Goal: Task Accomplishment & Management: Manage account settings

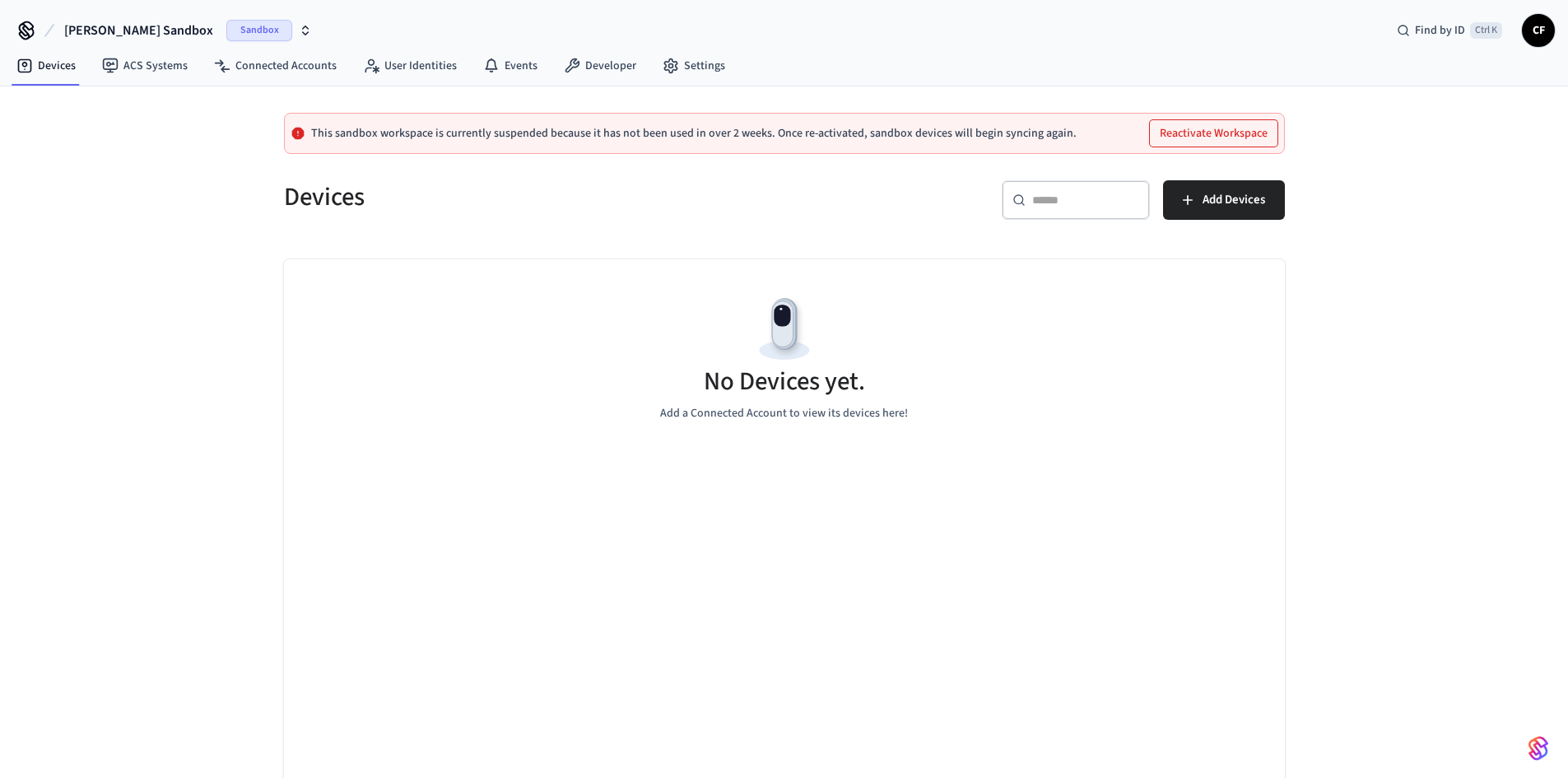
click at [1245, 141] on button "Reactivate Workspace" at bounding box center [1214, 134] width 128 height 27
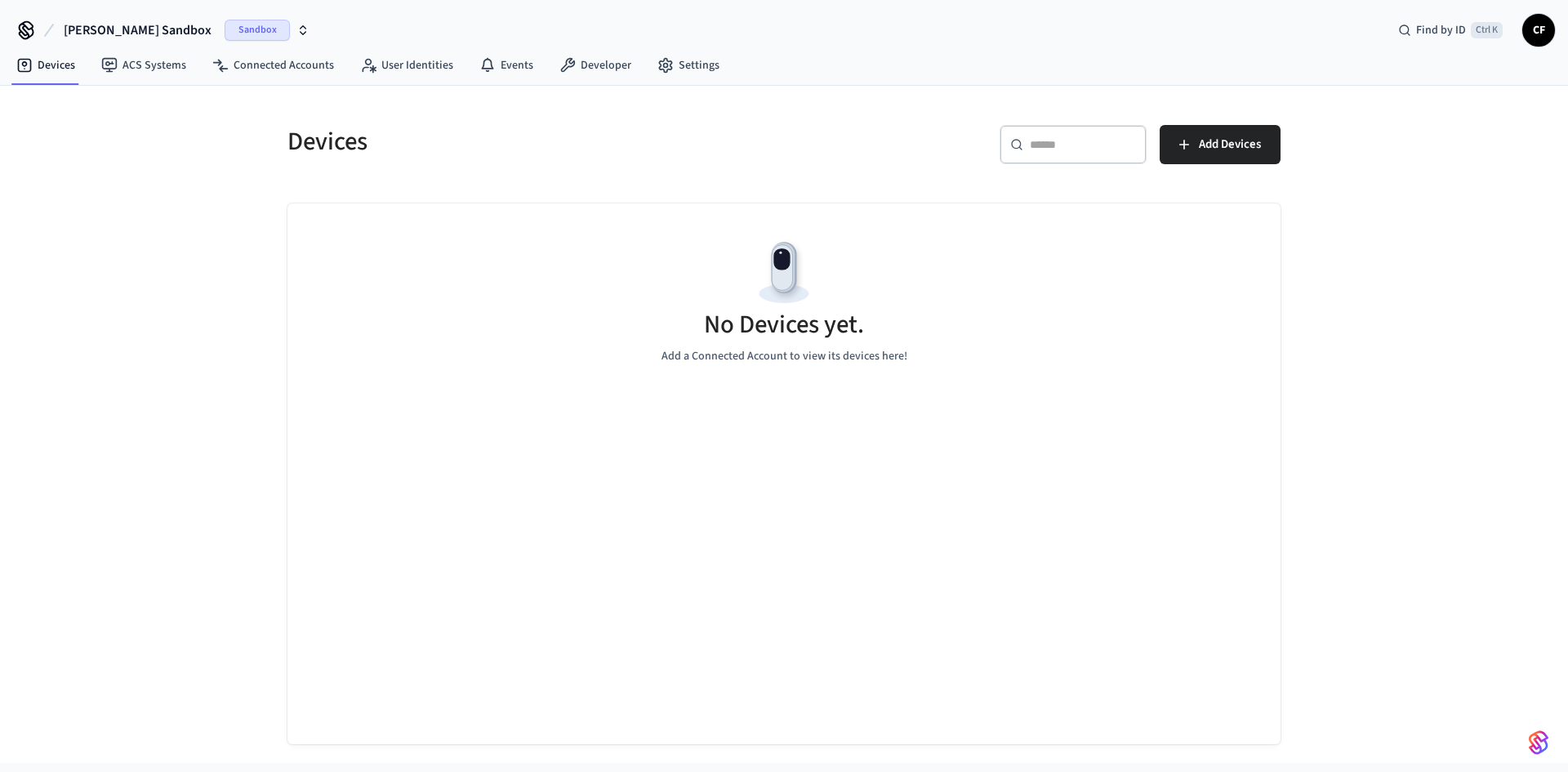
click at [296, 34] on icon "button" at bounding box center [302, 30] width 13 height 13
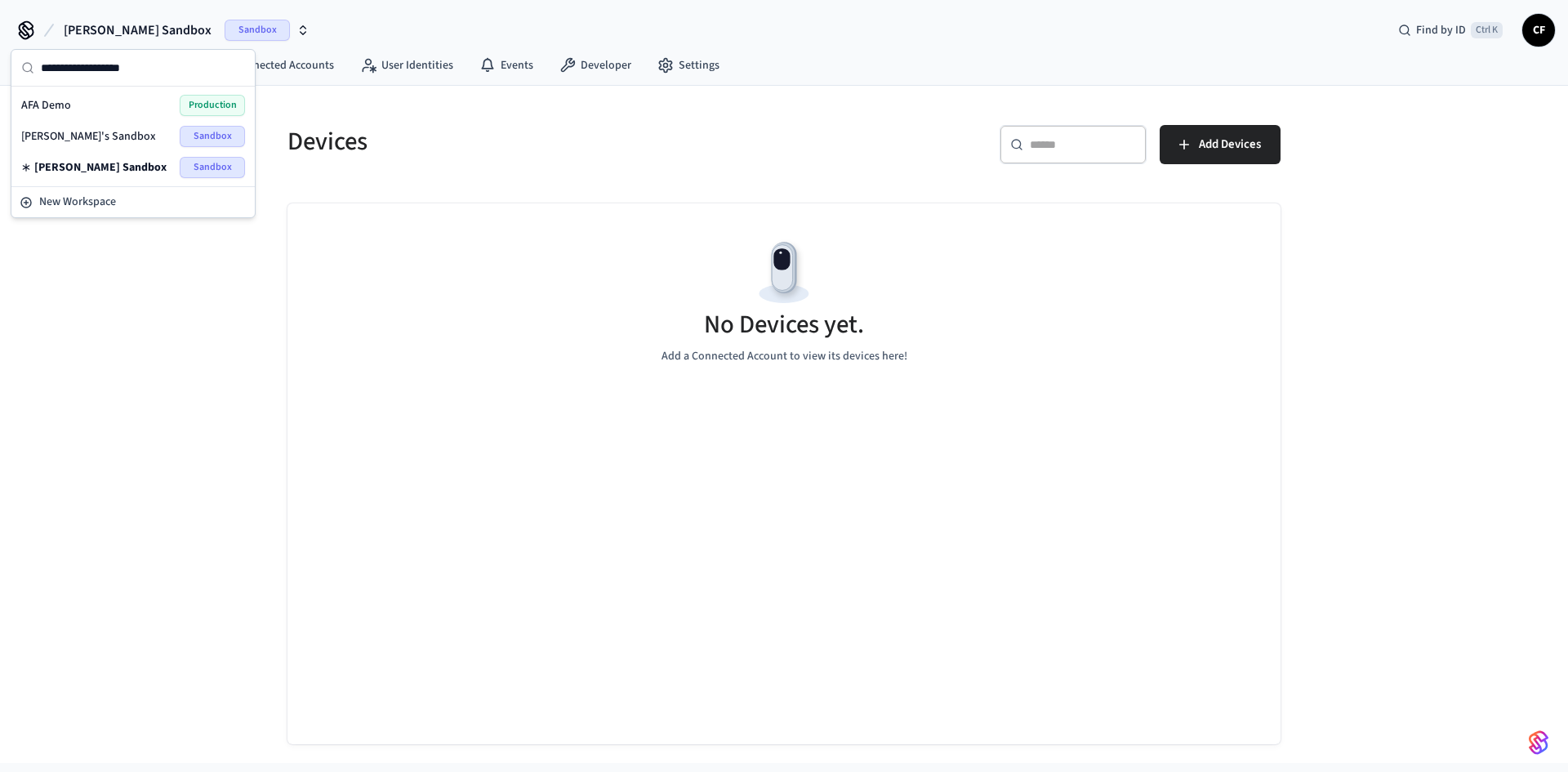
click at [202, 103] on span "Production" at bounding box center [212, 106] width 65 height 21
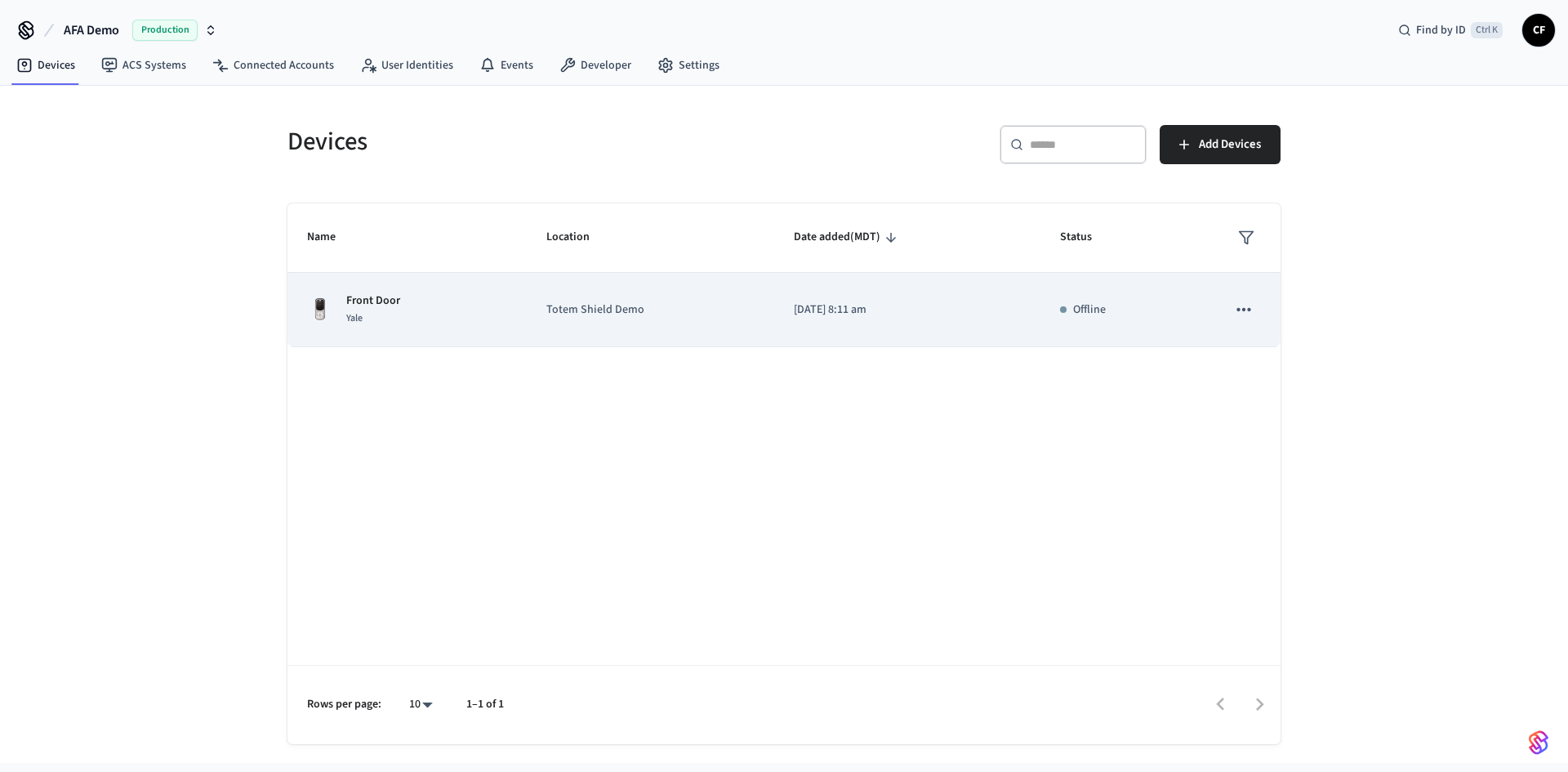
click at [629, 315] on p "Totem Shield Demo" at bounding box center [651, 310] width 209 height 18
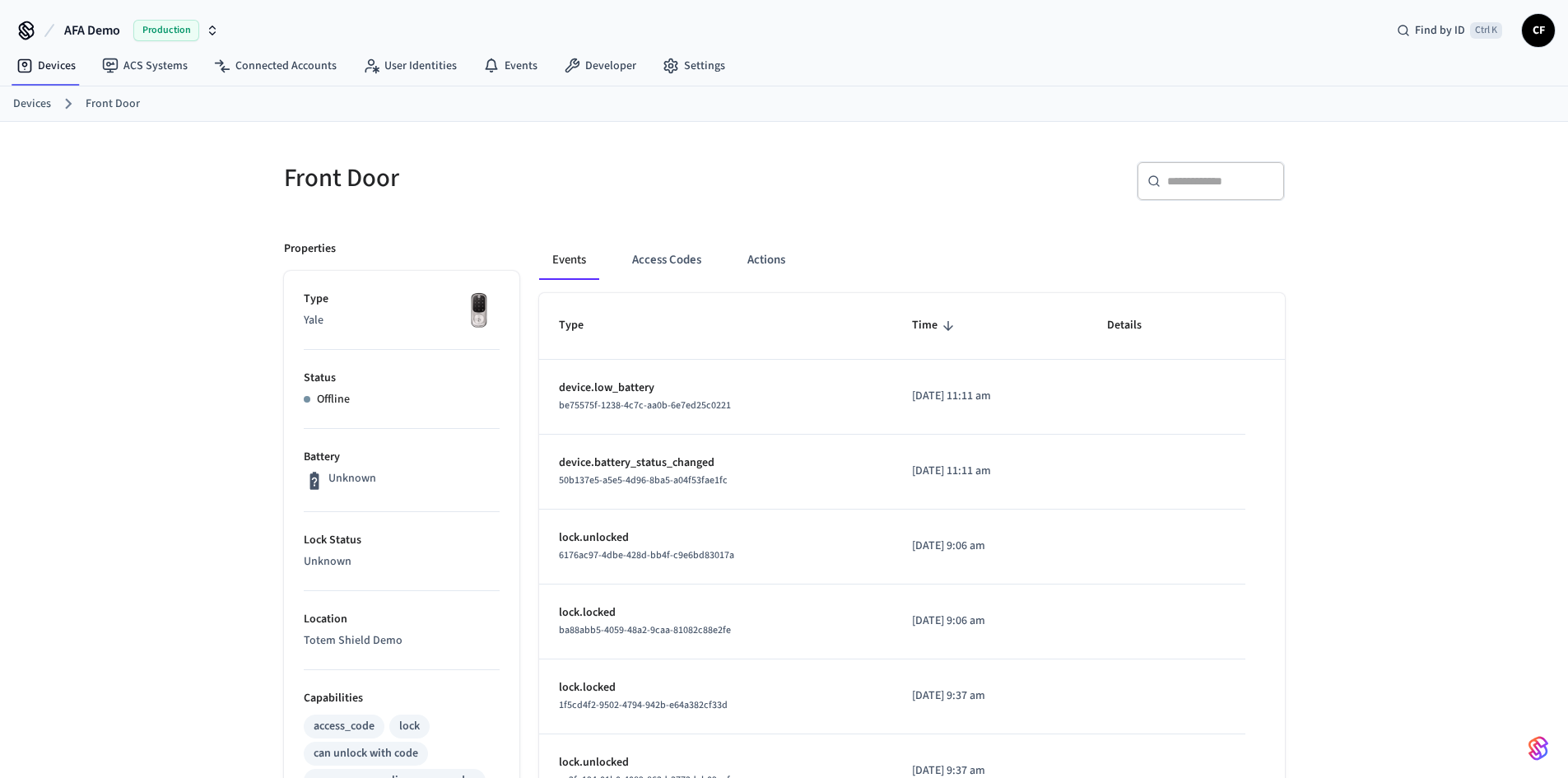
click at [344, 388] on li "Status Offline" at bounding box center [401, 389] width 196 height 79
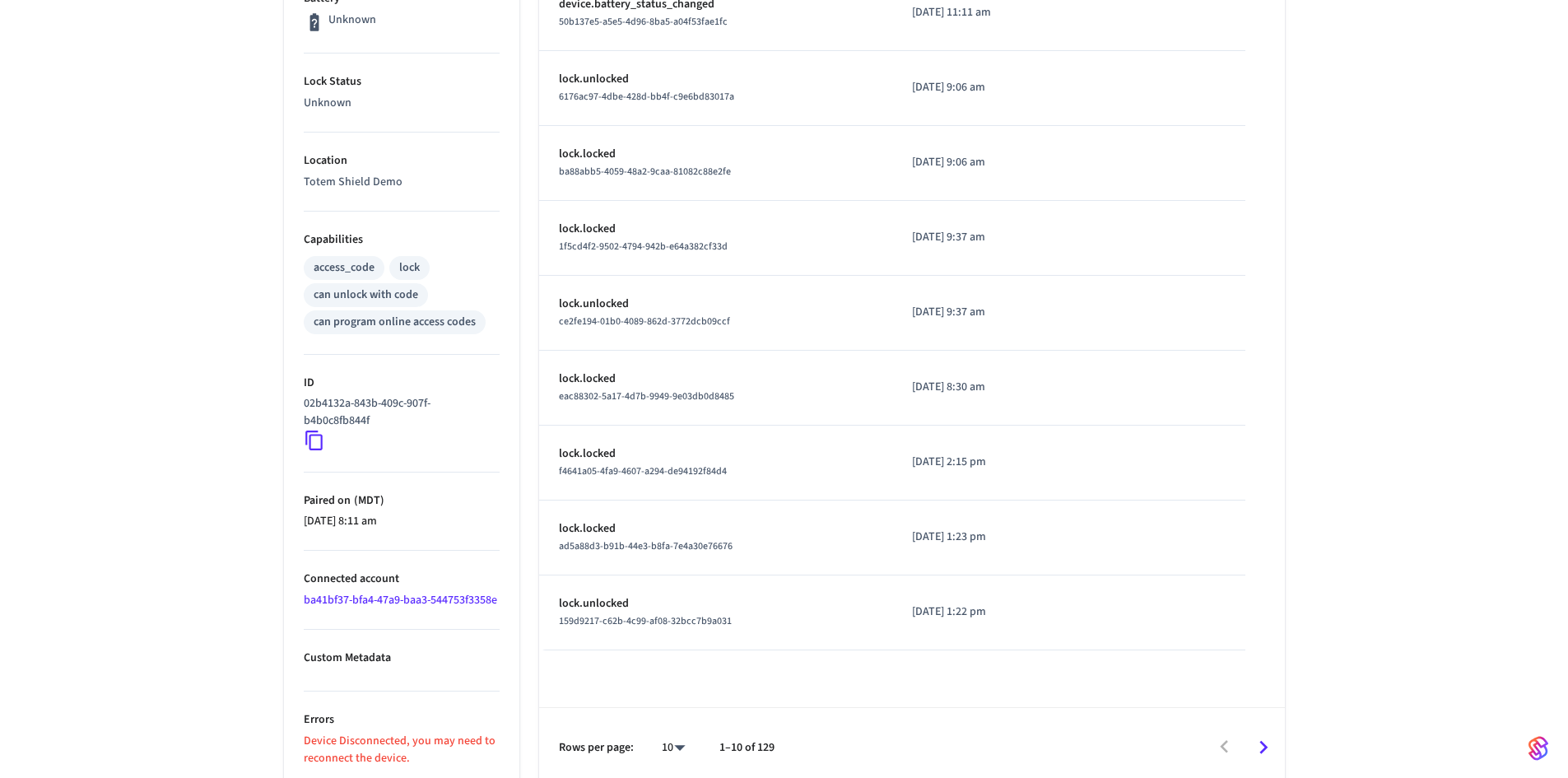
scroll to position [485, 0]
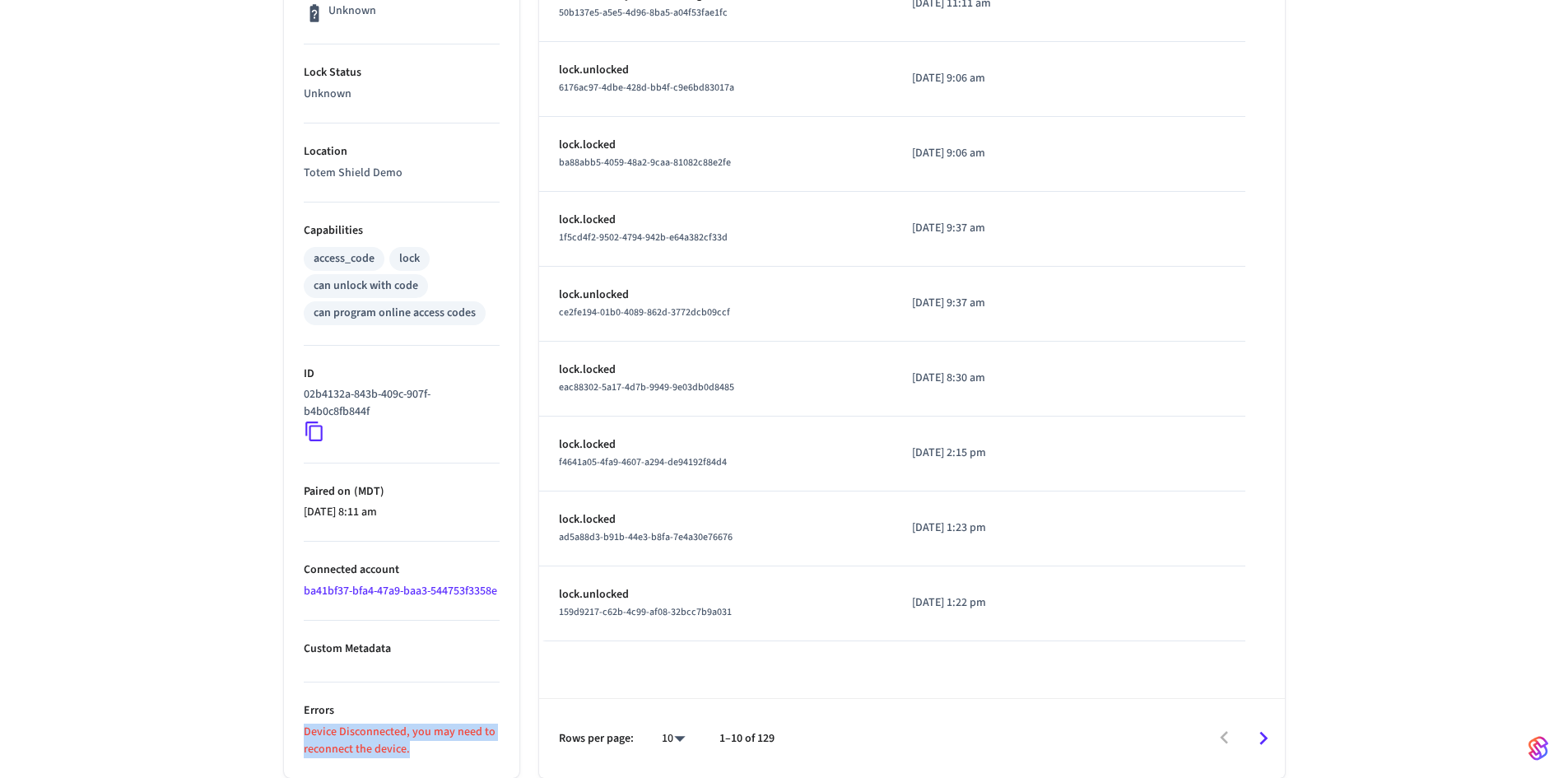
drag, startPoint x: 420, startPoint y: 751, endPoint x: 280, endPoint y: 735, distance: 140.9
click at [280, 735] on div "Properties Type Yale Status Offline Battery Unknown Lock Status Unknown Locatio…" at bounding box center [392, 265] width 255 height 1025
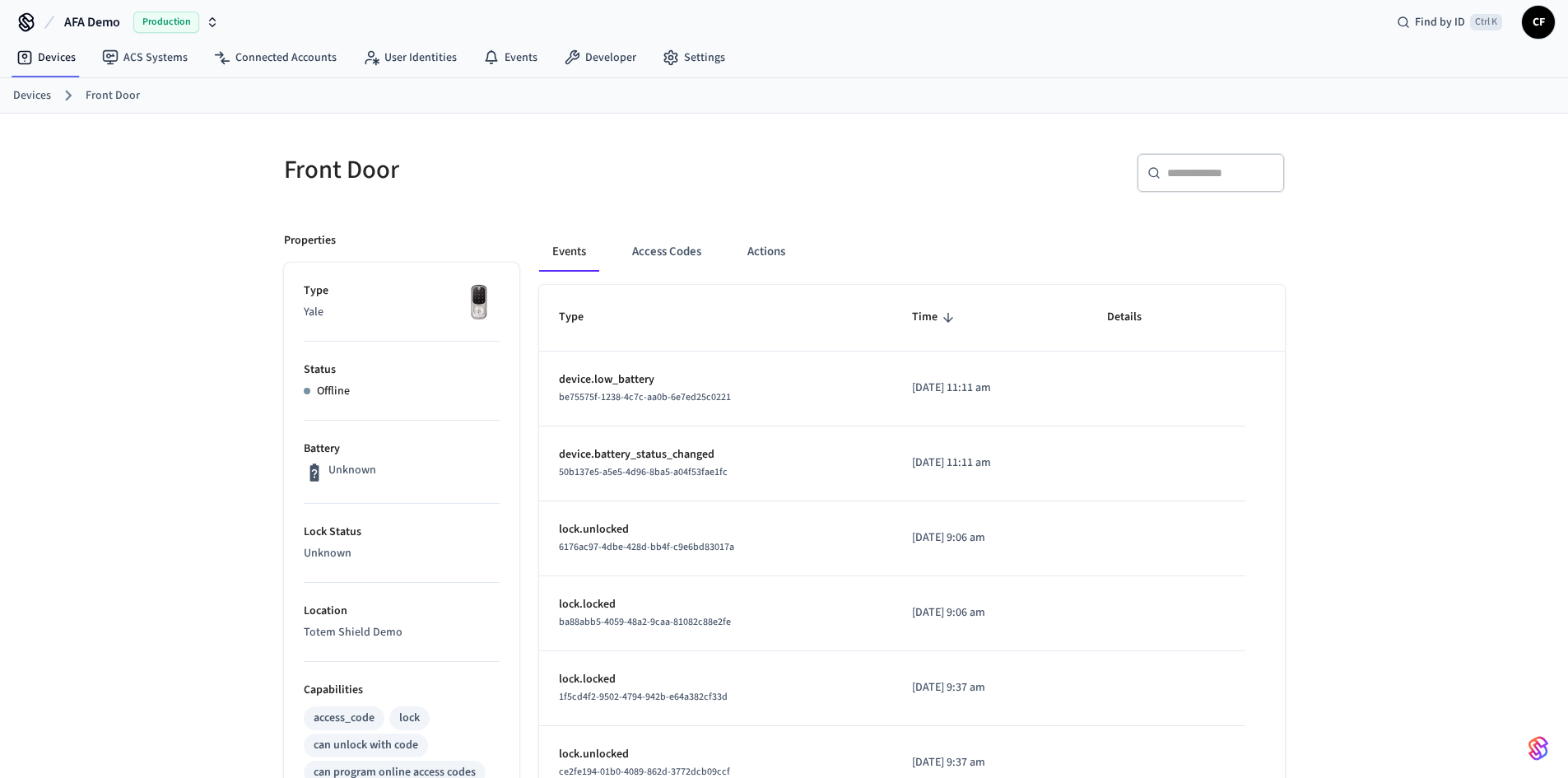
scroll to position [0, 0]
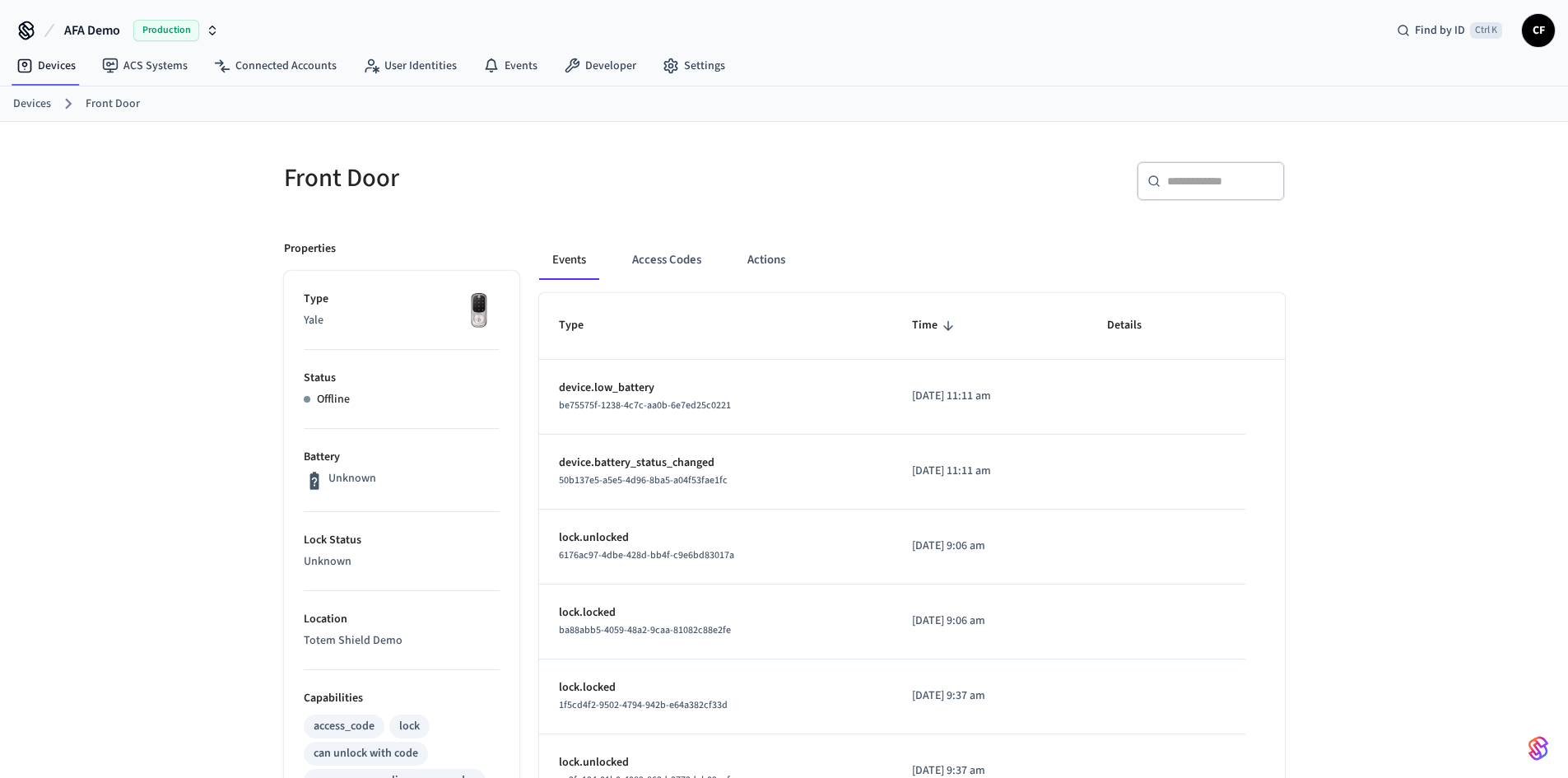
click at [587, 220] on div "Front Door ​ ​ Properties Type Yale Status Offline Battery Unknown Lock Status …" at bounding box center [785, 694] width 1028 height 1104
click at [468, 325] on img at bounding box center [479, 311] width 41 height 41
drag, startPoint x: 278, startPoint y: 59, endPoint x: 303, endPoint y: 73, distance: 28.7
click at [278, 59] on link "Connected Accounts" at bounding box center [276, 66] width 149 height 29
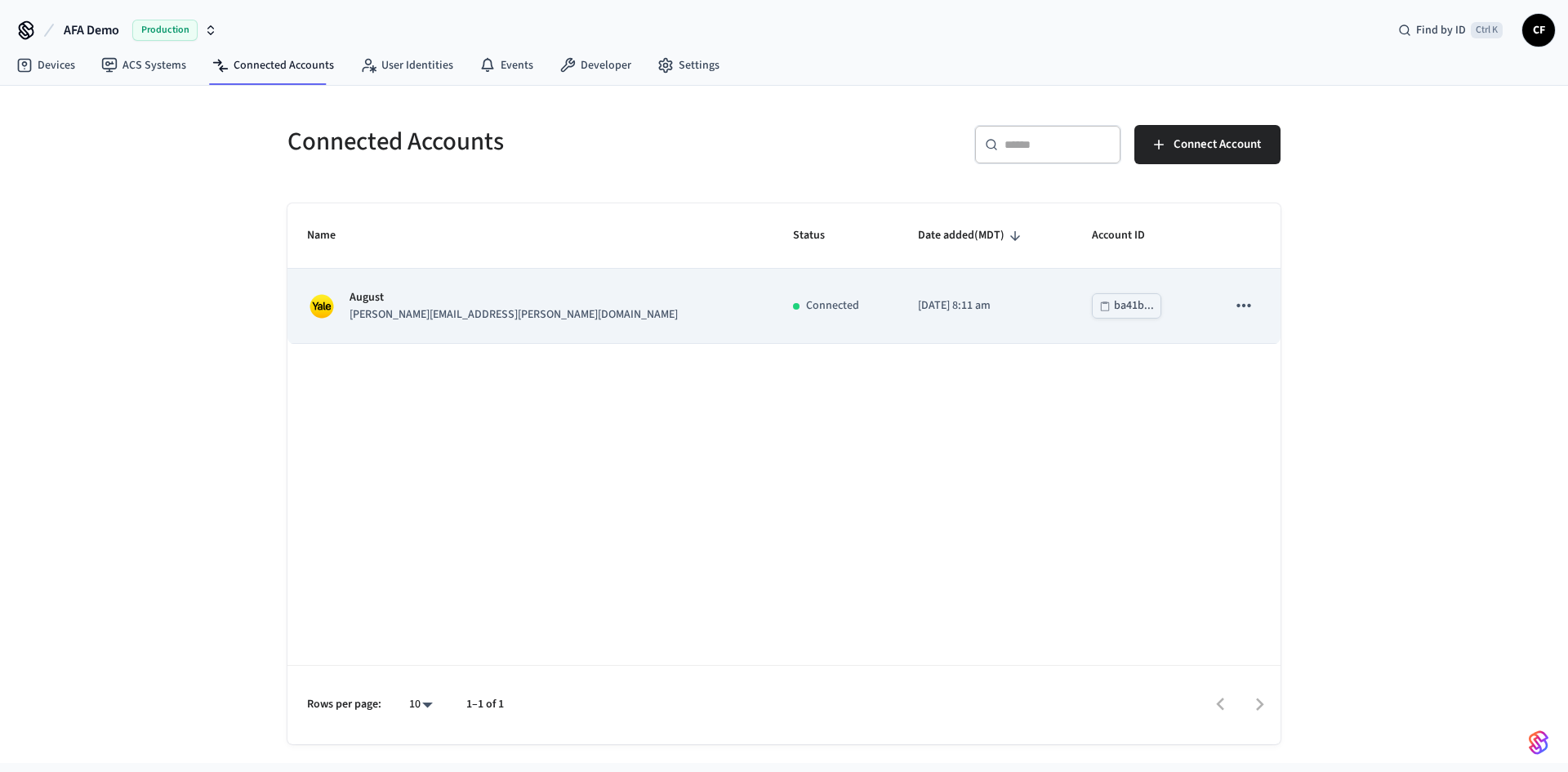
click at [773, 296] on td "Connected" at bounding box center [836, 306] width 125 height 75
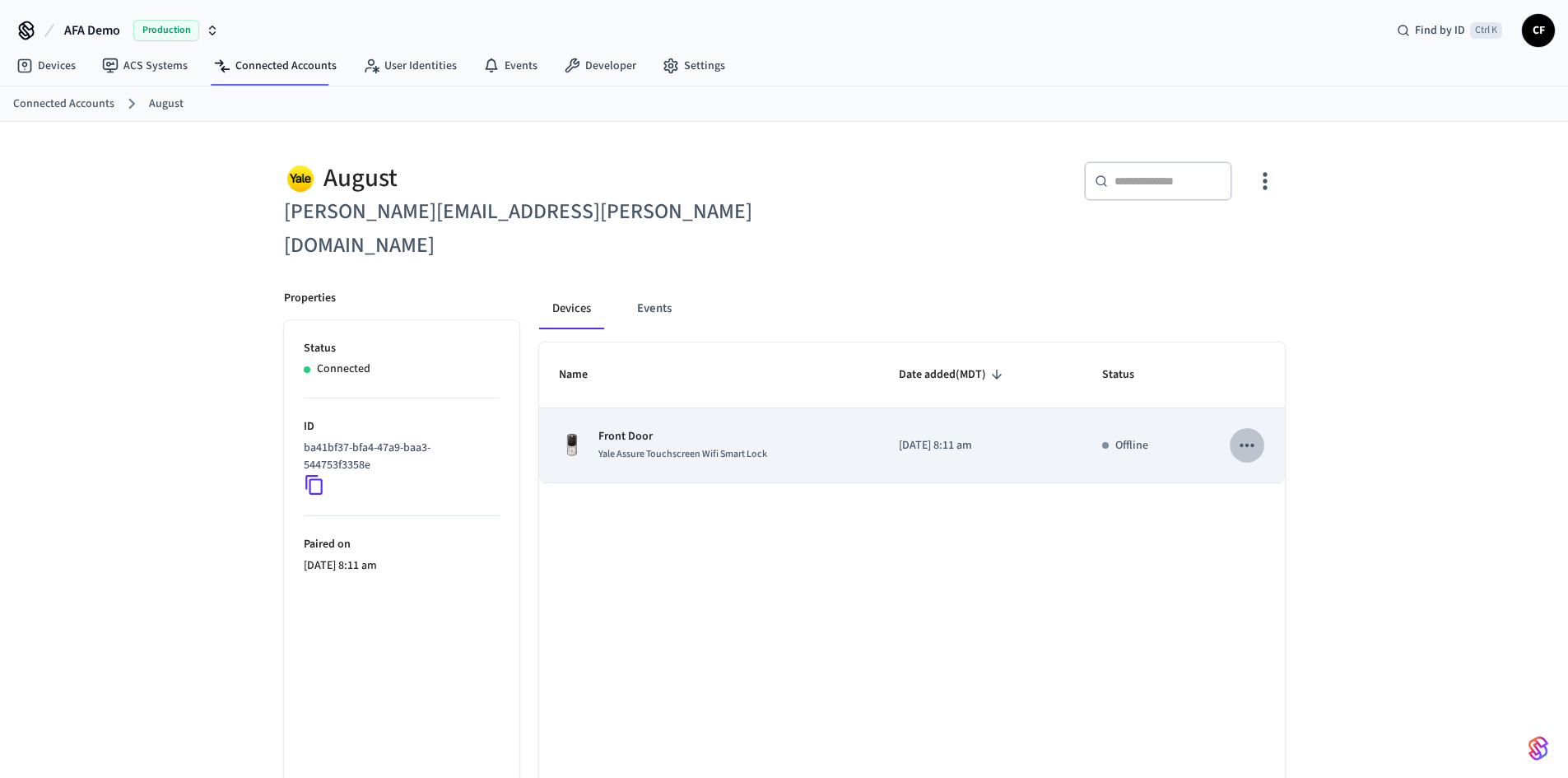
click at [1245, 435] on icon "sticky table" at bounding box center [1247, 446] width 21 height 21
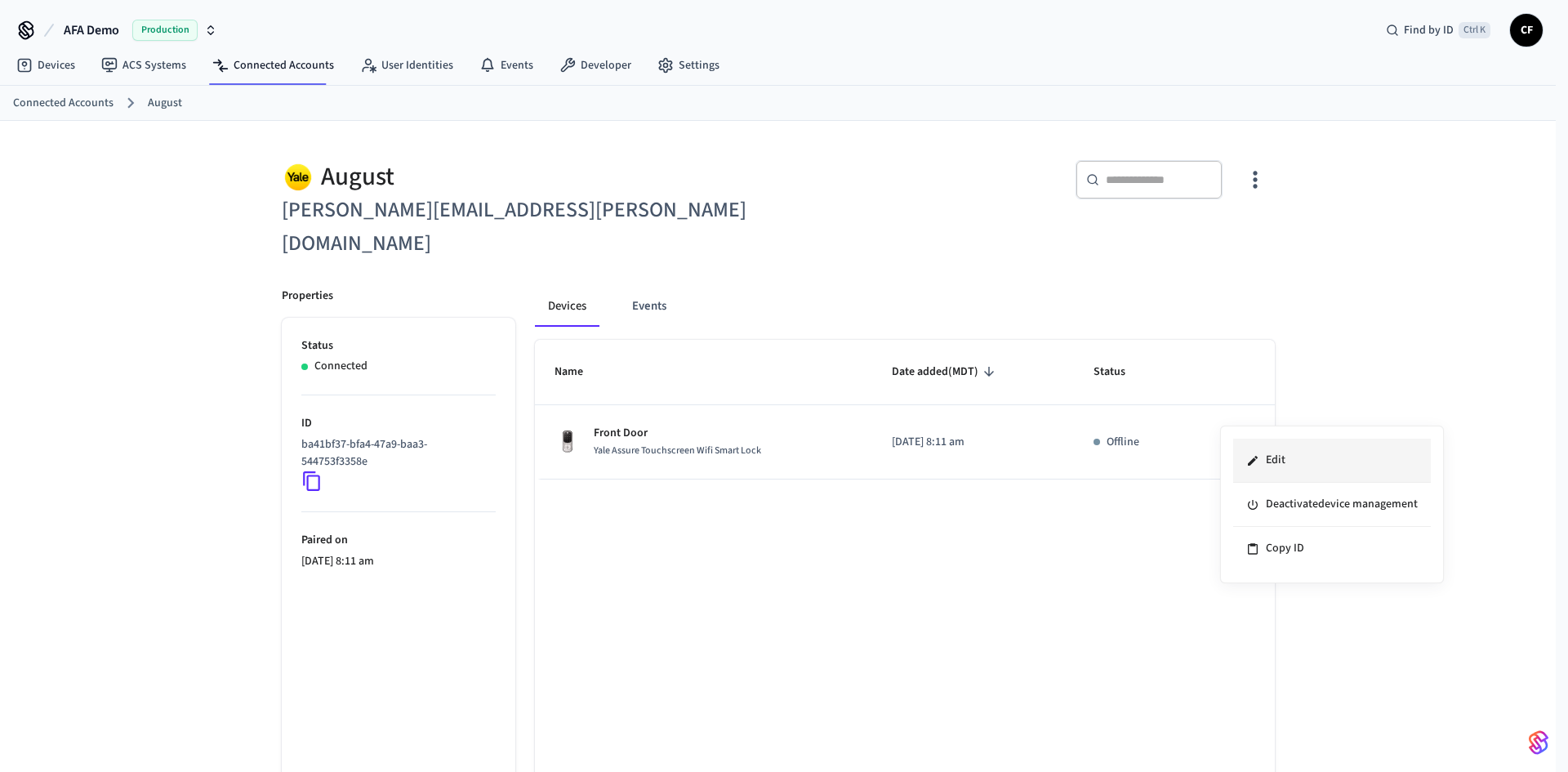
click at [1310, 460] on li "Edit" at bounding box center [1332, 461] width 198 height 44
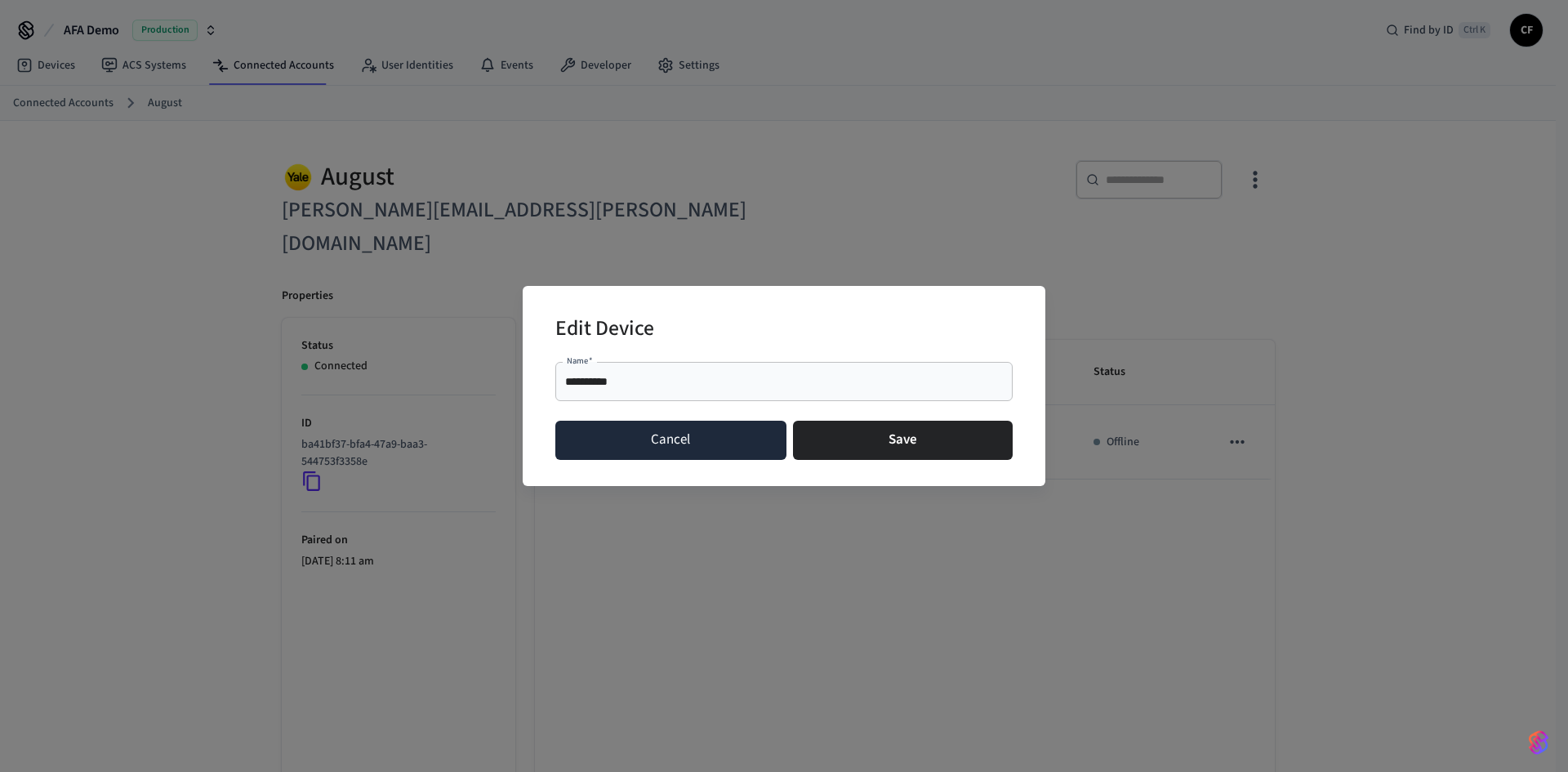
click at [741, 450] on button "Cancel" at bounding box center [671, 441] width 231 height 40
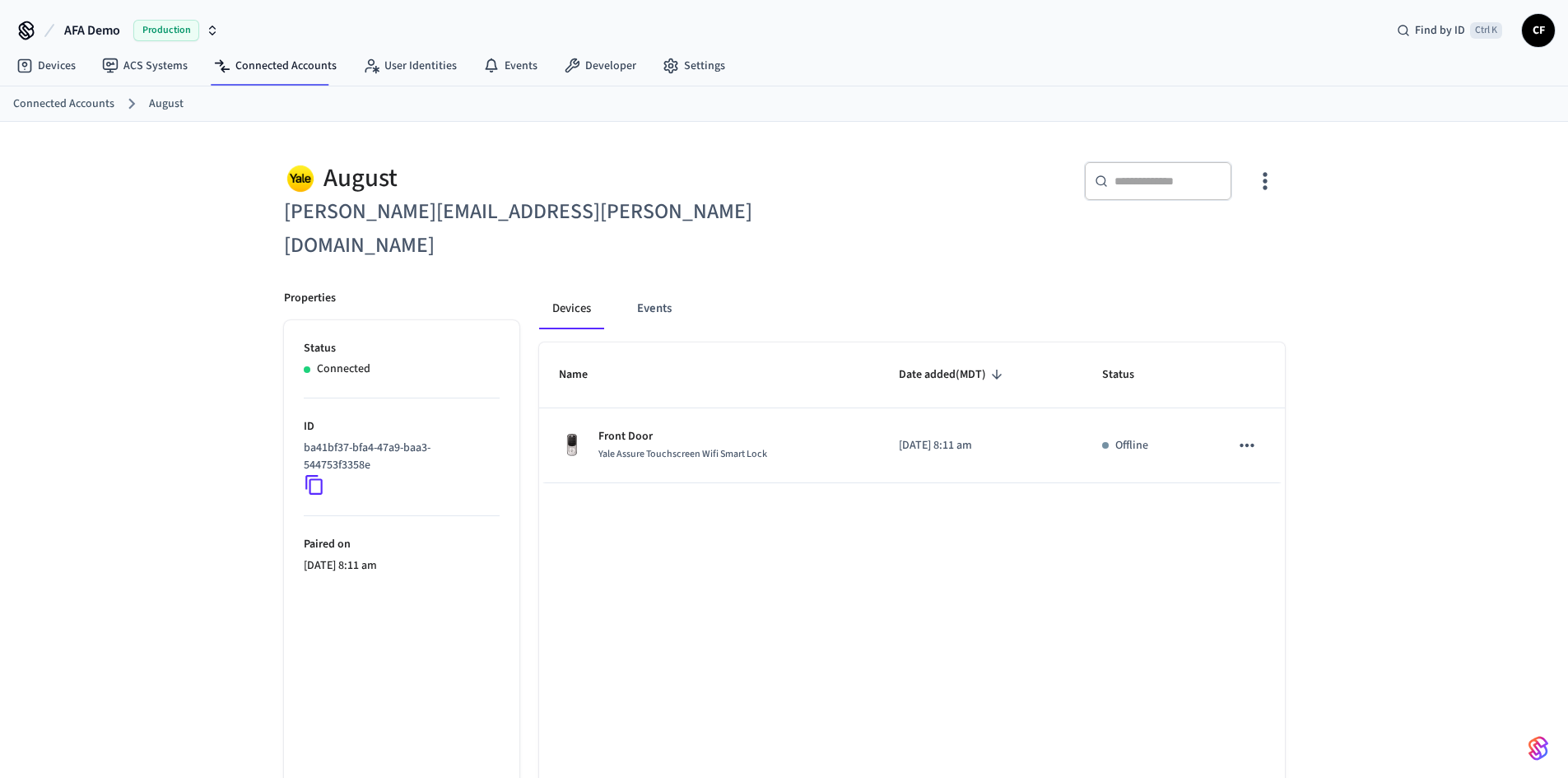
click at [1374, 300] on div "August chris.franz@gmail.com ​ ​ Properties Status Connected ID ba41bf37-bfa4-4…" at bounding box center [784, 504] width 1568 height 765
click at [276, 52] on link "Connected Accounts" at bounding box center [276, 66] width 149 height 29
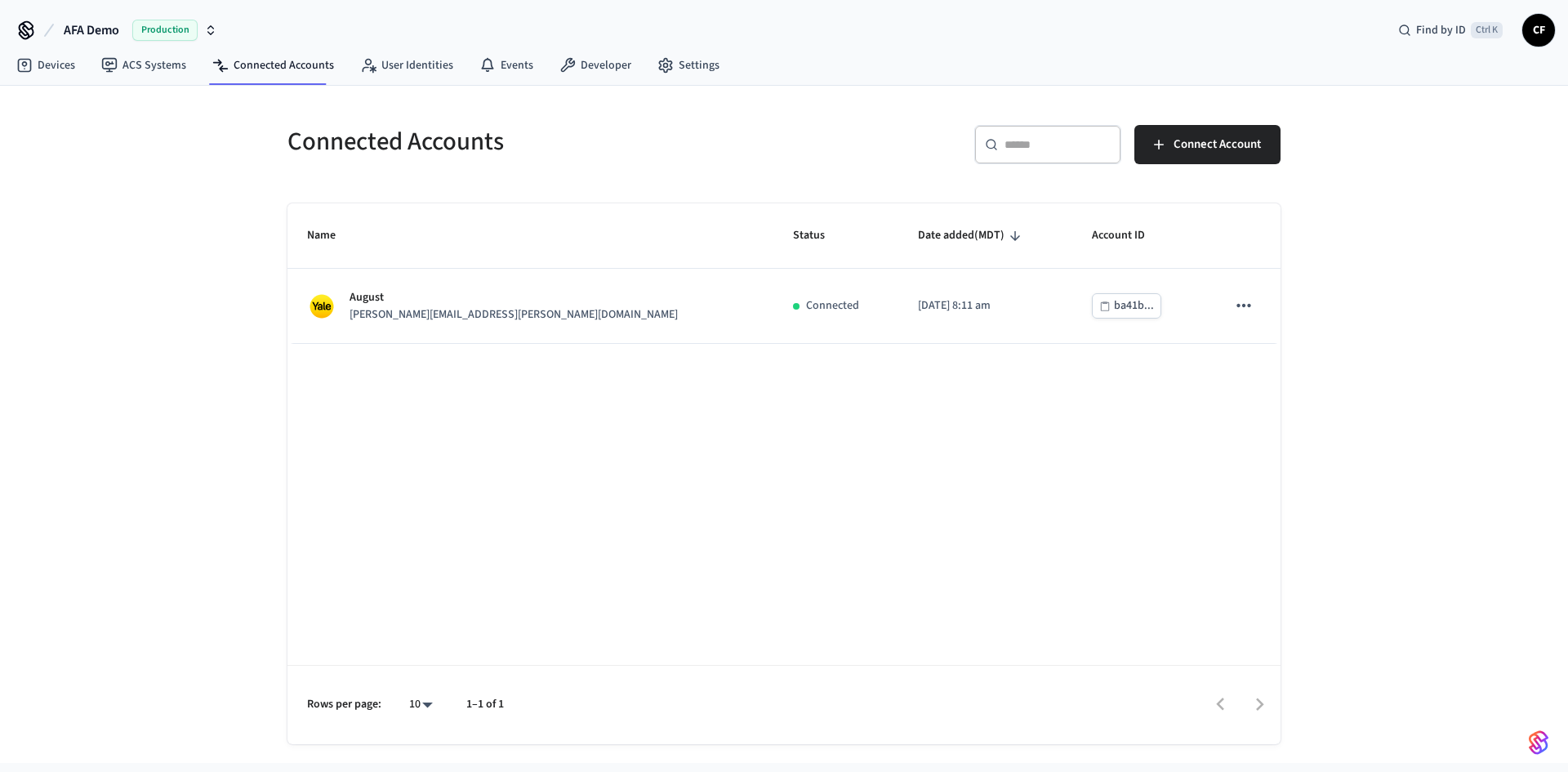
click at [724, 190] on div "Connected Accounts ​ ​ Connect Account Name Status Date added (MDT) Account ID …" at bounding box center [784, 425] width 1020 height 639
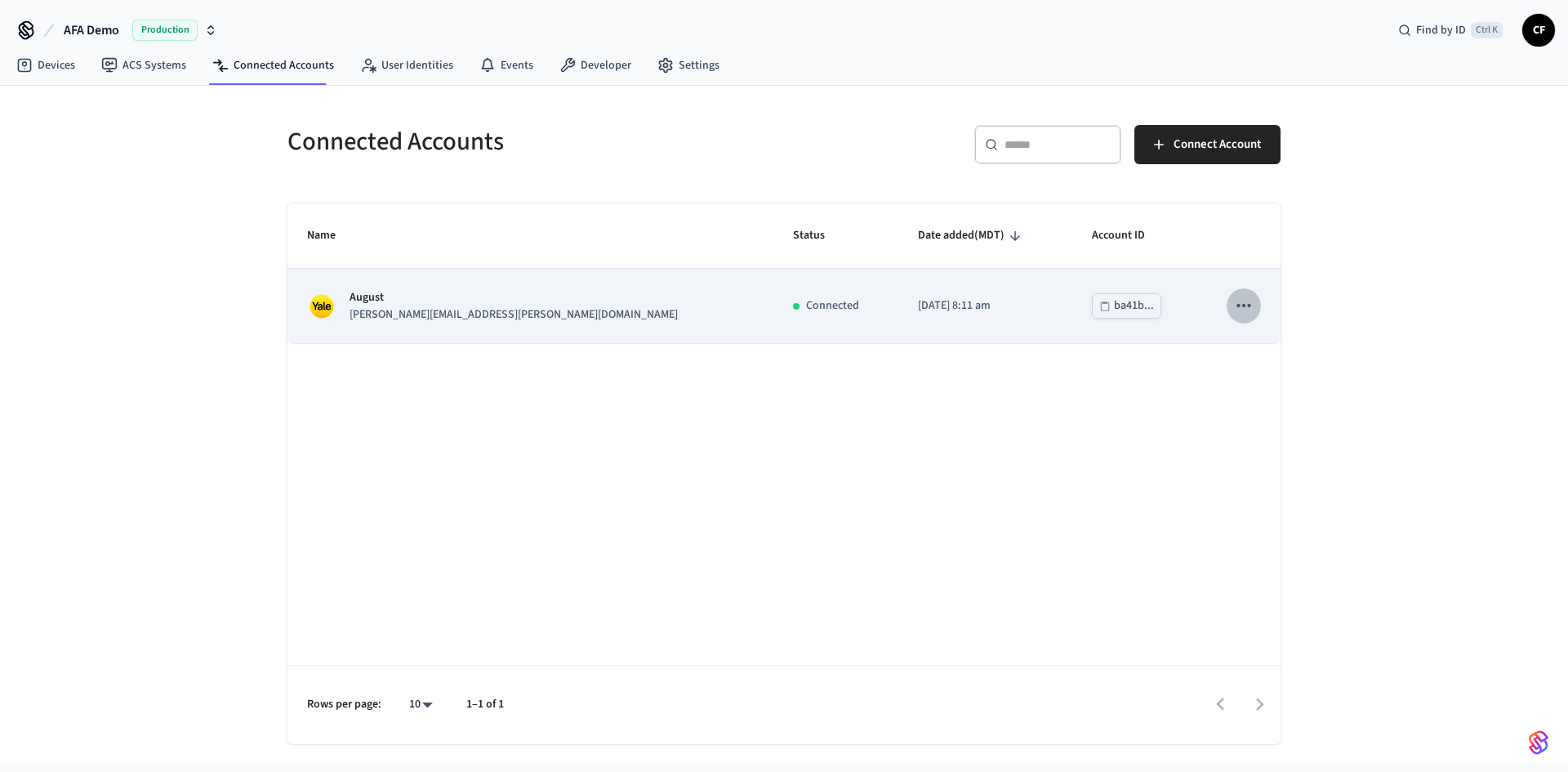
click at [1230, 308] on button "sticky table" at bounding box center [1244, 305] width 34 height 34
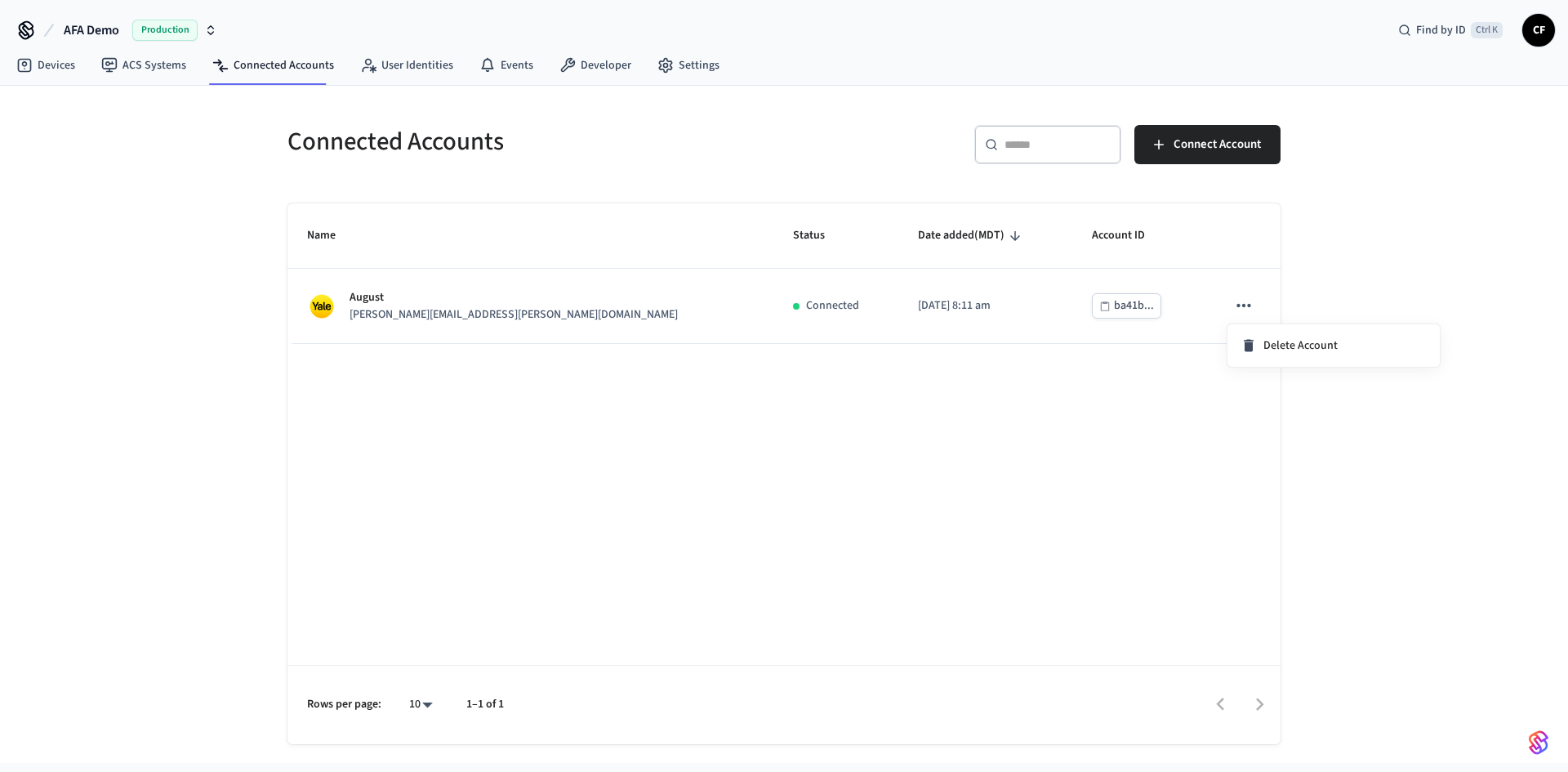
click at [880, 398] on div at bounding box center [784, 386] width 1568 height 772
click at [165, 156] on div "Connected Accounts ​ ​ Connect Account Name Status Date added (MDT) Account ID …" at bounding box center [784, 425] width 1568 height 677
click at [28, 68] on icon at bounding box center [25, 65] width 17 height 17
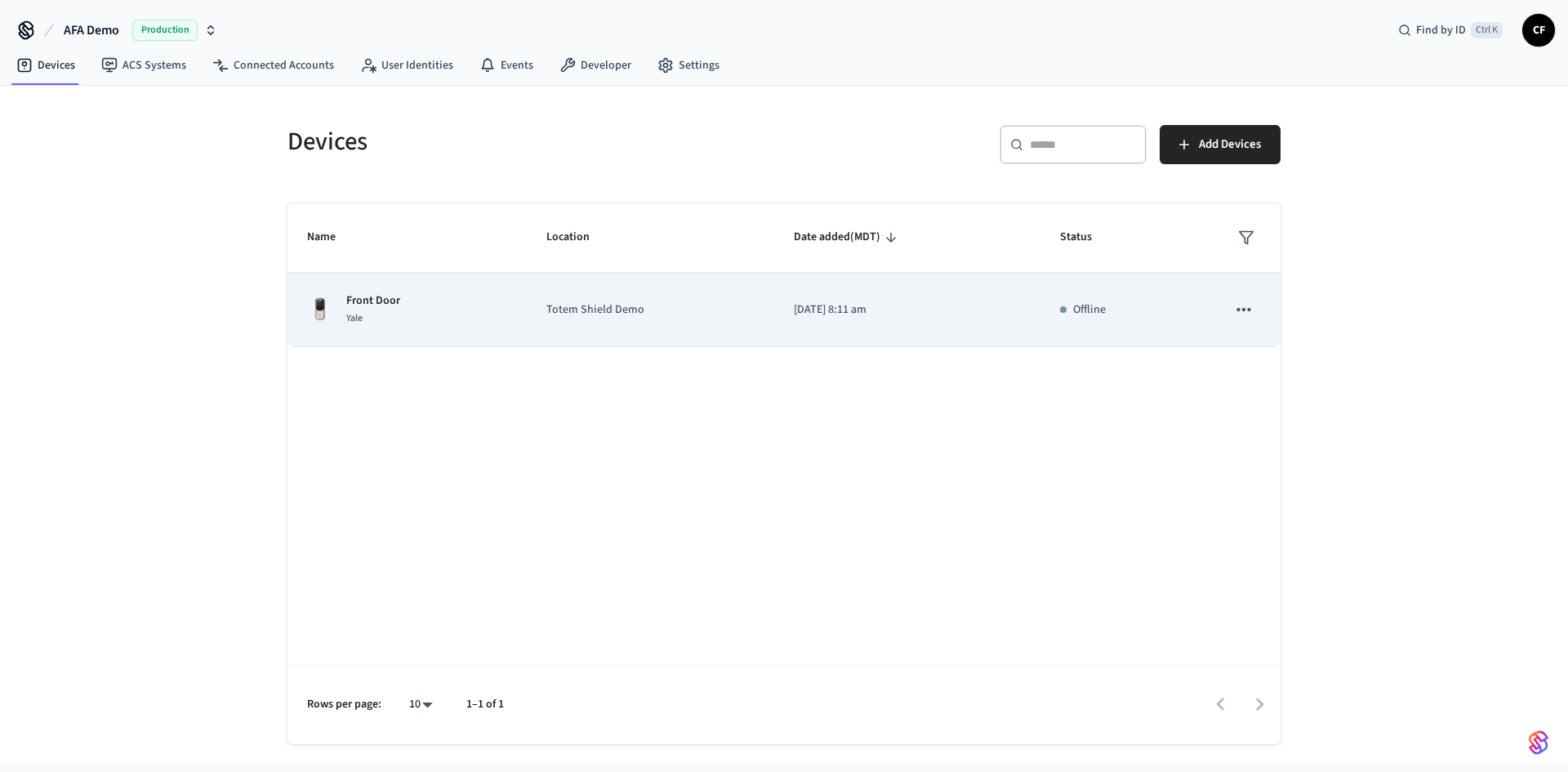
click at [401, 307] on div "Front Door Yale" at bounding box center [407, 310] width 200 height 34
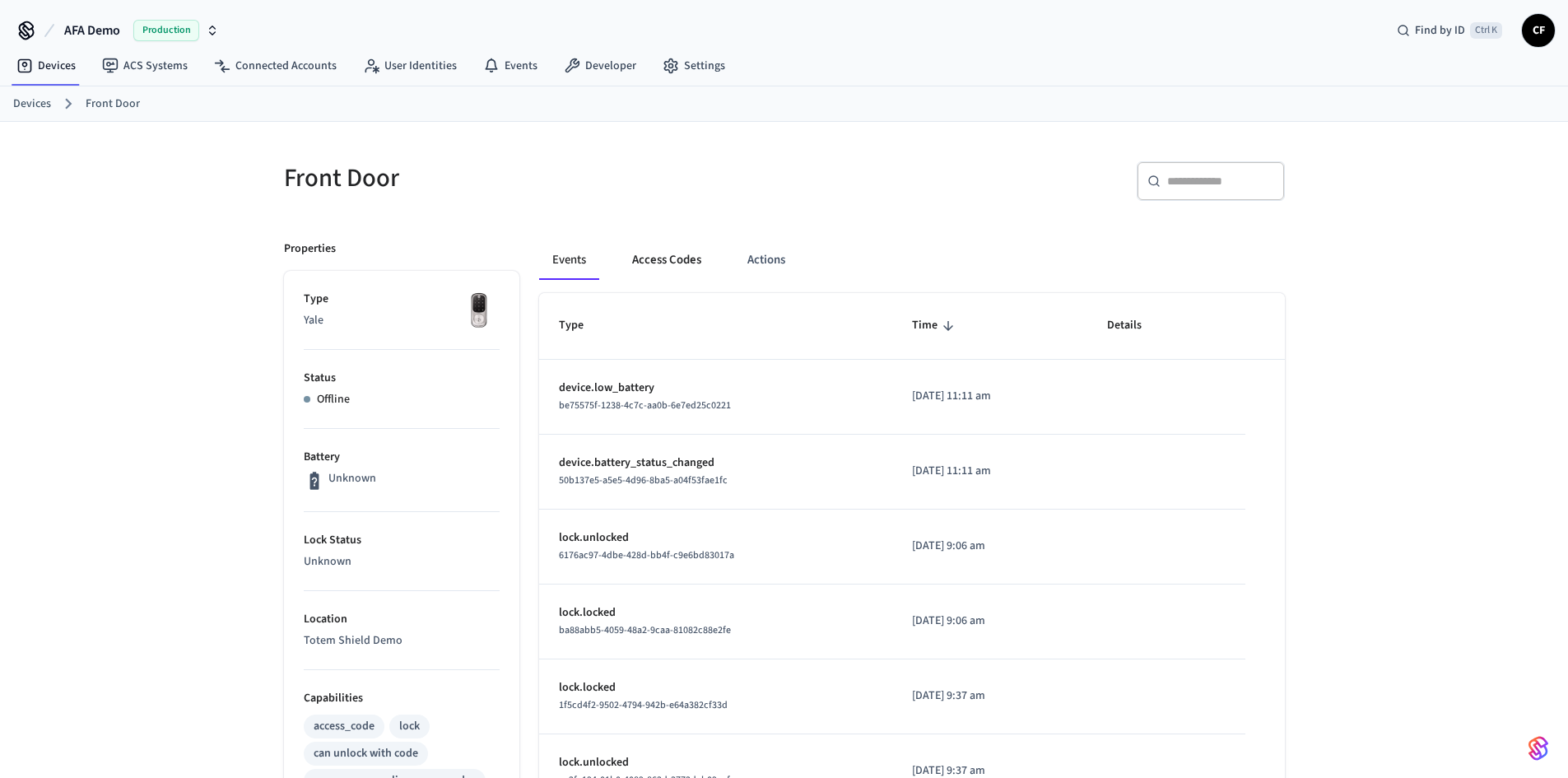
click at [669, 270] on button "Access Codes" at bounding box center [667, 260] width 96 height 40
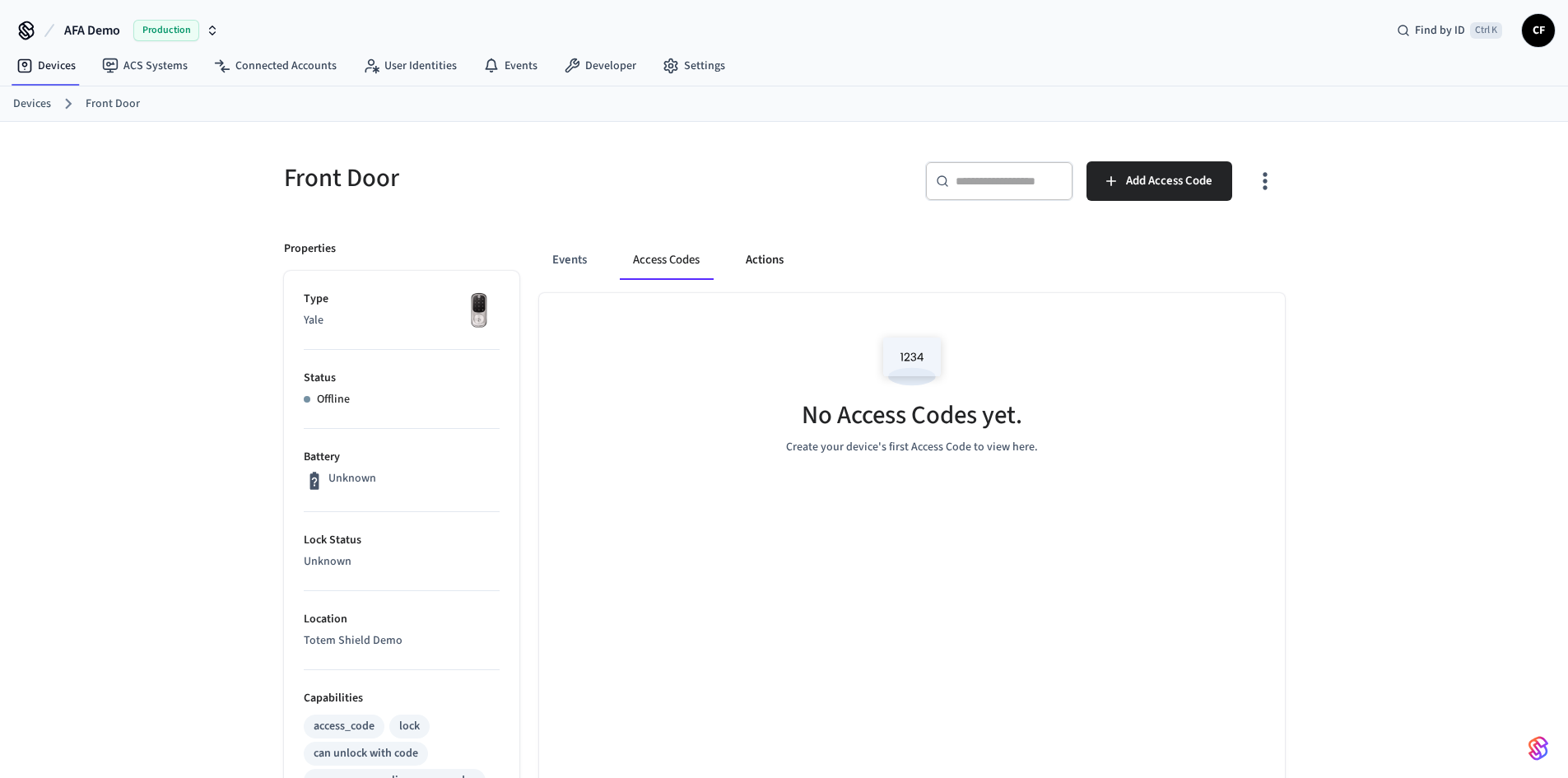
click at [784, 253] on button "Actions" at bounding box center [765, 260] width 64 height 40
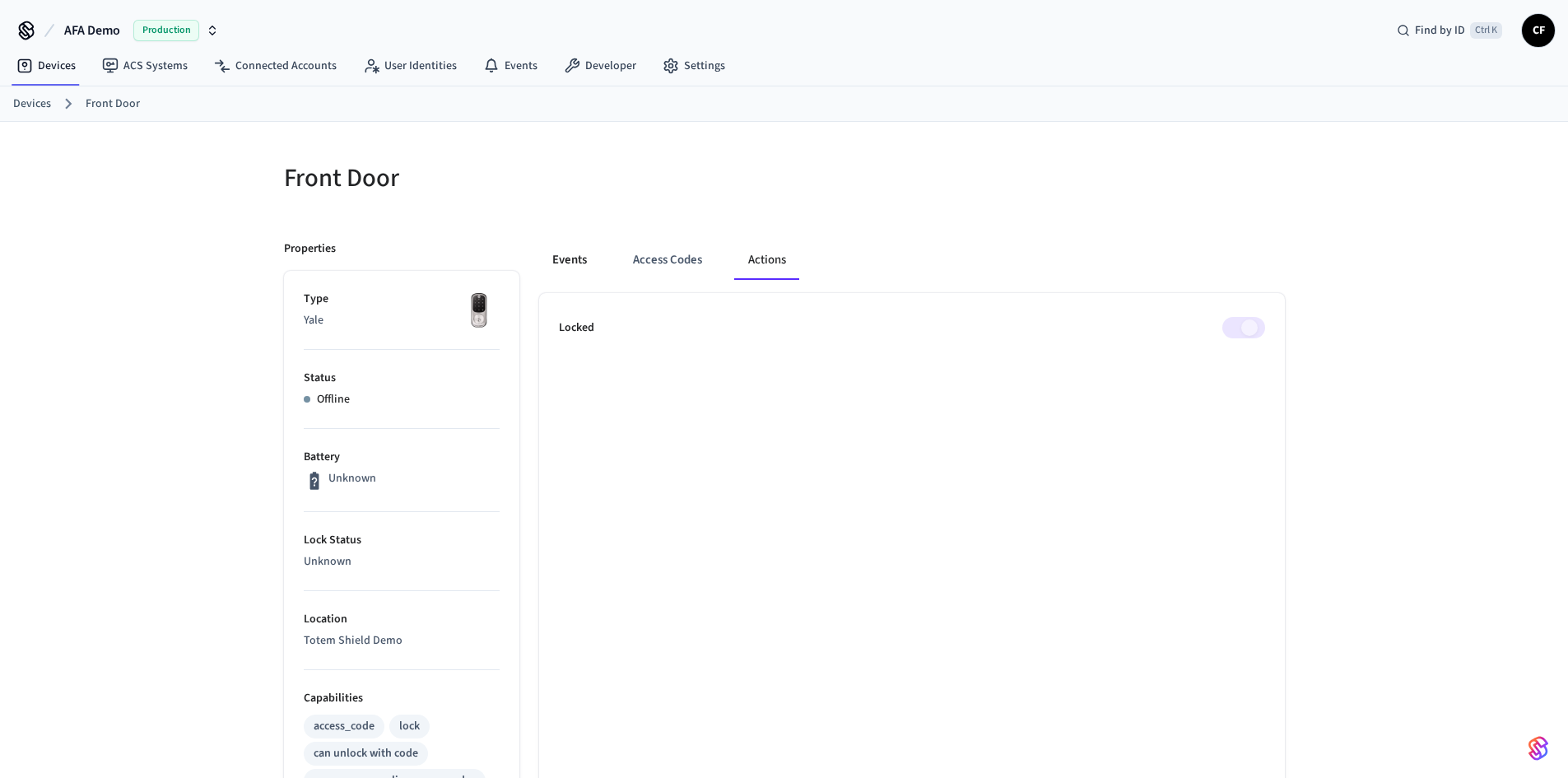
click at [572, 261] on button "Events" at bounding box center [570, 260] width 61 height 40
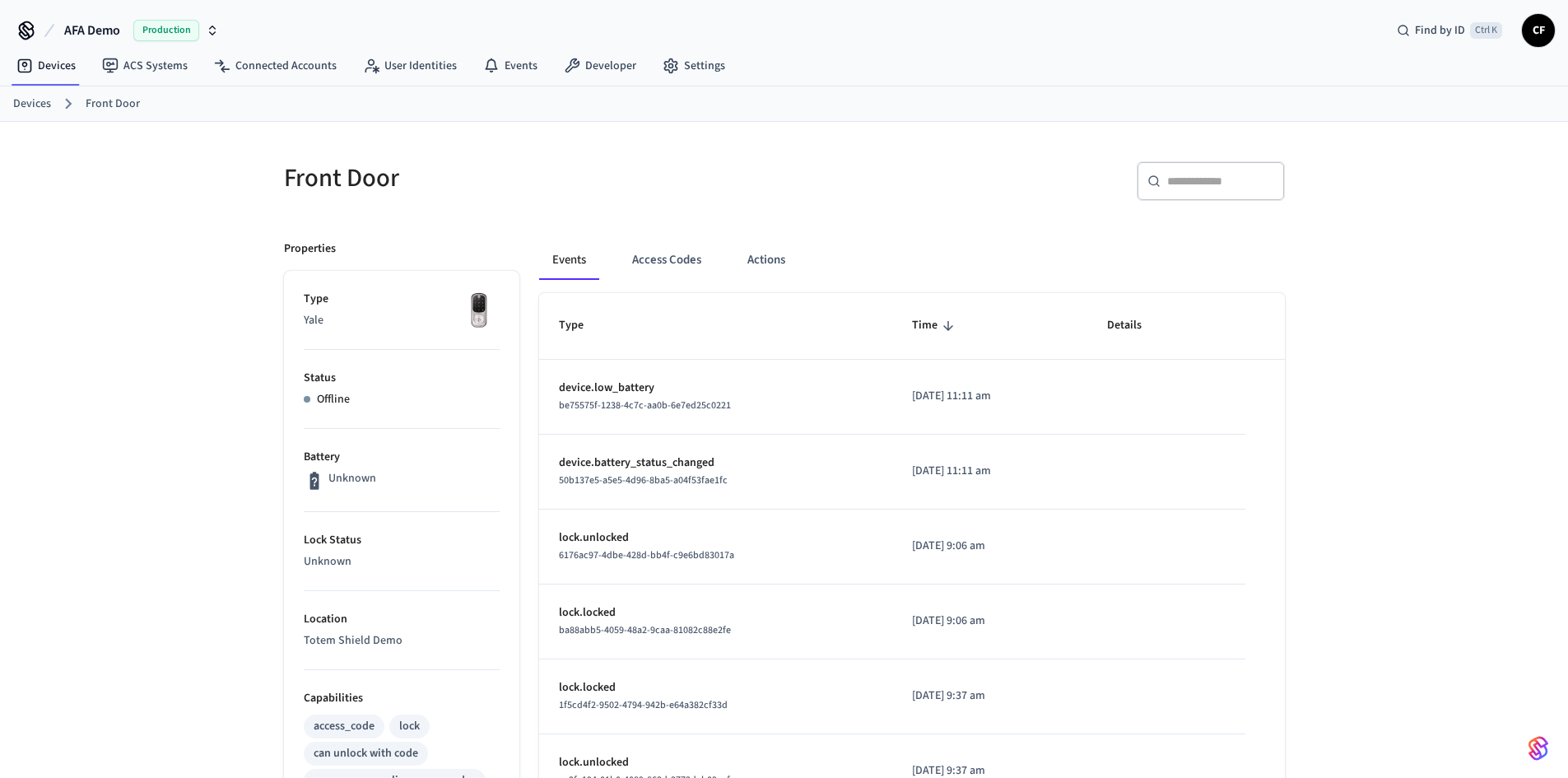
click at [385, 416] on li "Status Offline" at bounding box center [401, 389] width 196 height 79
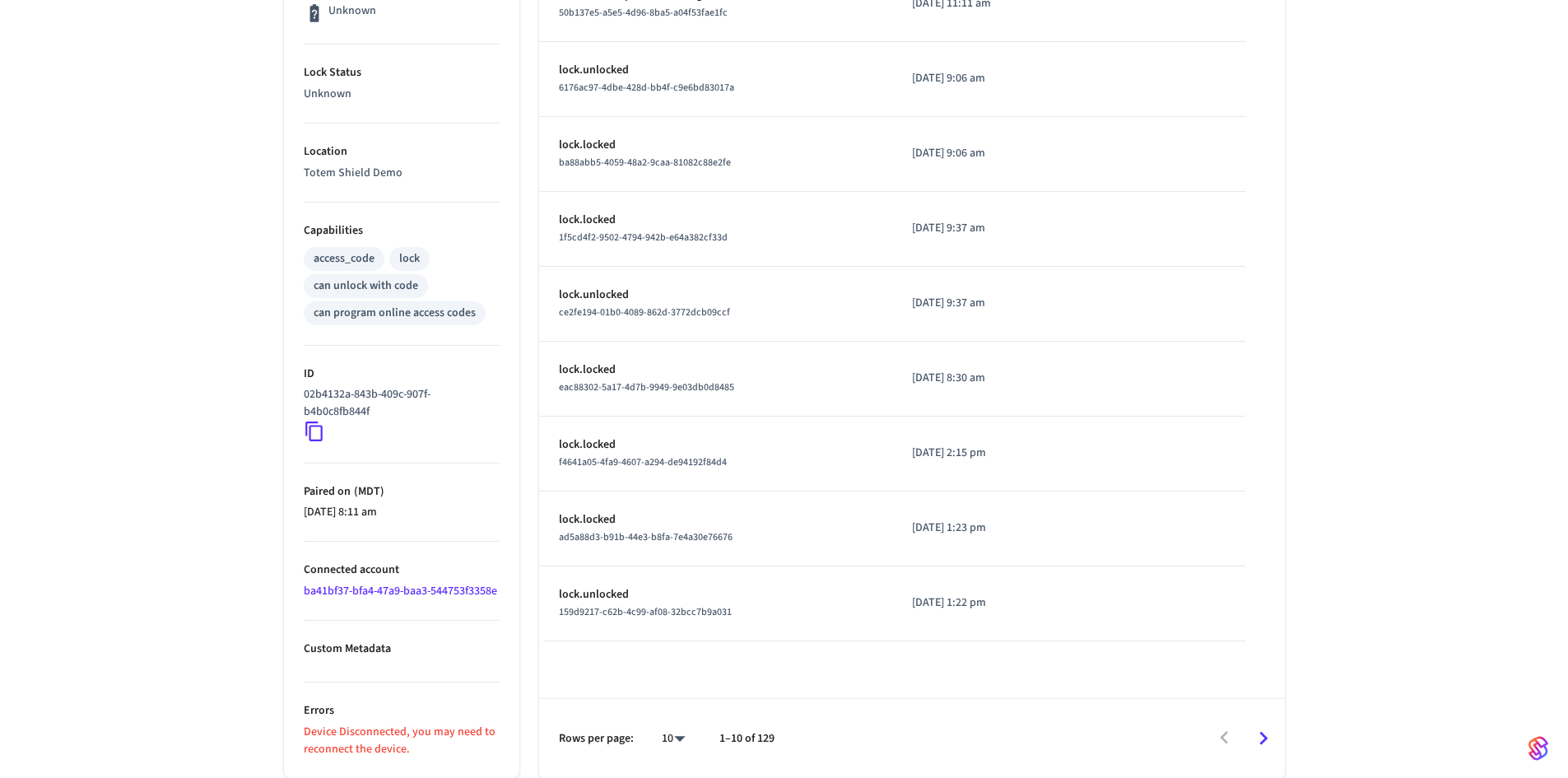
scroll to position [485, 0]
click at [361, 588] on link "ba41bf37-bfa4-47a9-baa3-544753f3358e" at bounding box center [400, 591] width 193 height 17
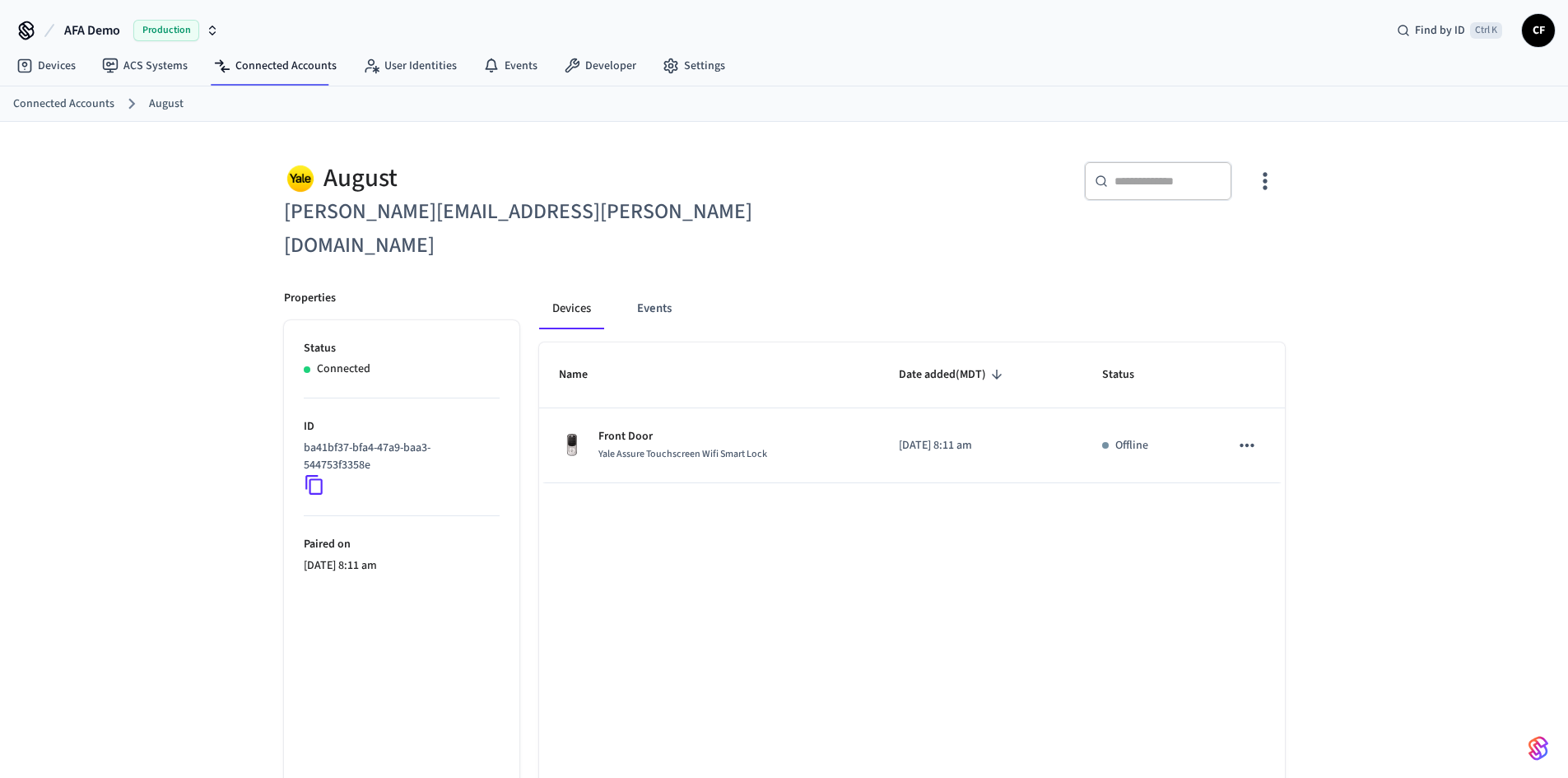
click at [786, 183] on div "​ ​" at bounding box center [1029, 202] width 510 height 121
click at [745, 290] on div "Devices Events" at bounding box center [912, 309] width 746 height 40
click at [558, 290] on button "Devices" at bounding box center [571, 309] width 65 height 40
drag, startPoint x: 77, startPoint y: 70, endPoint x: 89, endPoint y: 67, distance: 12.4
click at [77, 70] on link "Devices" at bounding box center [46, 66] width 86 height 29
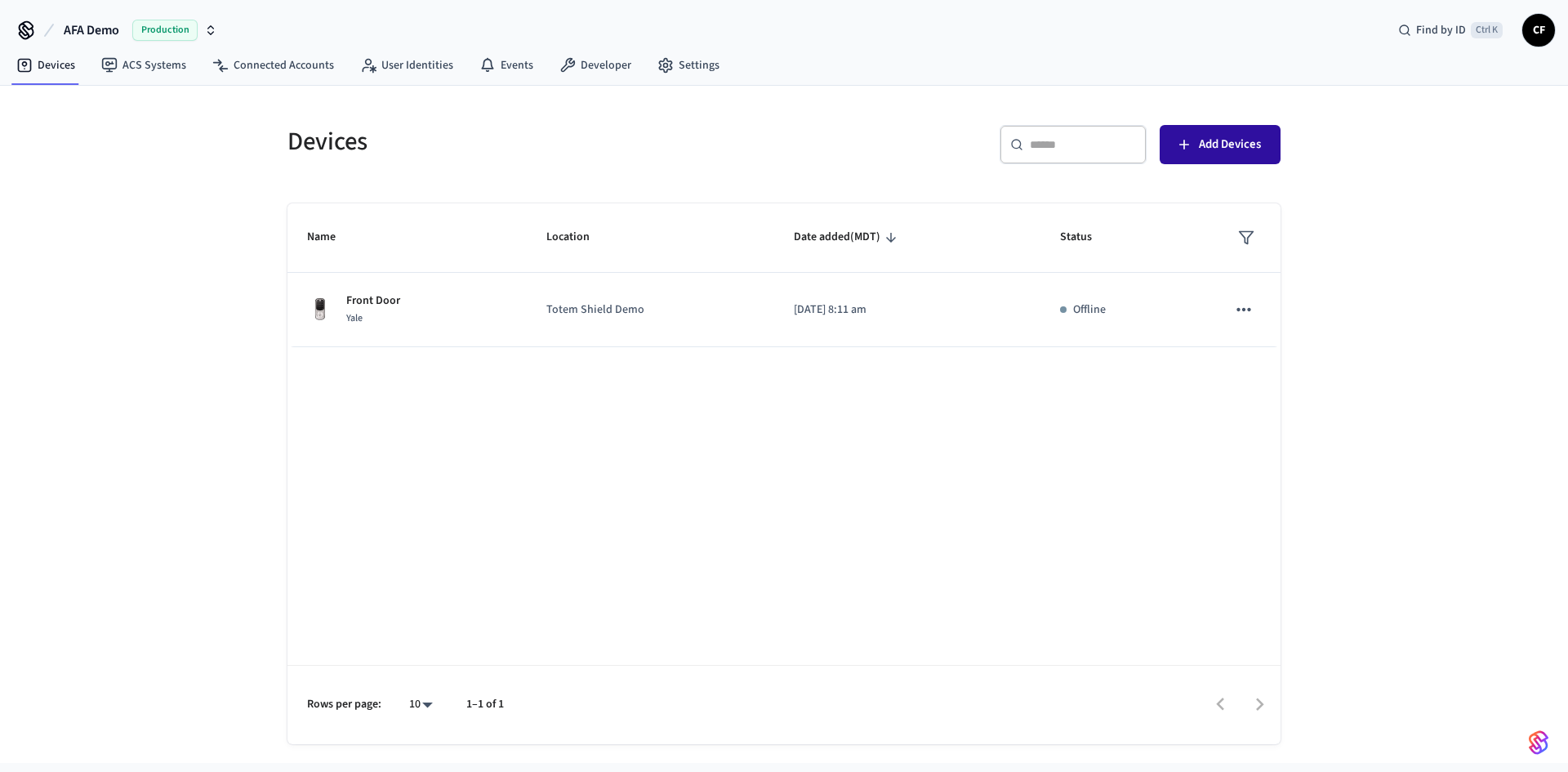
click at [1239, 138] on span "Add Devices" at bounding box center [1230, 144] width 62 height 21
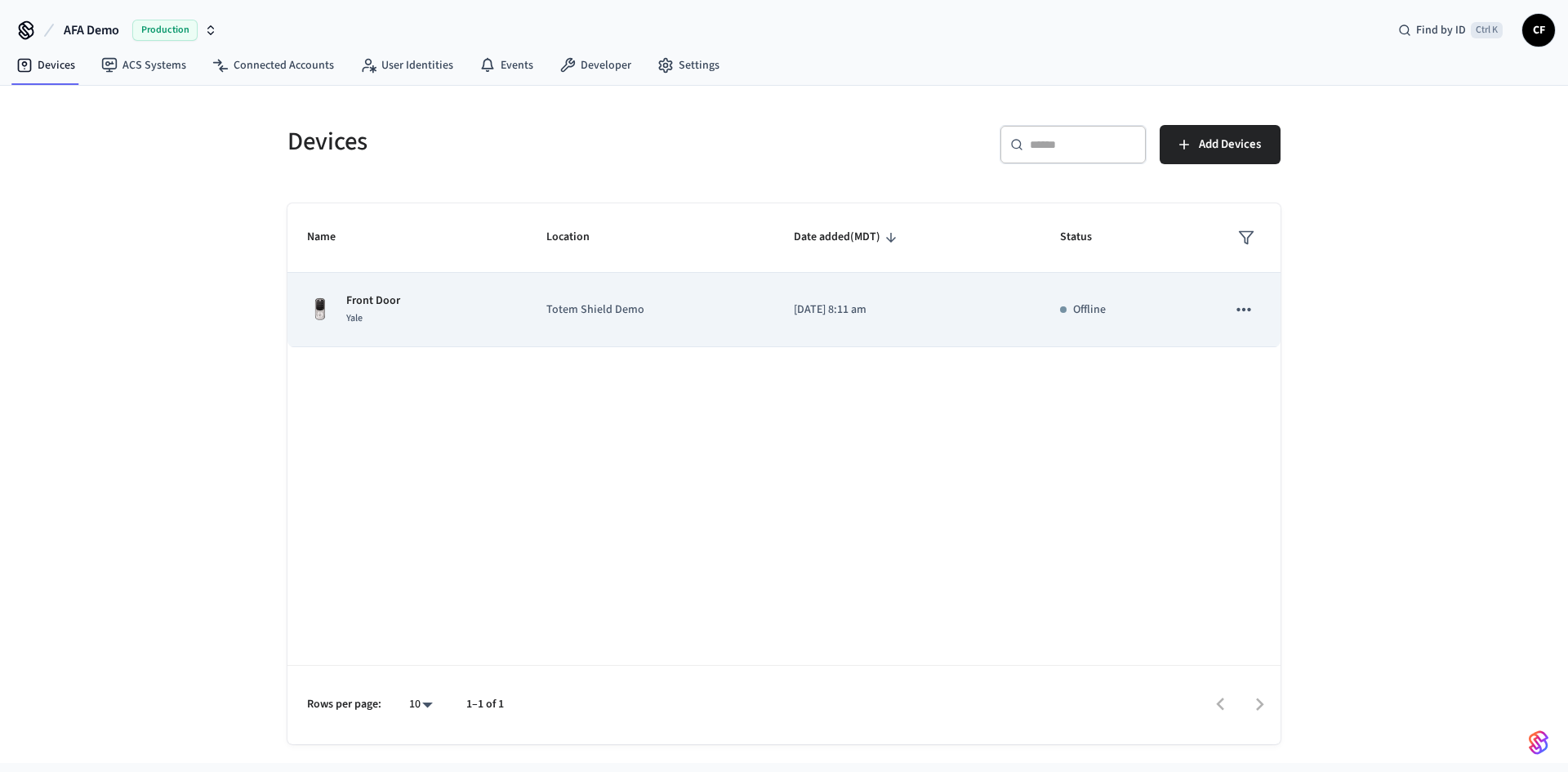
click at [1245, 304] on icon "sticky table" at bounding box center [1244, 310] width 21 height 21
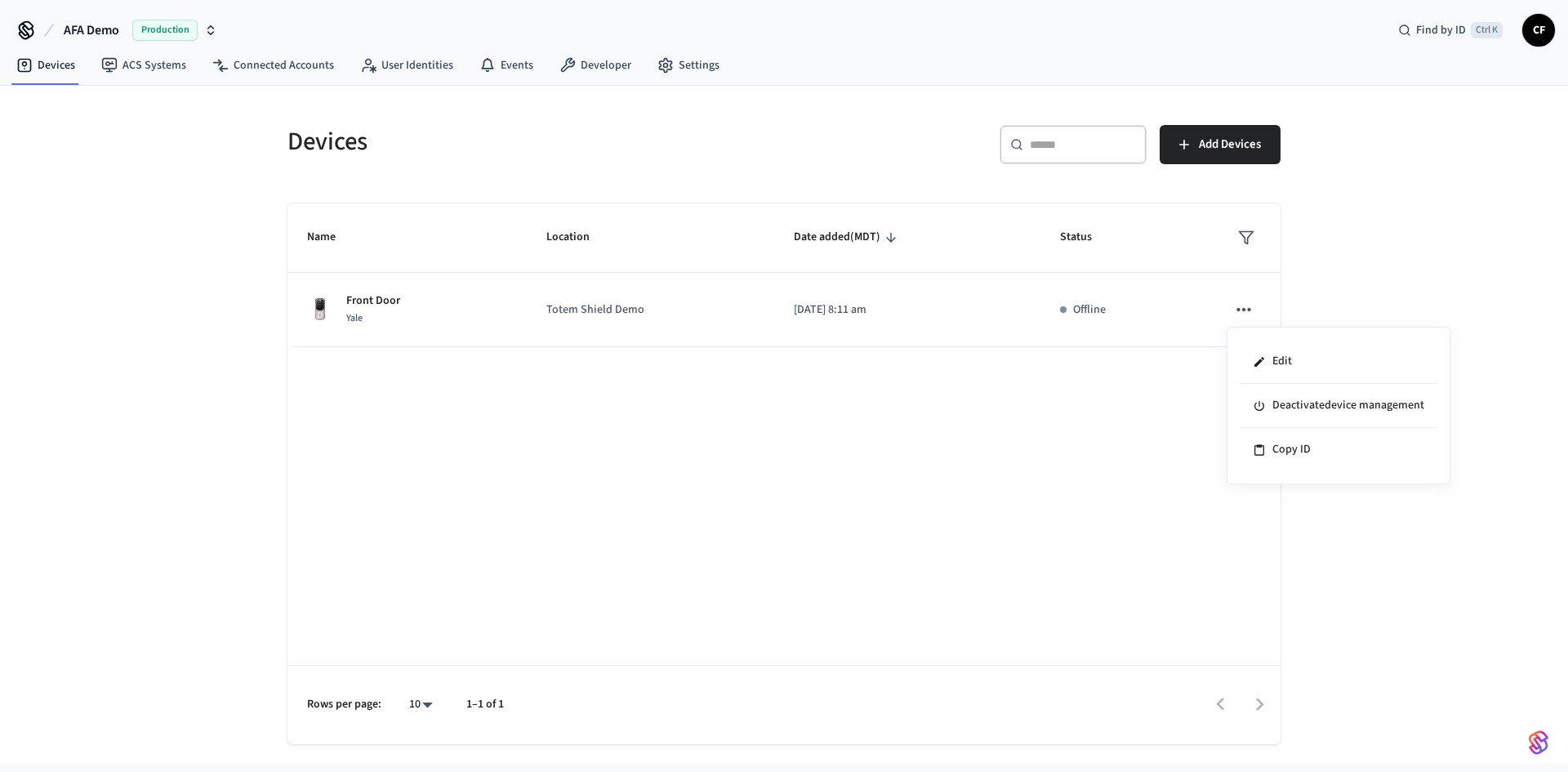
click at [781, 287] on div at bounding box center [784, 386] width 1568 height 772
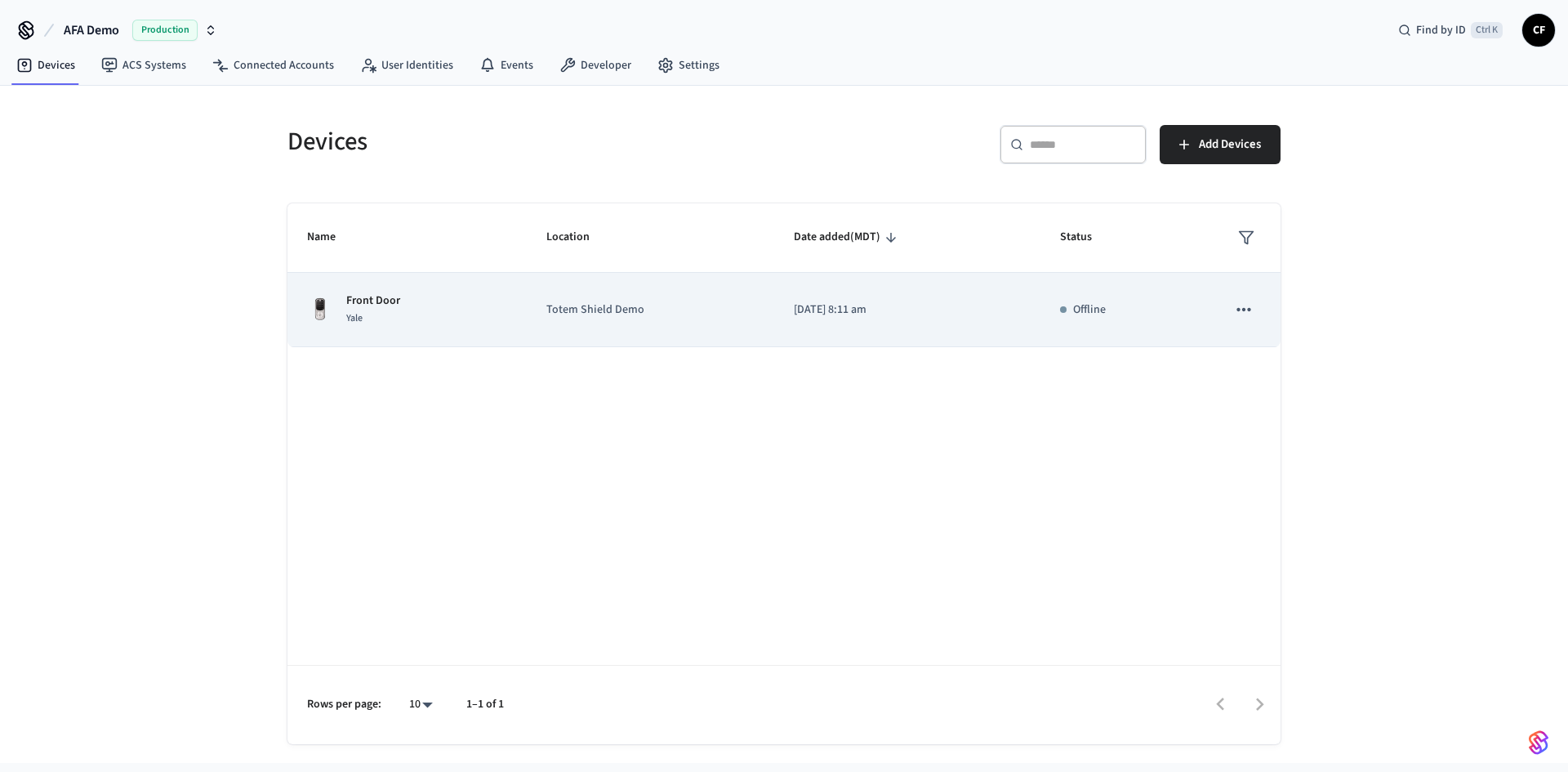
click at [366, 308] on p "Front Door" at bounding box center [373, 302] width 54 height 18
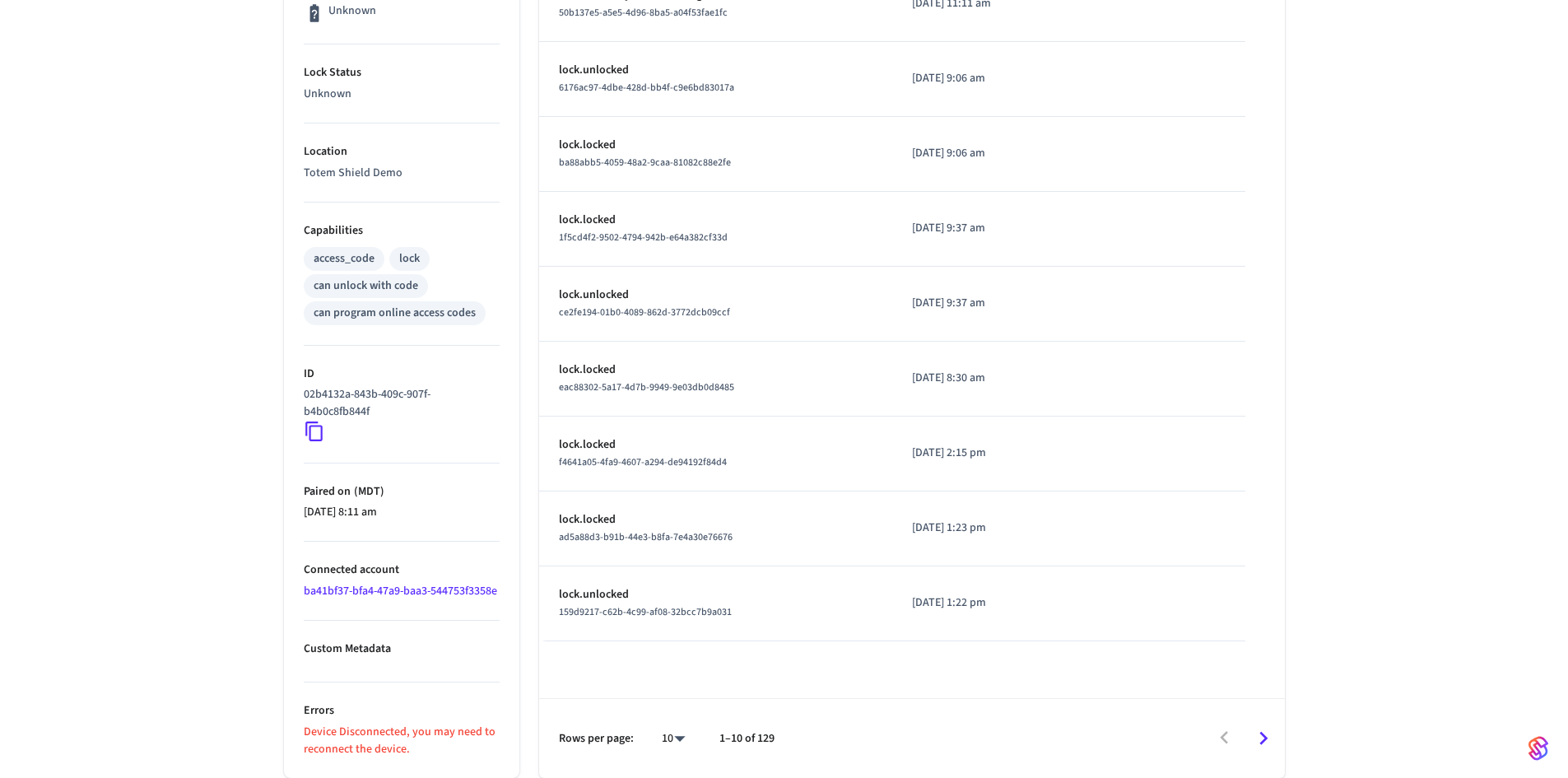
scroll to position [485, 0]
drag, startPoint x: 419, startPoint y: 748, endPoint x: 284, endPoint y: 727, distance: 136.6
click at [284, 727] on ul "Type Yale Status Offline Battery Unknown Lock Status Unknown Location Totem Shi…" at bounding box center [402, 291] width 236 height 975
click at [419, 646] on p "Custom Metadata" at bounding box center [401, 650] width 196 height 18
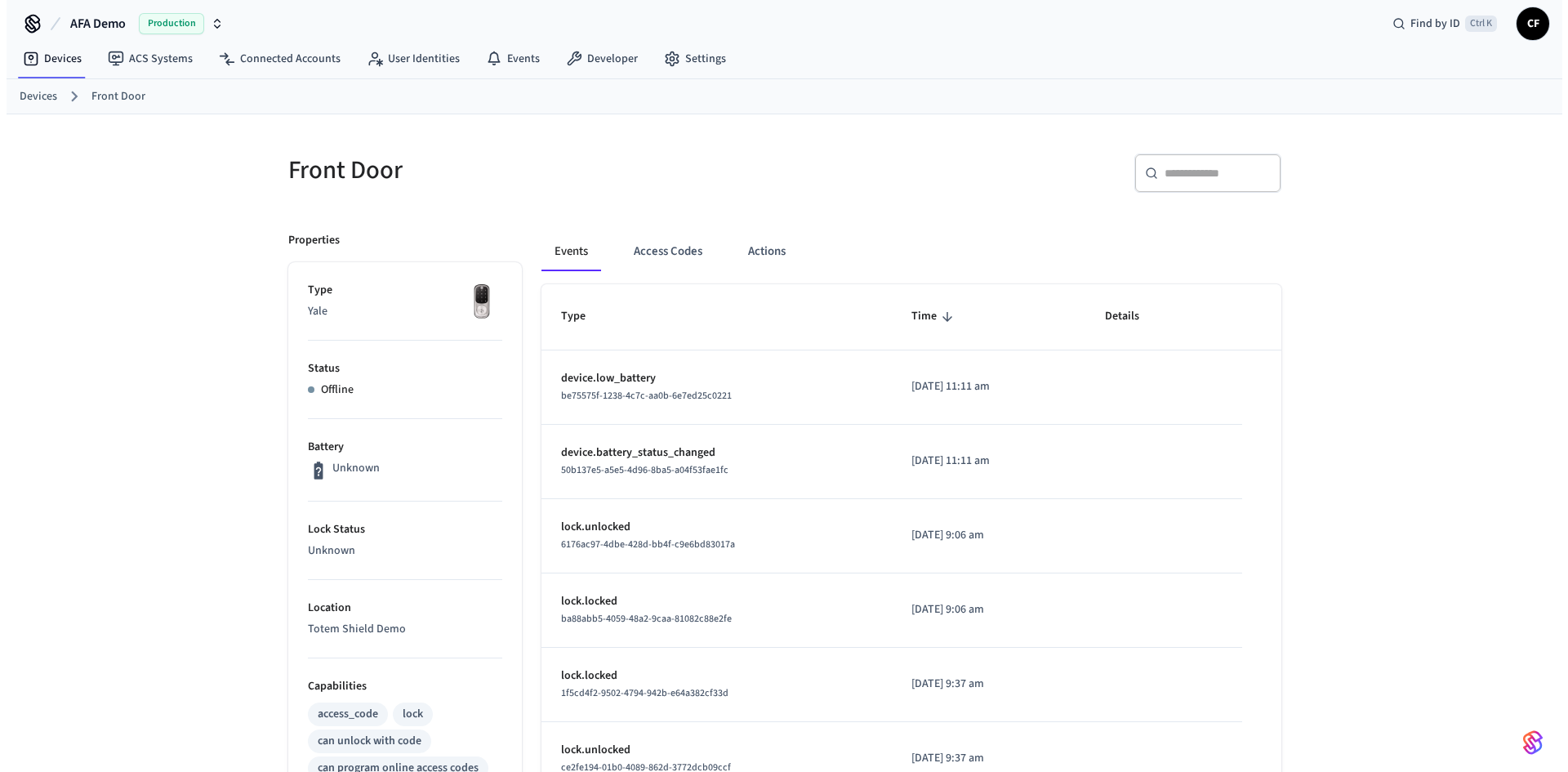
scroll to position [0, 0]
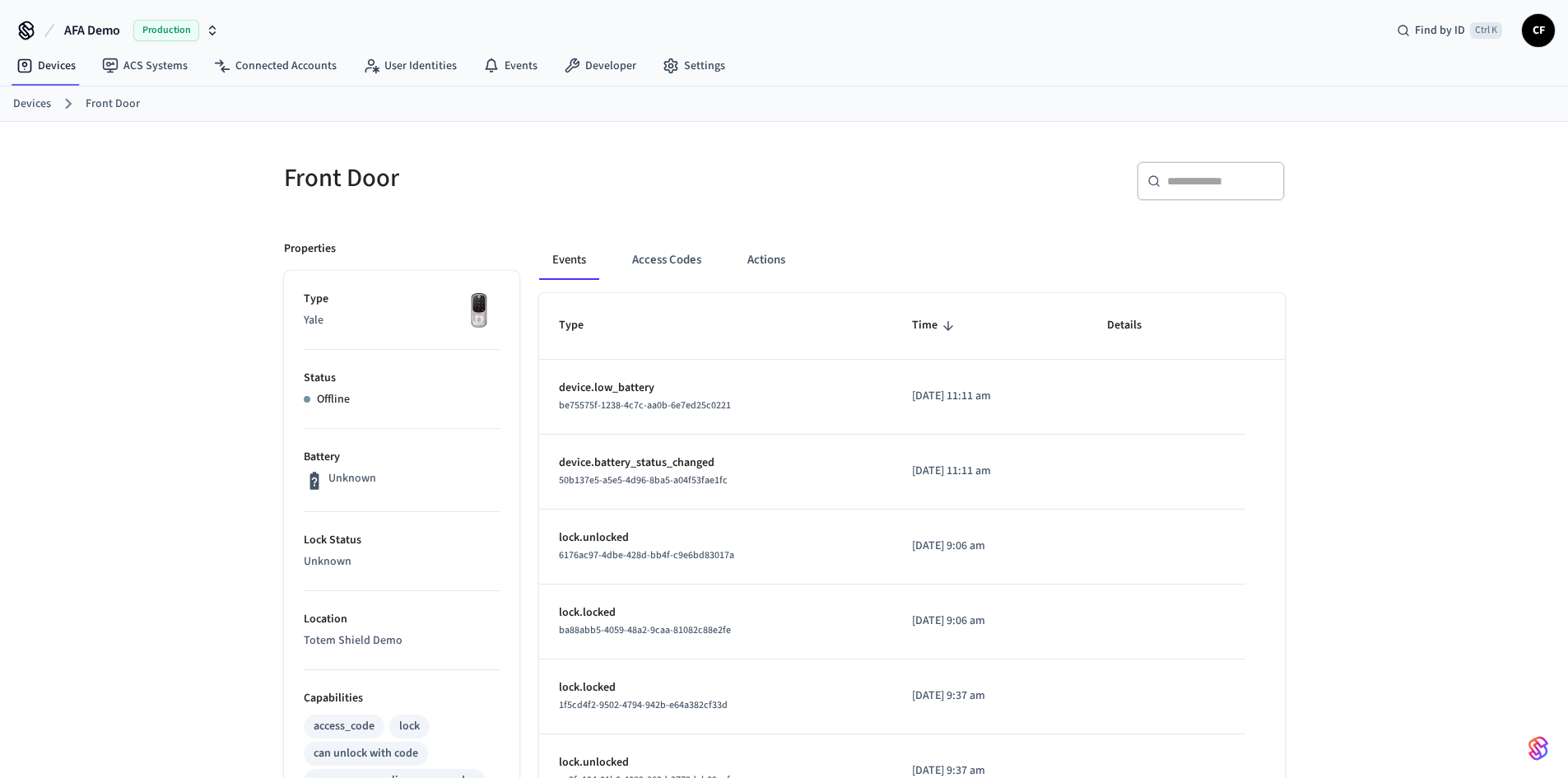
click at [866, 212] on div "​ ​" at bounding box center [1040, 187] width 491 height 52
click at [52, 73] on link "Devices" at bounding box center [46, 66] width 86 height 29
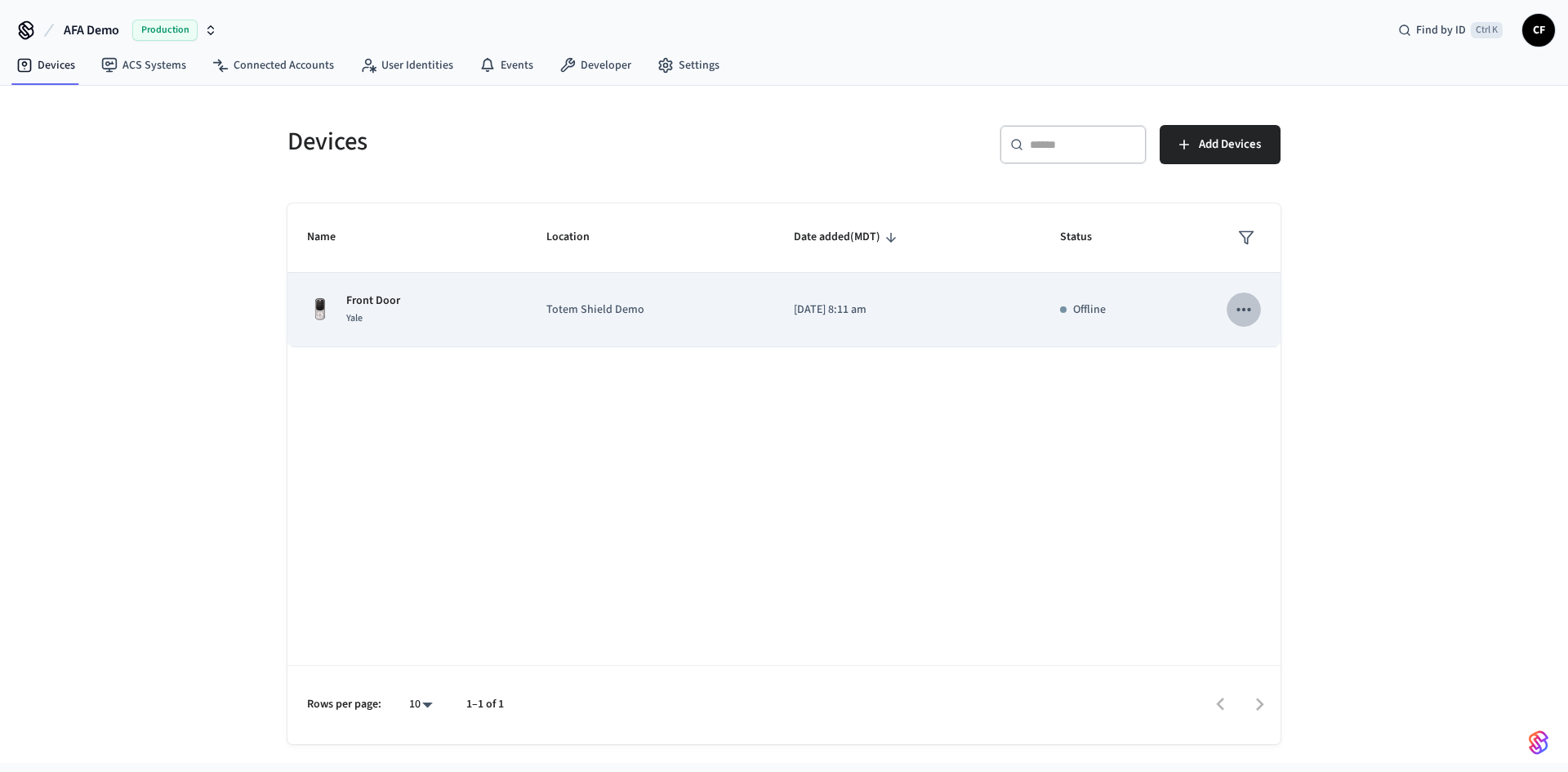
click at [1245, 312] on icon "sticky table" at bounding box center [1244, 310] width 21 height 21
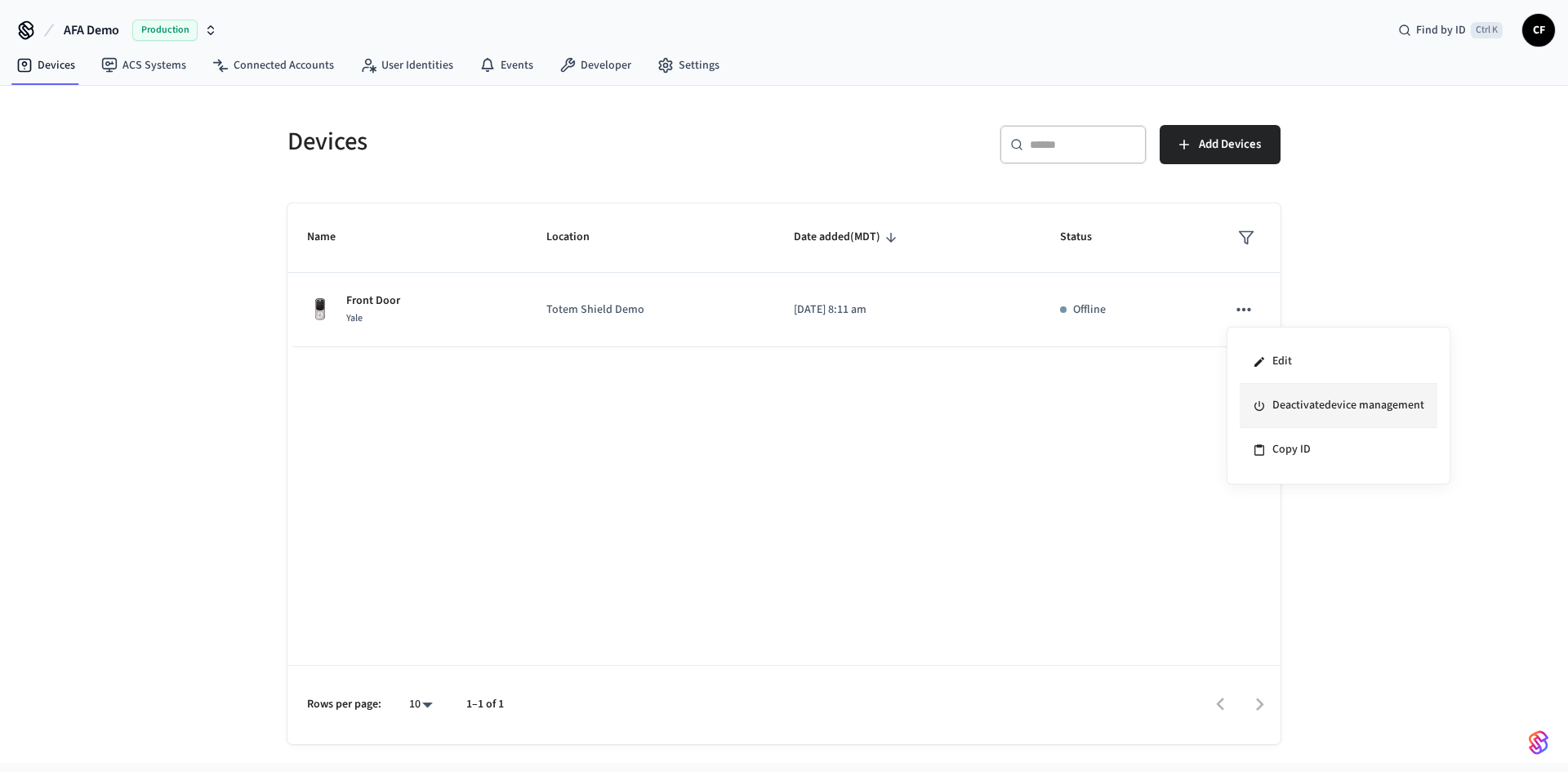
click at [1368, 403] on li "Deactivate device management" at bounding box center [1339, 406] width 198 height 44
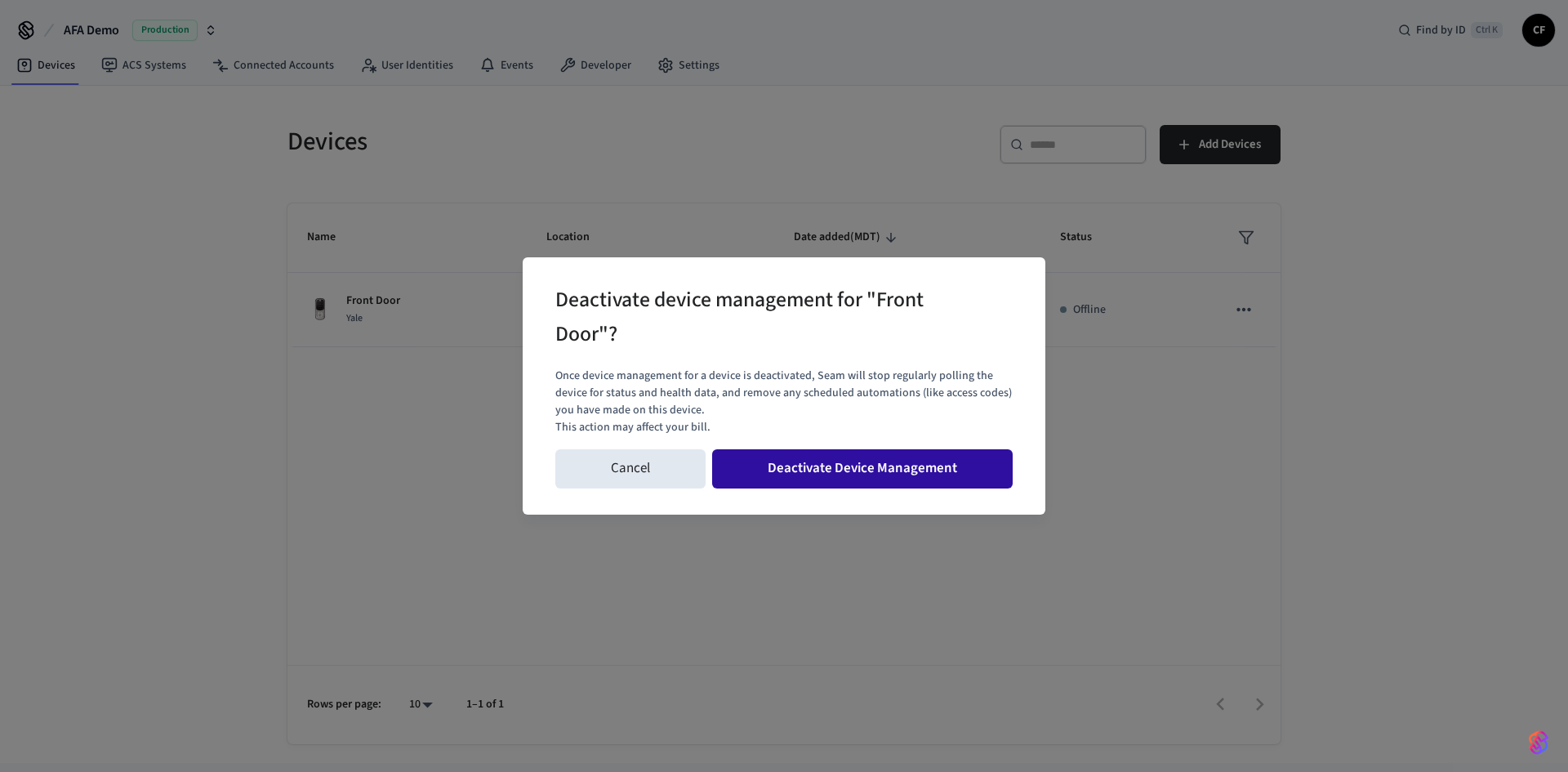
click at [894, 476] on button "Deactivate Device Management" at bounding box center [862, 469] width 301 height 40
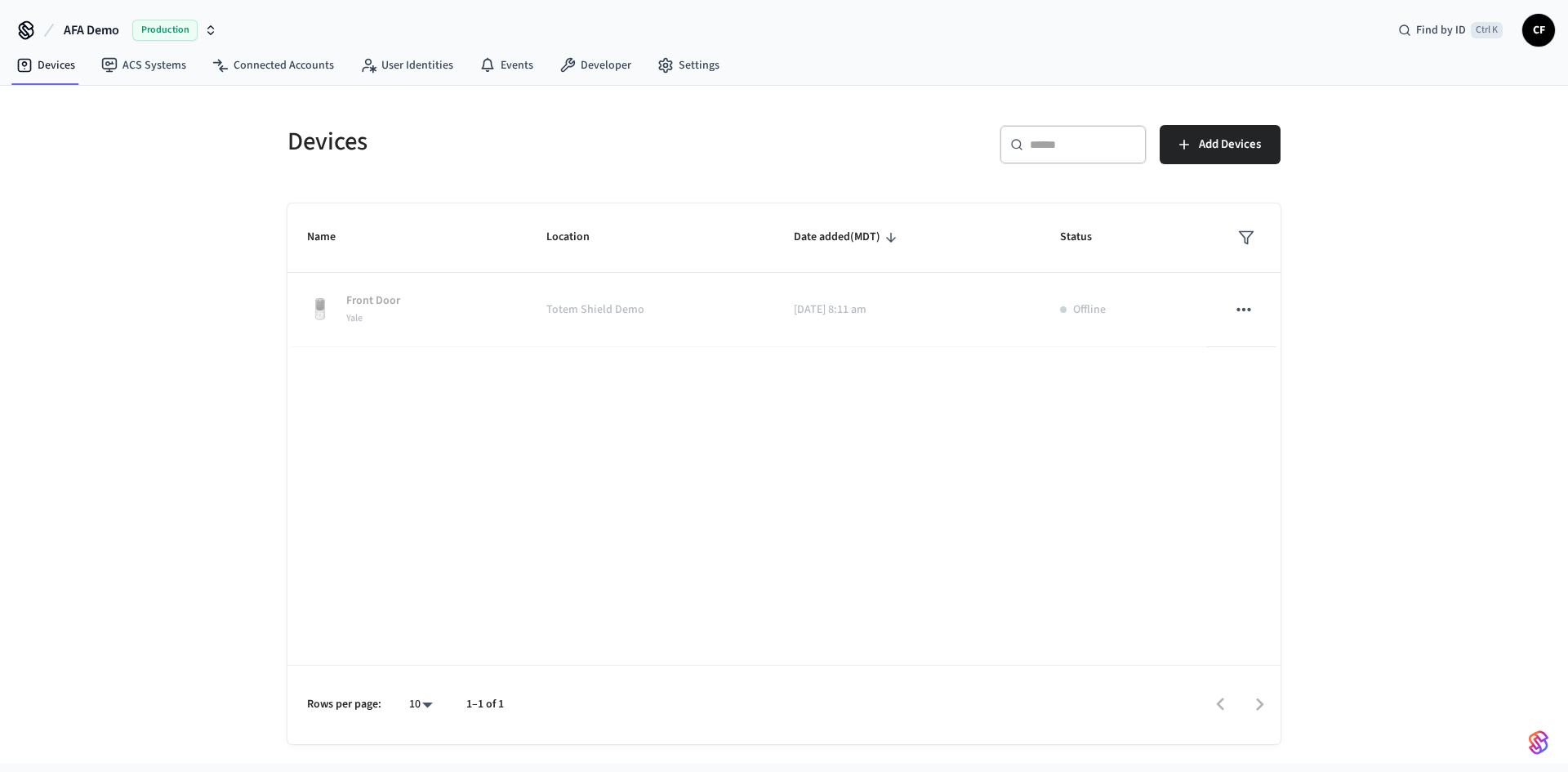
click at [1396, 321] on div "Devices ​ ​ Add Devices Name Location Date added (MDT) Status Front Door Yale T…" at bounding box center [784, 425] width 1568 height 677
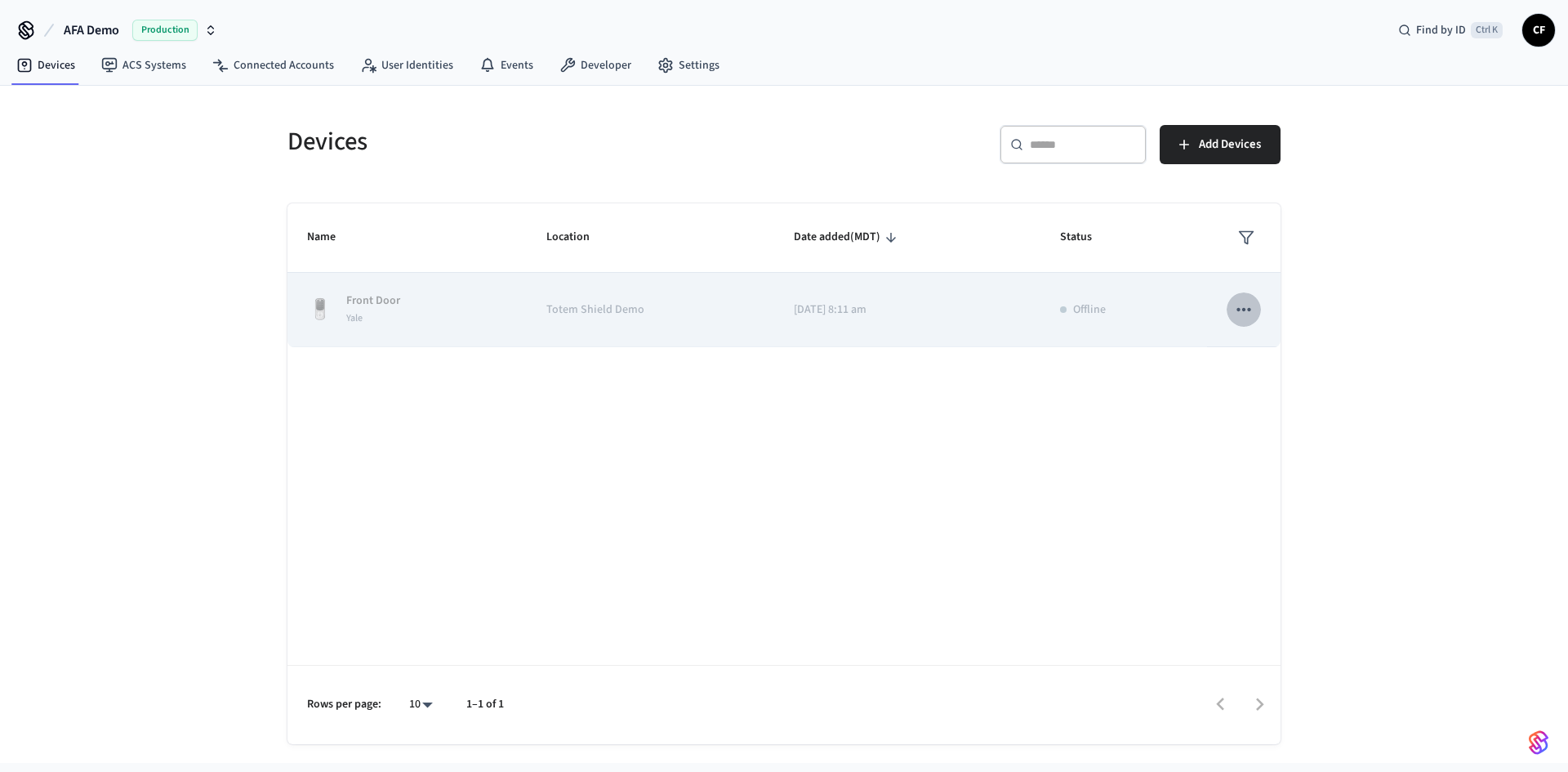
click at [1254, 313] on button "sticky table" at bounding box center [1244, 310] width 34 height 34
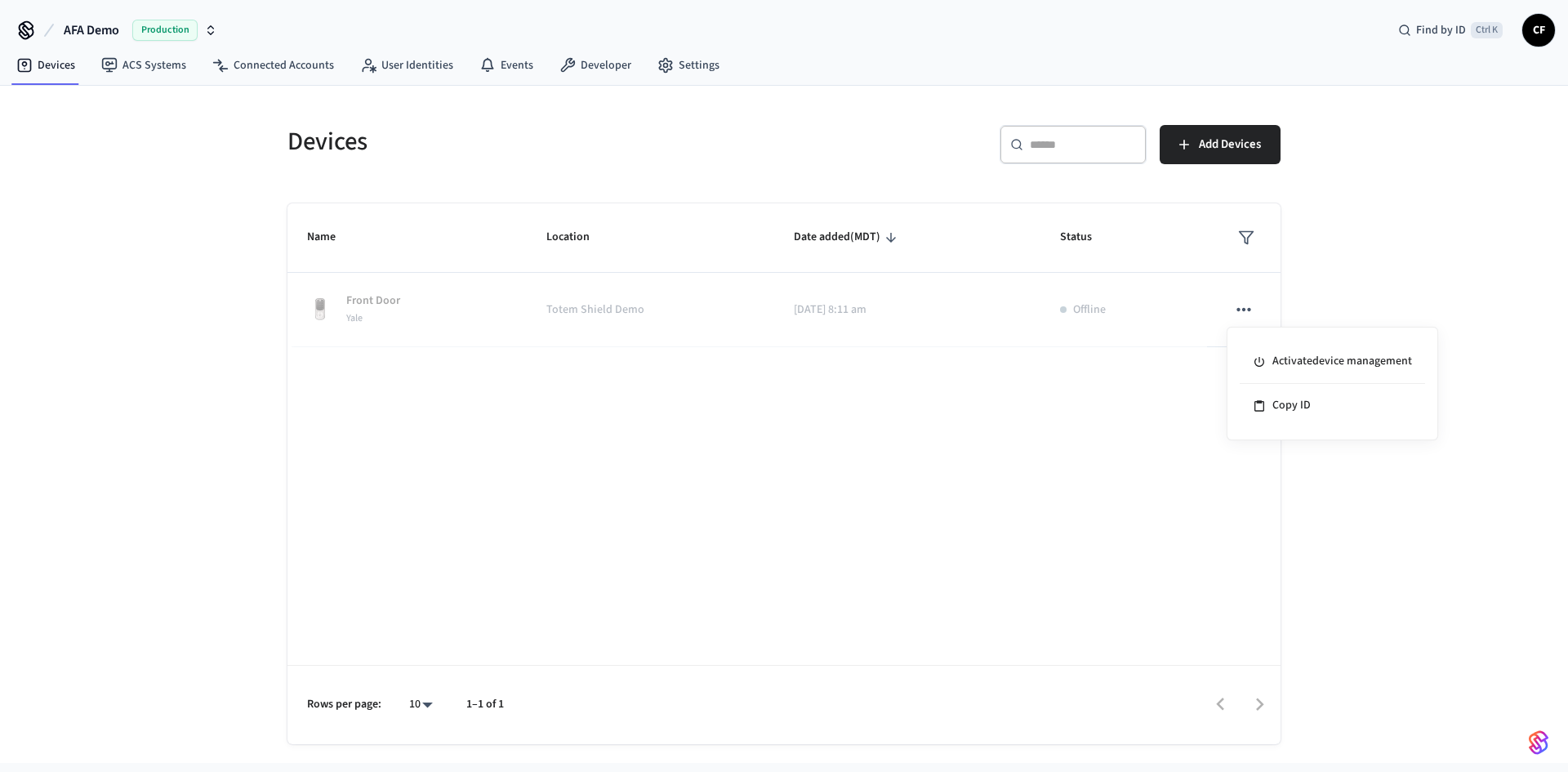
click at [1391, 268] on div at bounding box center [784, 386] width 1568 height 772
click at [1098, 419] on div "Name Location Date added (MDT) Status Front Door Yale Totem Shield Demo 2025/05…" at bounding box center [784, 473] width 993 height 541
click at [1176, 142] on icon "button" at bounding box center [1184, 144] width 17 height 17
click at [1238, 138] on span "Add Devices" at bounding box center [1230, 144] width 62 height 21
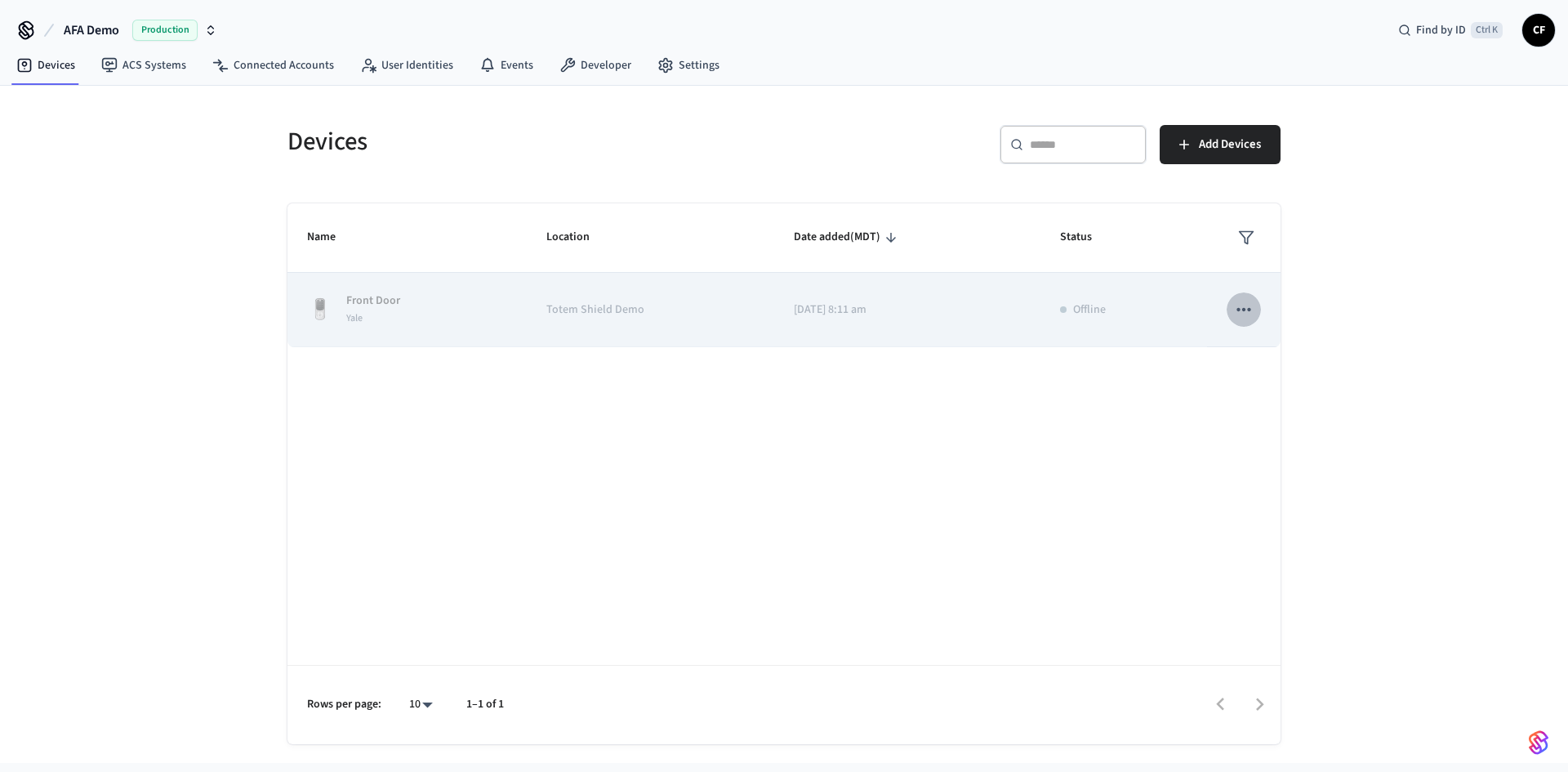
click at [1235, 310] on icon "sticky table" at bounding box center [1244, 310] width 21 height 21
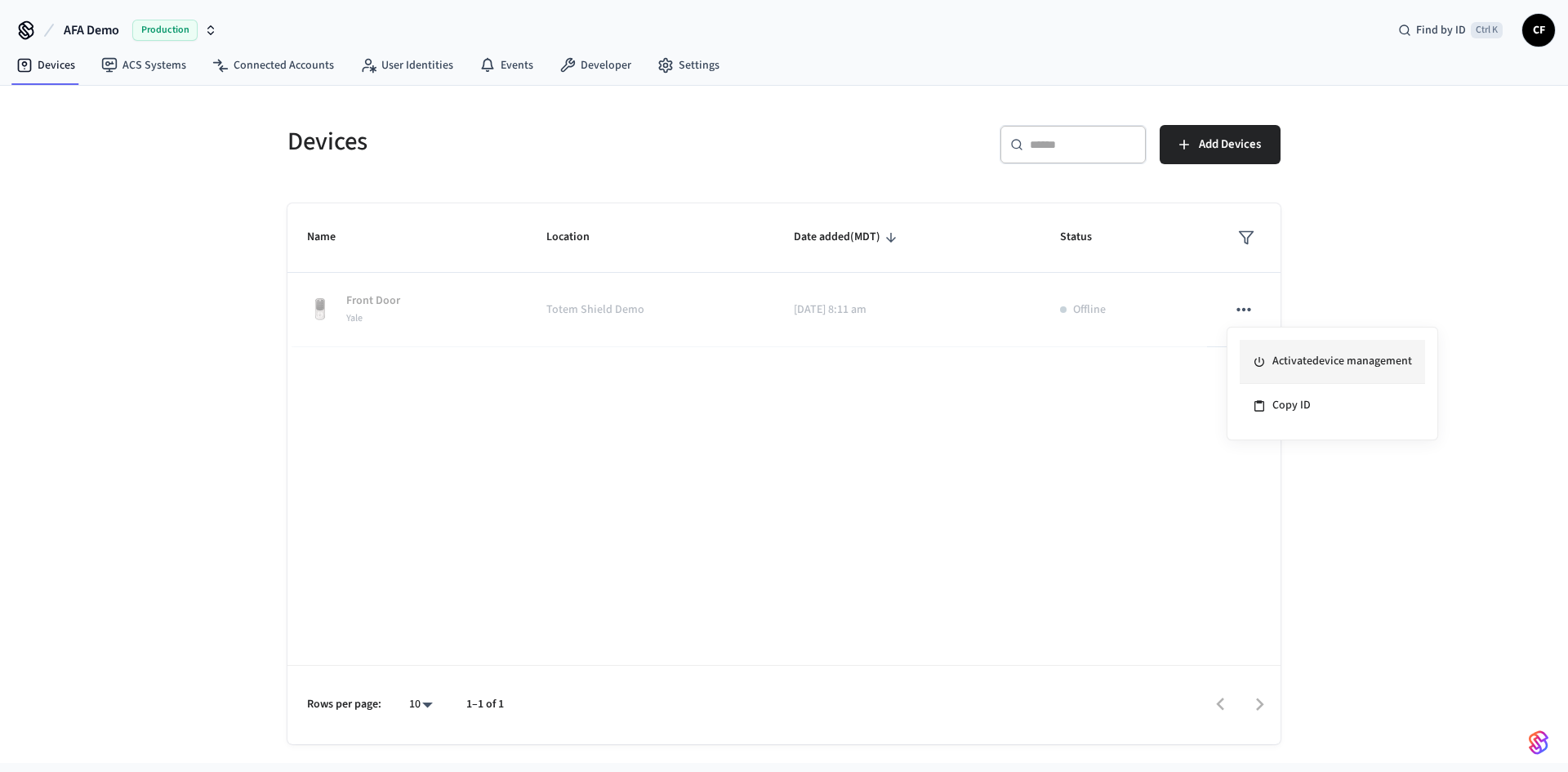
click at [1286, 353] on li "Activate device management" at bounding box center [1332, 362] width 185 height 44
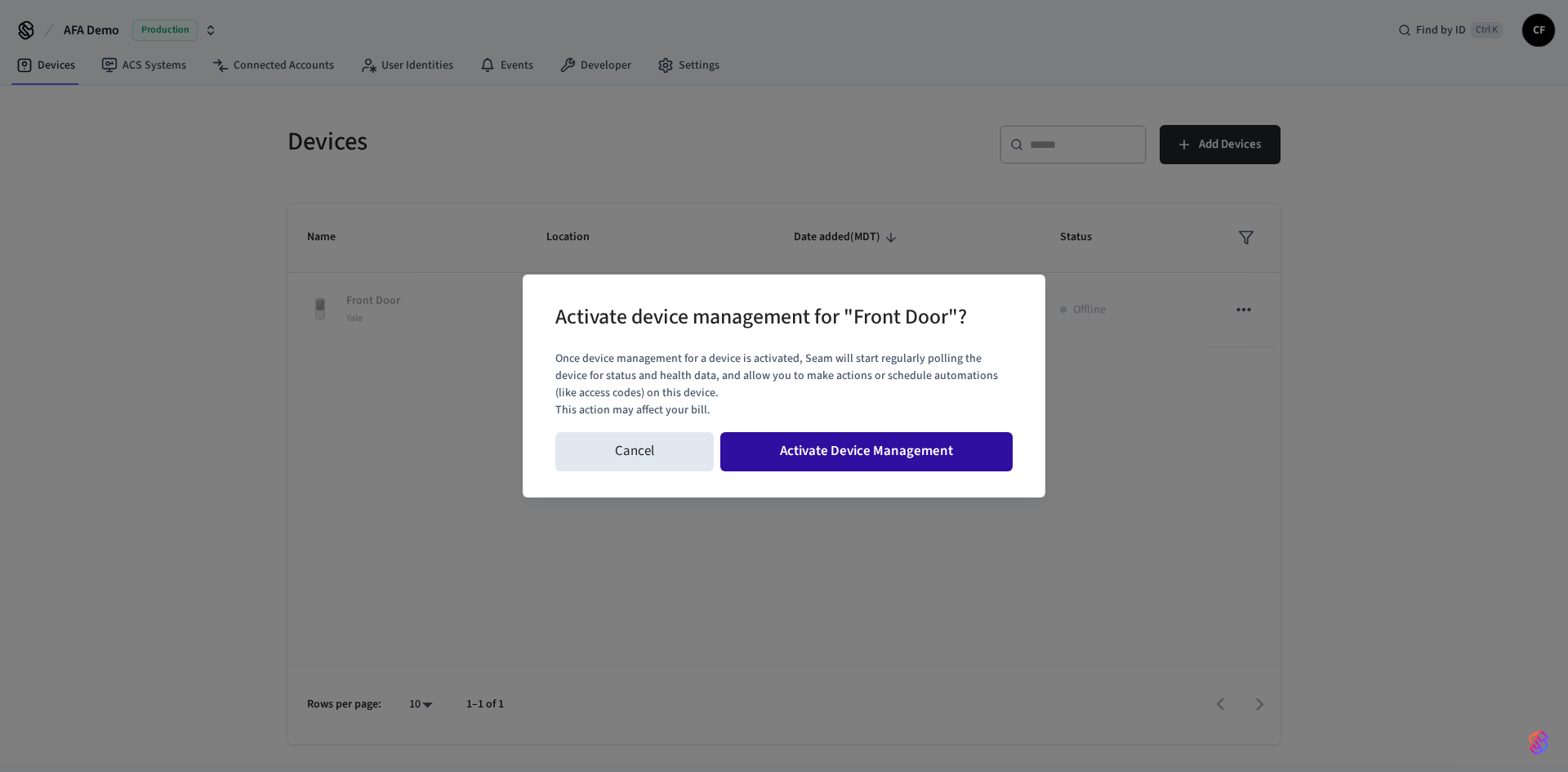
click at [876, 458] on button "Activate Device Management" at bounding box center [867, 452] width 293 height 40
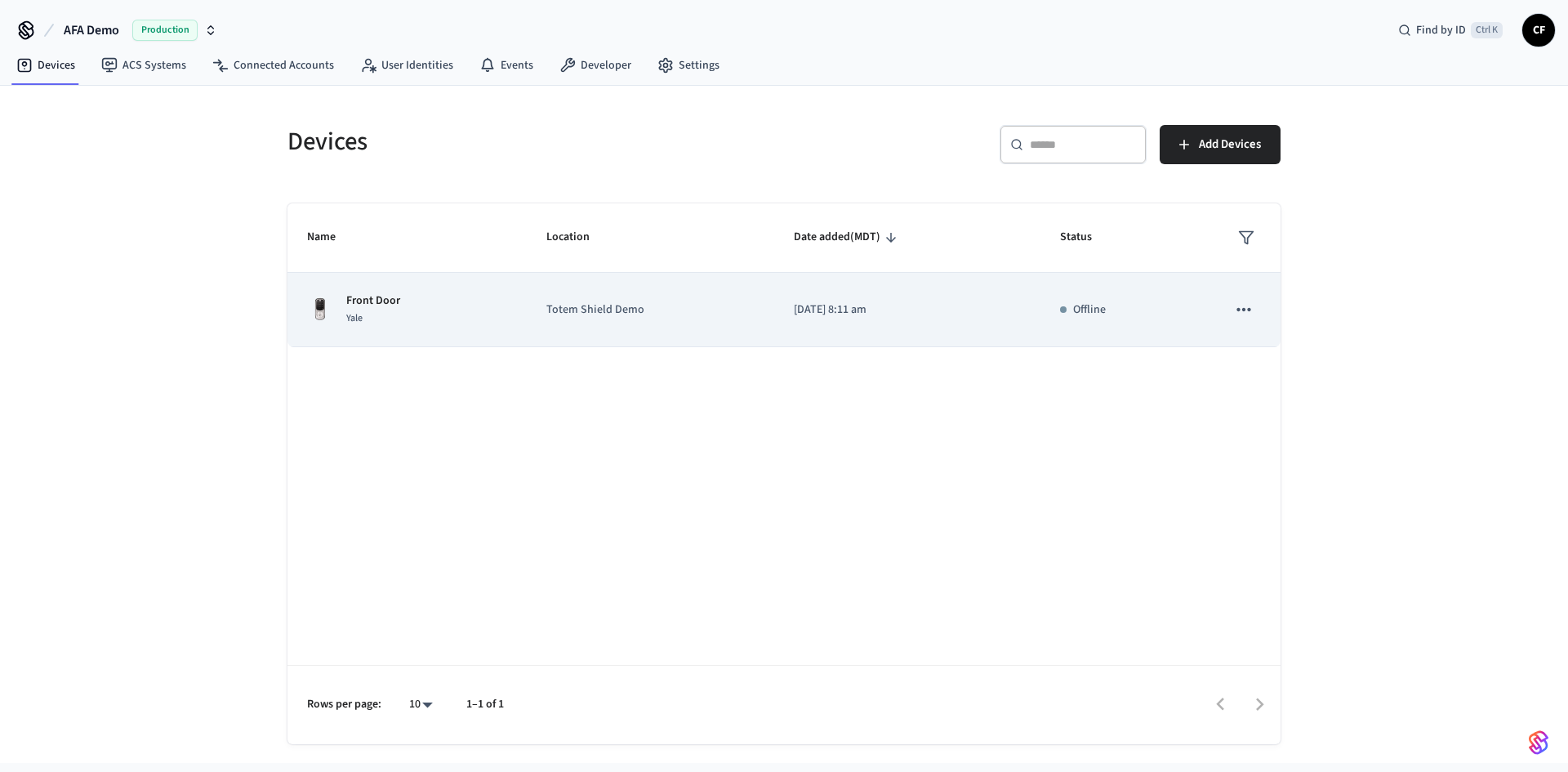
click at [350, 306] on p "Front Door" at bounding box center [373, 302] width 54 height 18
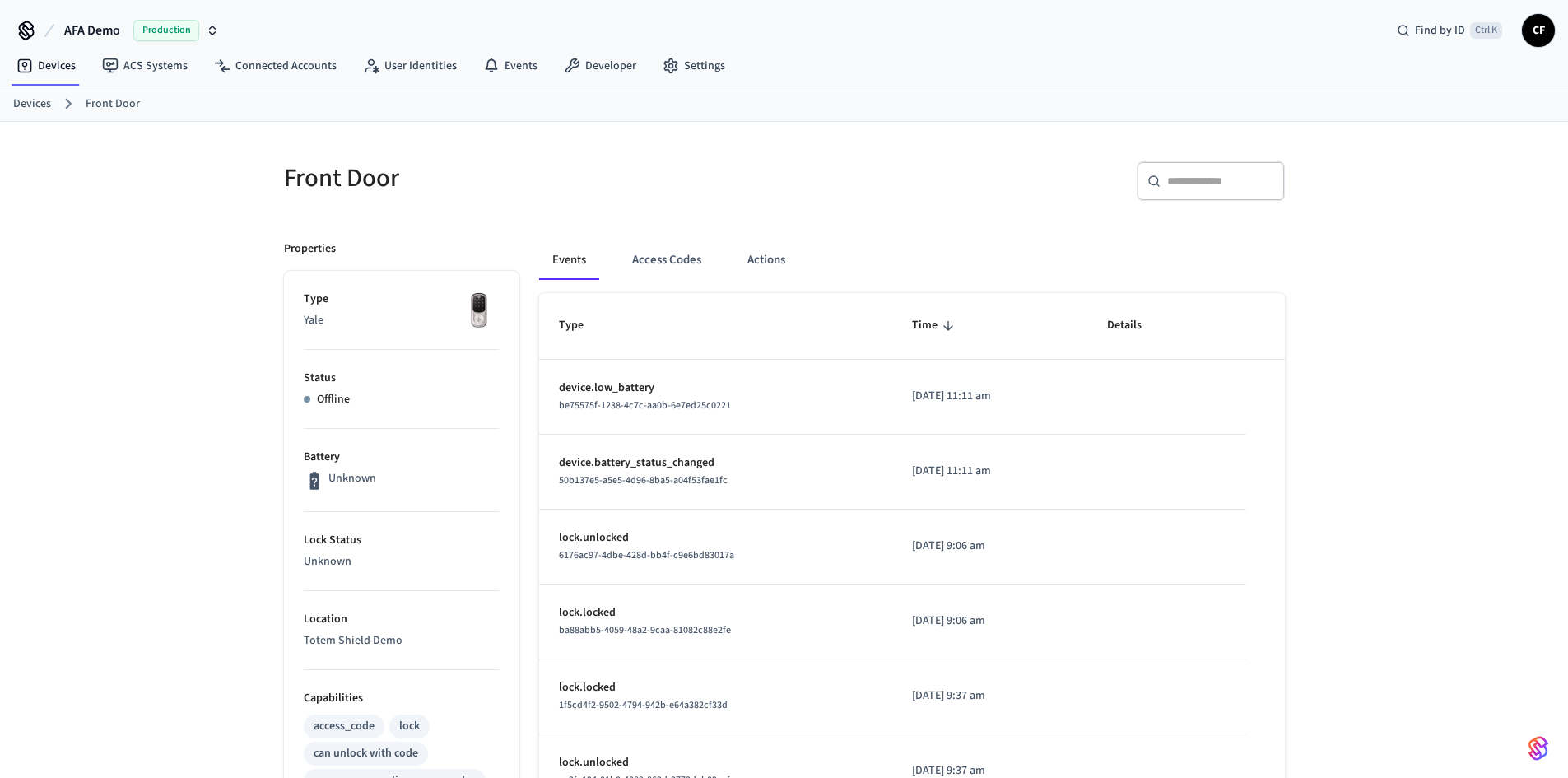
click at [328, 378] on p "Status" at bounding box center [401, 378] width 196 height 18
click at [780, 198] on div "​ ​" at bounding box center [1029, 178] width 510 height 73
click at [287, 54] on link "Connected Accounts" at bounding box center [276, 66] width 149 height 29
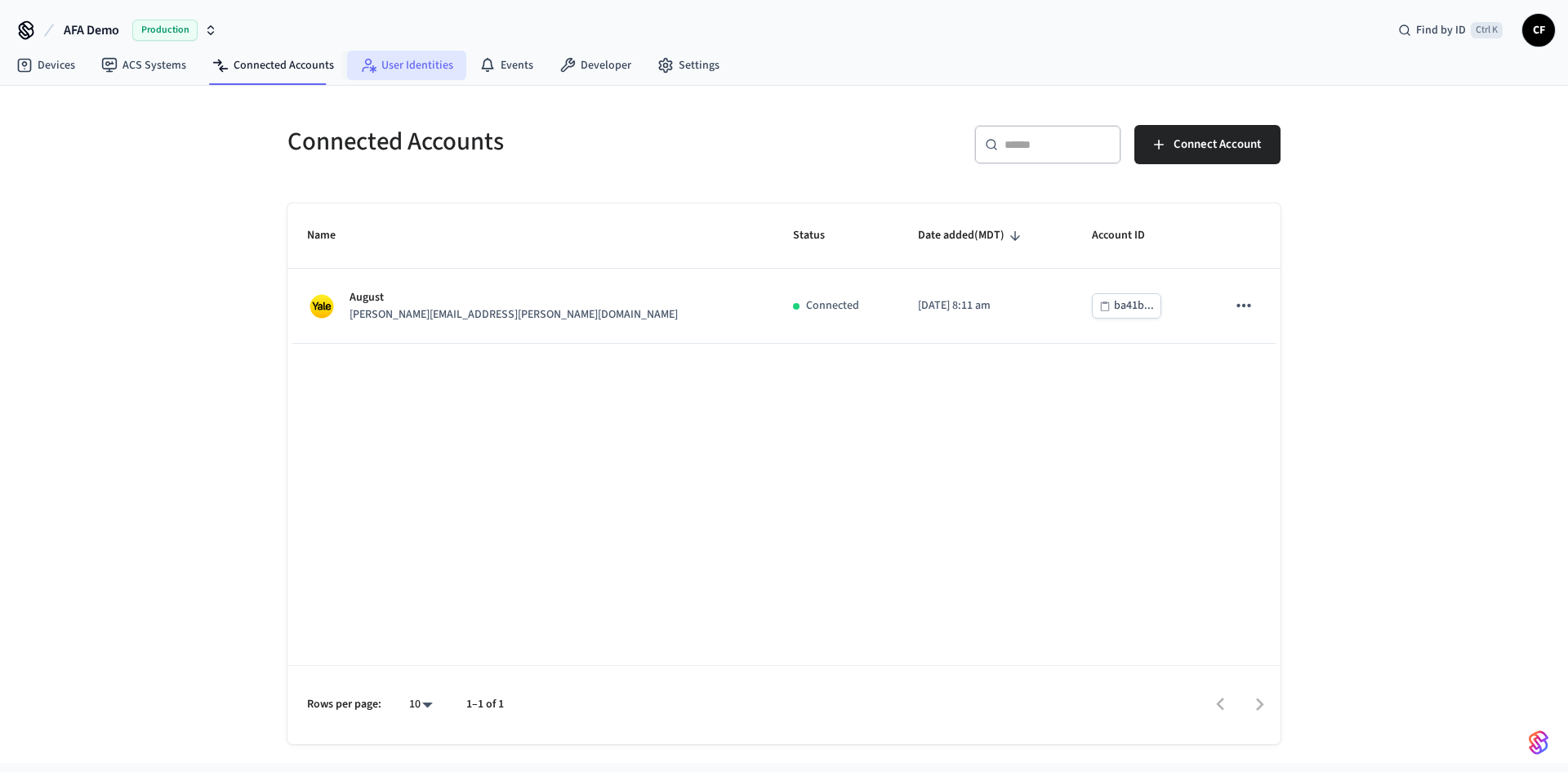
click at [403, 63] on link "User Identities" at bounding box center [407, 65] width 120 height 29
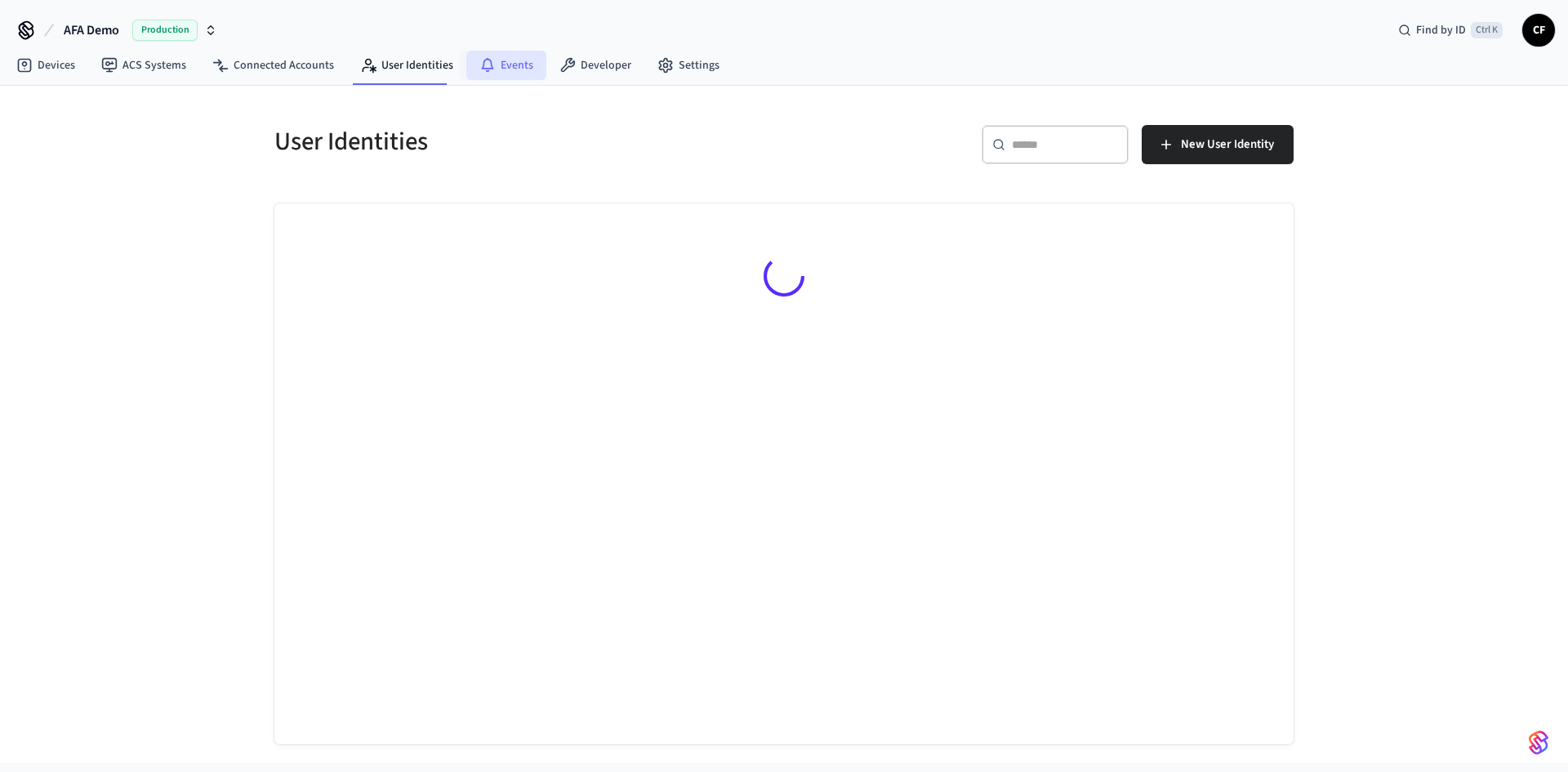
click at [485, 70] on icon at bounding box center [487, 65] width 17 height 17
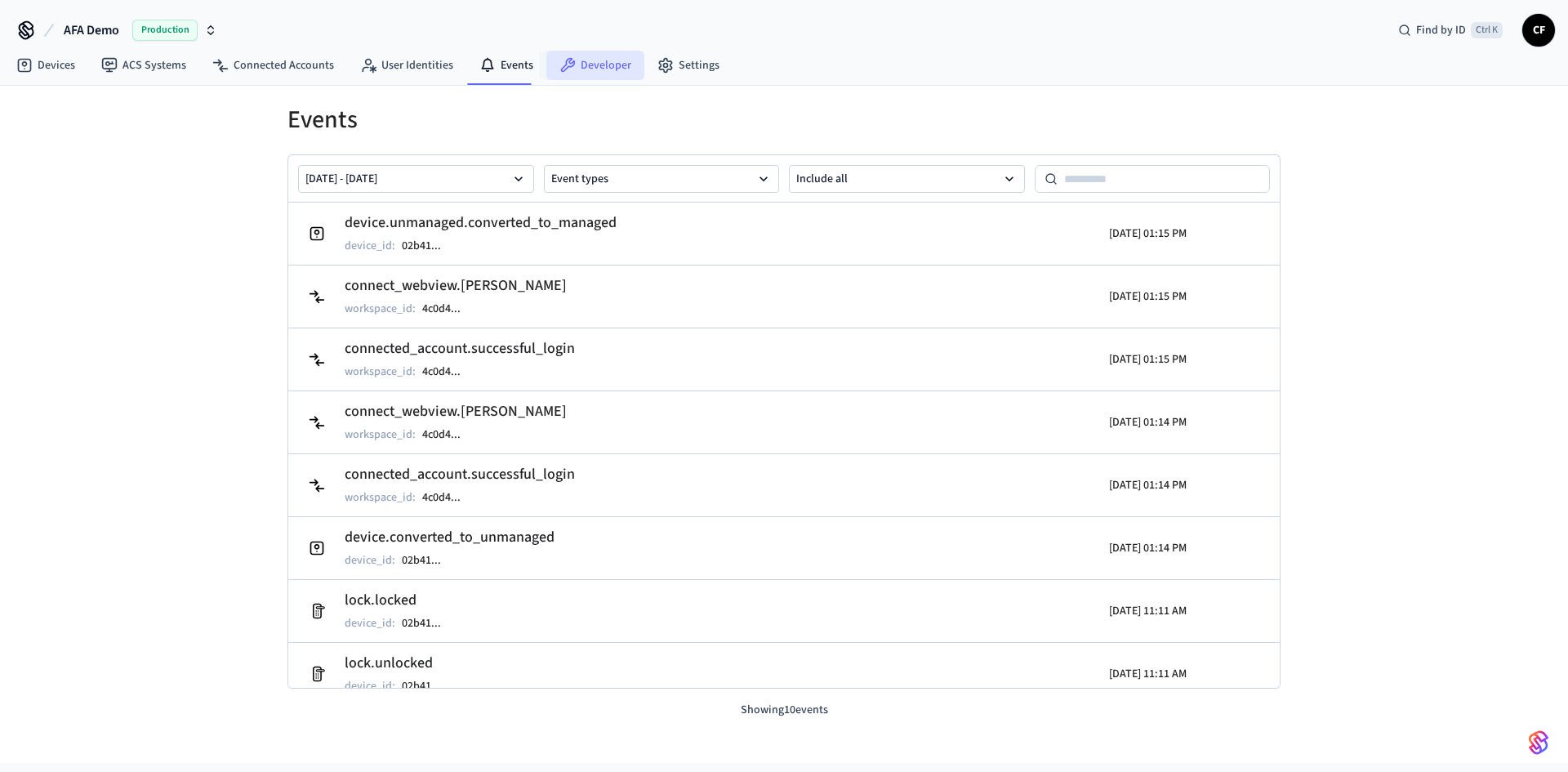
click at [581, 75] on link "Developer" at bounding box center [596, 65] width 98 height 29
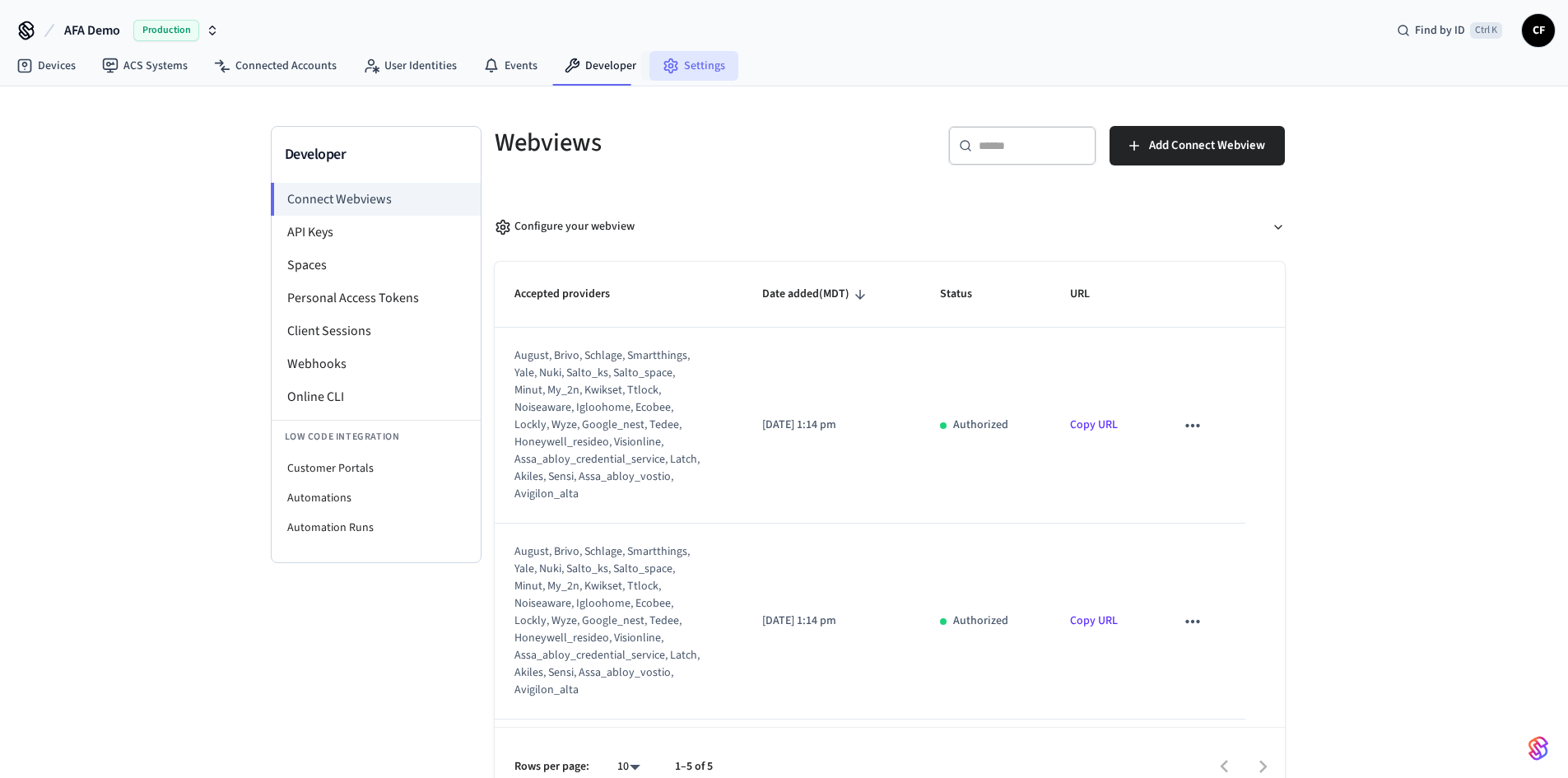
click at [677, 65] on link "Settings" at bounding box center [694, 66] width 89 height 29
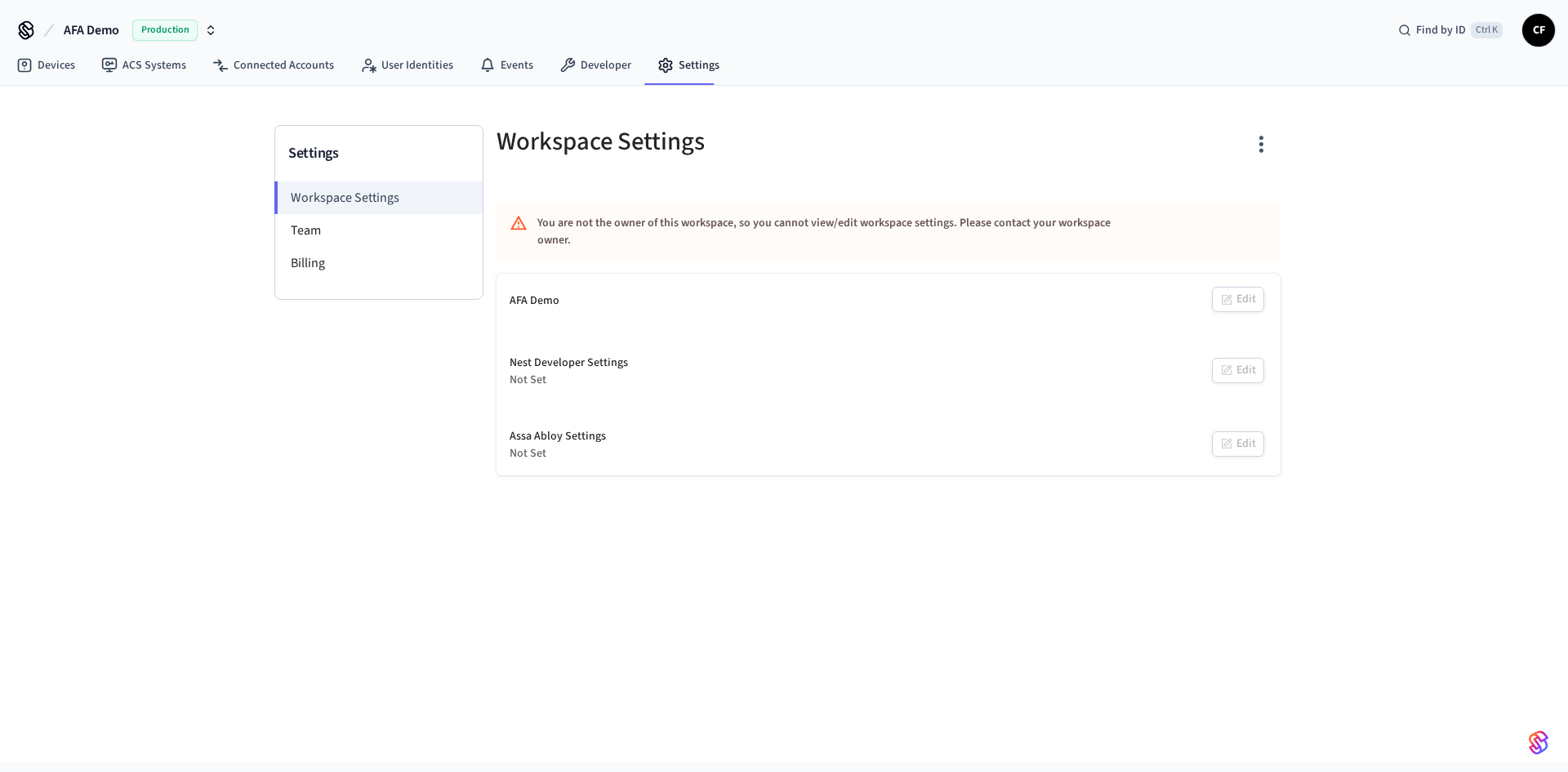
click at [138, 123] on div "Settings Workspace Settings Team Billing Workspace Settings You are not the own…" at bounding box center [784, 425] width 1568 height 677
click at [53, 67] on link "Devices" at bounding box center [46, 65] width 85 height 29
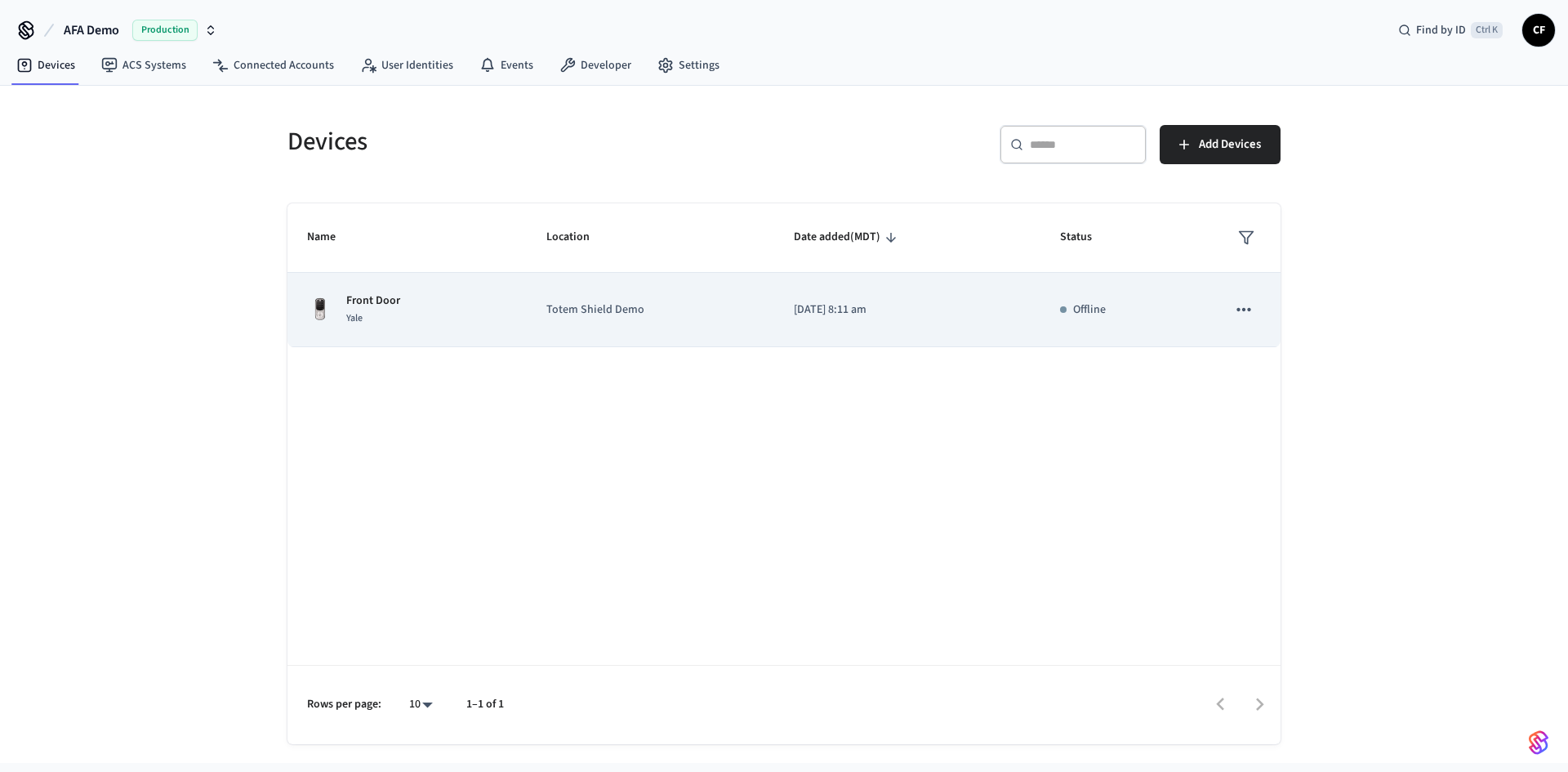
click at [704, 326] on td "Totem Shield Demo" at bounding box center [650, 310] width 248 height 75
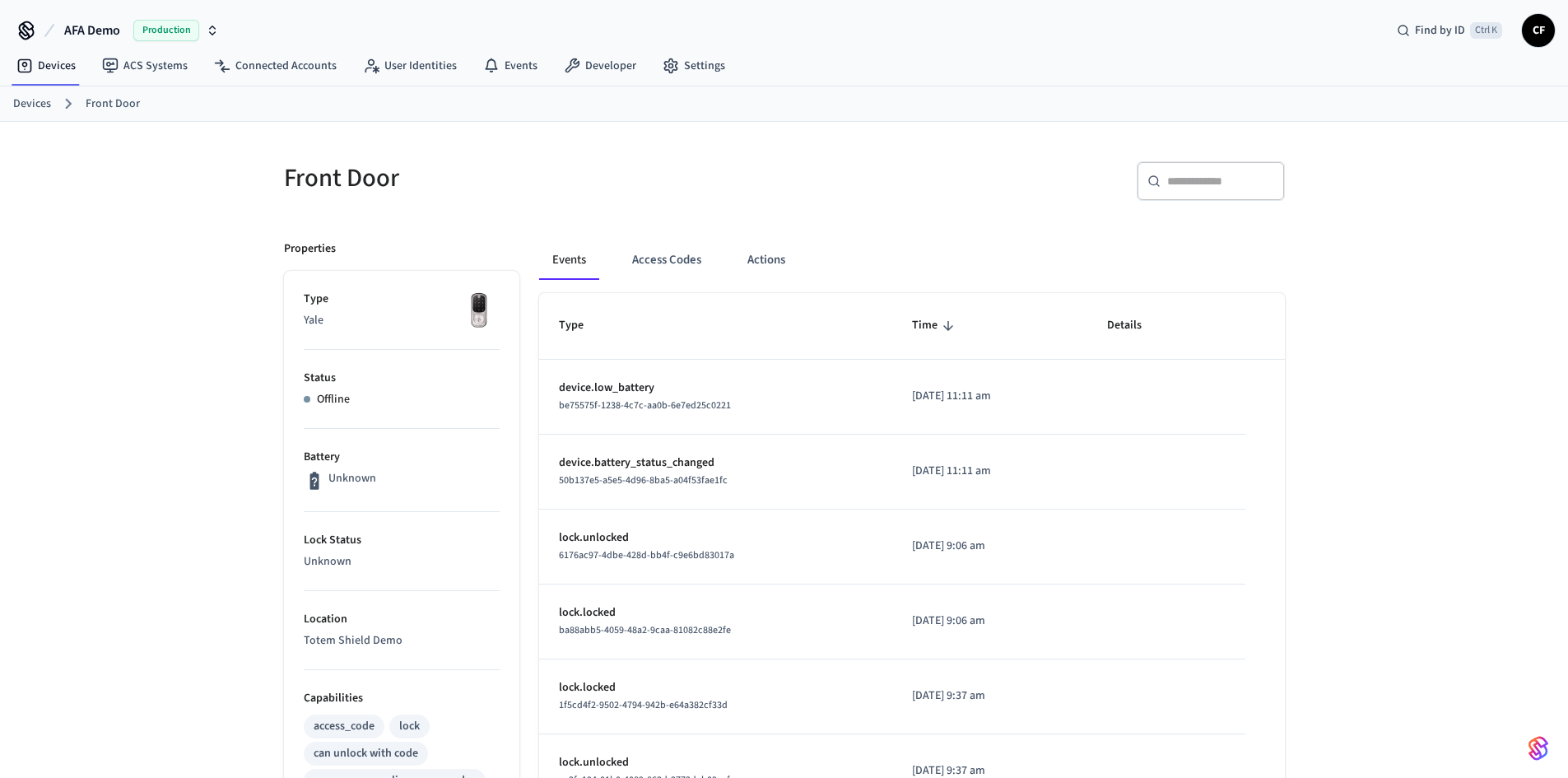
click at [564, 167] on h5 "Front Door" at bounding box center [530, 178] width 491 height 34
click at [291, 61] on link "Connected Accounts" at bounding box center [276, 66] width 149 height 29
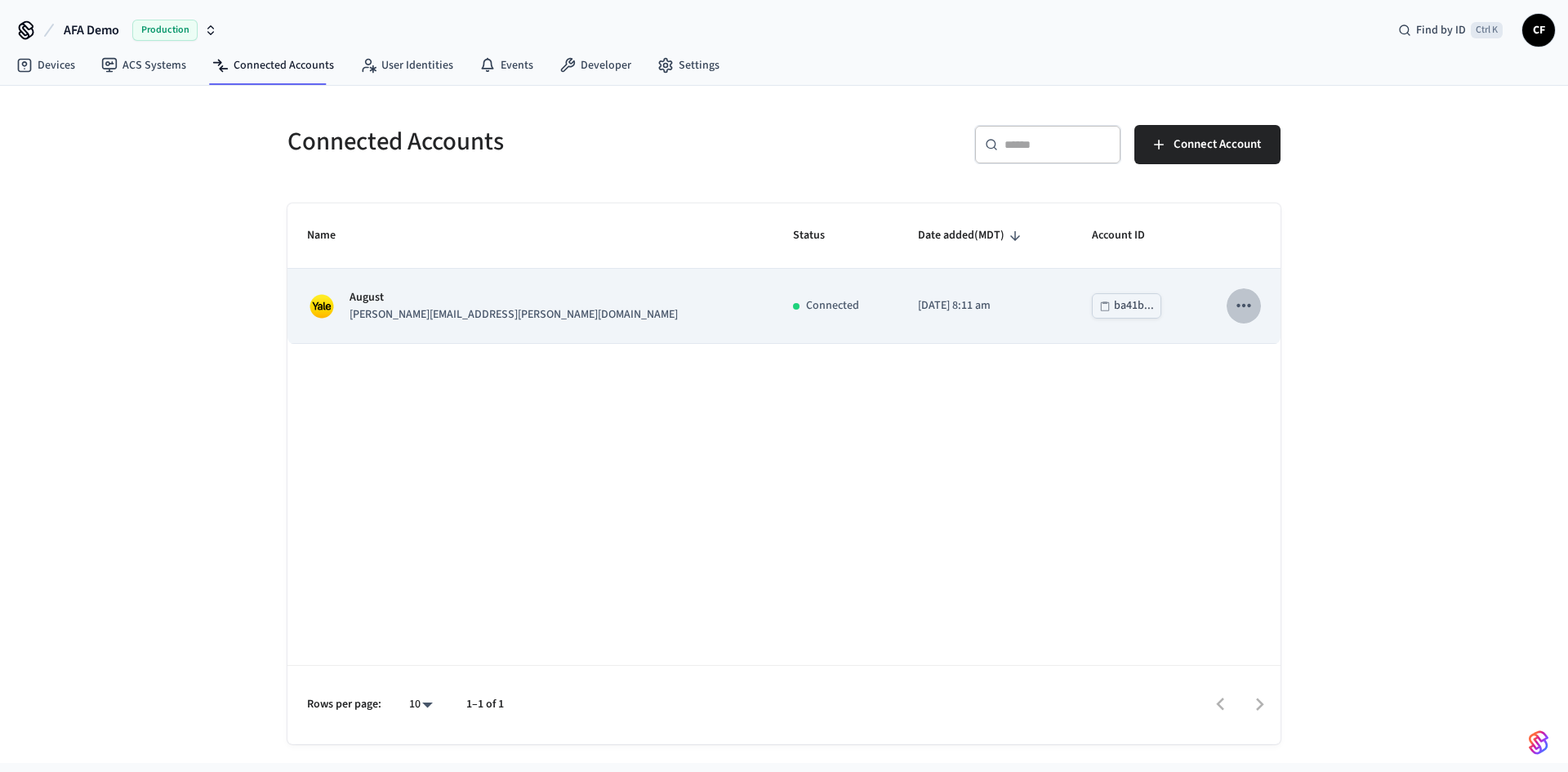
click at [1245, 305] on icon "sticky table" at bounding box center [1244, 305] width 21 height 21
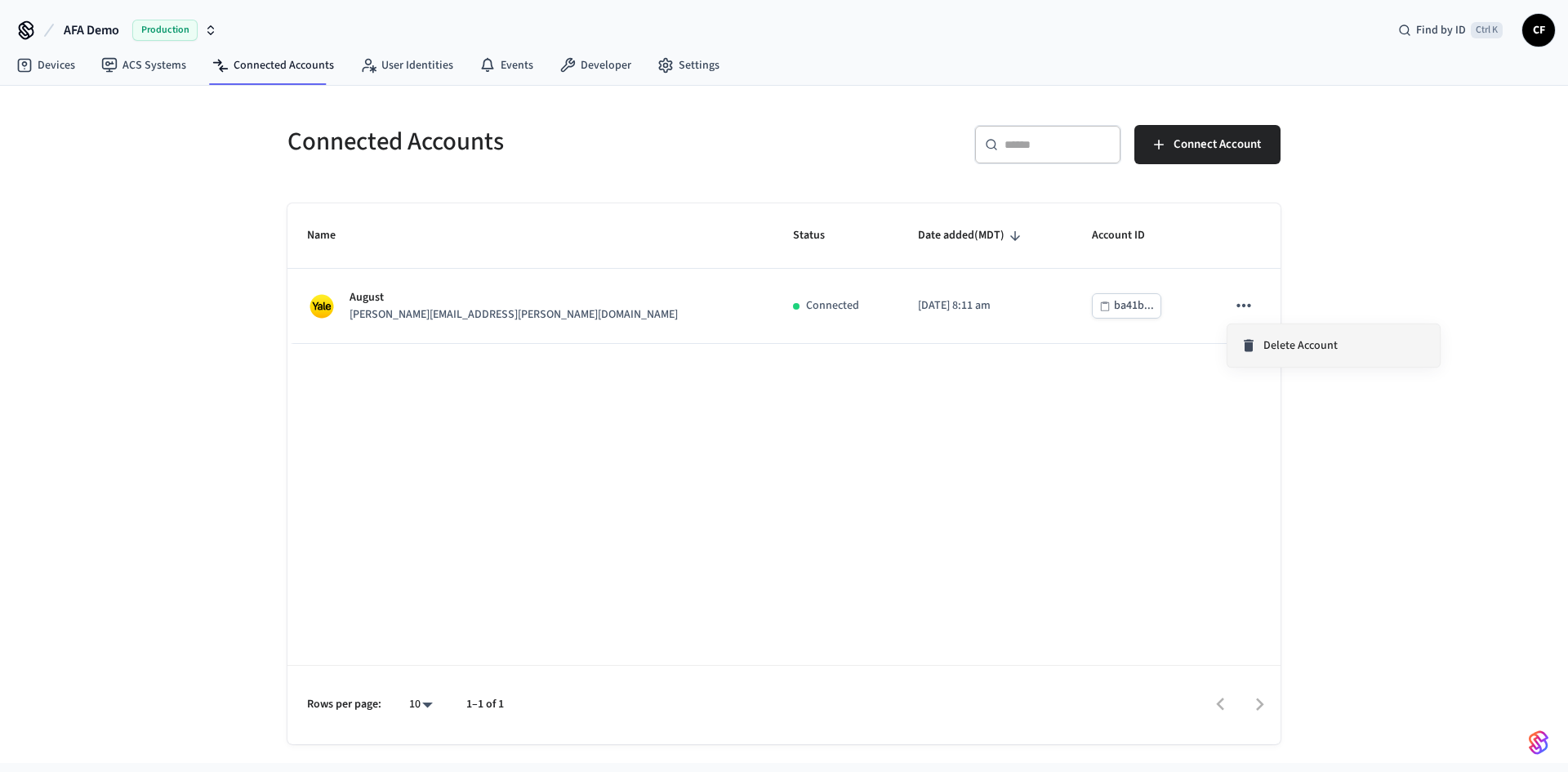
click at [1277, 339] on span "Delete Account" at bounding box center [1301, 346] width 75 height 17
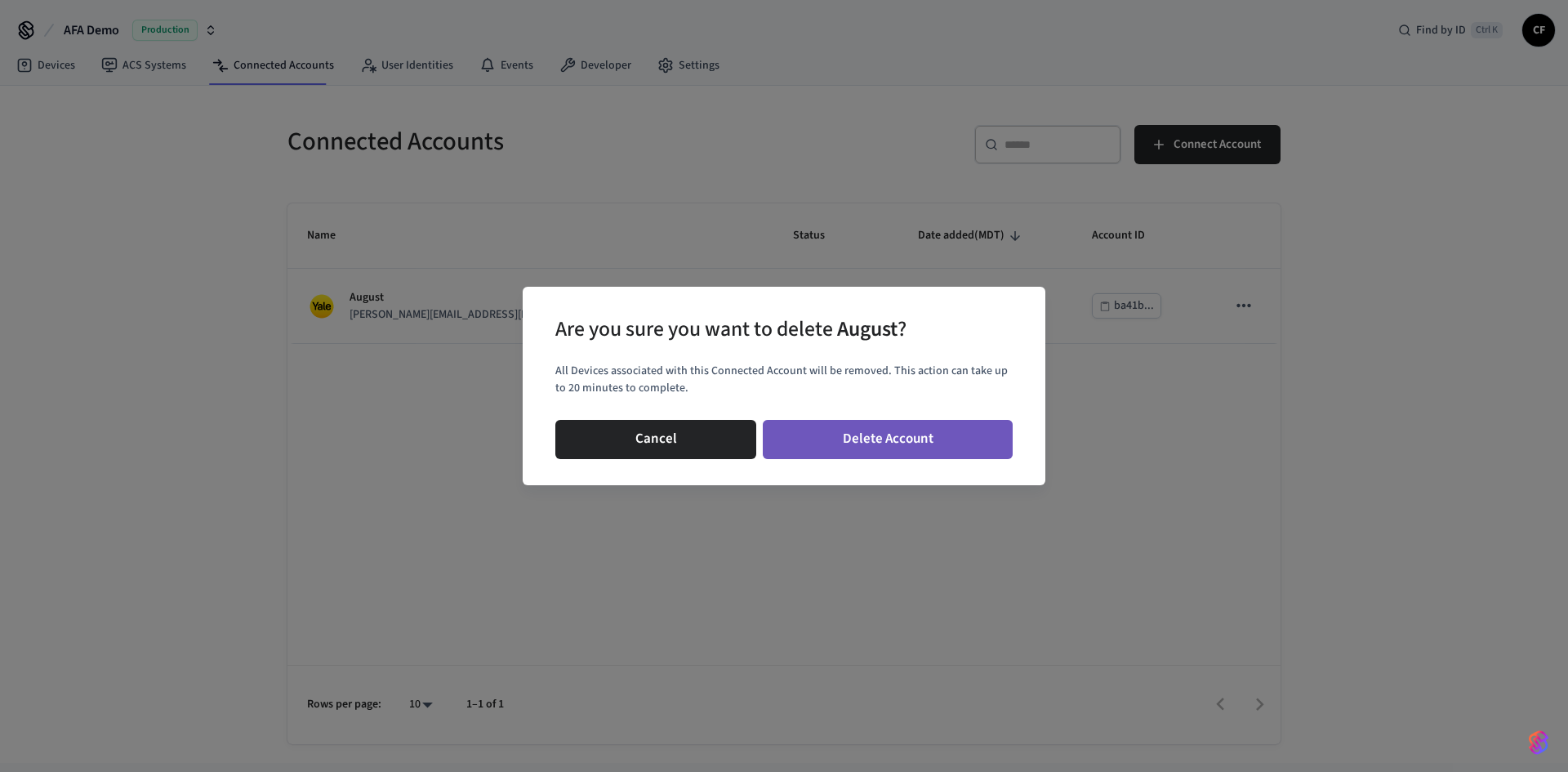
click at [869, 433] on button "Delete Account" at bounding box center [888, 440] width 250 height 40
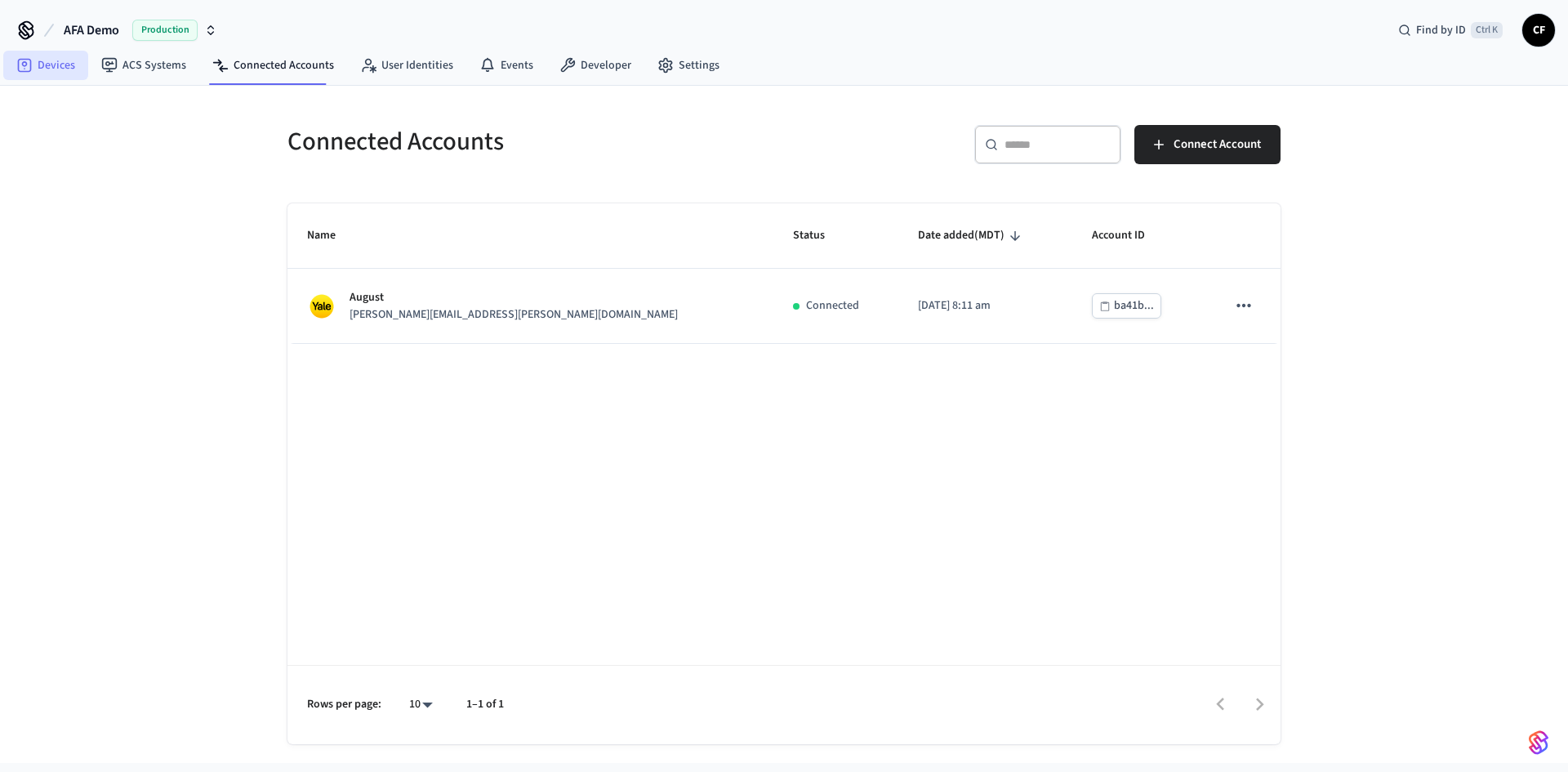
click at [51, 69] on link "Devices" at bounding box center [46, 65] width 85 height 29
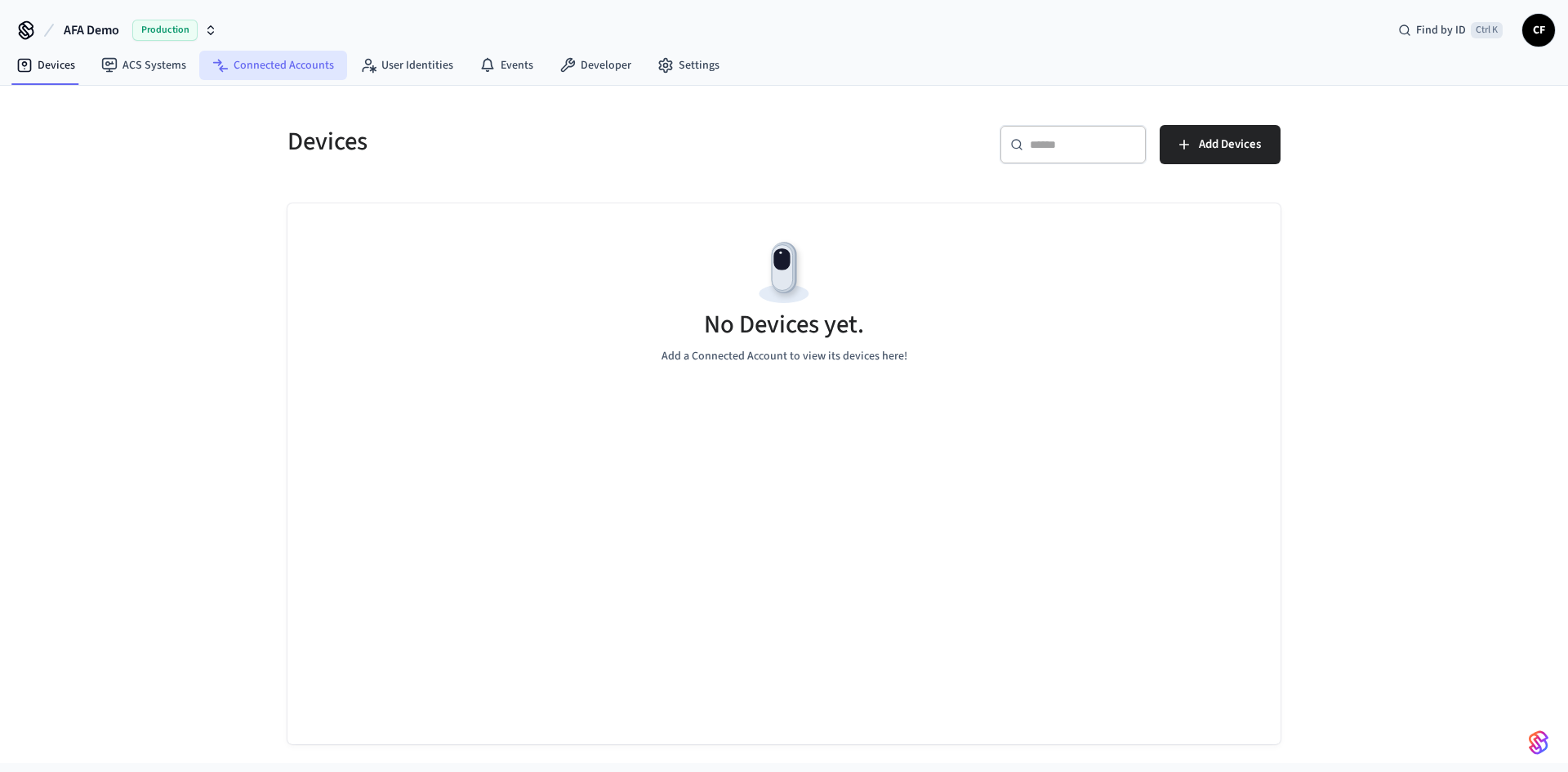
click at [294, 67] on link "Connected Accounts" at bounding box center [273, 65] width 148 height 29
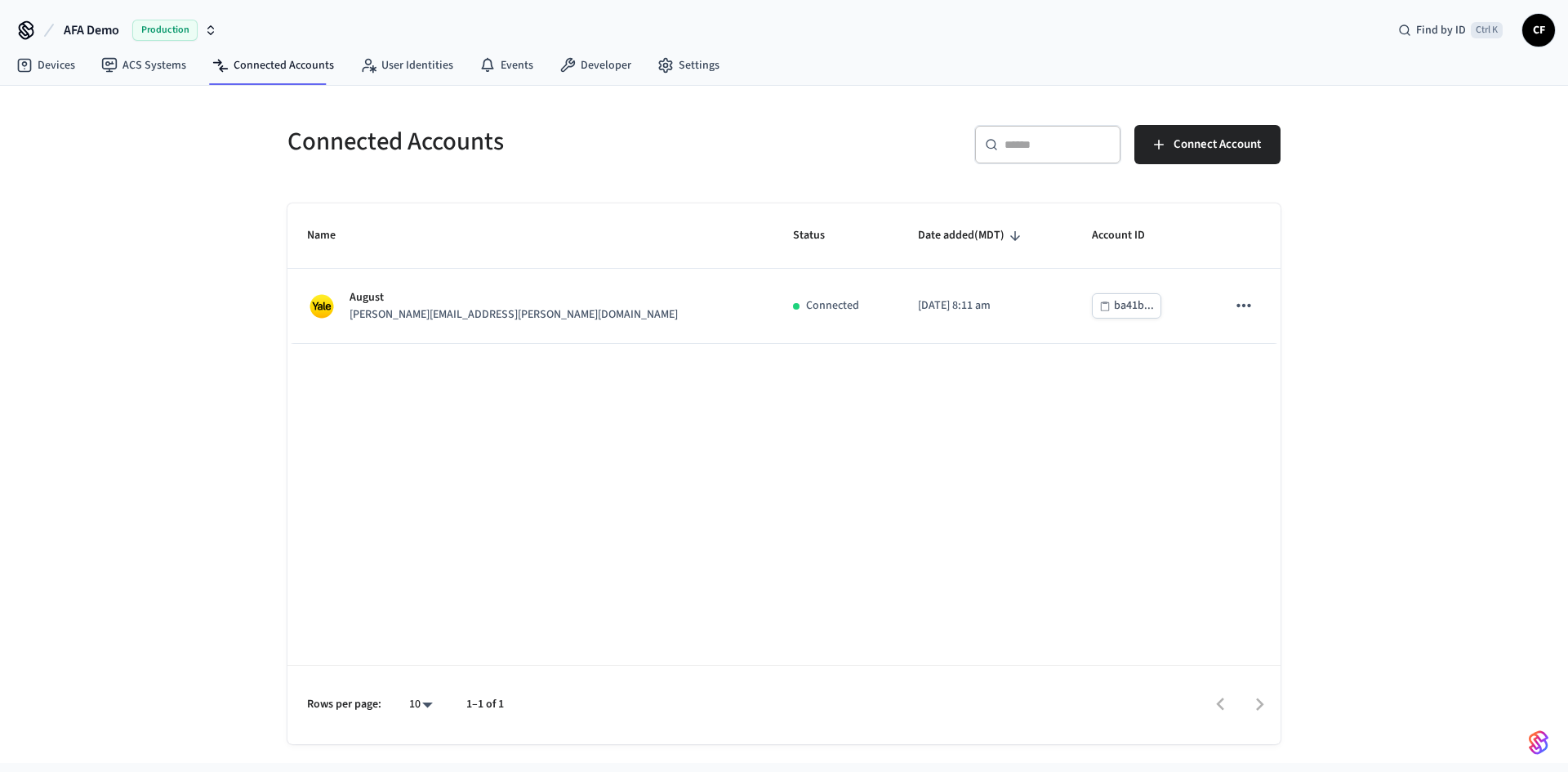
click at [185, 149] on div "Connected Accounts ​ ​ Connect Account Name Status Date added (MDT) Account ID …" at bounding box center [784, 425] width 1568 height 677
click at [42, 64] on link "Devices" at bounding box center [46, 65] width 85 height 29
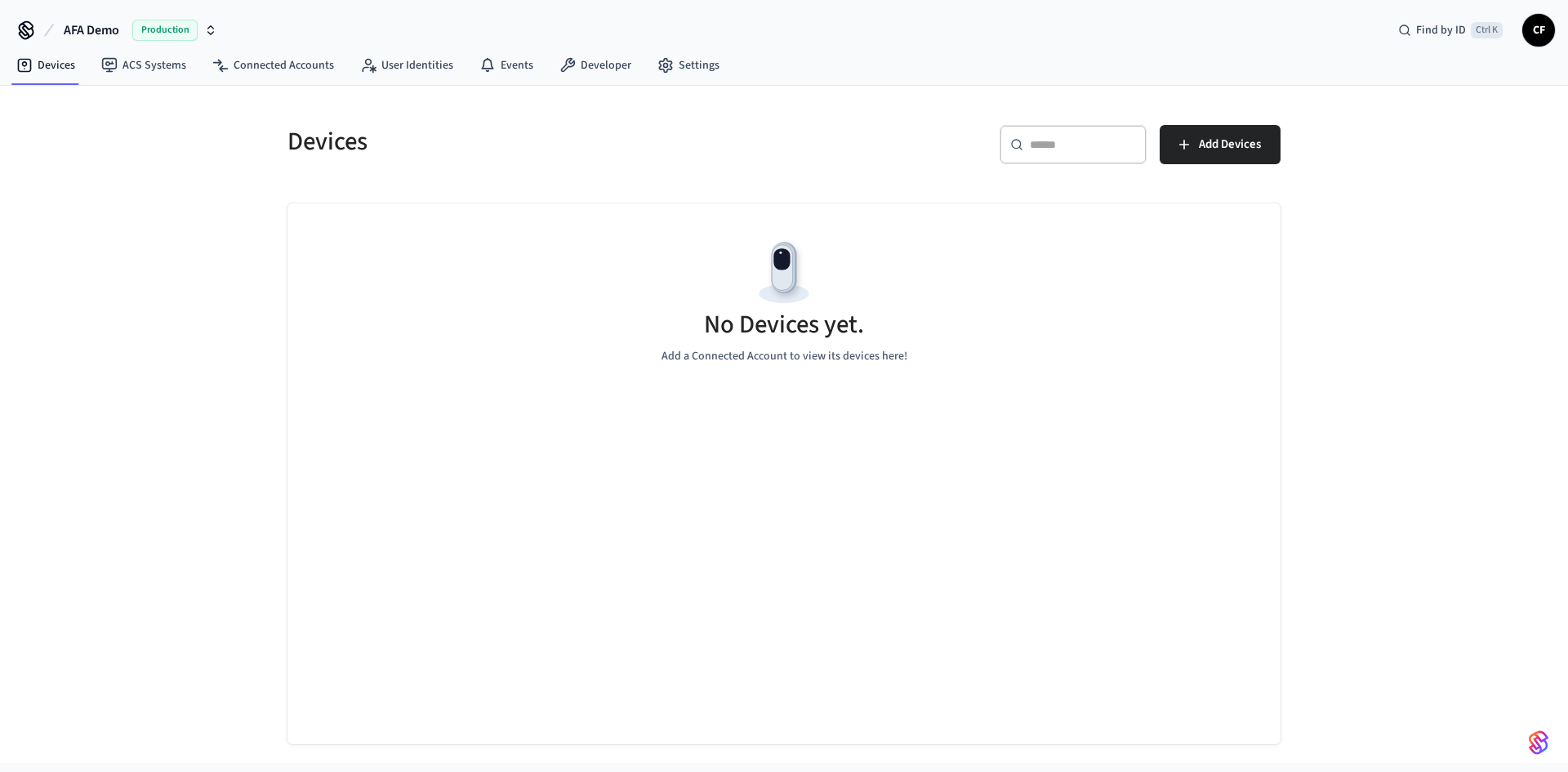
drag, startPoint x: 113, startPoint y: 185, endPoint x: 121, endPoint y: 125, distance: 60.5
click at [113, 184] on div "Devices ​ ​ Add Devices No Devices yet. Add a Connected Account to view its dev…" at bounding box center [784, 425] width 1568 height 677
click at [250, 61] on link "Connected Accounts" at bounding box center [273, 65] width 148 height 29
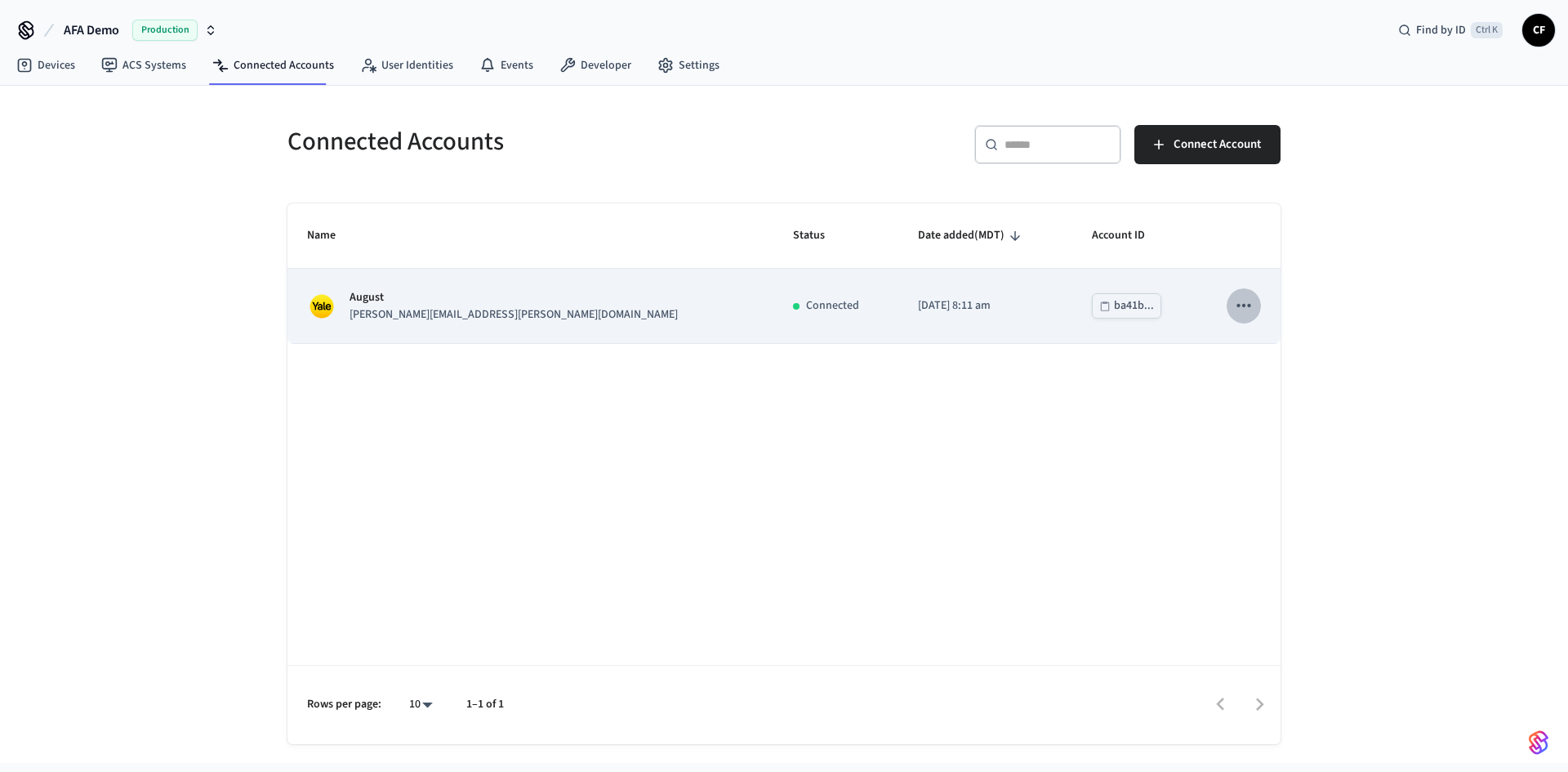
click at [1241, 306] on icon "sticky table" at bounding box center [1244, 305] width 21 height 21
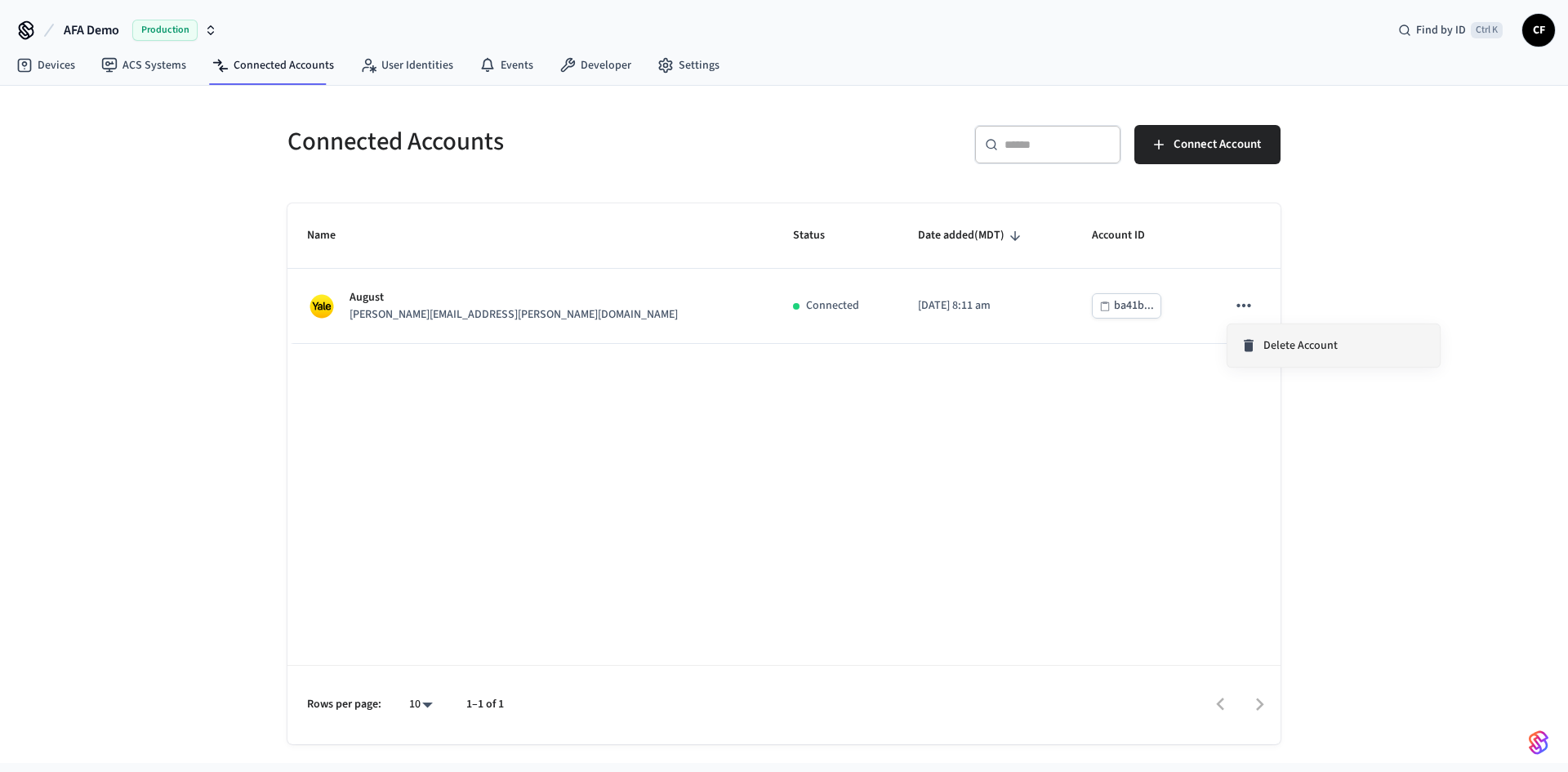
click at [1274, 340] on span "Delete Account" at bounding box center [1301, 346] width 75 height 17
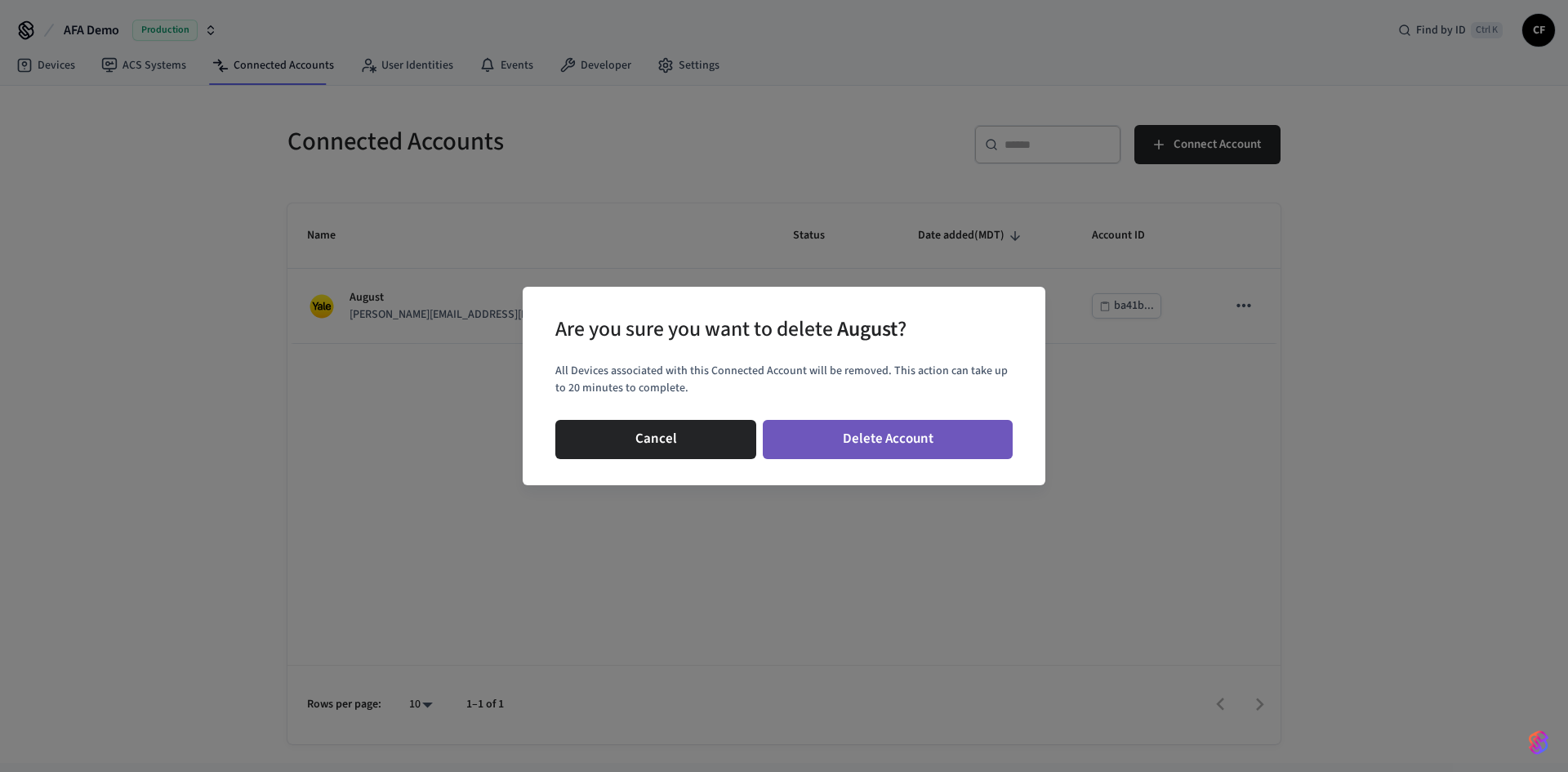
click at [911, 445] on button "Delete Account" at bounding box center [888, 440] width 250 height 40
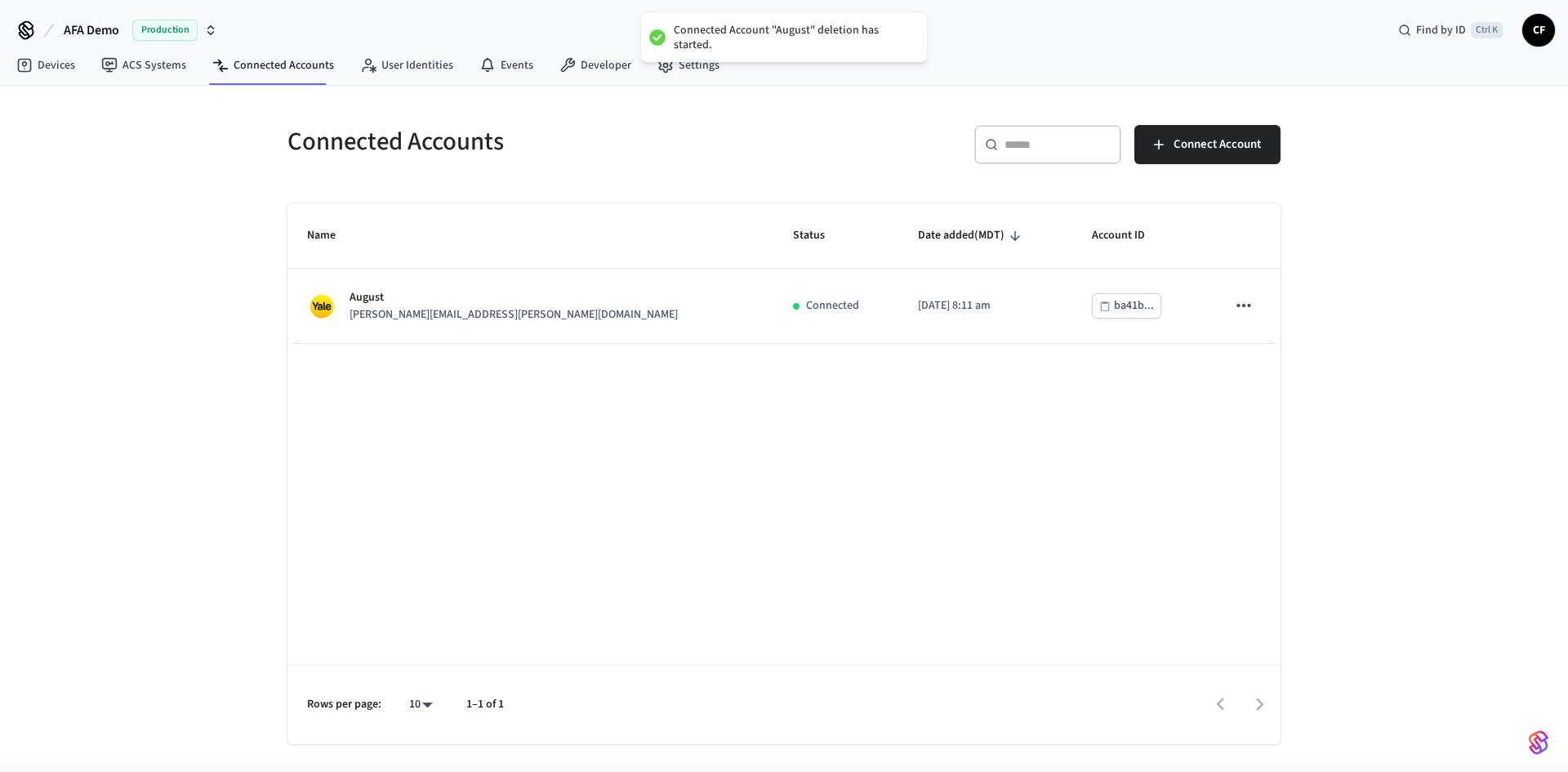
click at [110, 151] on div "Connected Accounts ​ ​ Connect Account Name Status Date added (MDT) Account ID …" at bounding box center [784, 425] width 1568 height 677
click at [561, 98] on div "Connected Accounts ​ ​ Connect Account Name Status Date added (MDT) Account ID …" at bounding box center [783, 415] width 1045 height 659
click at [33, 58] on link "Devices" at bounding box center [46, 65] width 85 height 29
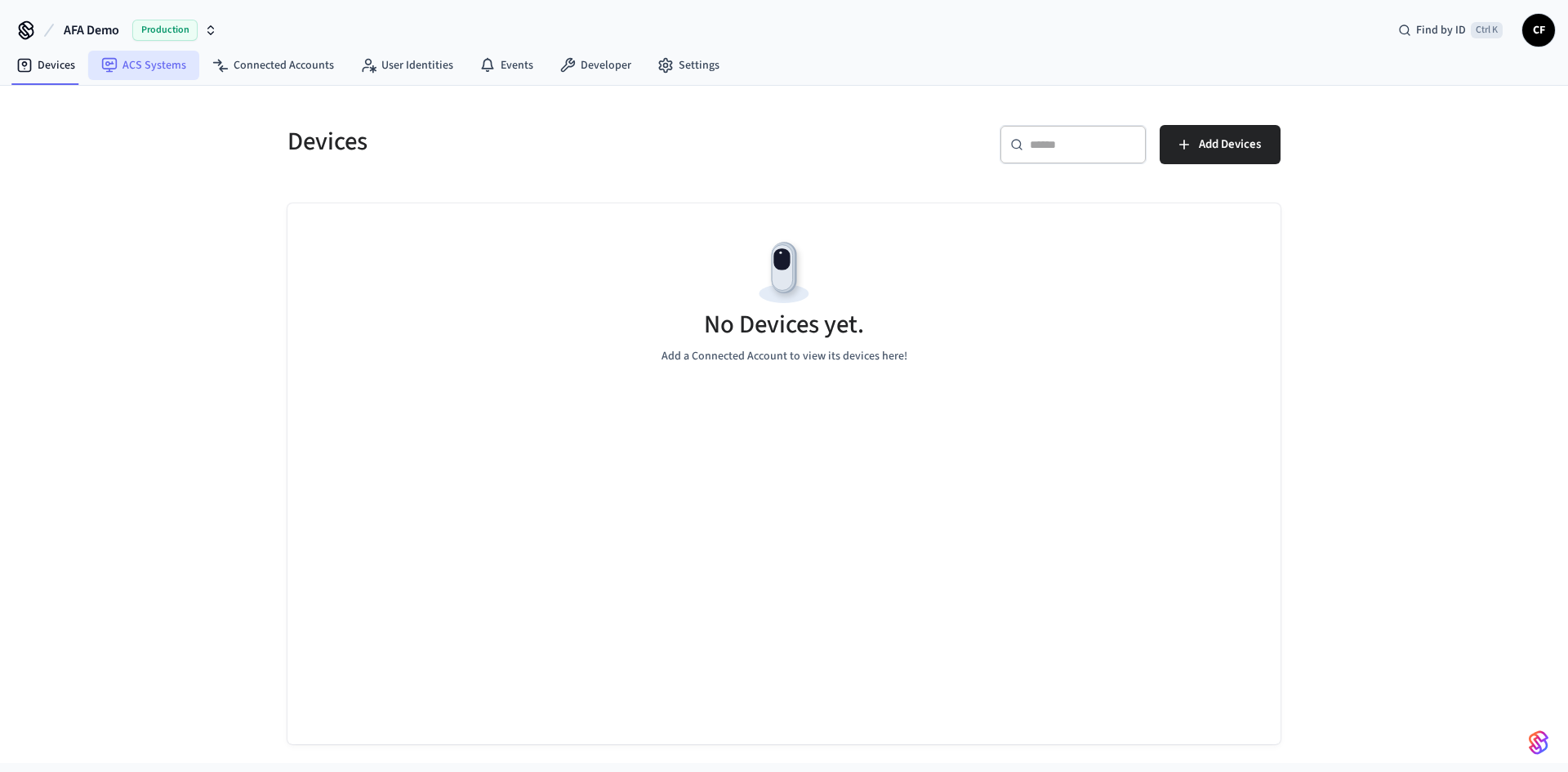
click at [152, 64] on link "ACS Systems" at bounding box center [143, 65] width 111 height 29
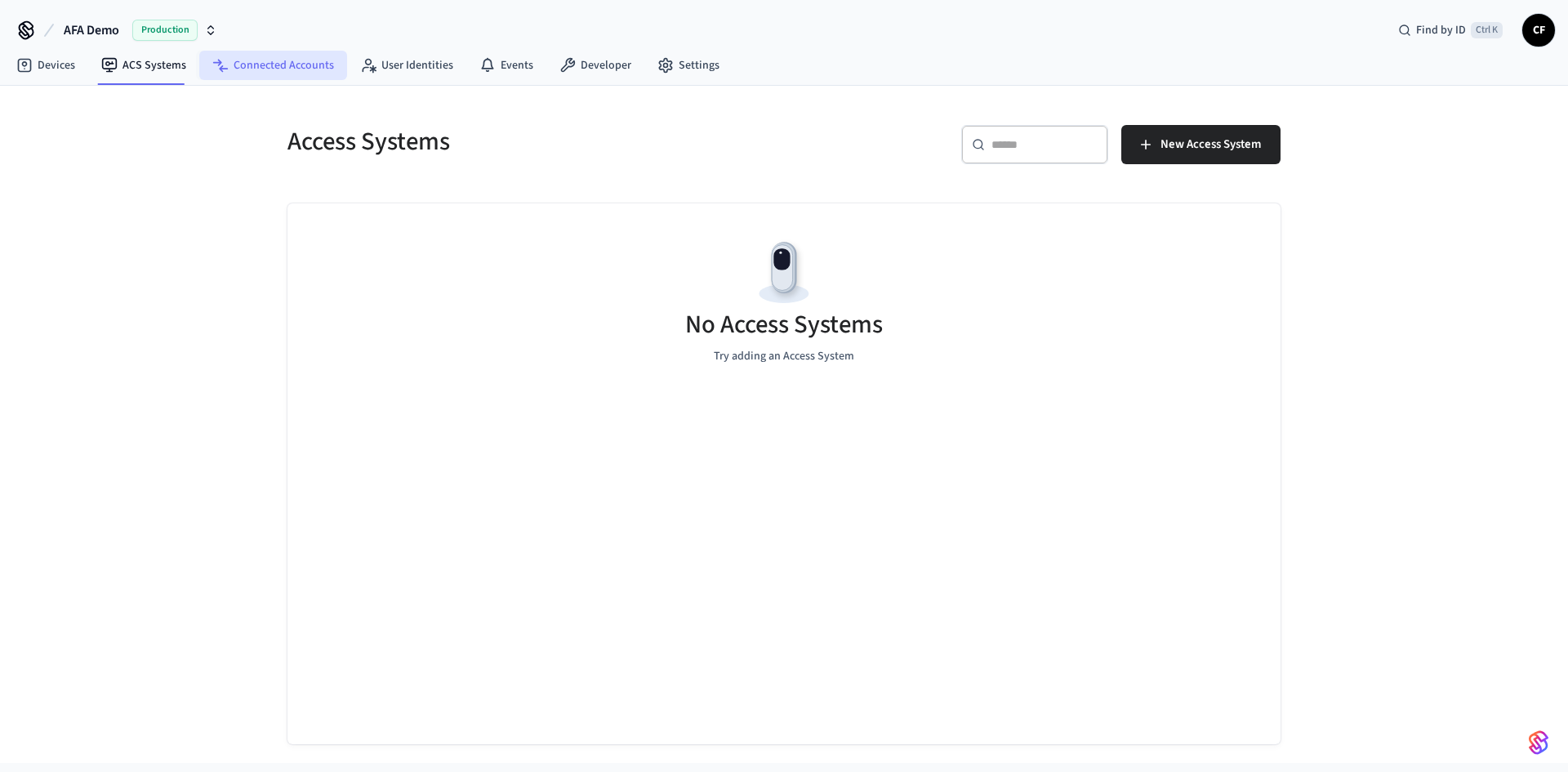
click at [298, 55] on link "Connected Accounts" at bounding box center [273, 65] width 148 height 29
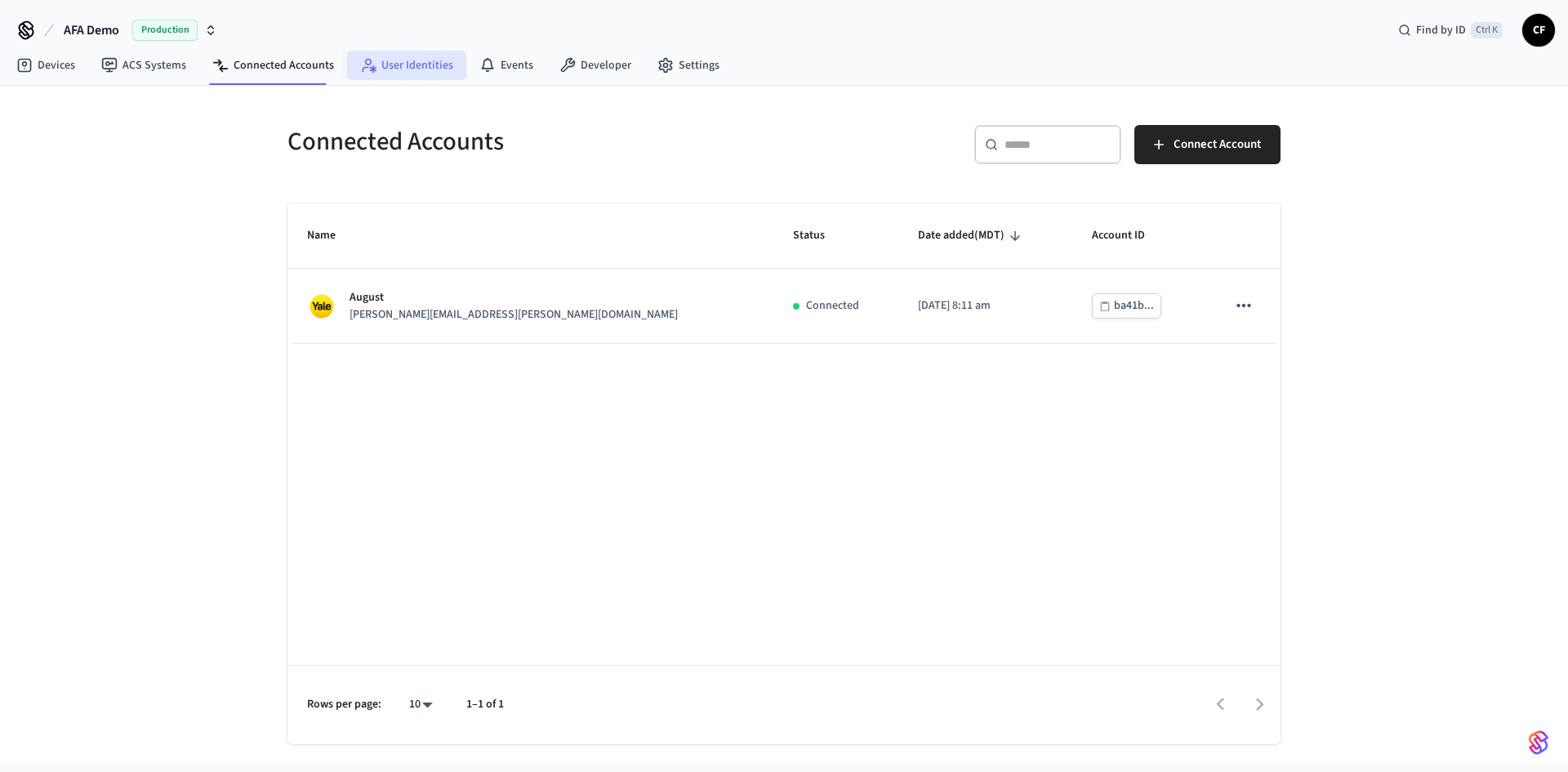
click at [432, 66] on link "User Identities" at bounding box center [407, 65] width 120 height 29
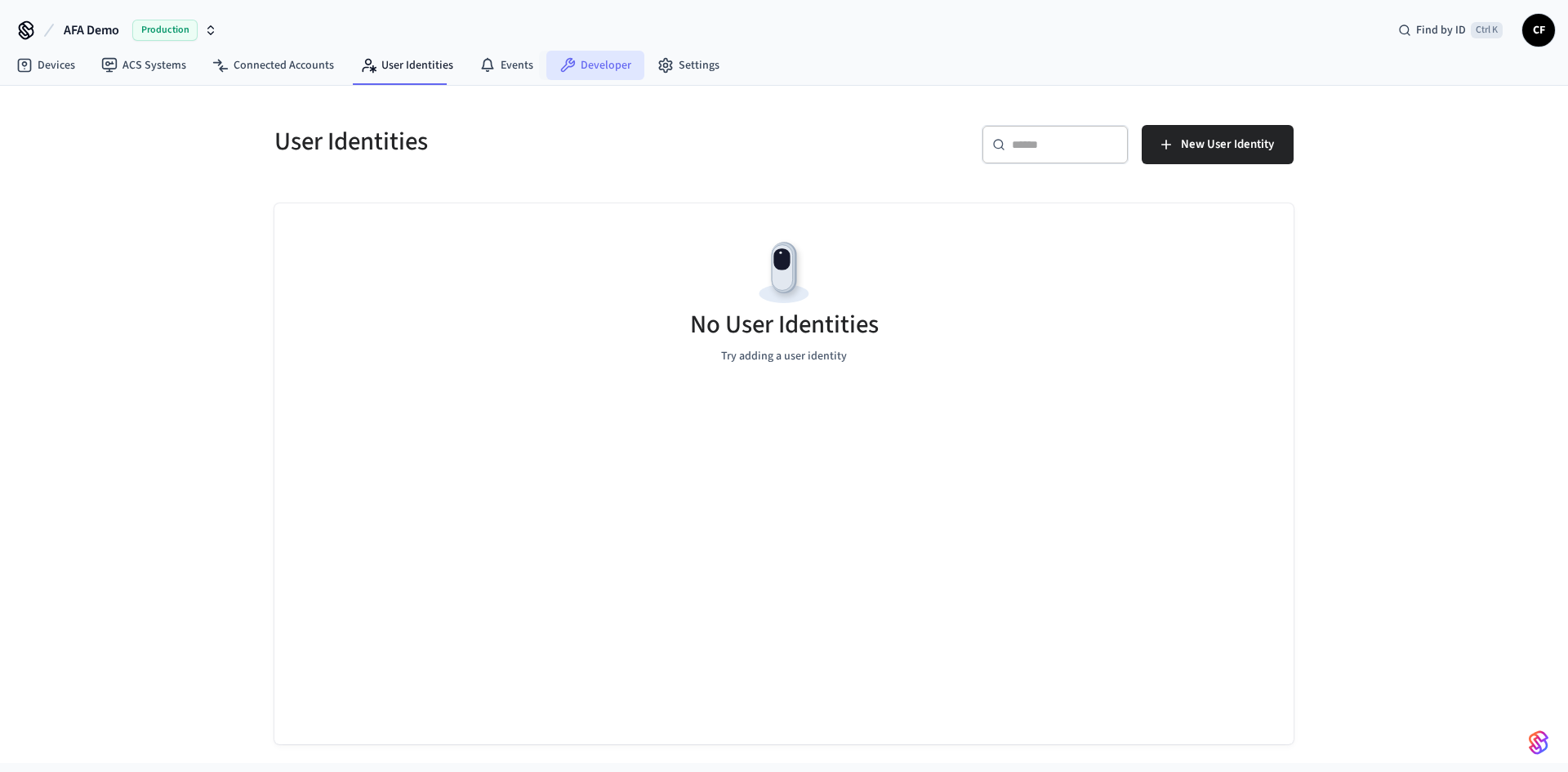
click at [572, 70] on link "Developer" at bounding box center [596, 65] width 98 height 29
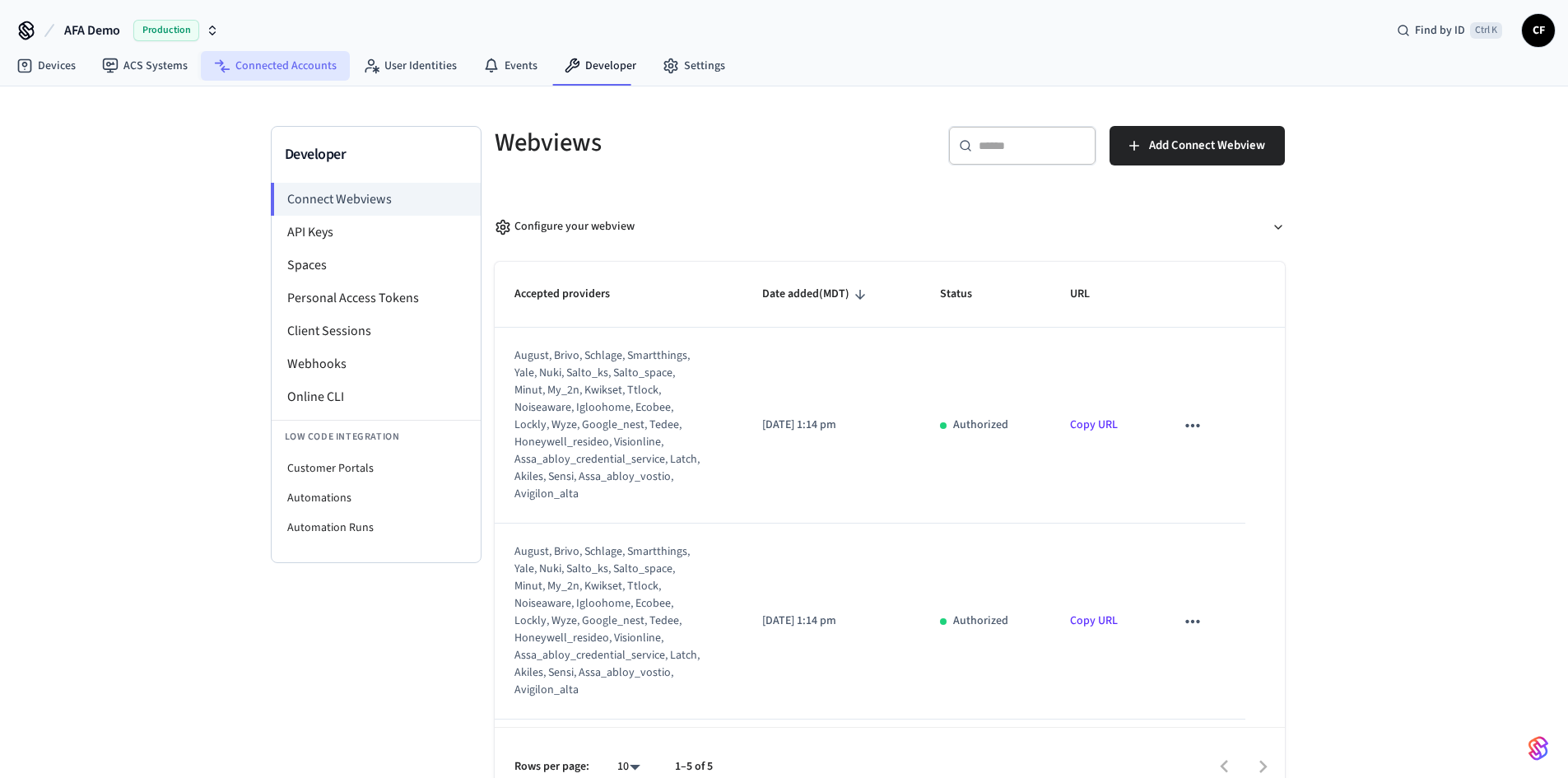
click at [293, 58] on link "Connected Accounts" at bounding box center [276, 66] width 149 height 29
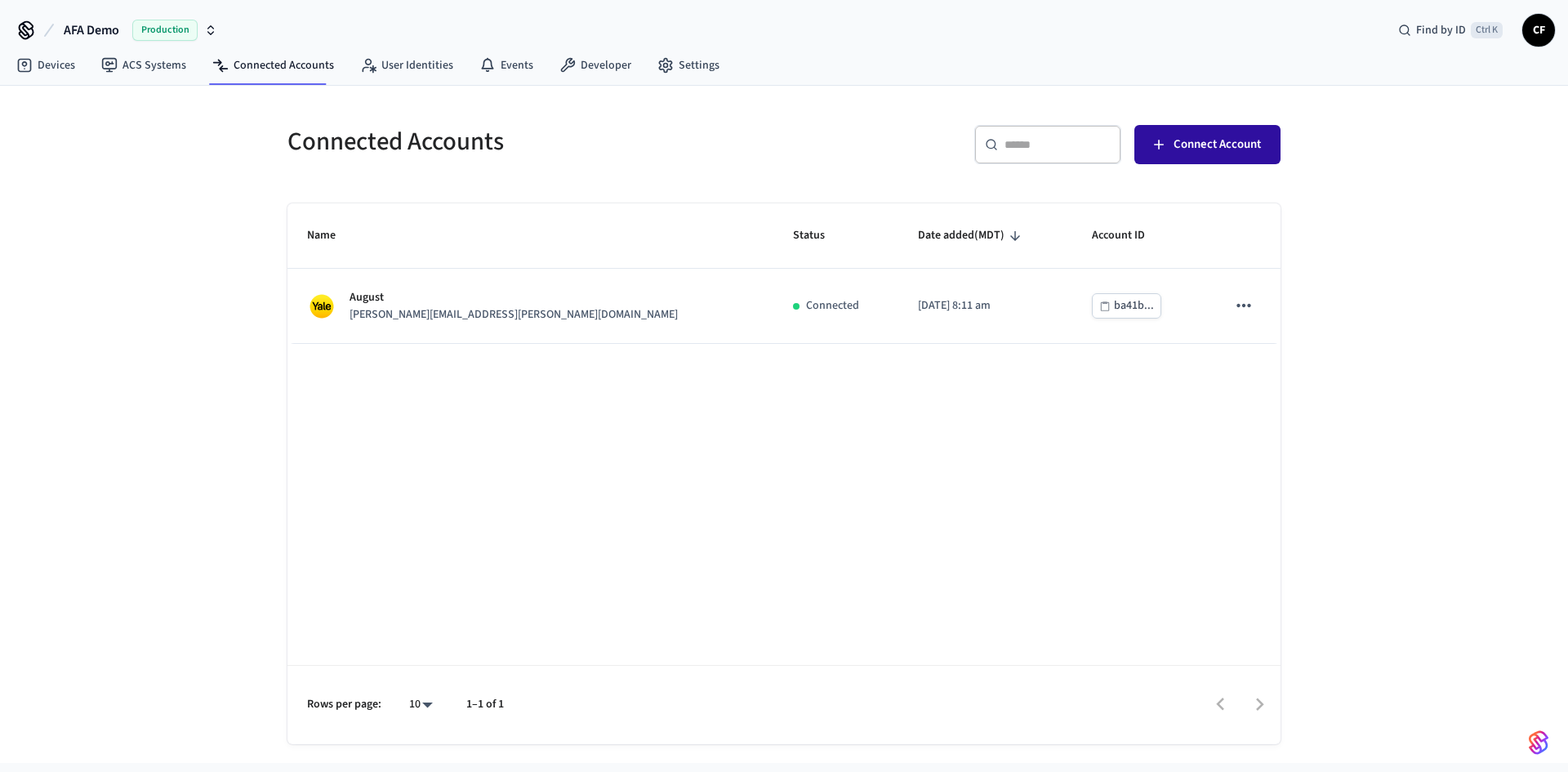
click at [1223, 154] on span "Connect Account" at bounding box center [1216, 144] width 87 height 21
click at [39, 63] on link "Devices" at bounding box center [46, 65] width 85 height 29
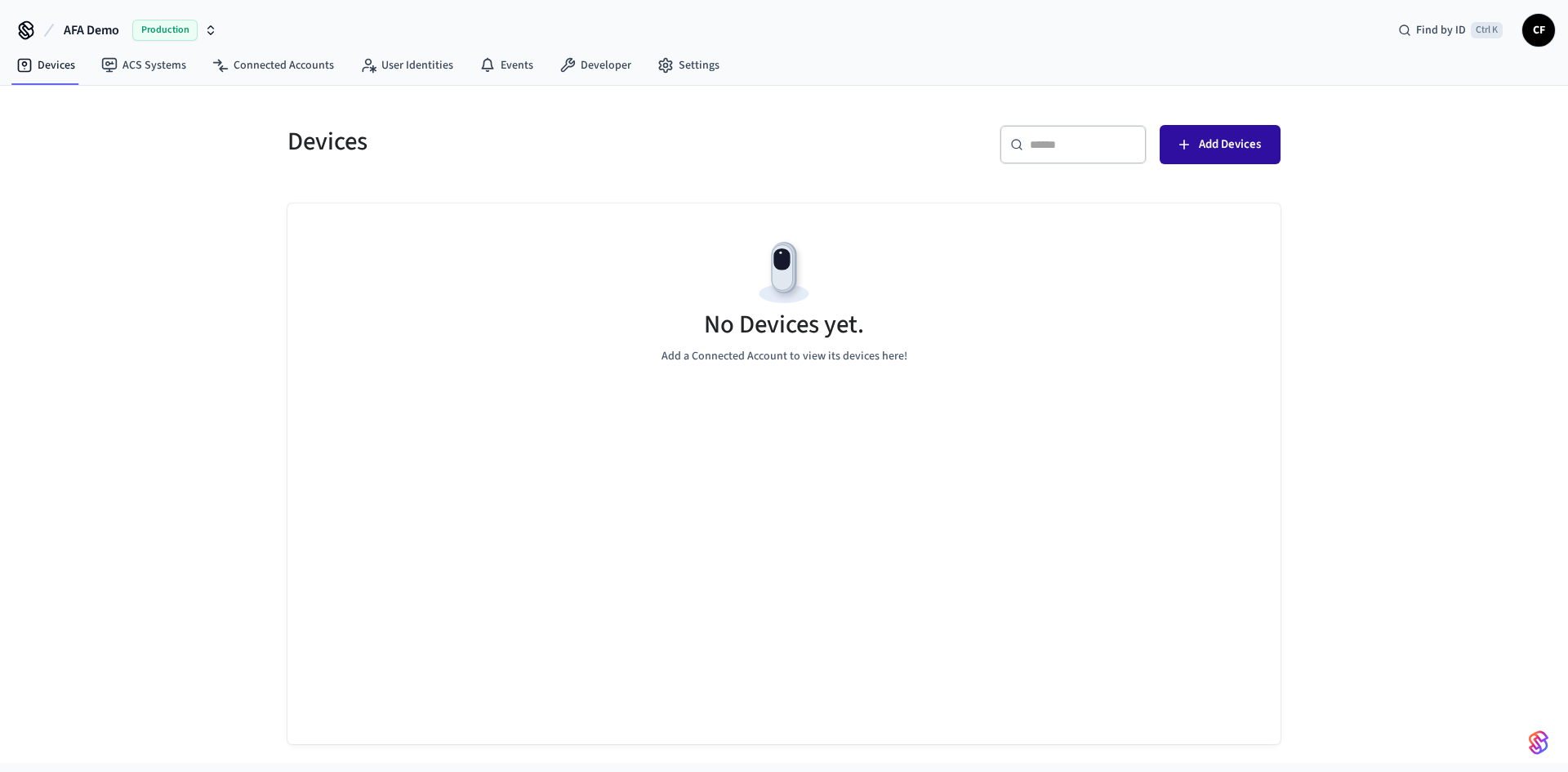
click at [1228, 159] on button "Add Devices" at bounding box center [1221, 144] width 121 height 40
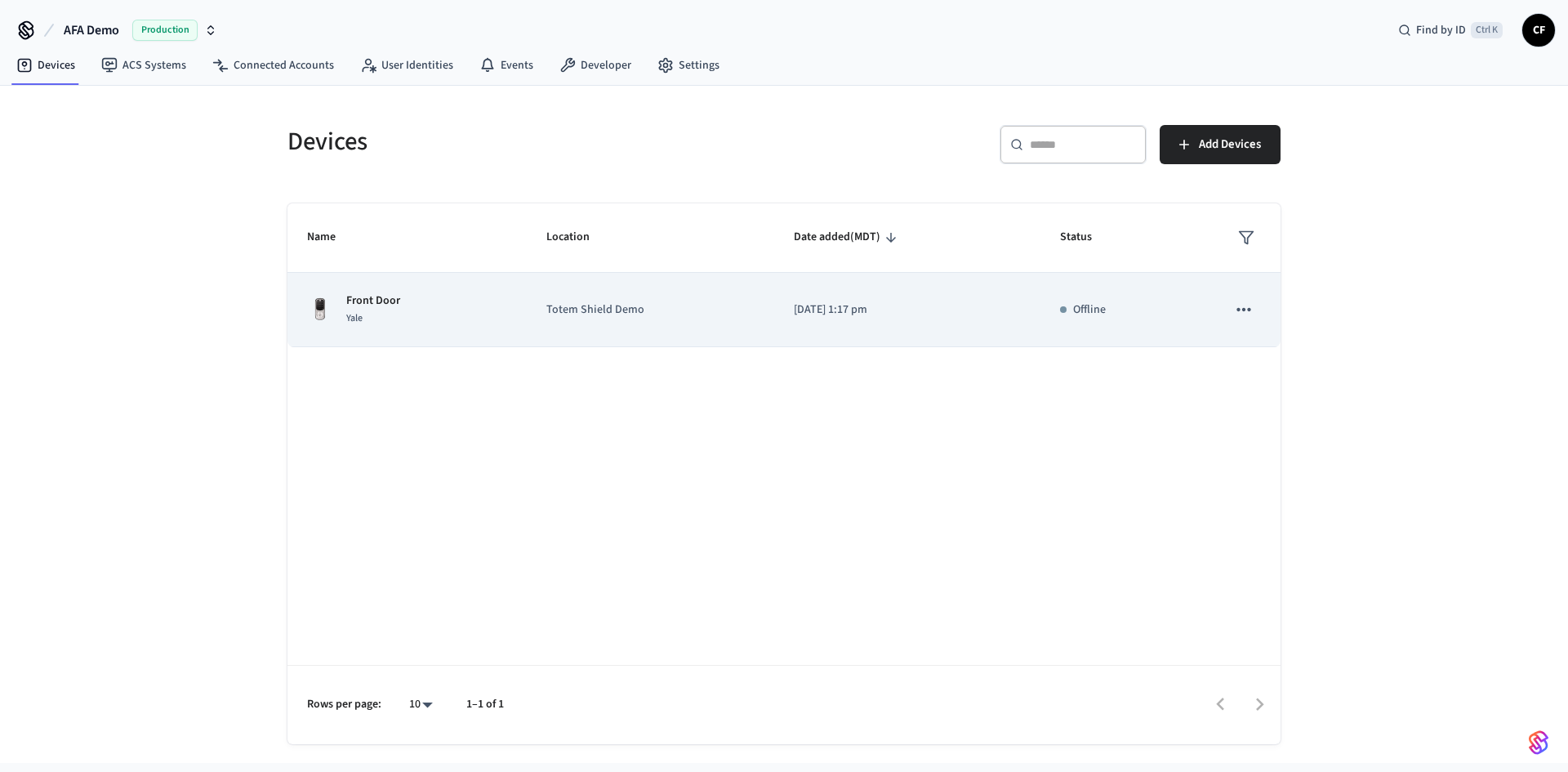
click at [512, 329] on td "Front Door Yale" at bounding box center [407, 310] width 239 height 75
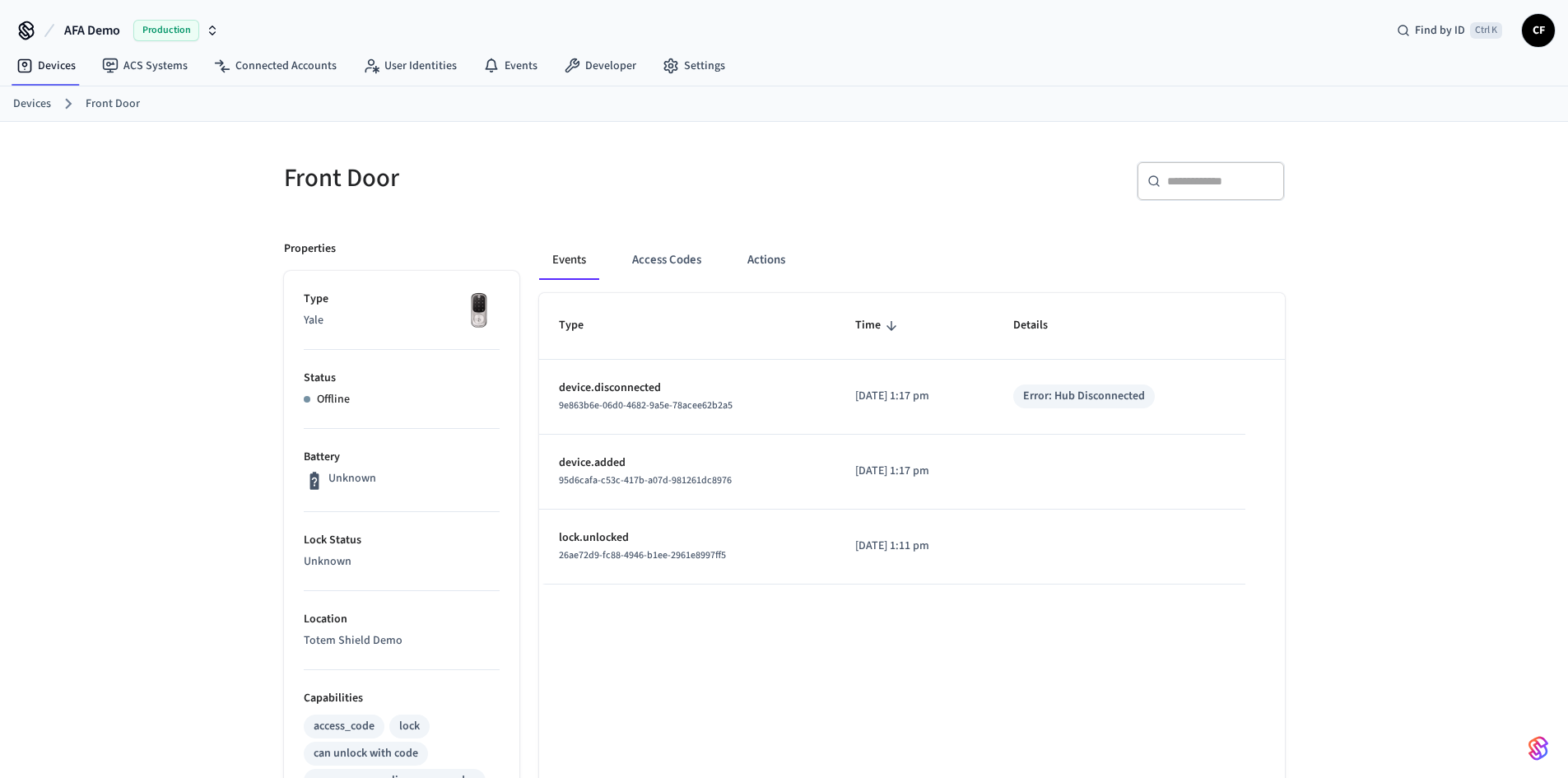
click at [388, 380] on p "Status" at bounding box center [401, 378] width 196 height 18
click at [1101, 401] on div "Error: Hub Disconnected" at bounding box center [1084, 397] width 122 height 18
click at [744, 412] on div "e1c0ab9c-59f9-46f6-a936-921b248cc2f5" at bounding box center [687, 406] width 257 height 18
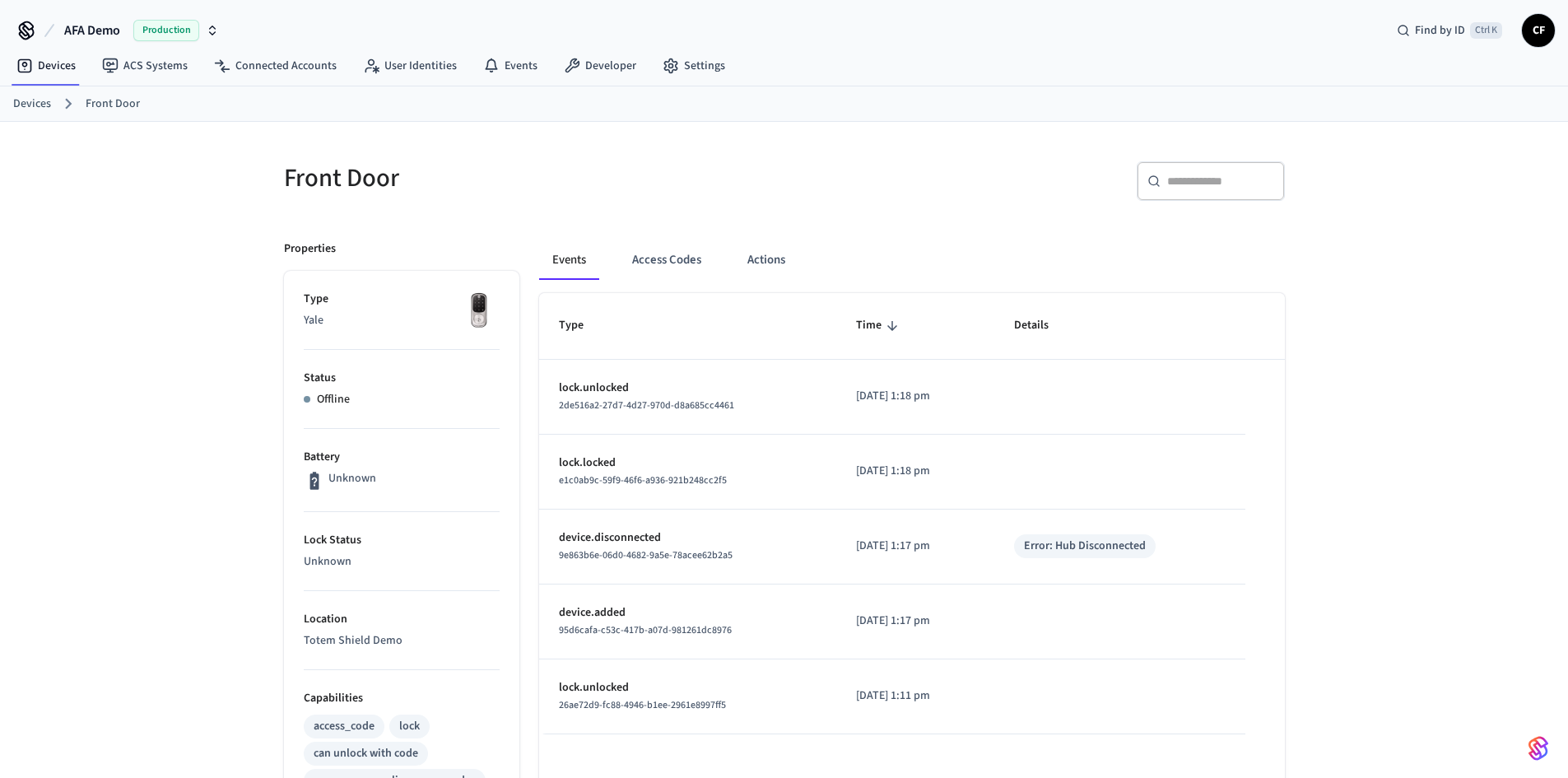
click at [353, 402] on div "Offline" at bounding box center [401, 400] width 196 height 18
click at [40, 76] on link "Devices" at bounding box center [46, 66] width 86 height 29
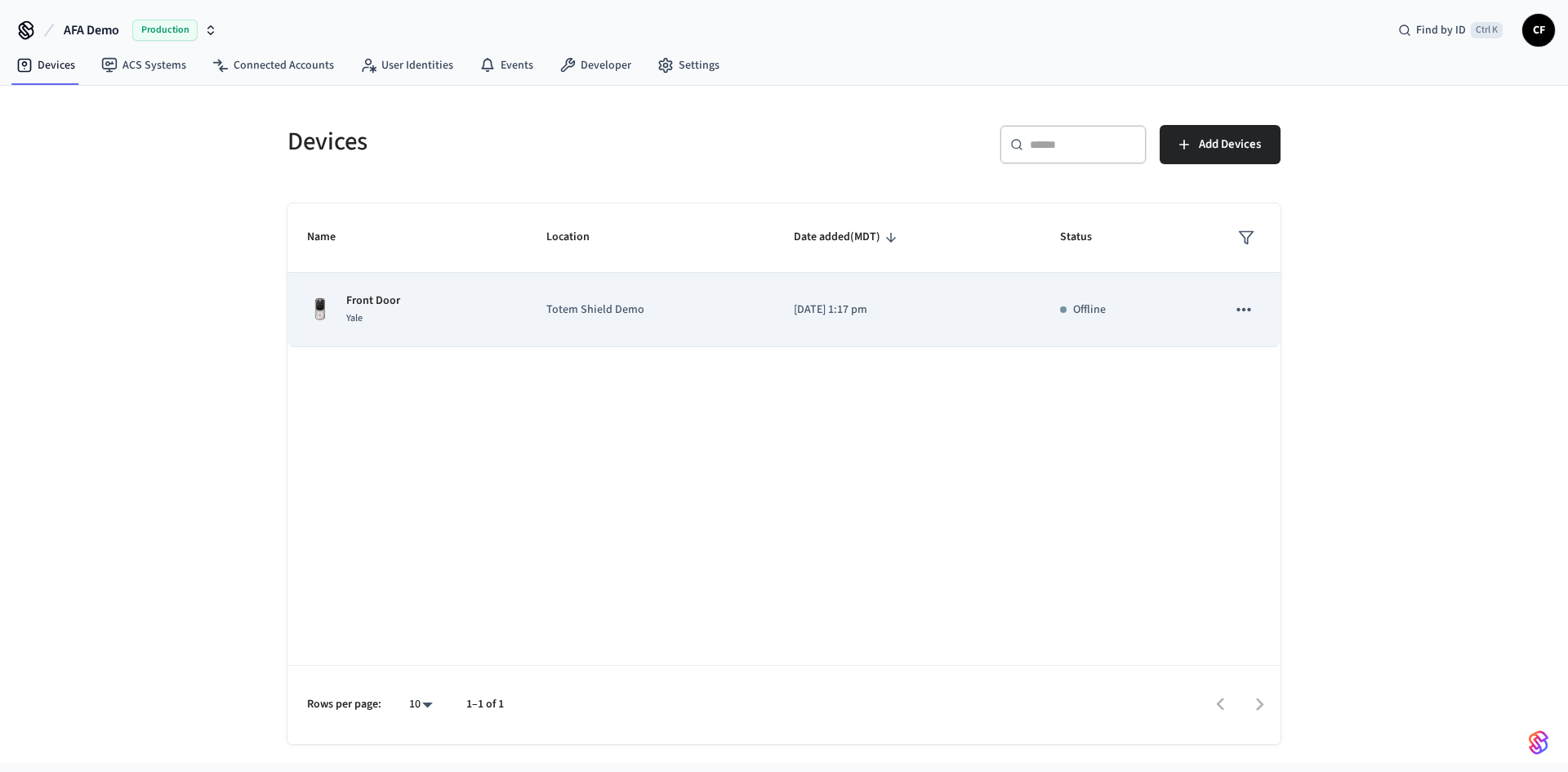
click at [599, 306] on p "Totem Shield Demo" at bounding box center [651, 310] width 209 height 18
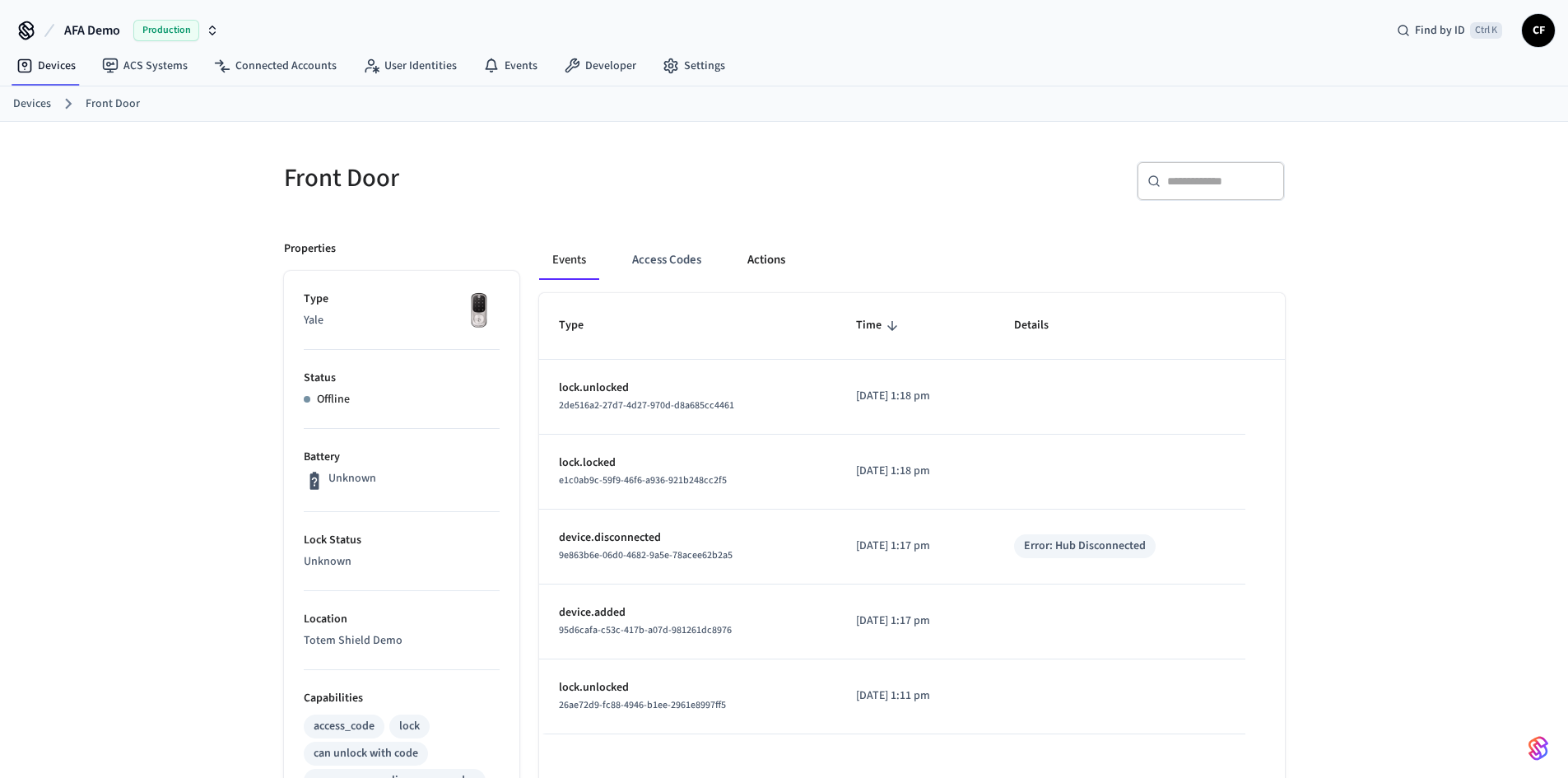
click at [766, 260] on button "Actions" at bounding box center [766, 260] width 64 height 40
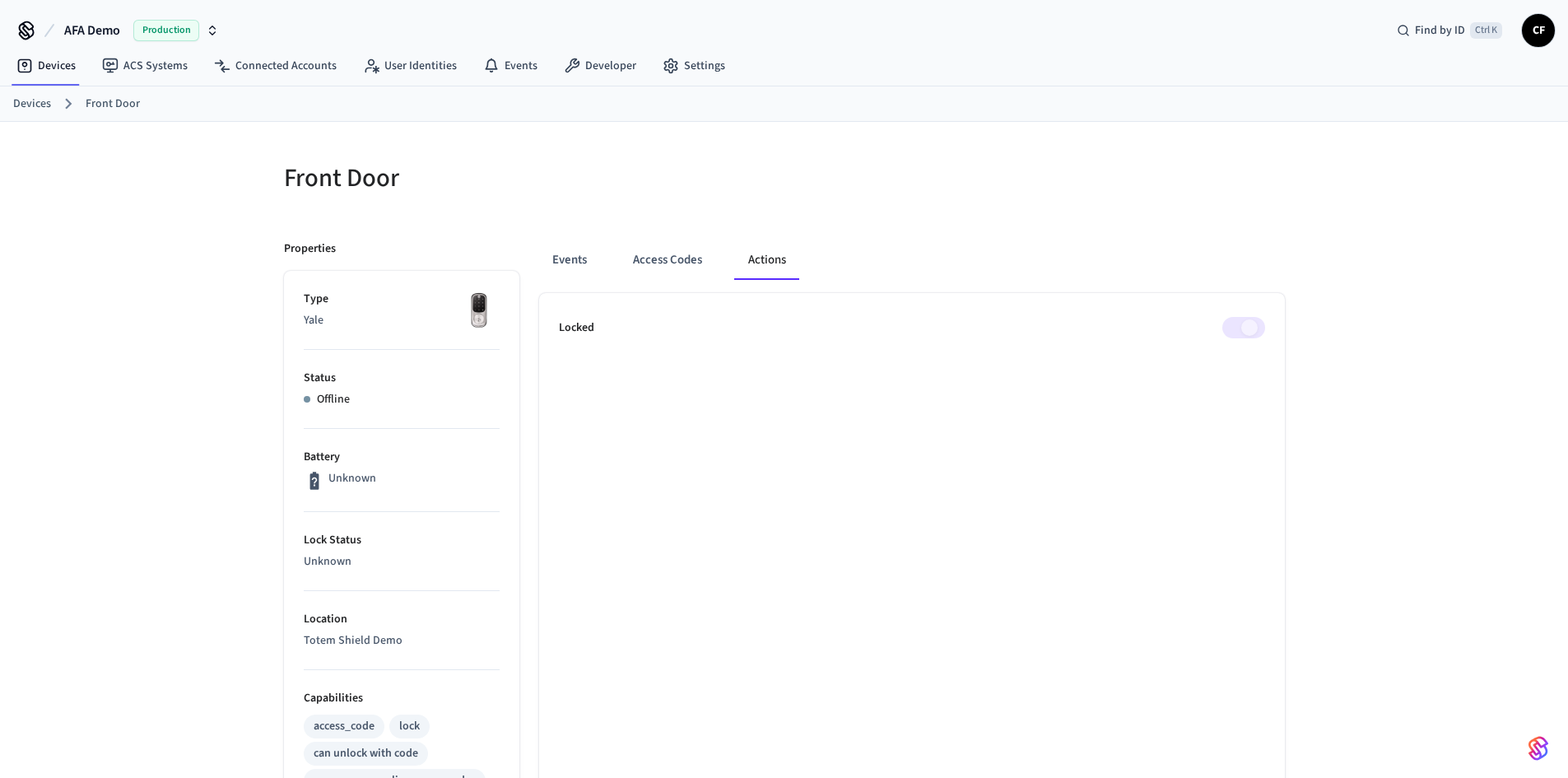
click at [1228, 330] on span at bounding box center [1244, 328] width 43 height 21
click at [704, 261] on button "Access Codes" at bounding box center [668, 260] width 96 height 40
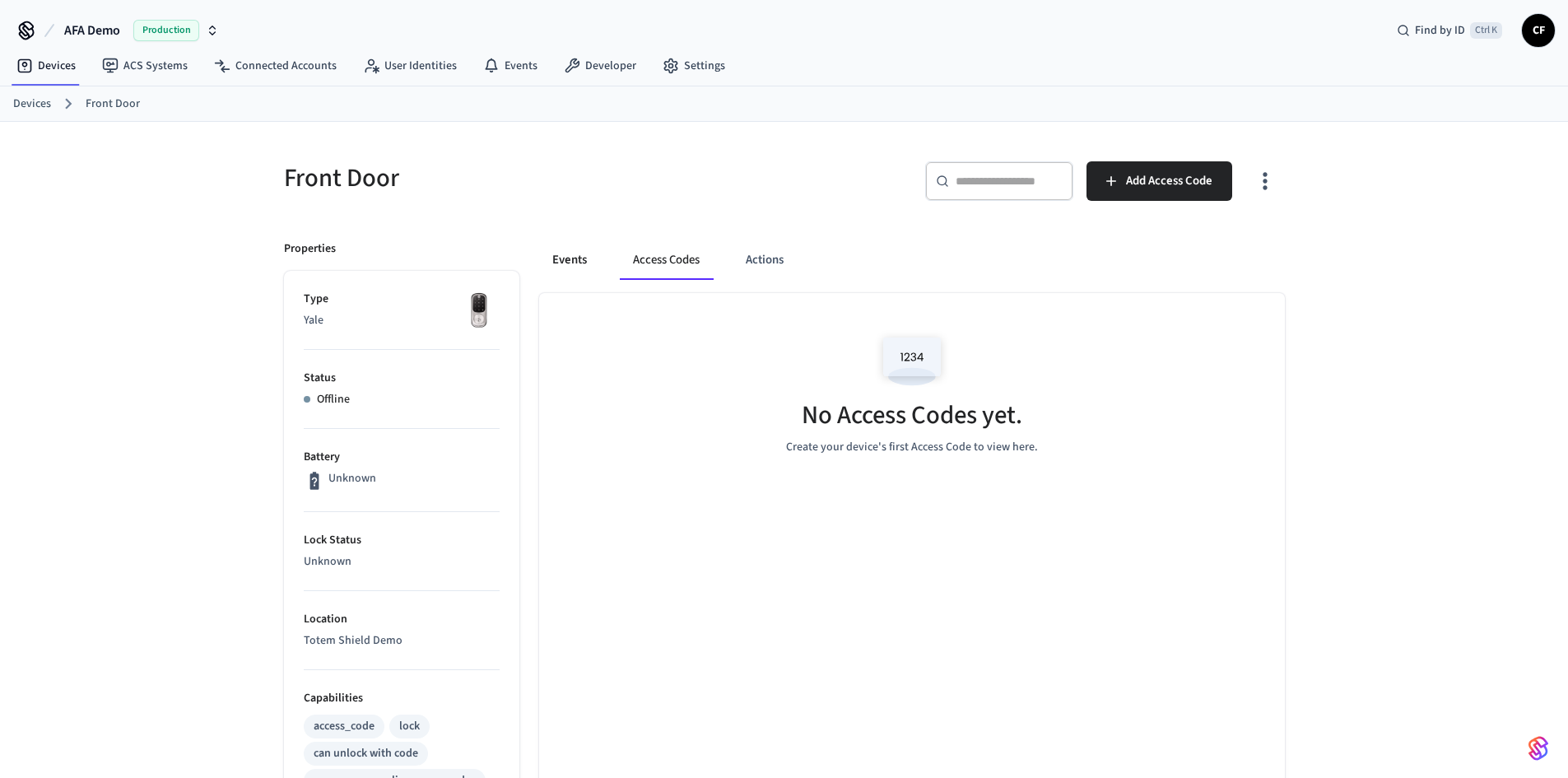
click at [577, 260] on button "Events" at bounding box center [570, 260] width 61 height 40
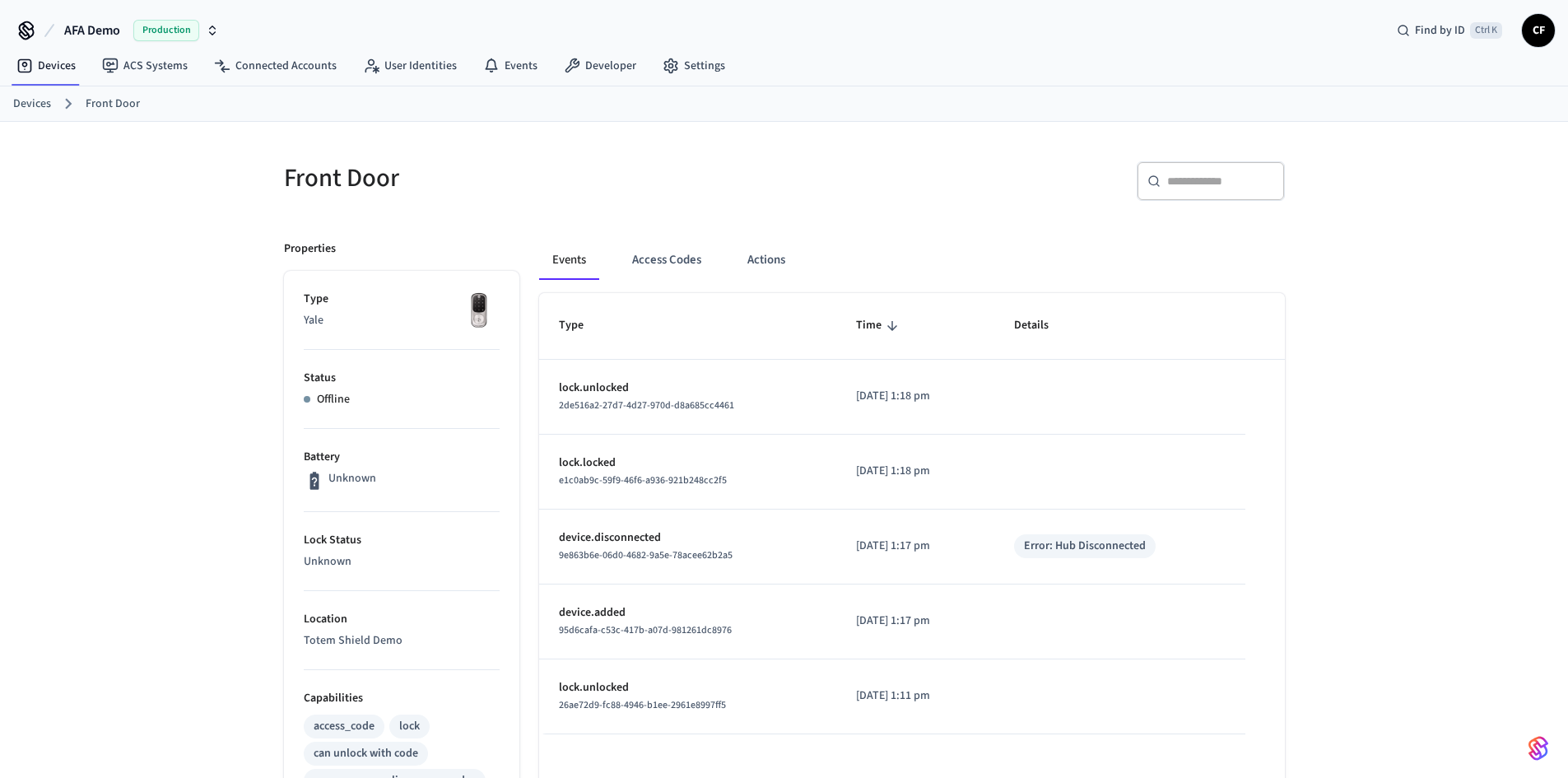
click at [269, 84] on nav "Devices ACS Systems Connected Accounts User Identities Events Developer Settings" at bounding box center [371, 66] width 735 height 38
click at [275, 69] on link "Connected Accounts" at bounding box center [276, 66] width 149 height 29
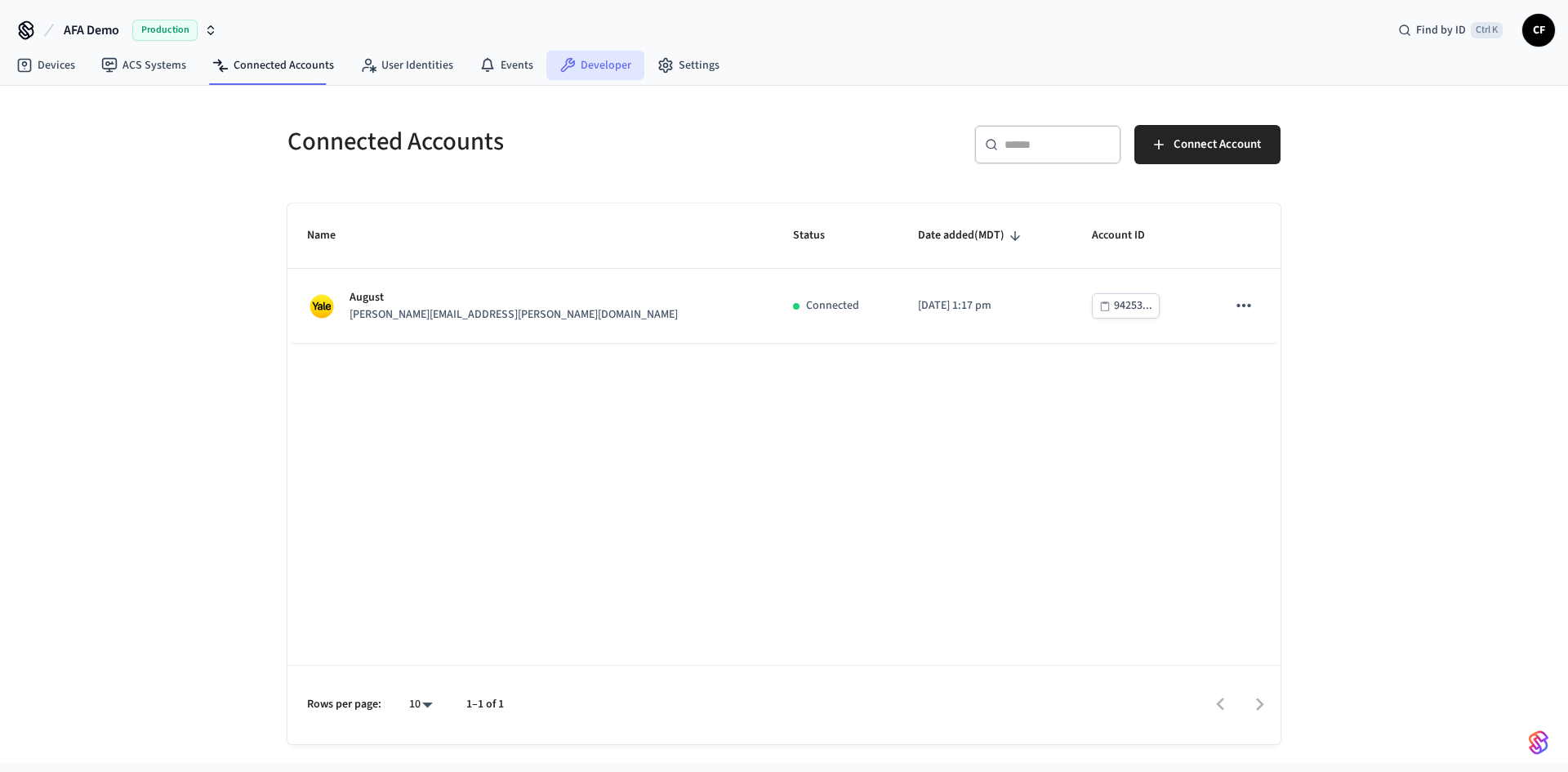
click at [575, 69] on link "Developer" at bounding box center [596, 65] width 98 height 29
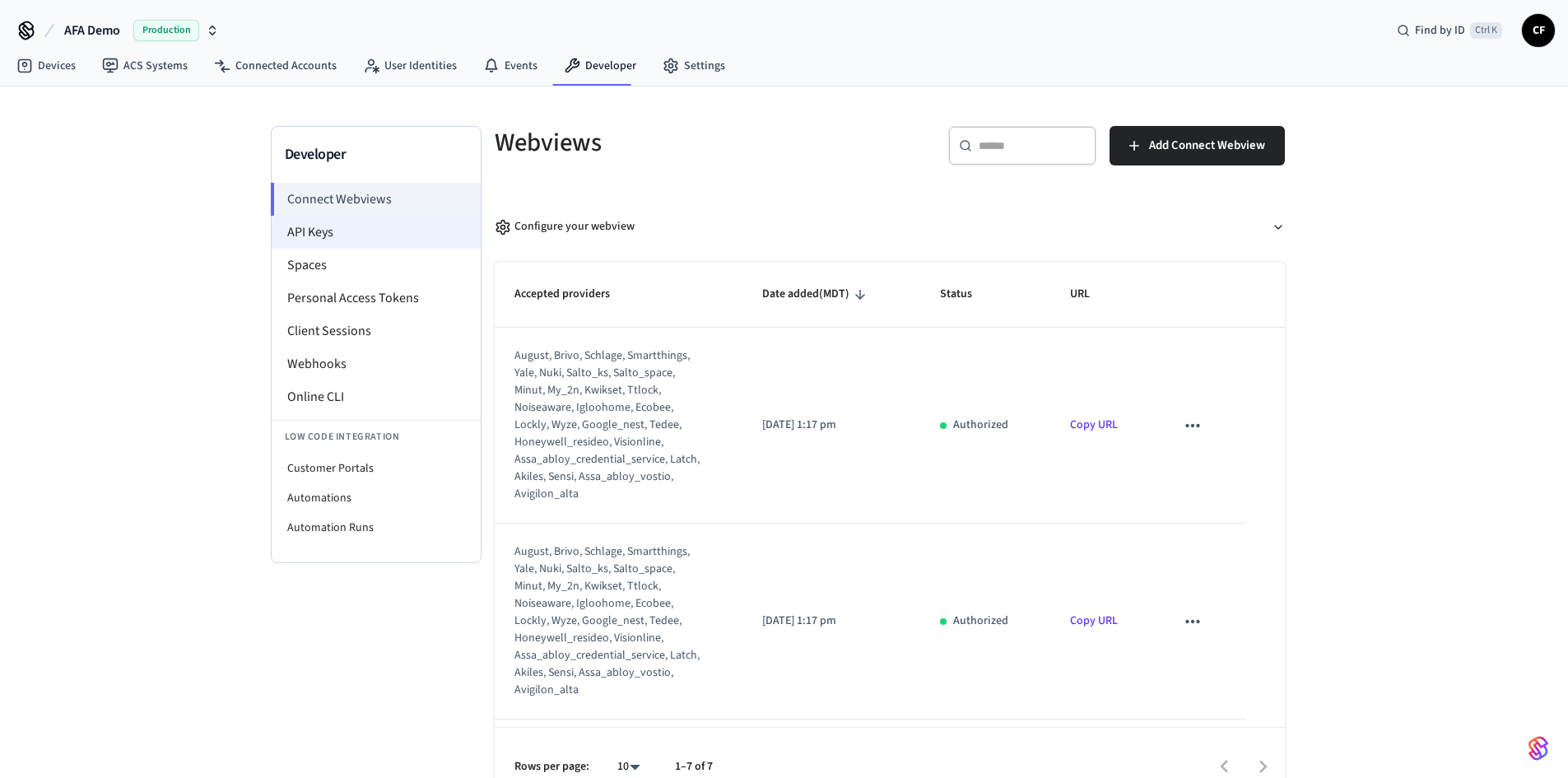
click at [361, 230] on li "API Keys" at bounding box center [376, 231] width 209 height 33
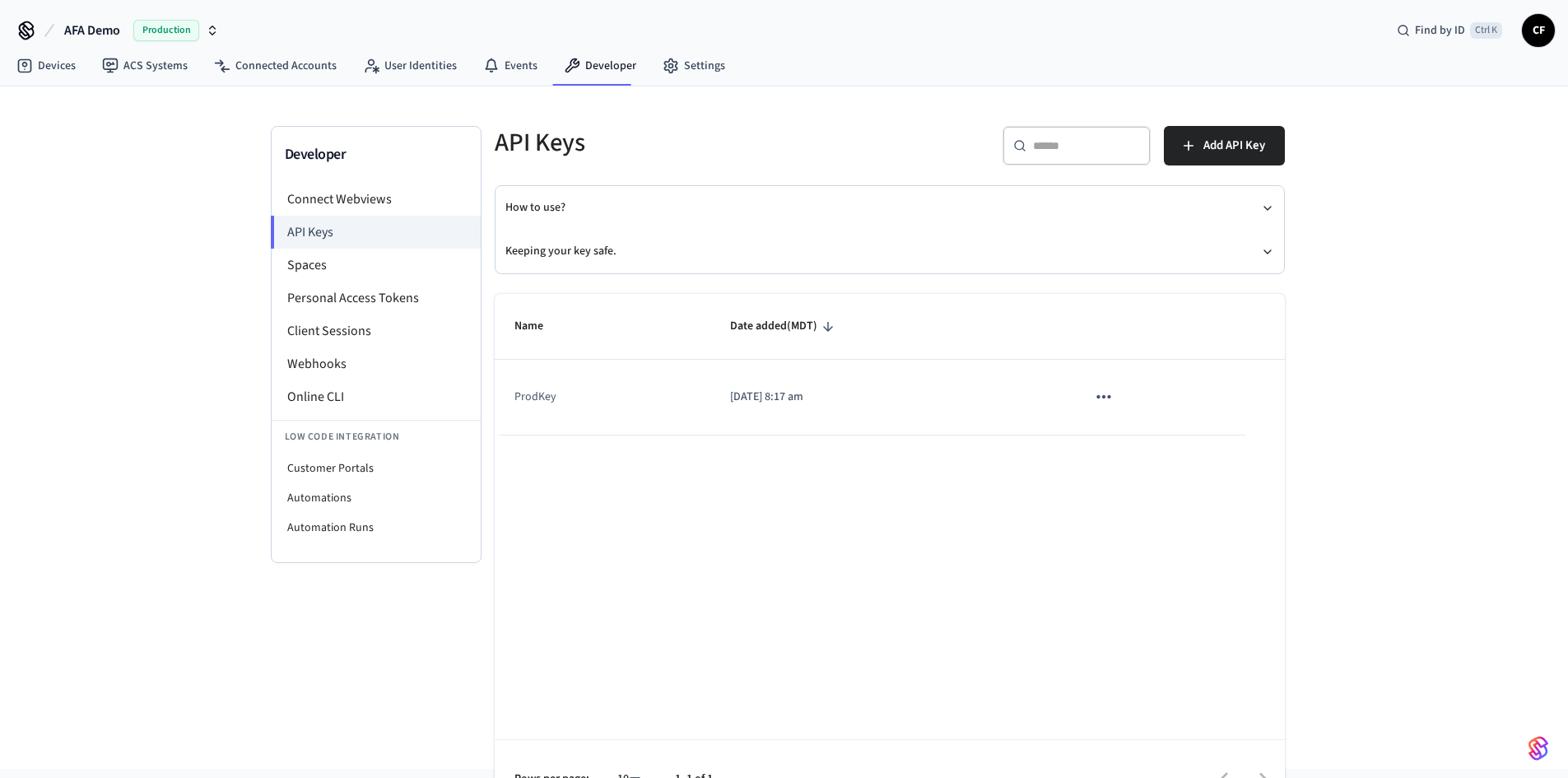
click at [777, 401] on p "[DATE] 8:17 am" at bounding box center [889, 398] width 317 height 18
click at [1113, 390] on icon "sticky table" at bounding box center [1104, 397] width 21 height 21
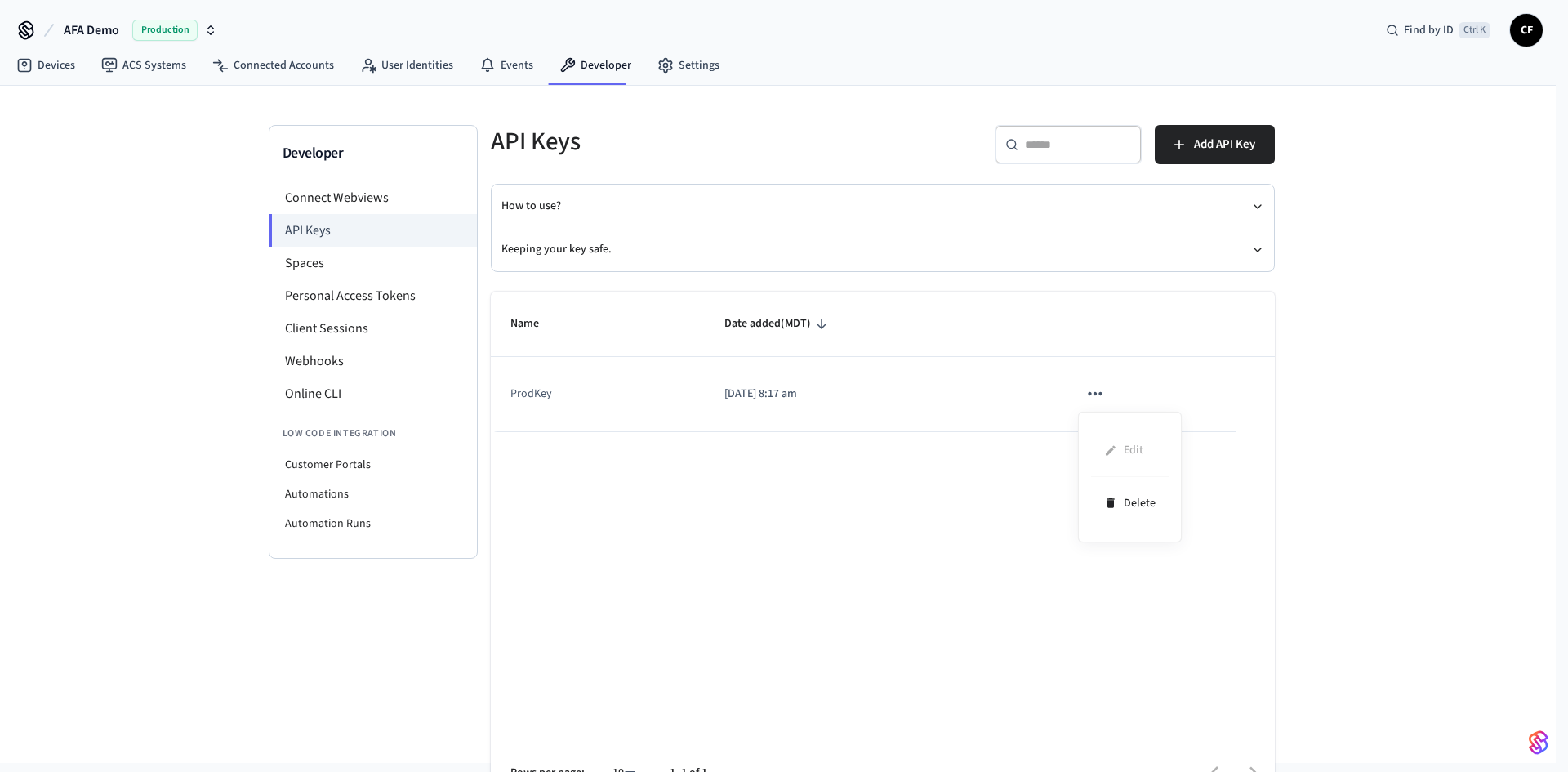
click at [879, 500] on div at bounding box center [784, 386] width 1568 height 772
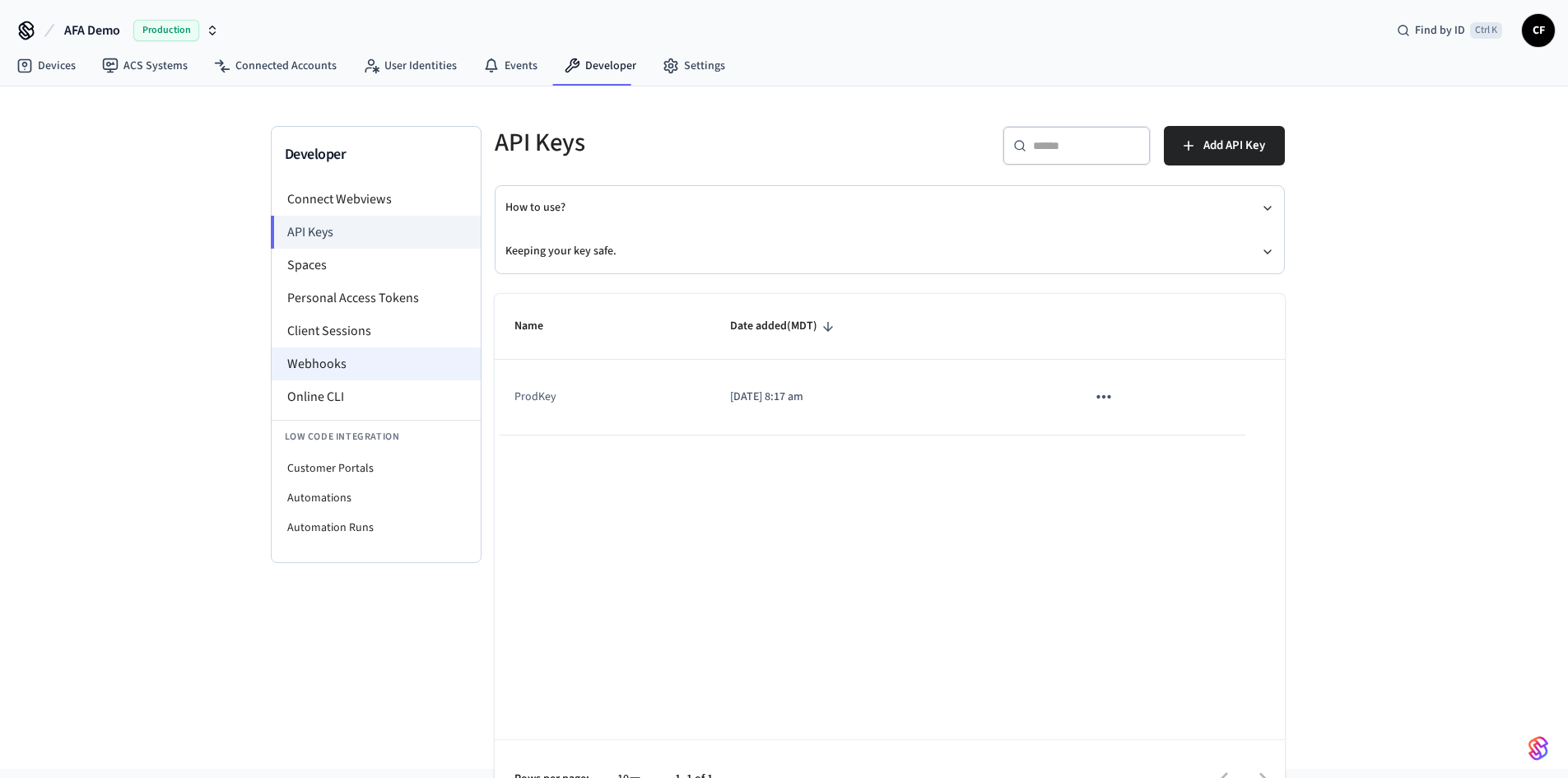
click at [349, 362] on li "Webhooks" at bounding box center [376, 363] width 209 height 33
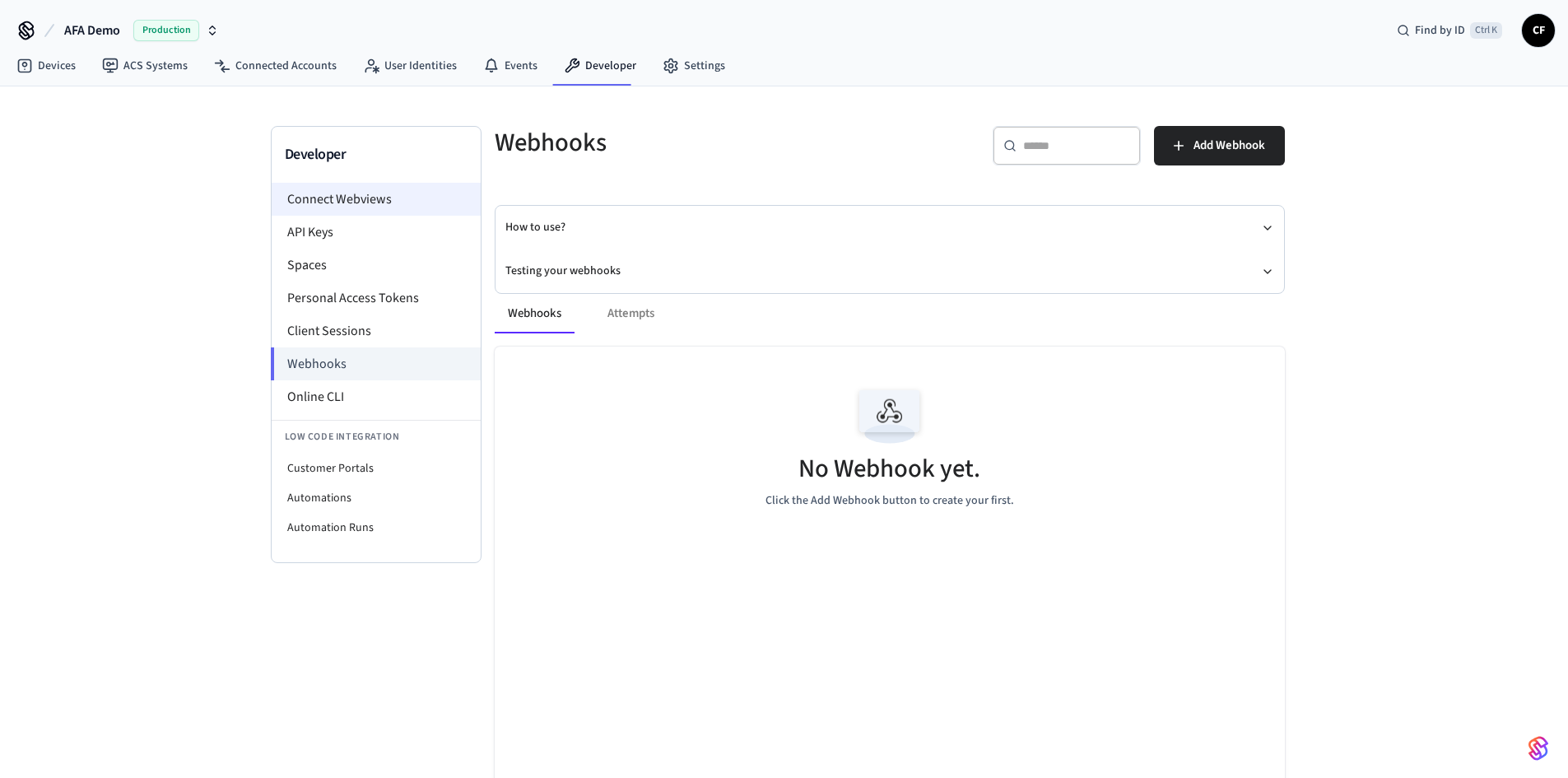
click at [357, 203] on li "Connect Webviews" at bounding box center [376, 198] width 209 height 33
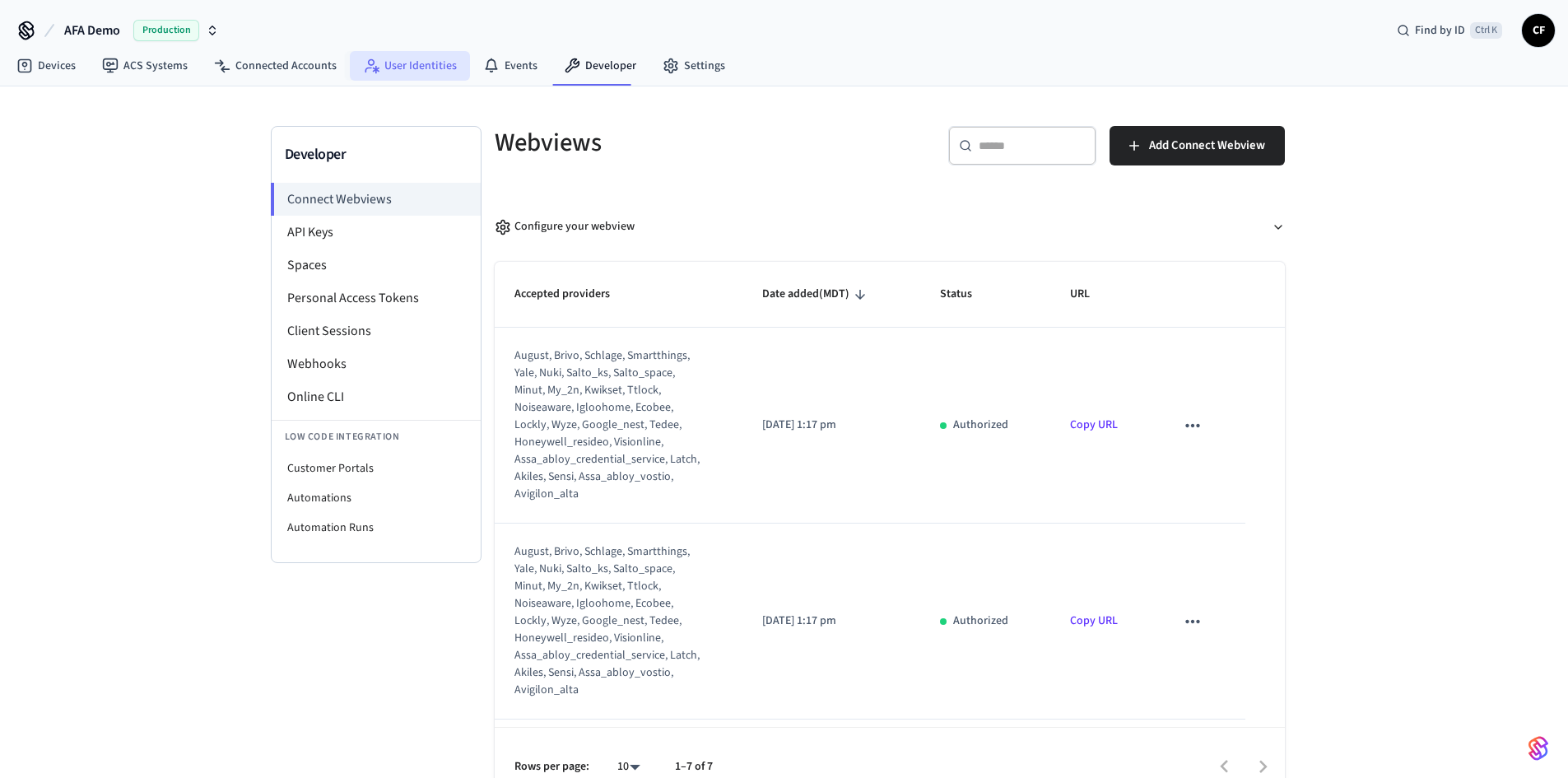
click at [423, 66] on link "User Identities" at bounding box center [410, 66] width 120 height 29
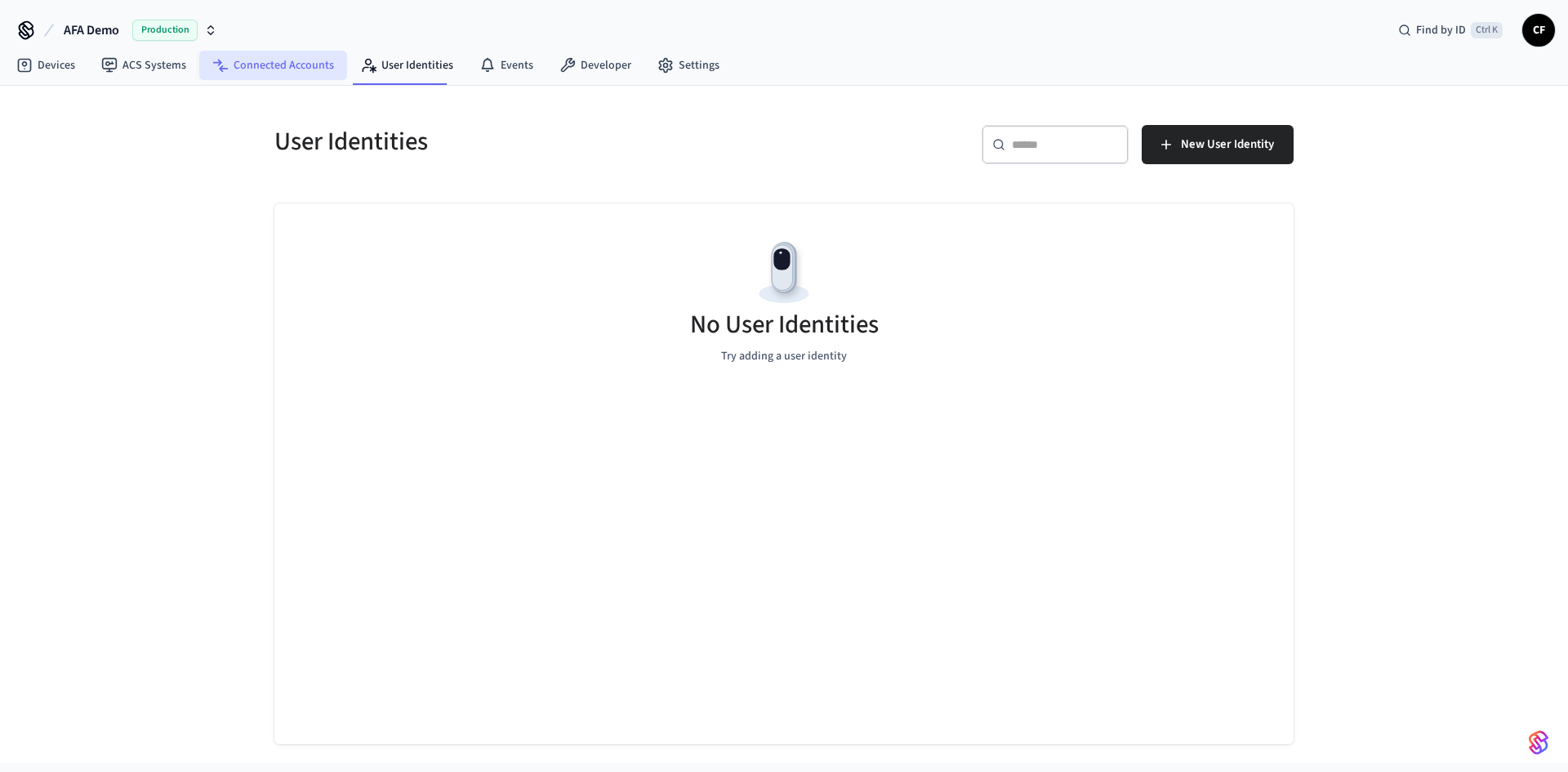
click at [284, 69] on link "Connected Accounts" at bounding box center [273, 65] width 148 height 29
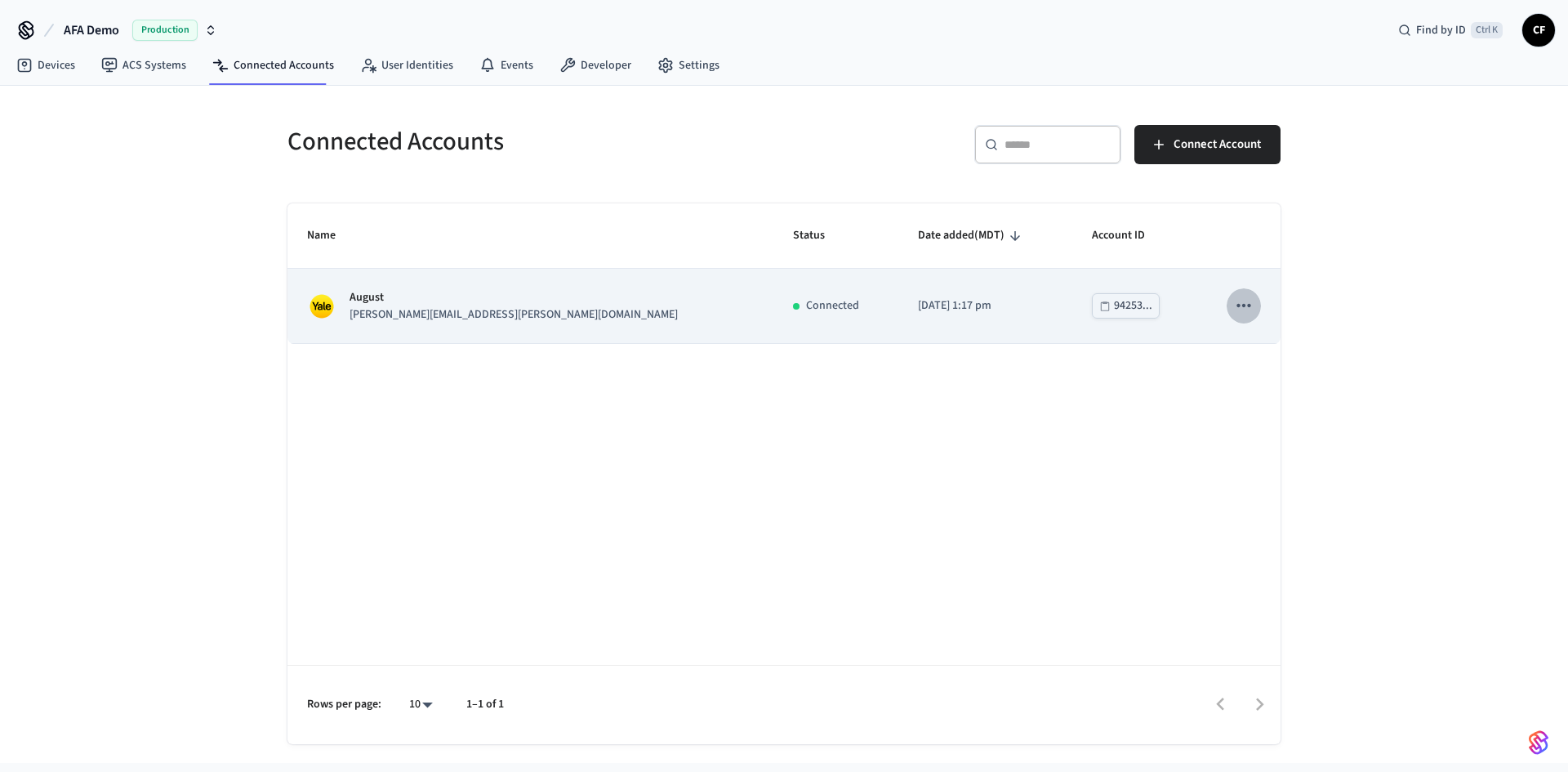
click at [1235, 297] on icon "sticky table" at bounding box center [1244, 305] width 21 height 21
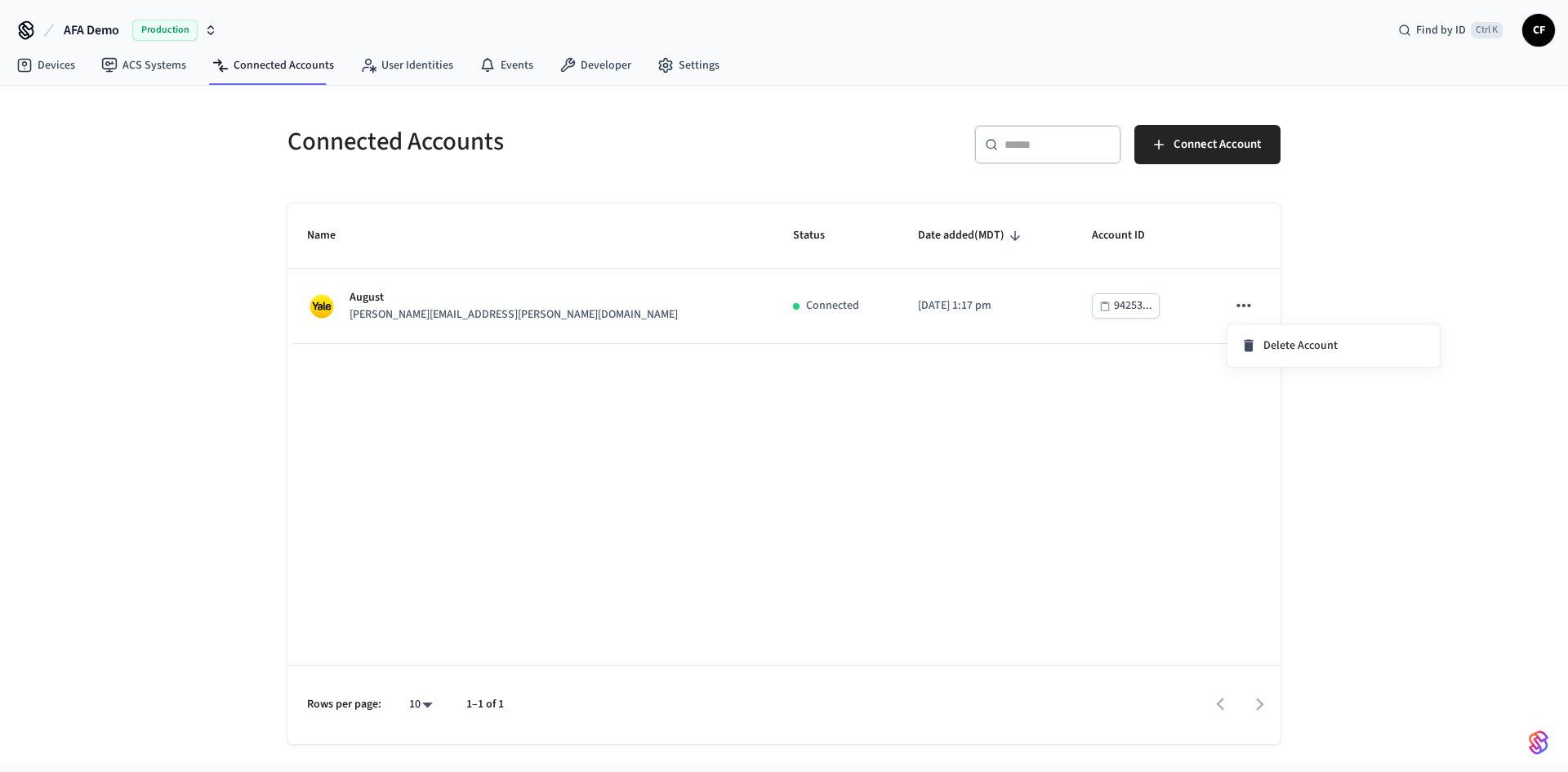
click at [1334, 252] on div at bounding box center [784, 386] width 1568 height 772
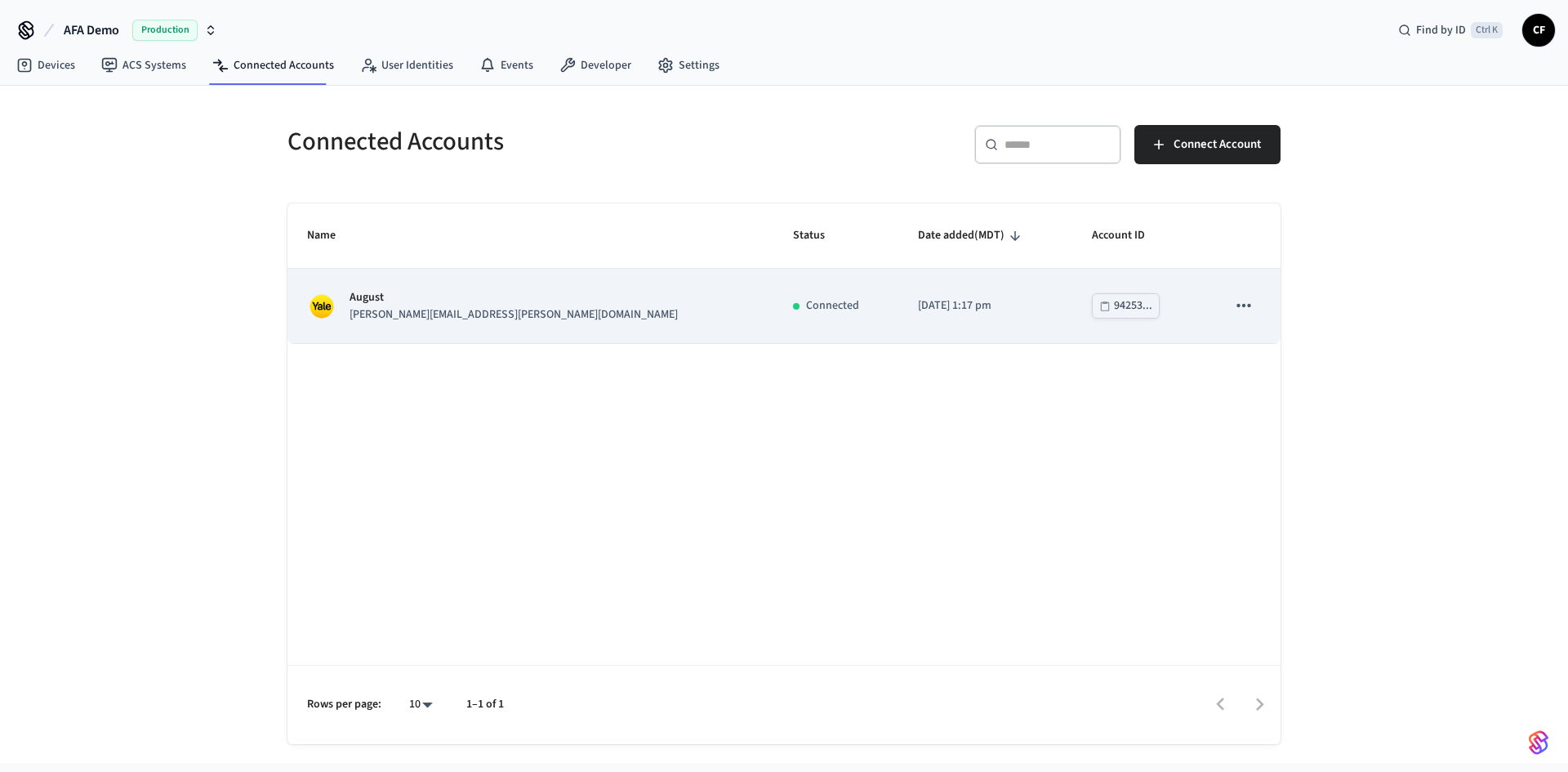
click at [374, 306] on p "chris.franz@gmail.com" at bounding box center [514, 315] width 329 height 18
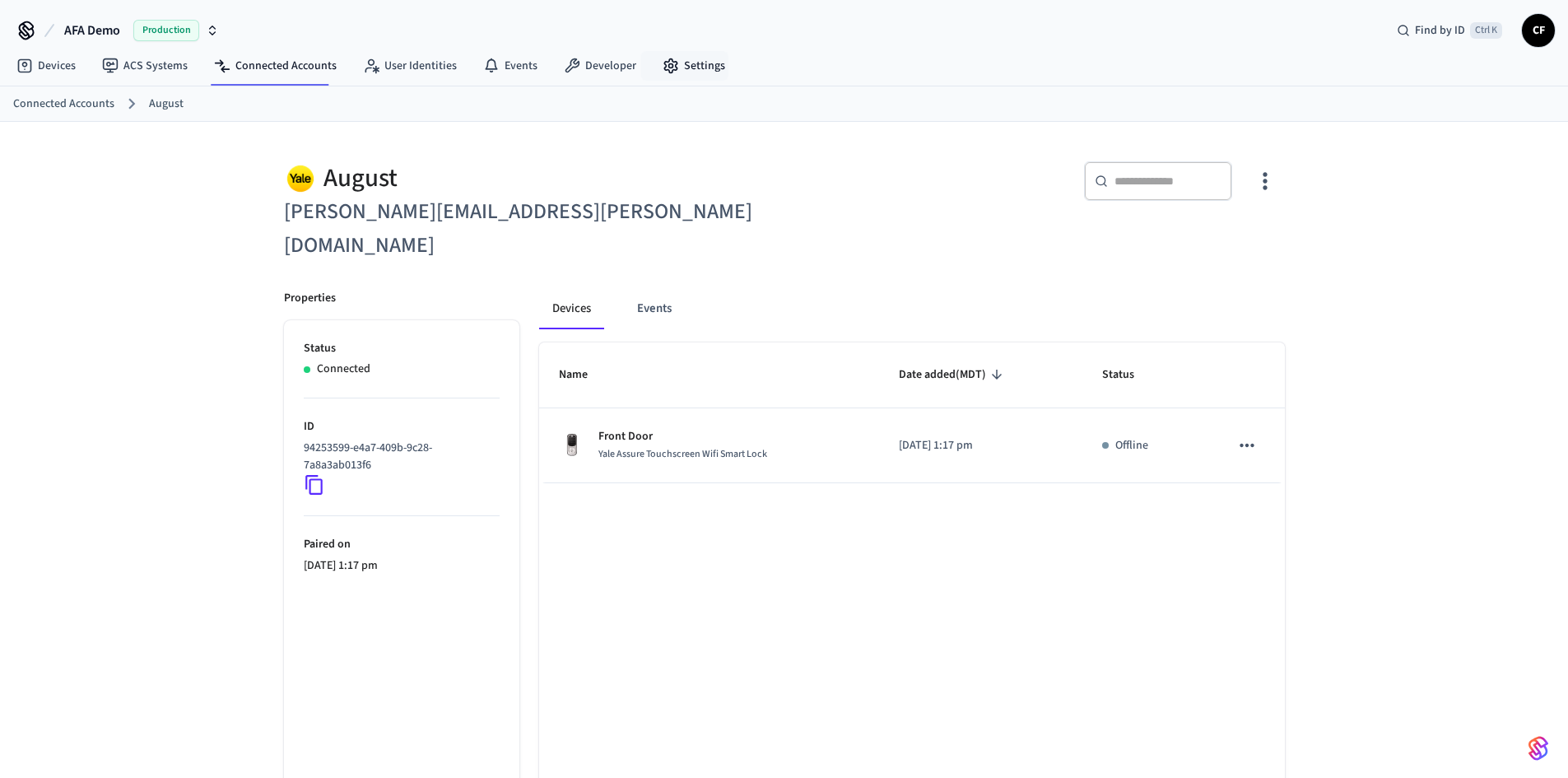
click at [674, 48] on nav "Devices ACS Systems Connected Accounts User Identities Events Developer Settings" at bounding box center [371, 66] width 735 height 38
click at [685, 64] on link "Settings" at bounding box center [694, 66] width 89 height 29
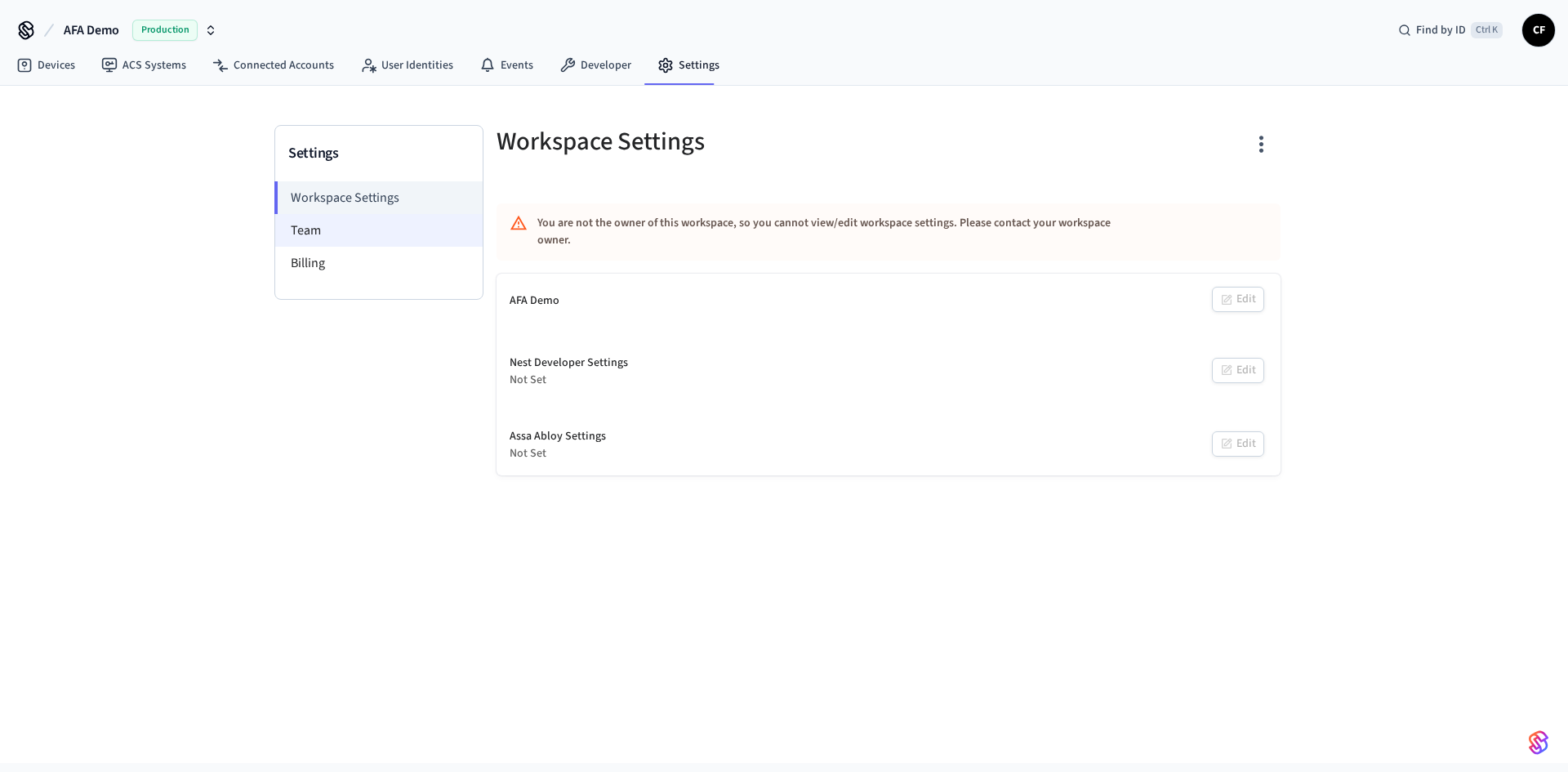
click at [375, 221] on li "Team" at bounding box center [379, 229] width 207 height 33
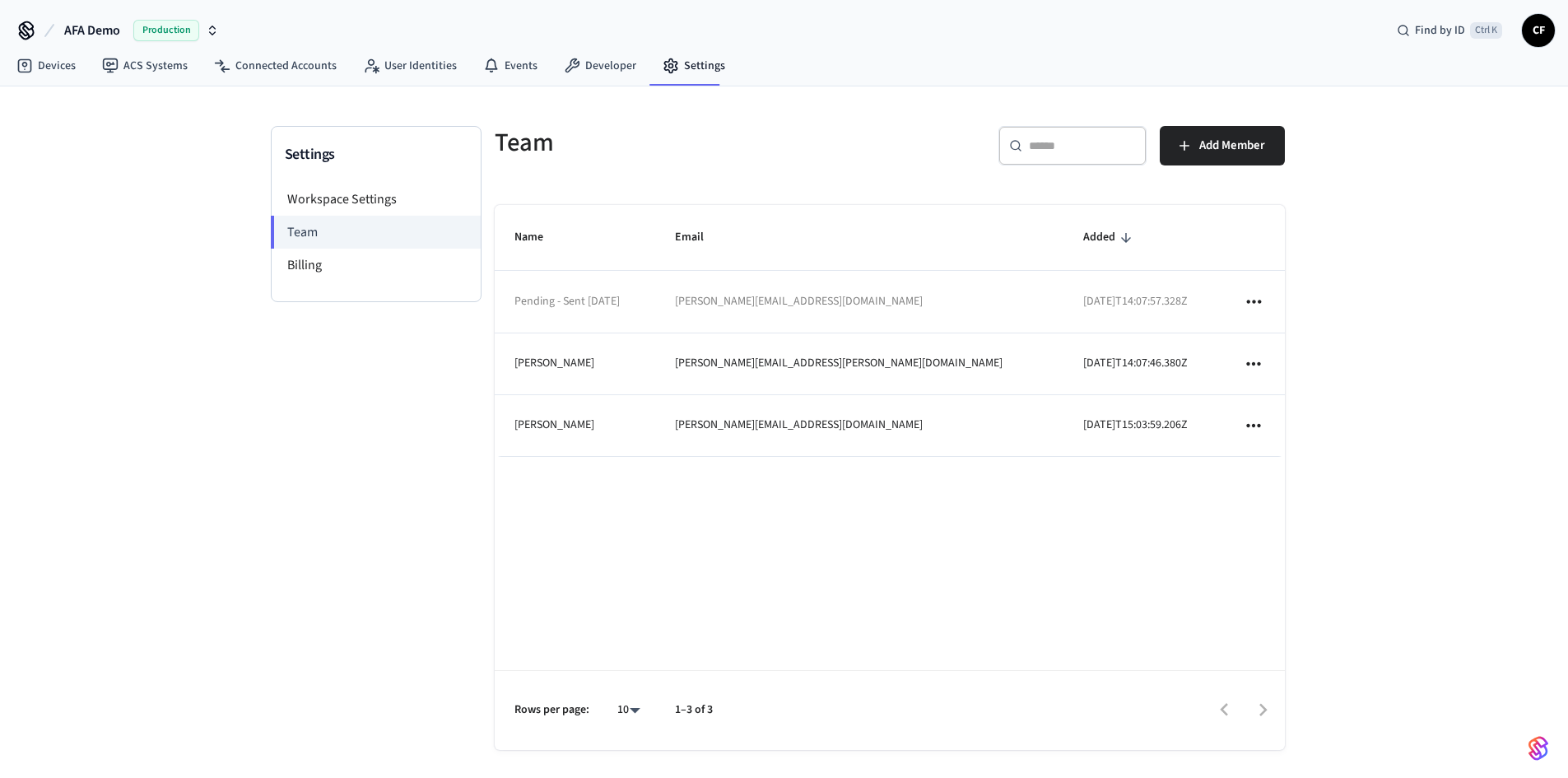
click at [1252, 301] on icon "sticky table" at bounding box center [1254, 301] width 21 height 21
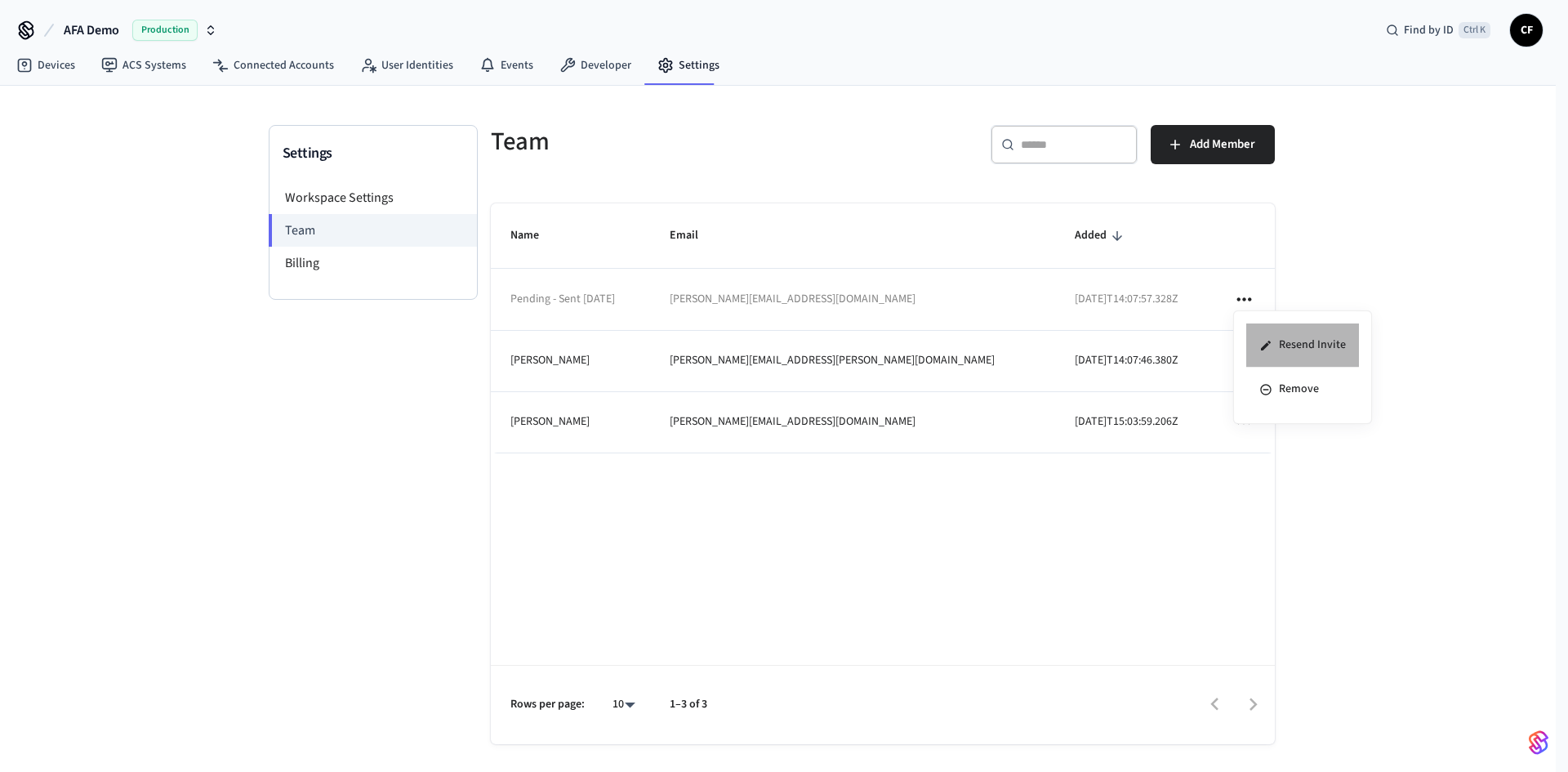
click at [1296, 335] on li "Resend Invite" at bounding box center [1303, 346] width 113 height 44
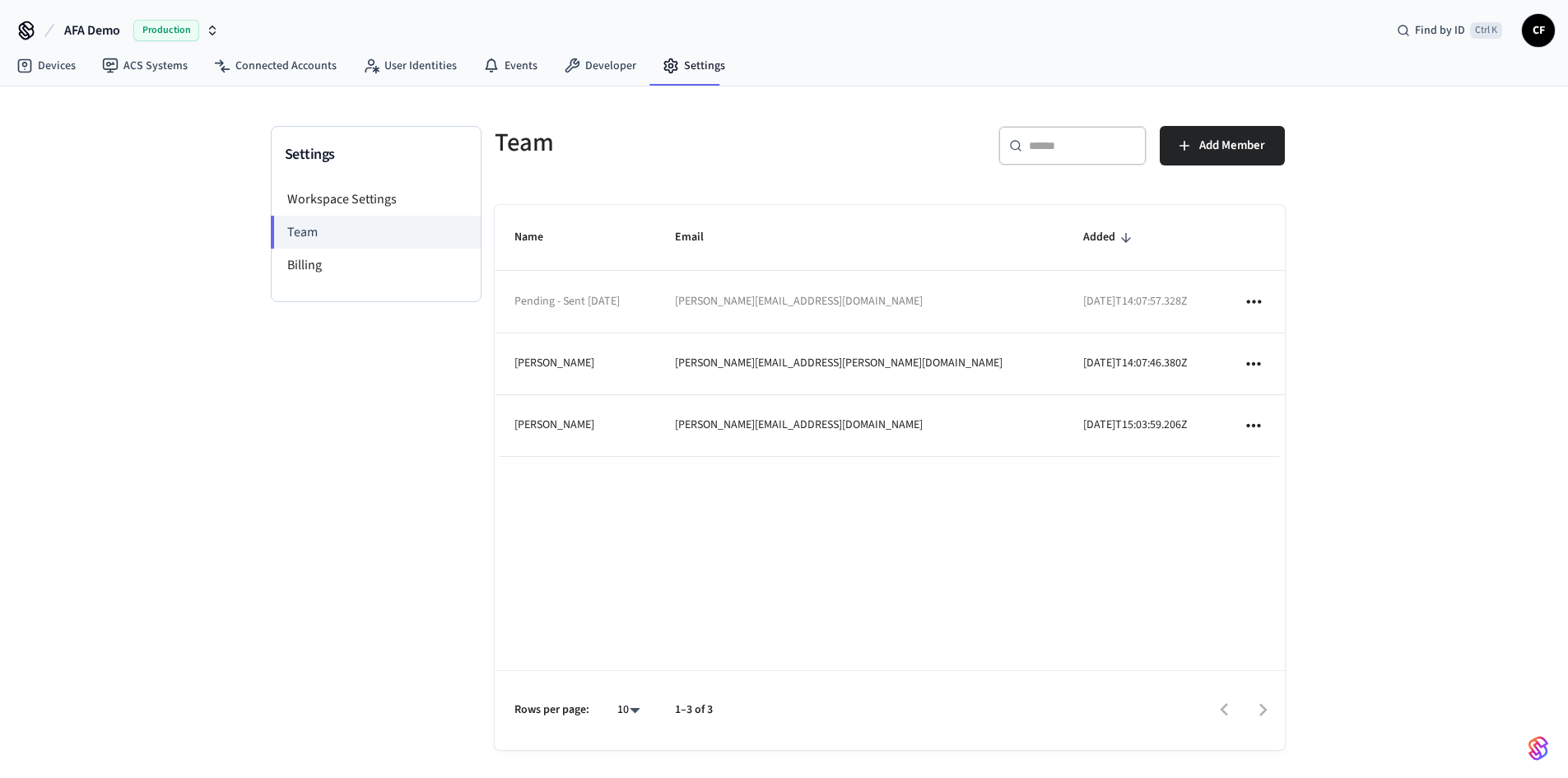
click at [376, 371] on div "Settings Workspace Settings Team Billing" at bounding box center [376, 455] width 211 height 657
click at [27, 75] on link "Devices" at bounding box center [46, 66] width 86 height 29
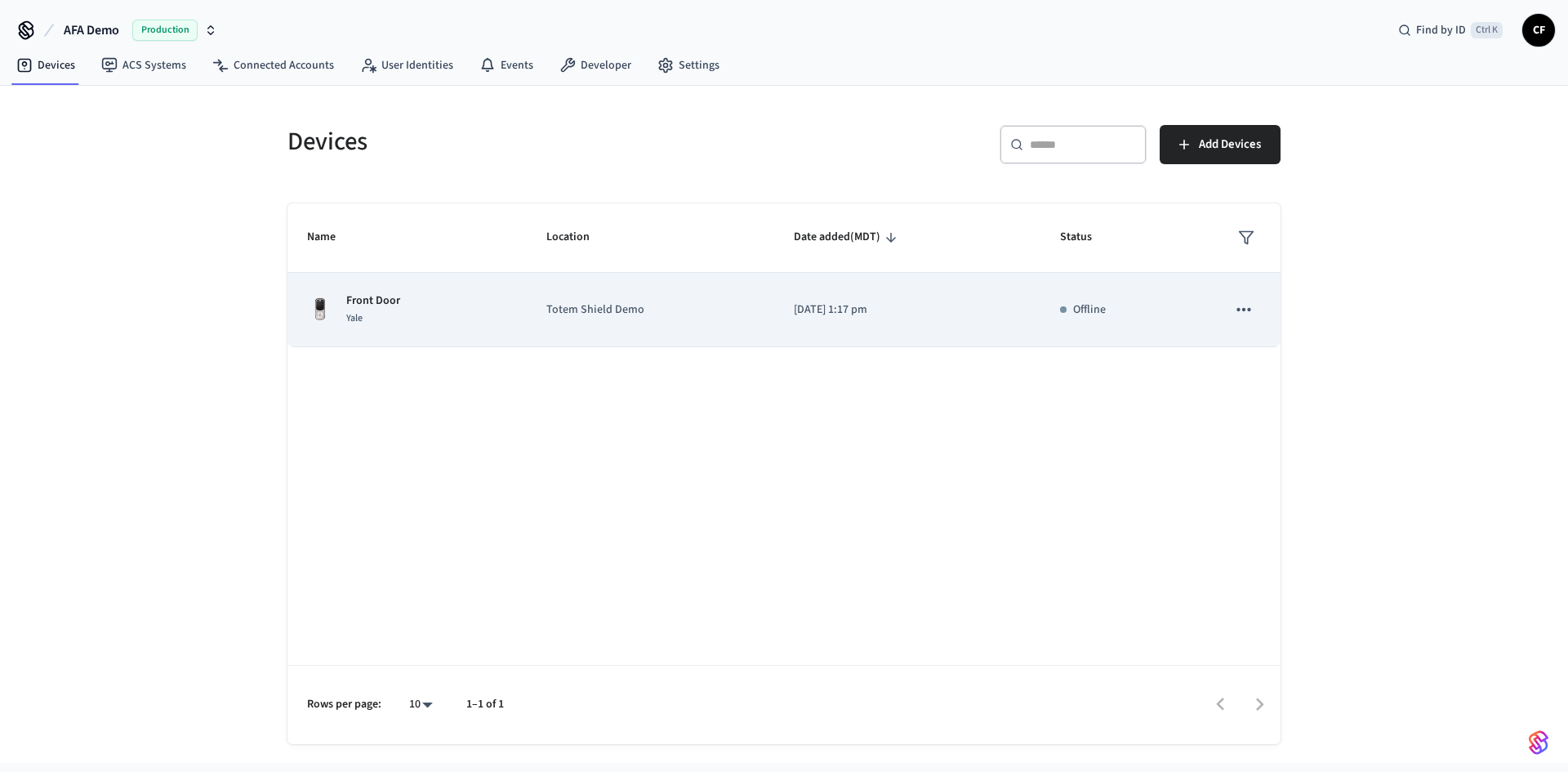
click at [633, 287] on td "Totem Shield Demo" at bounding box center [650, 310] width 248 height 75
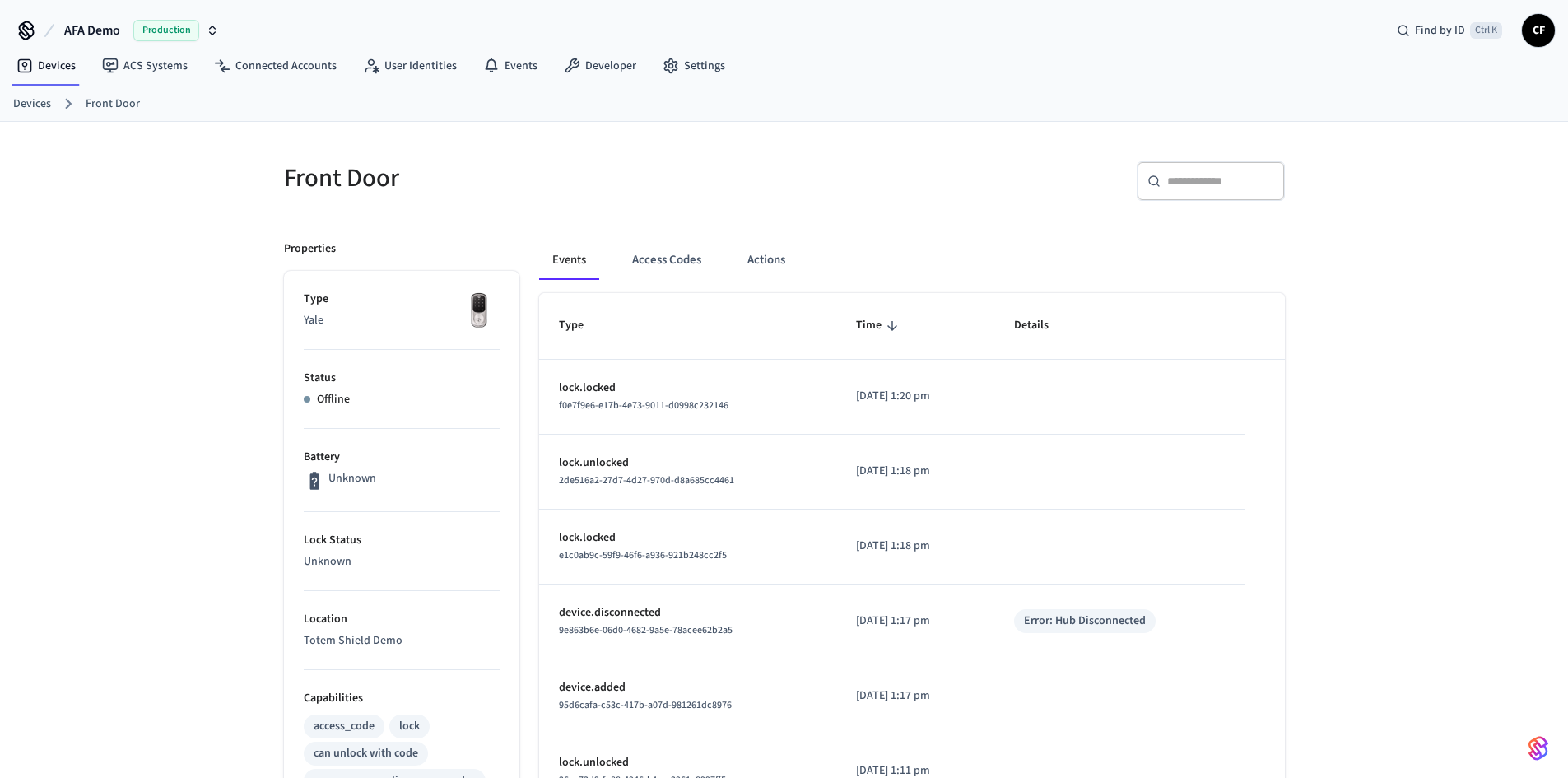
click at [446, 159] on div "Front Door" at bounding box center [519, 178] width 510 height 73
click at [39, 58] on link "Devices" at bounding box center [46, 66] width 86 height 29
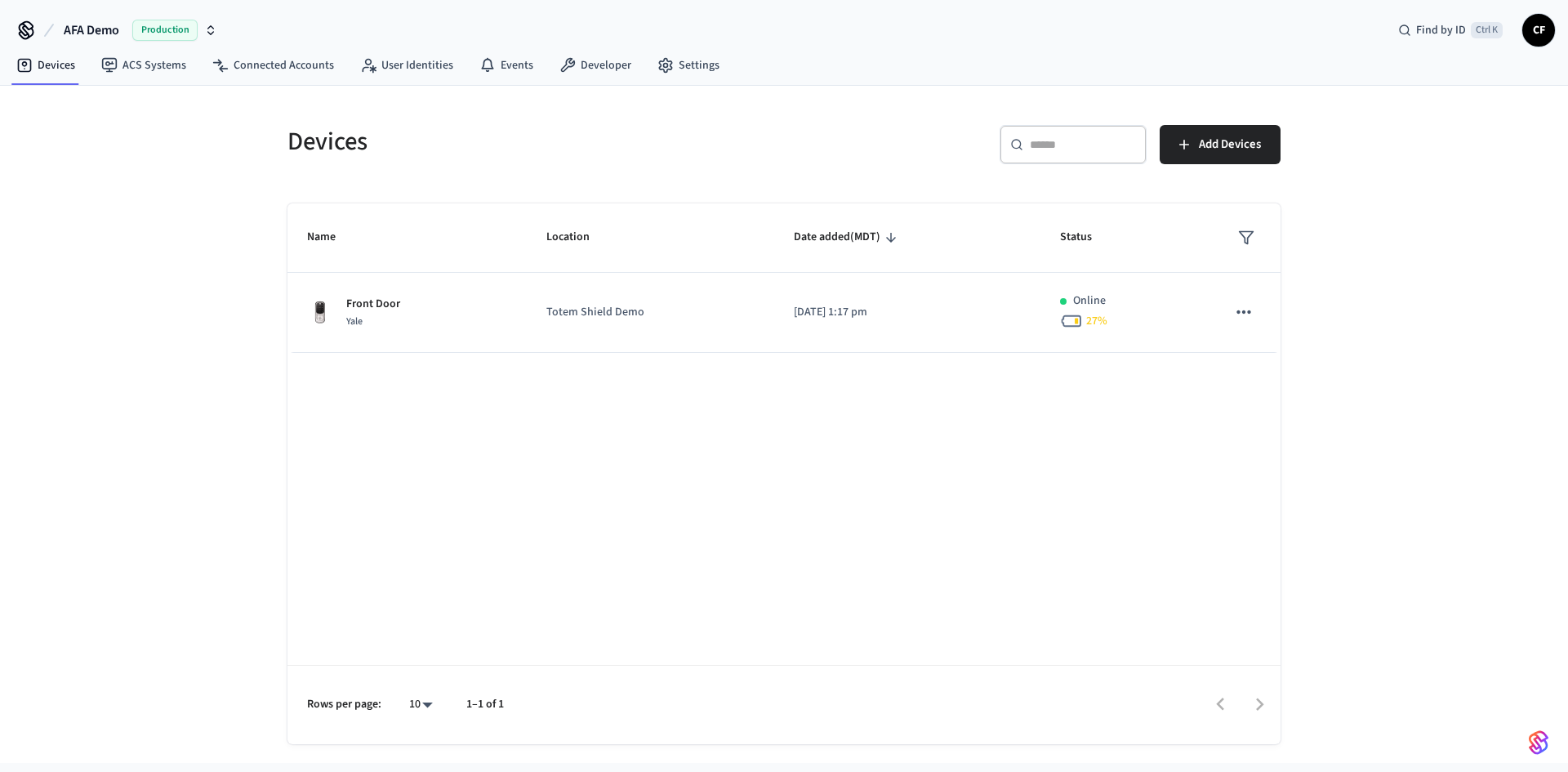
click at [1439, 310] on div "Devices ​ ​ Add Devices Name Location Date added (MDT) Status Front Door Yale T…" at bounding box center [784, 425] width 1568 height 677
click at [163, 286] on div "Devices ​ ​ Add Devices Name Location Date added (MDT) Status Front Door Yale T…" at bounding box center [784, 425] width 1568 height 677
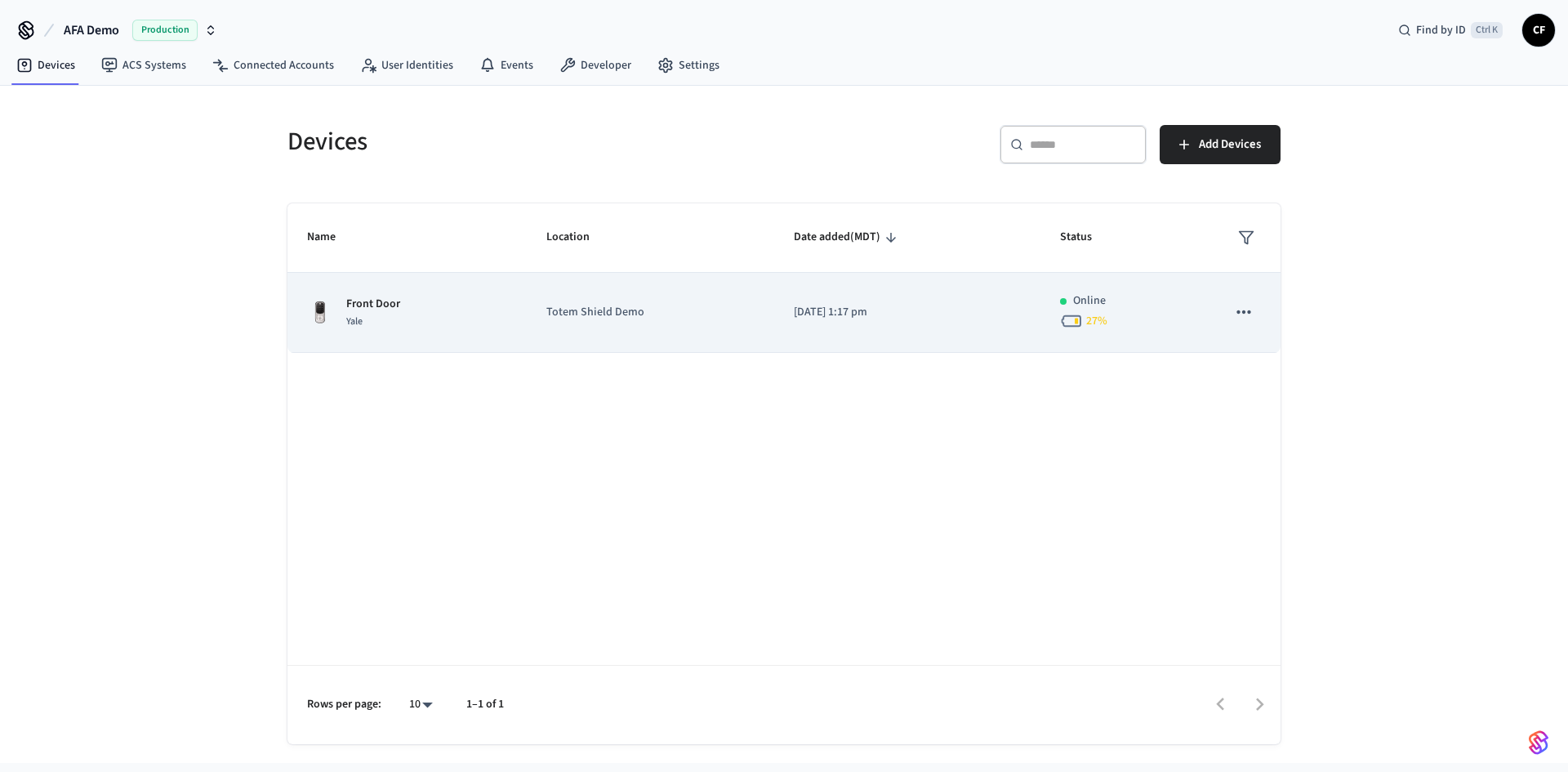
click at [716, 309] on p "Totem Shield Demo" at bounding box center [651, 313] width 209 height 18
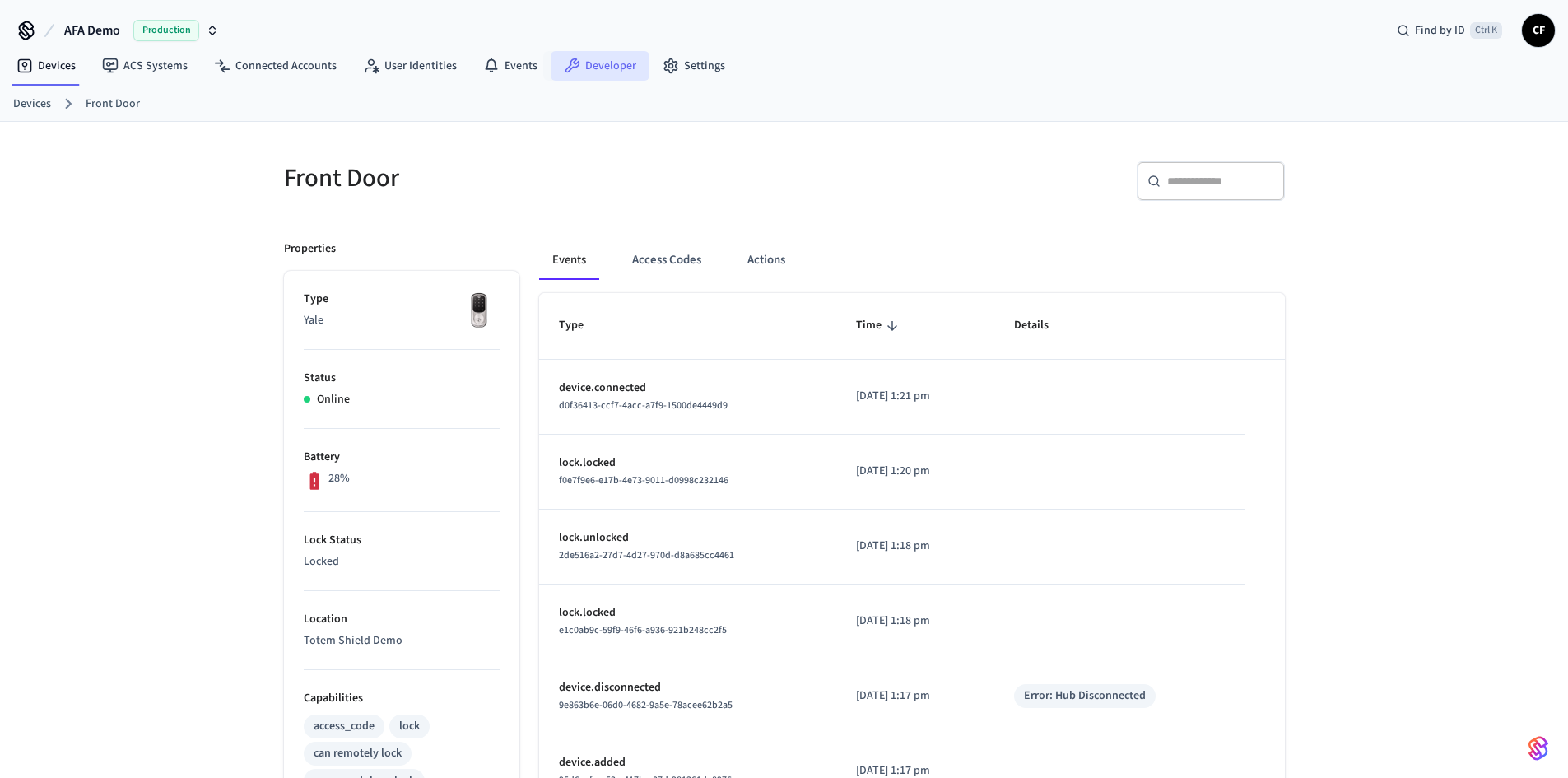
click at [587, 65] on link "Developer" at bounding box center [601, 66] width 99 height 29
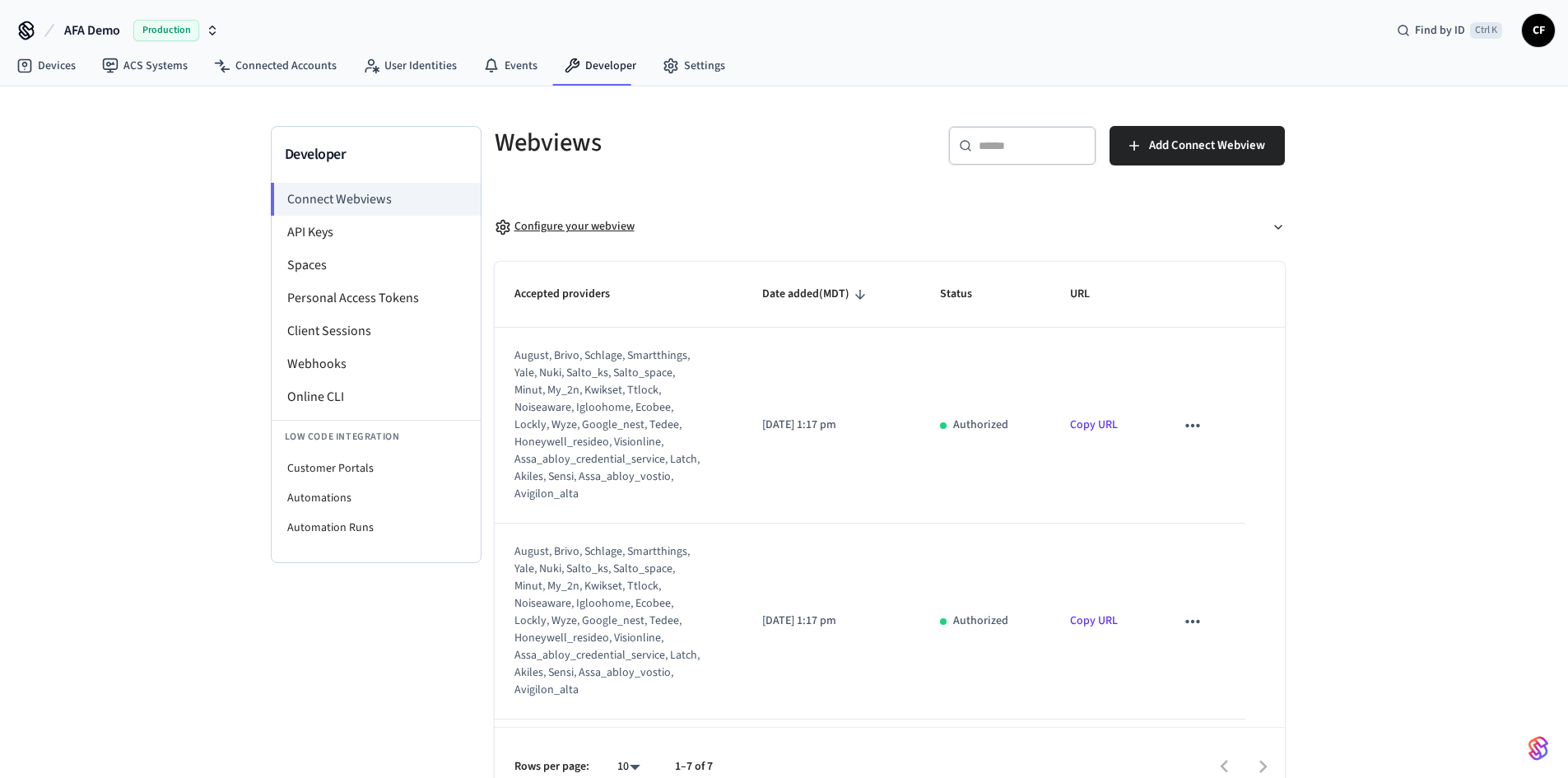
click at [634, 228] on button "Configure your webview" at bounding box center [889, 226] width 790 height 43
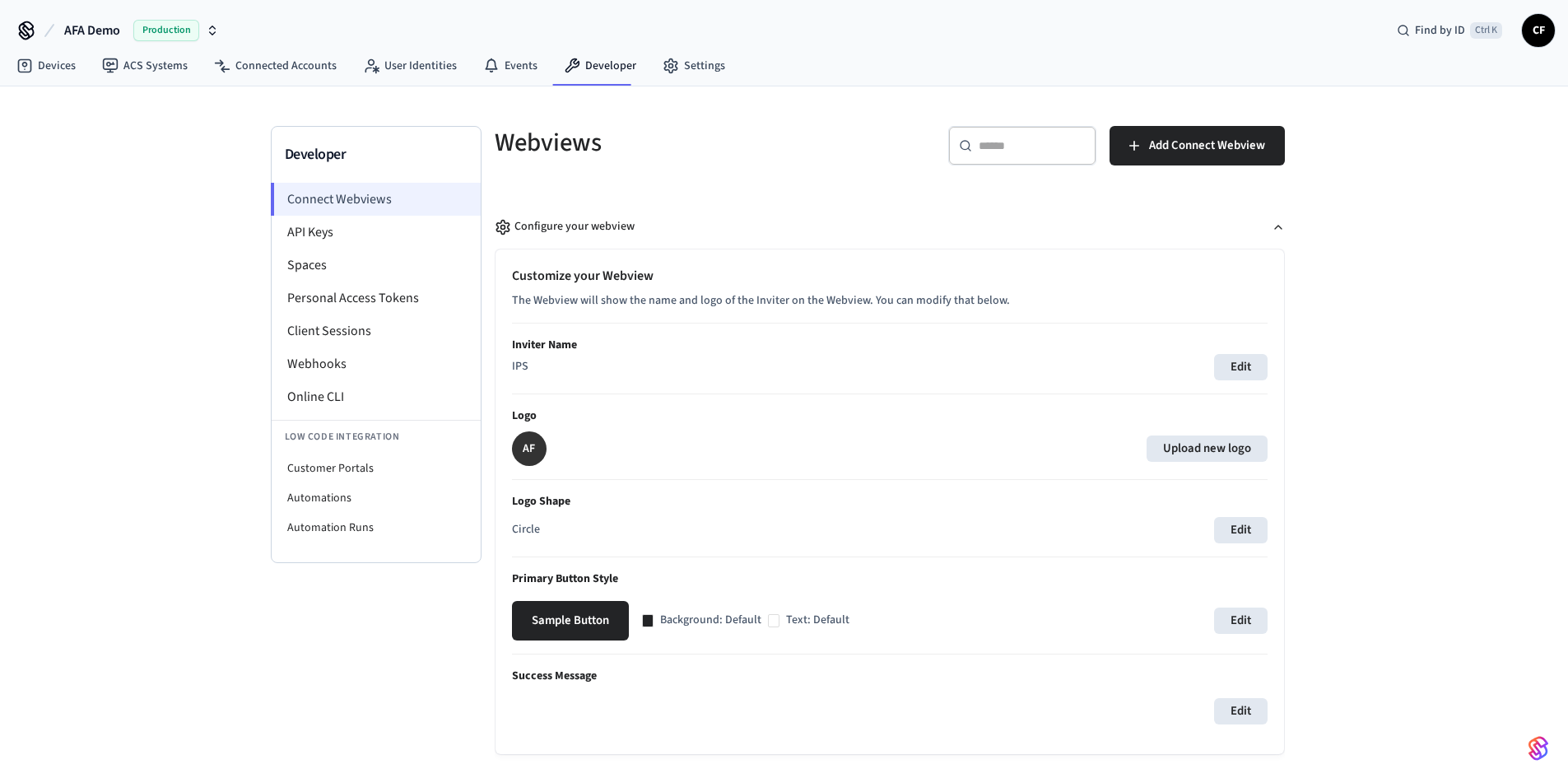
click at [366, 204] on li "Connect Webviews" at bounding box center [376, 198] width 210 height 33
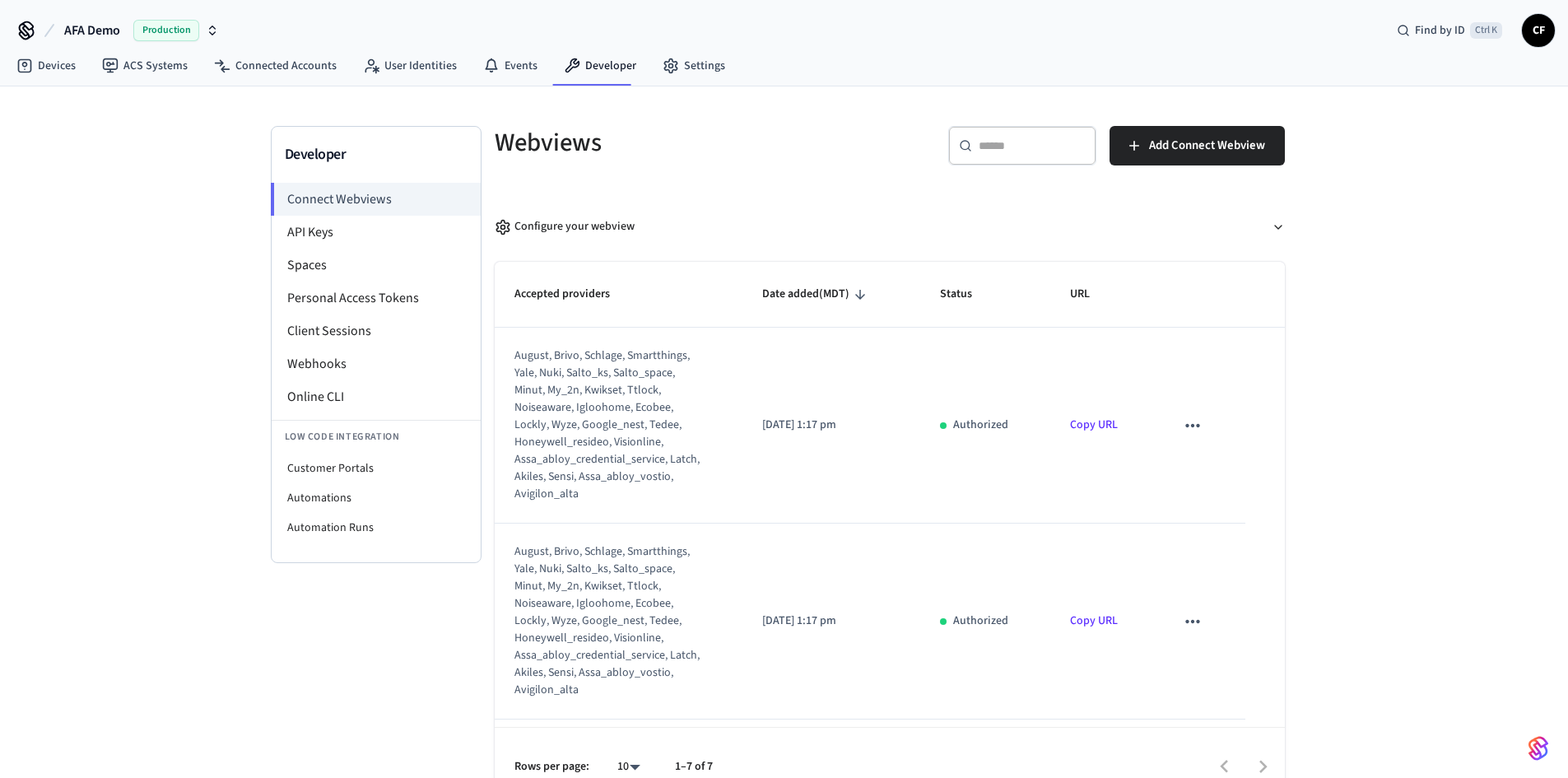
click at [1086, 424] on link "Copy URL" at bounding box center [1094, 424] width 48 height 17
click at [27, 68] on icon at bounding box center [25, 66] width 17 height 17
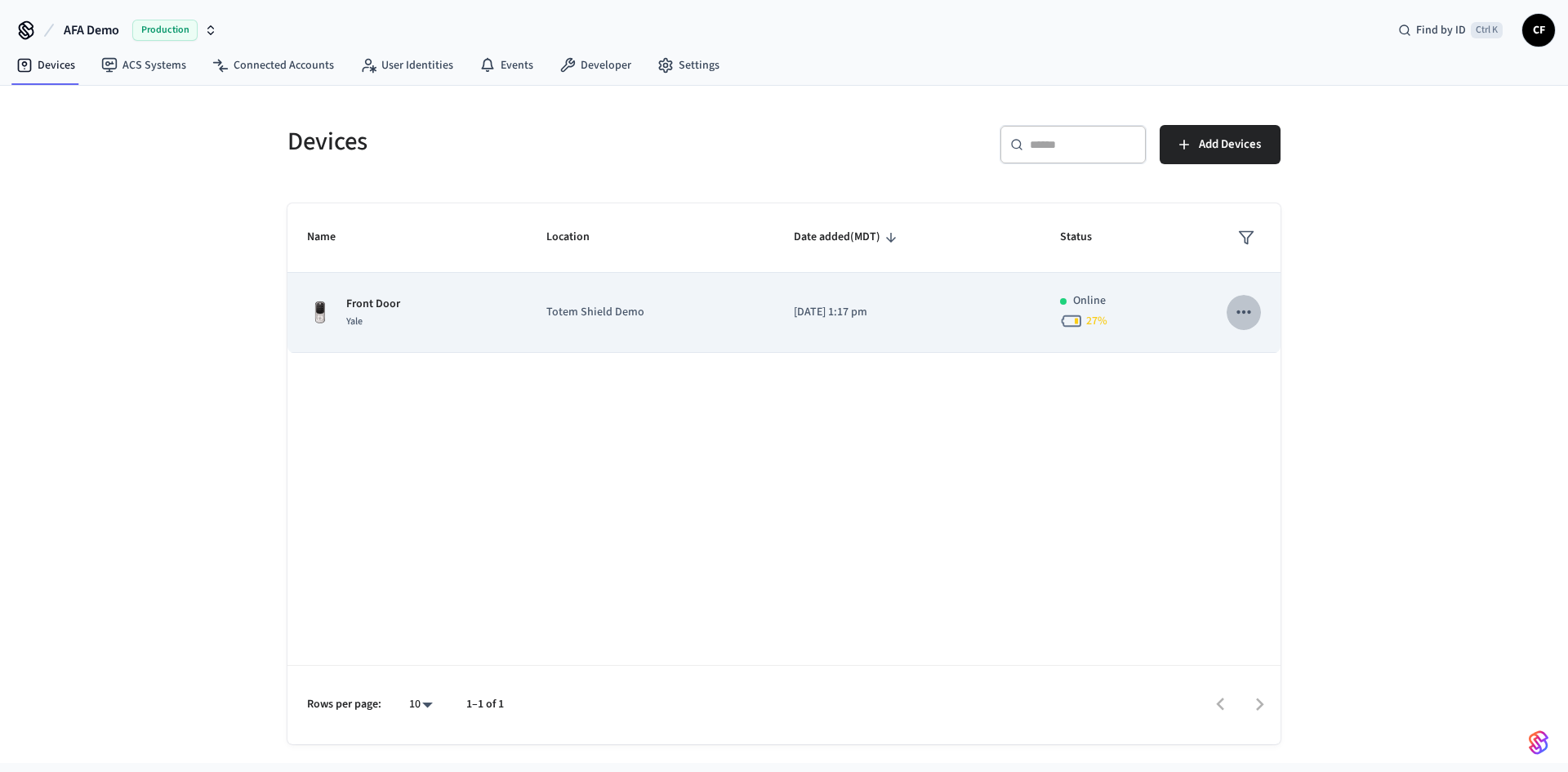
click at [1251, 305] on icon "sticky table" at bounding box center [1244, 312] width 21 height 21
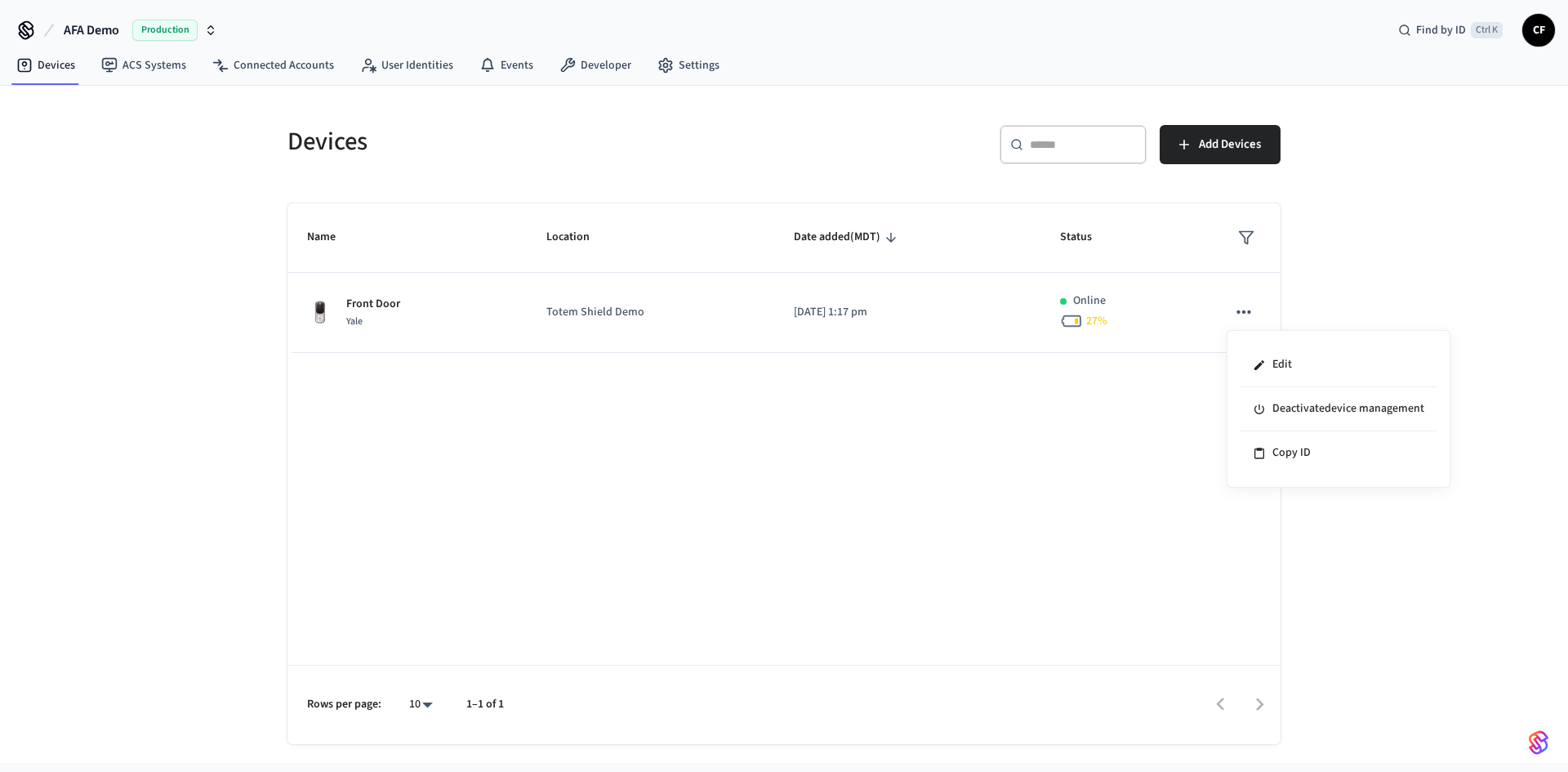
click at [1434, 214] on div at bounding box center [784, 386] width 1568 height 772
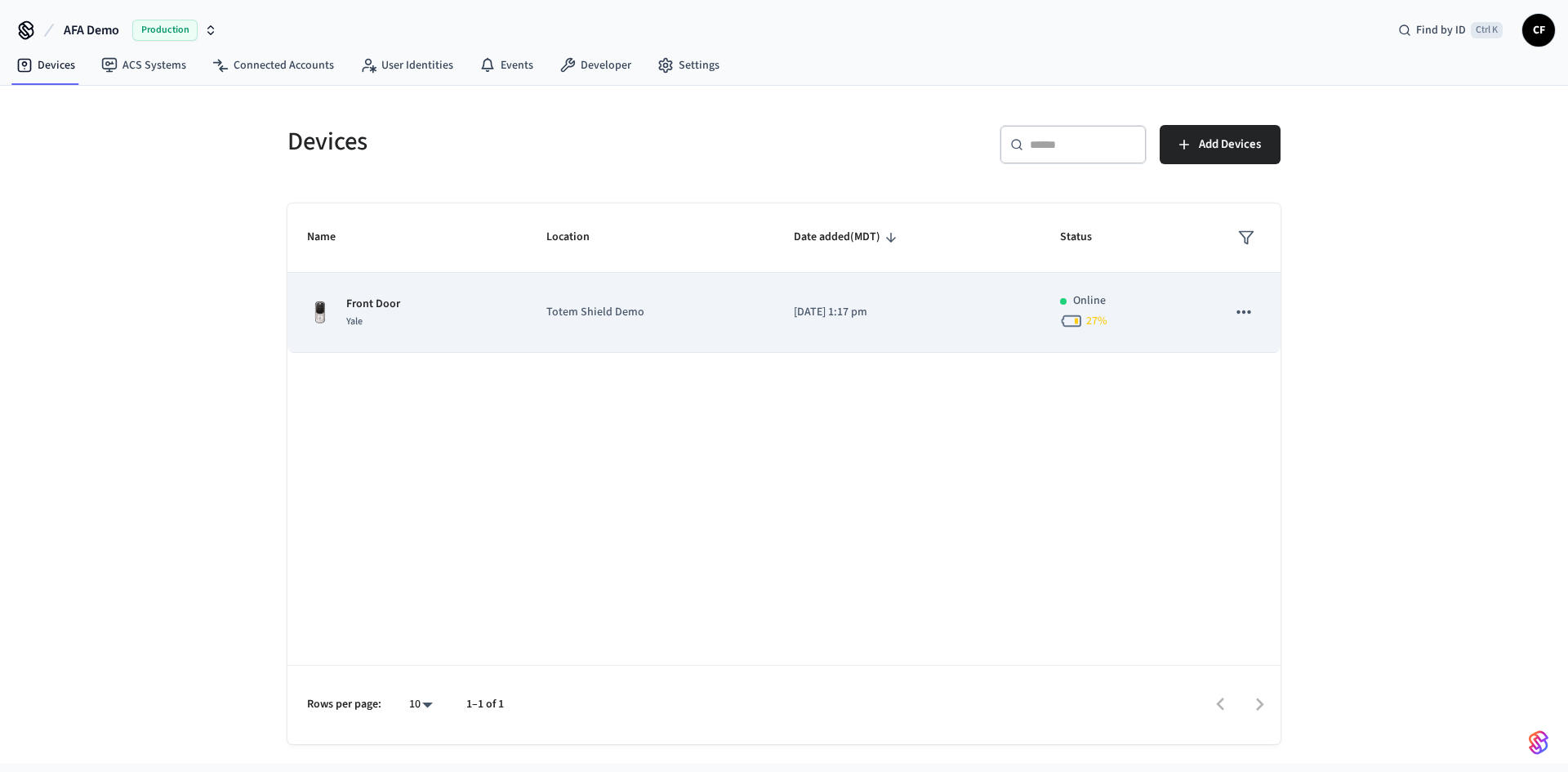
click at [469, 314] on div "Front Door Yale" at bounding box center [407, 312] width 200 height 34
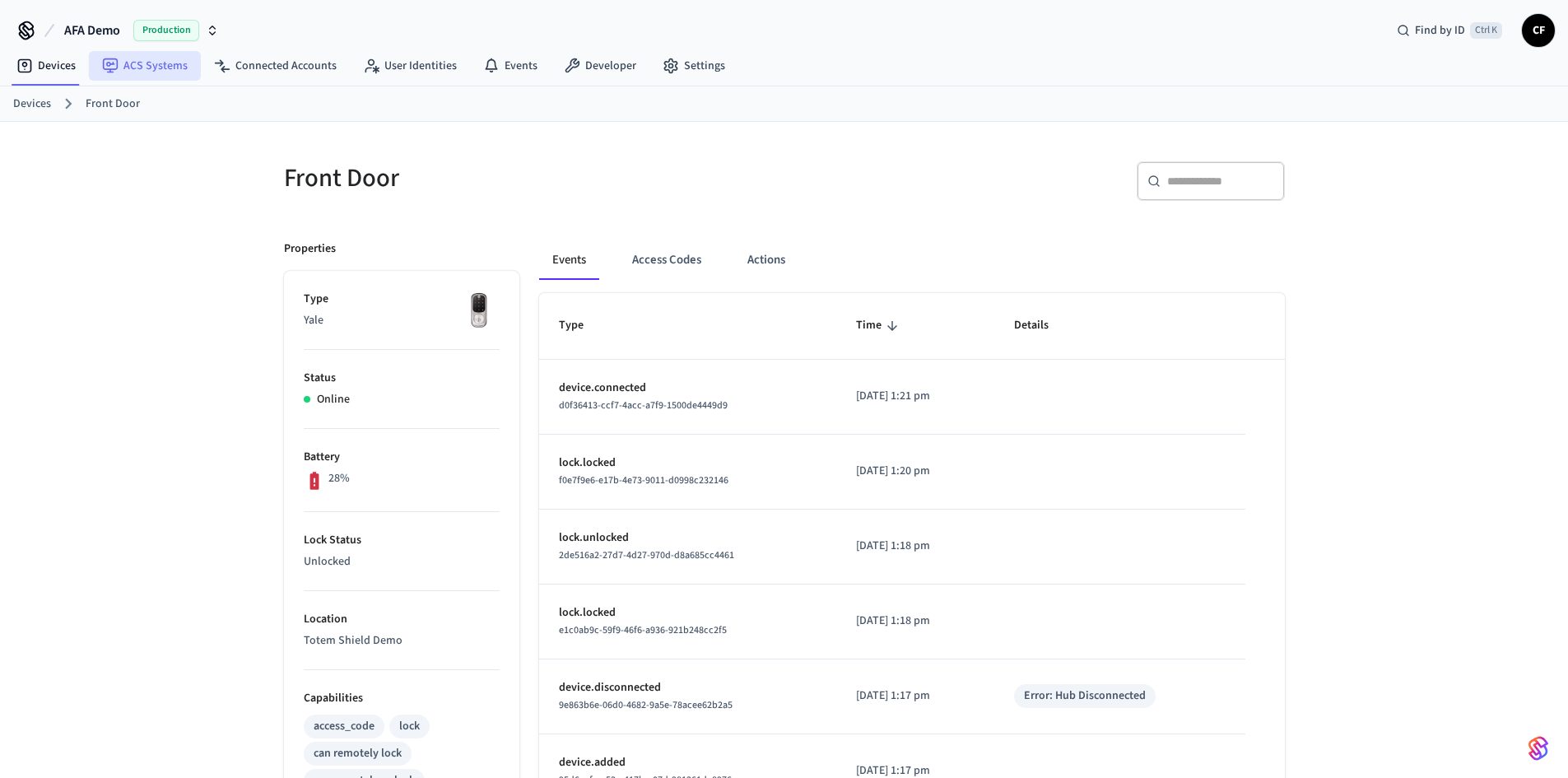
click at [137, 66] on link "ACS Systems" at bounding box center [144, 66] width 112 height 29
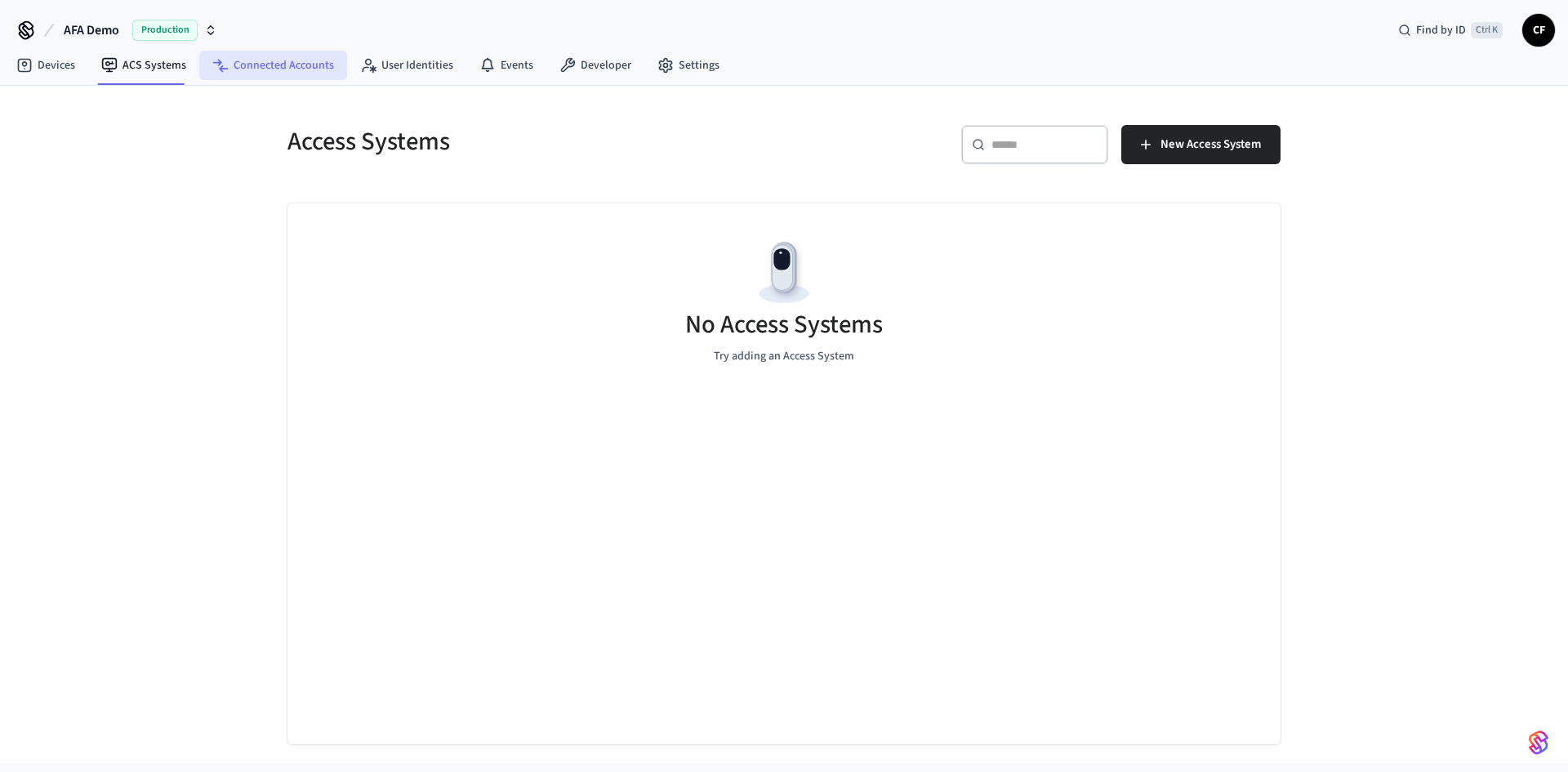
click at [263, 68] on link "Connected Accounts" at bounding box center [273, 65] width 148 height 29
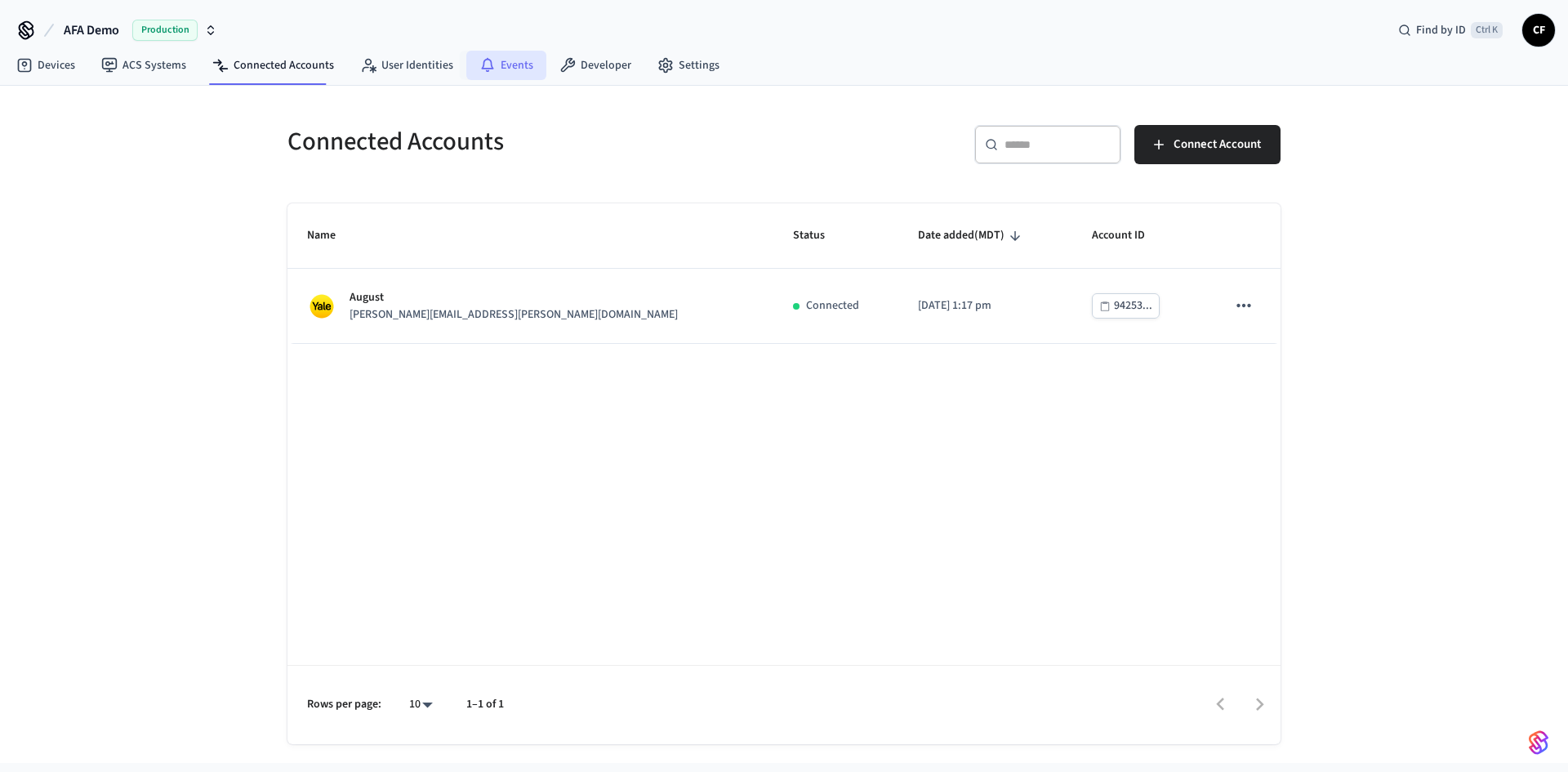
click at [505, 63] on link "Events" at bounding box center [506, 65] width 80 height 29
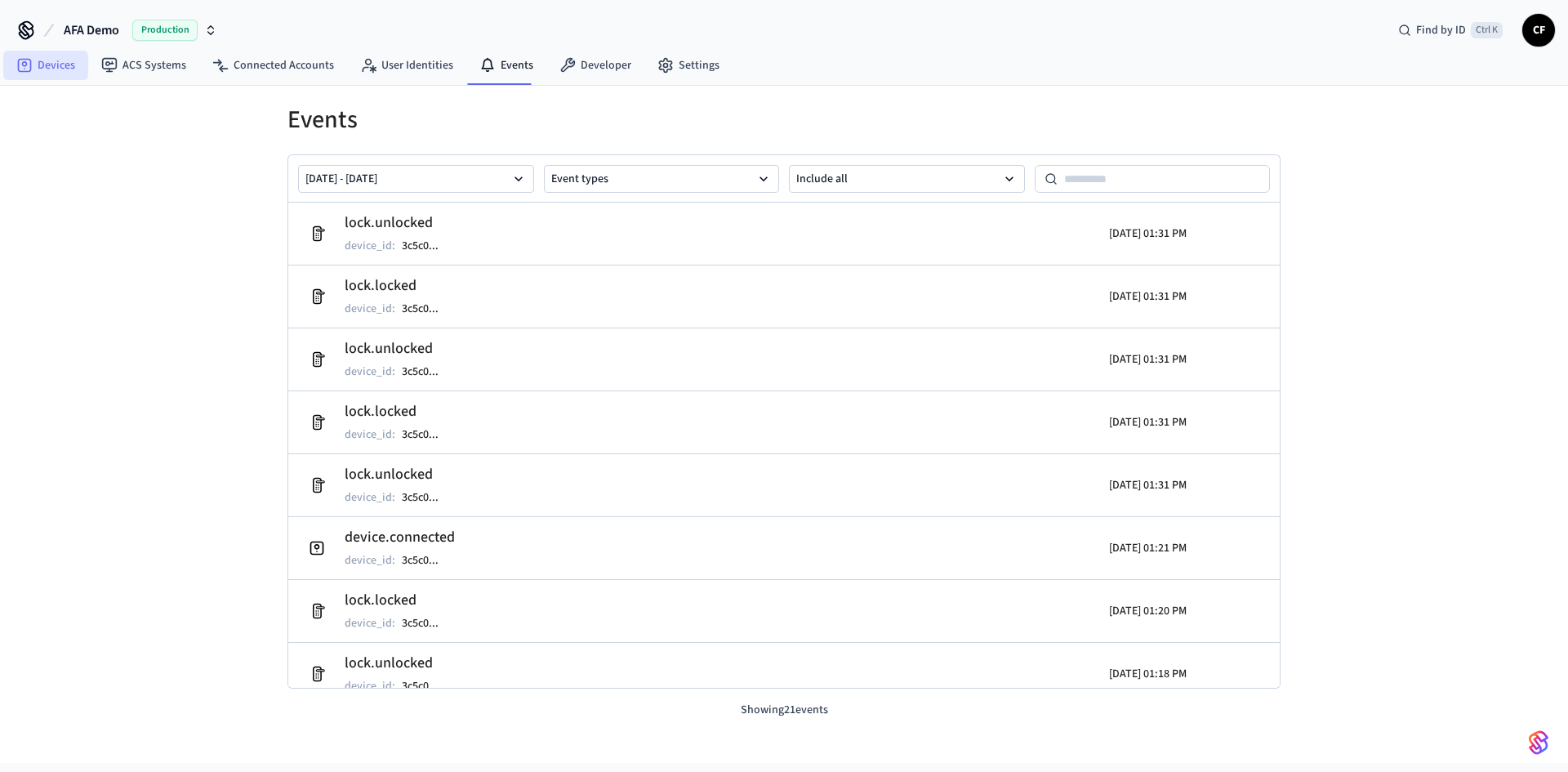
click at [45, 73] on link "Devices" at bounding box center [46, 65] width 85 height 29
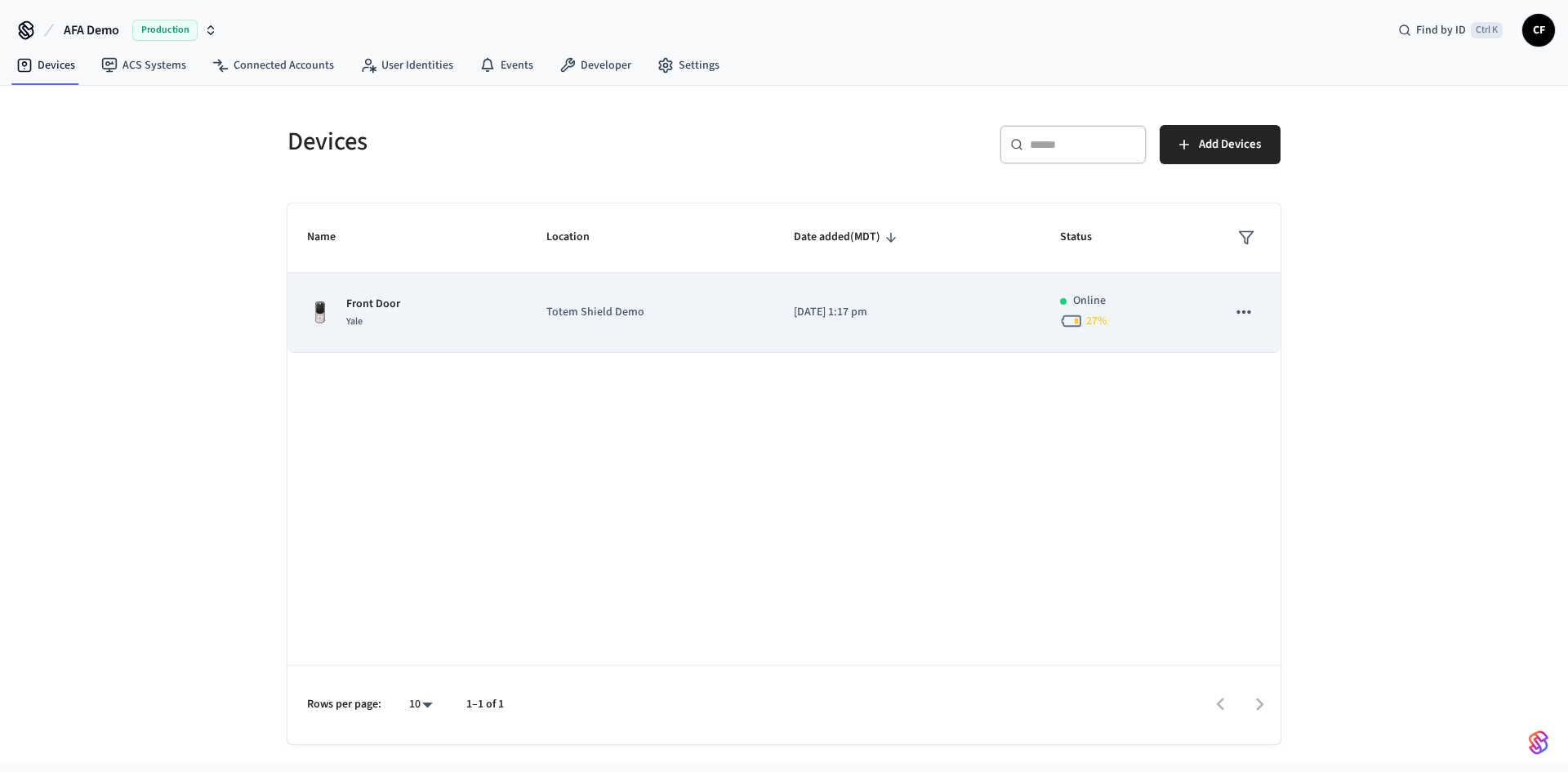
click at [354, 311] on p "Front Door" at bounding box center [373, 304] width 54 height 18
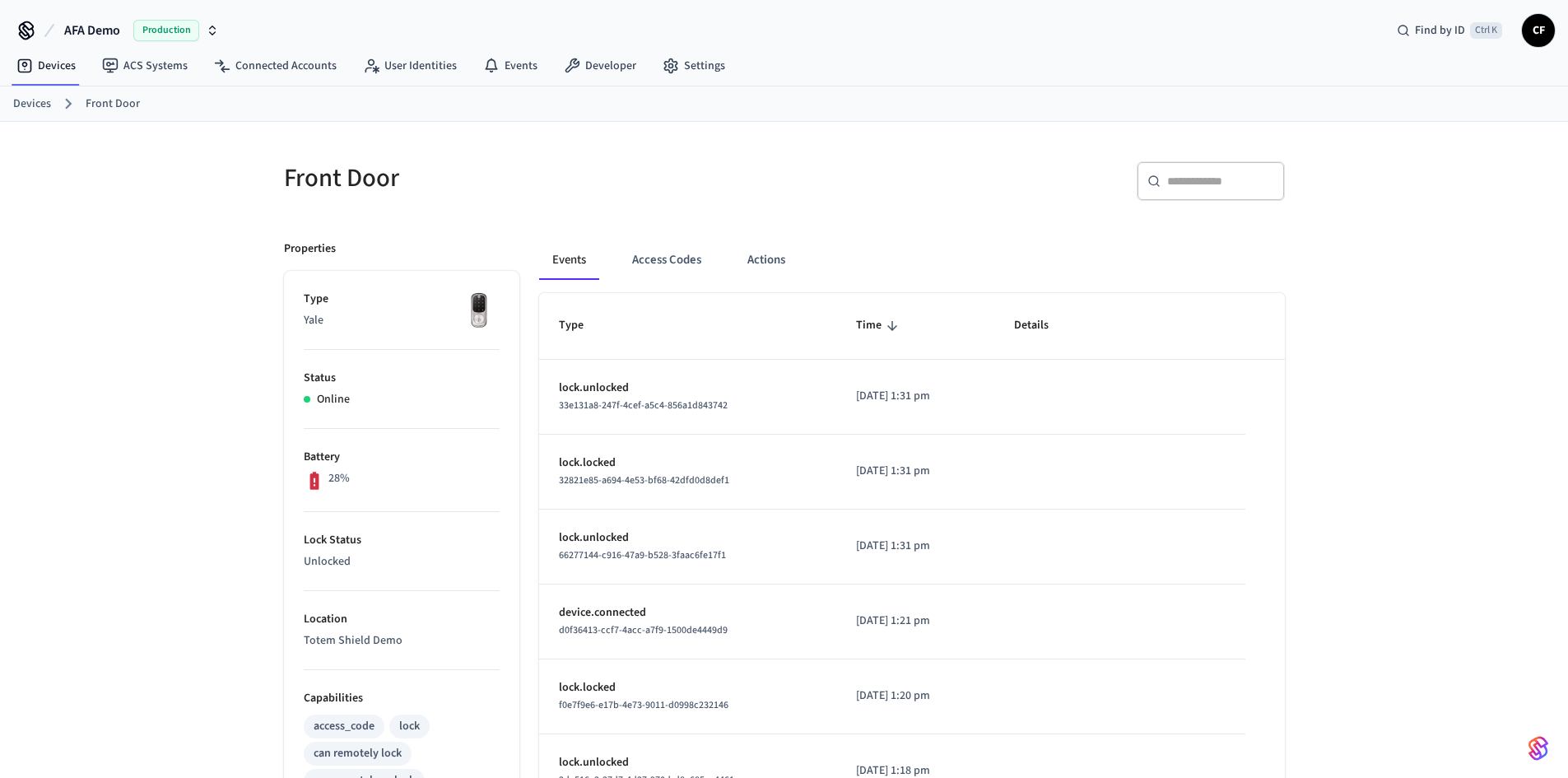
click at [493, 172] on h5 "Front Door" at bounding box center [530, 178] width 491 height 34
click at [578, 65] on link "Developer" at bounding box center [601, 66] width 99 height 29
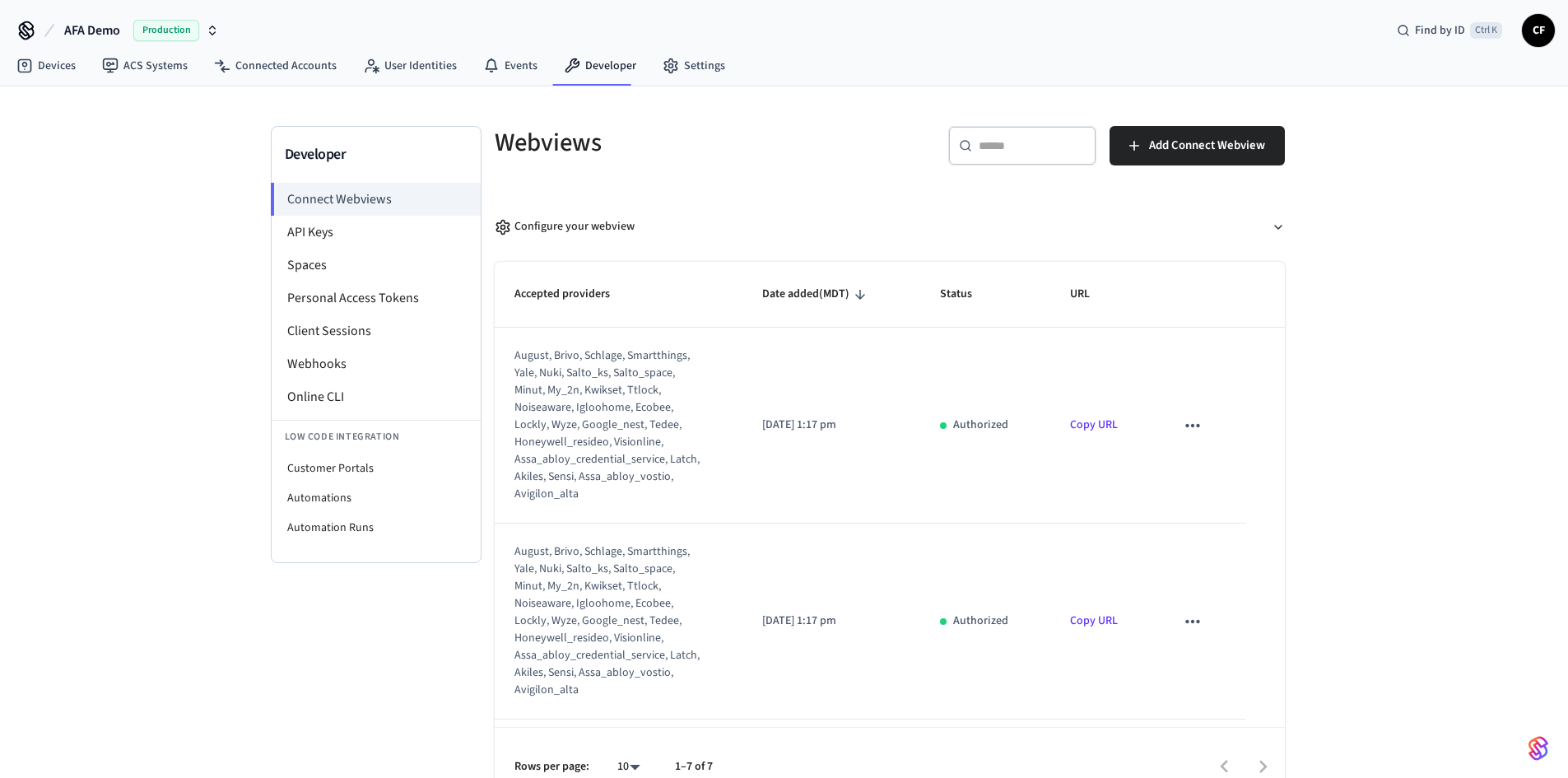
click at [825, 199] on div "Configure your webview" at bounding box center [883, 221] width 803 height 57
click at [94, 139] on div "Developer Connect Webviews API Keys Spaces Personal Access Tokens Client Sessio…" at bounding box center [784, 447] width 1568 height 720
click at [44, 62] on link "Devices" at bounding box center [46, 66] width 86 height 29
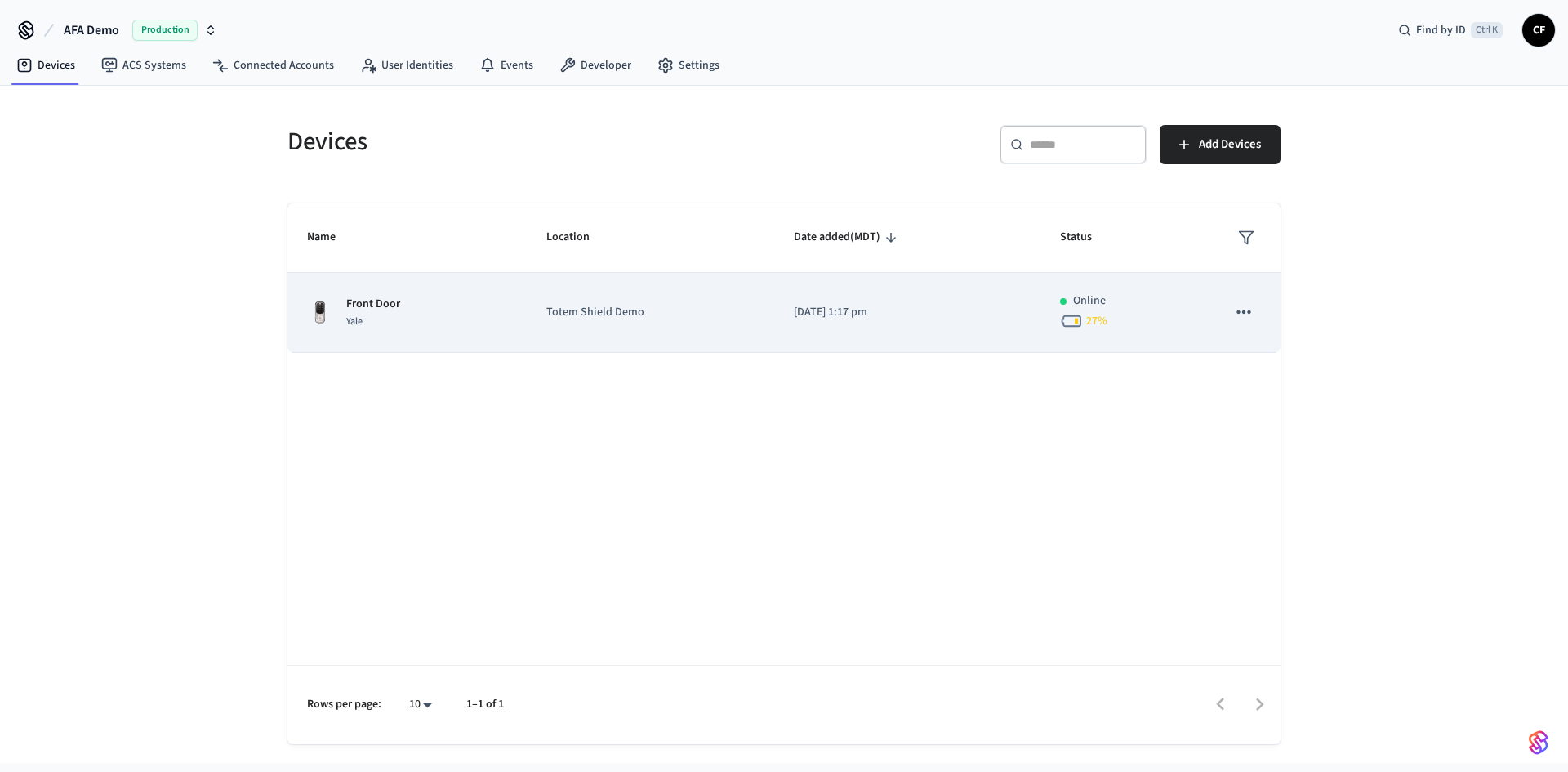
click at [1061, 321] on icon "sticky table" at bounding box center [1071, 321] width 23 height 23
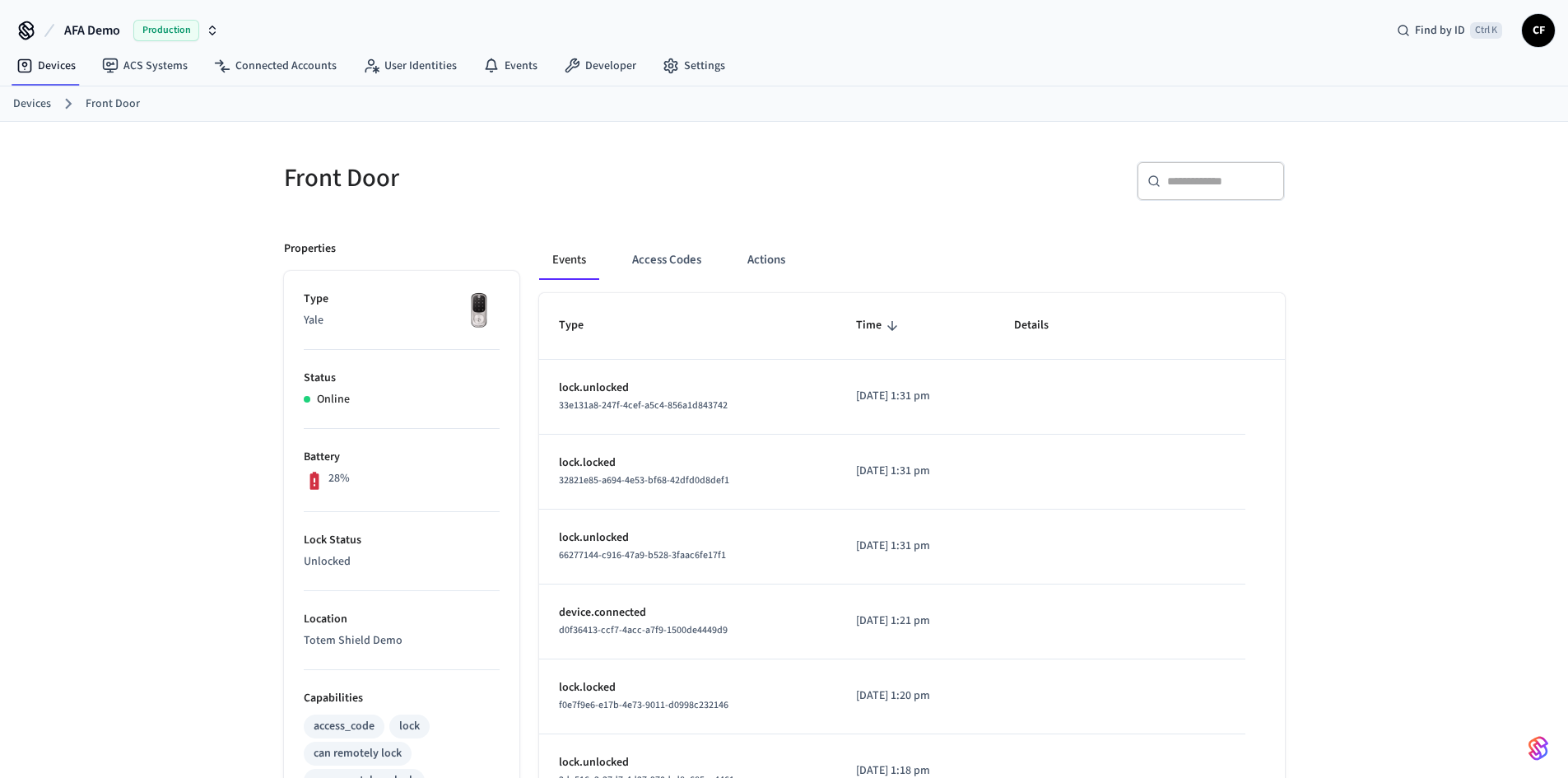
click at [317, 475] on icon at bounding box center [314, 480] width 9 height 18
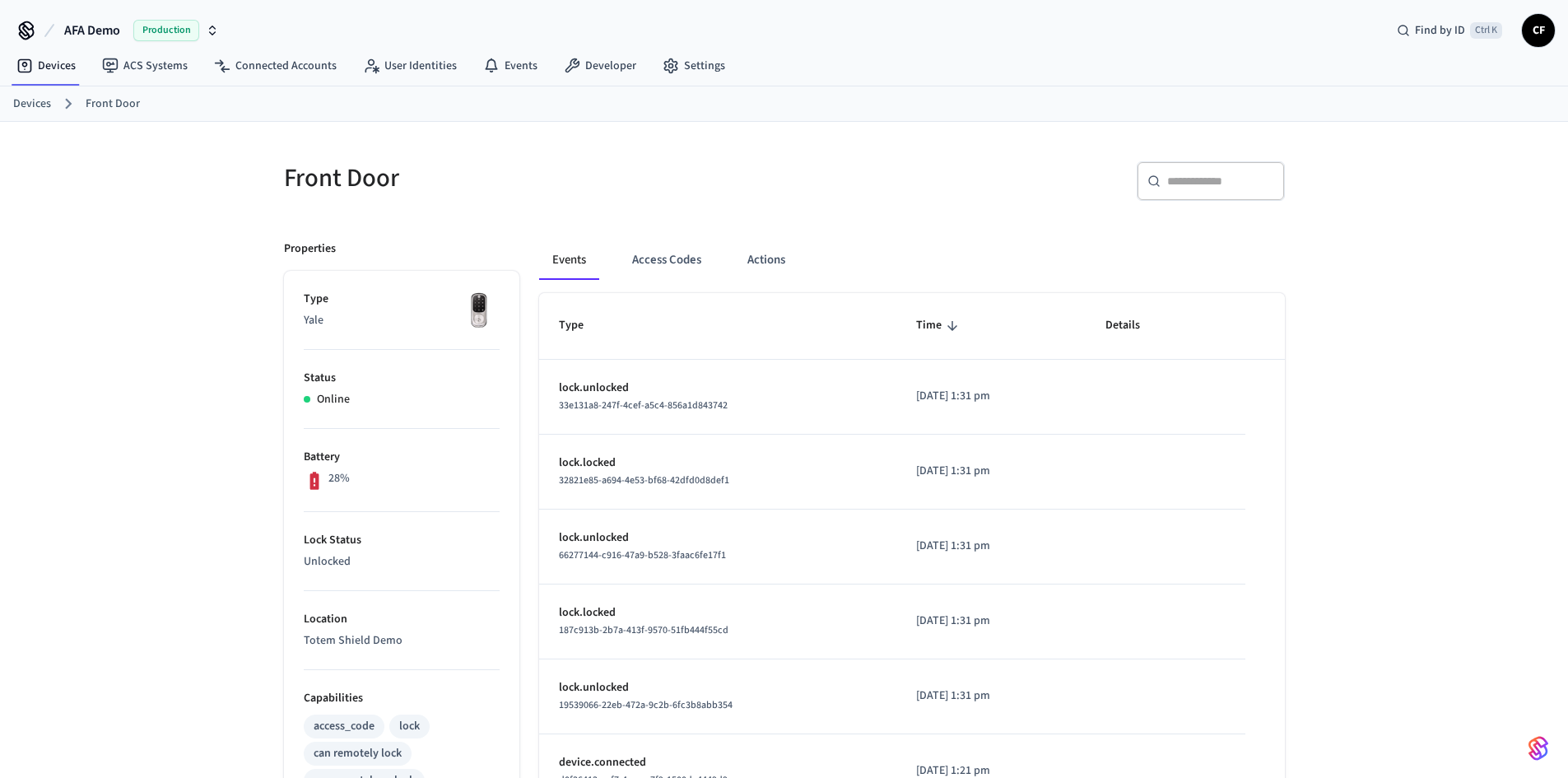
click at [820, 175] on div "​ ​" at bounding box center [1040, 187] width 491 height 52
click at [62, 66] on link "Devices" at bounding box center [46, 66] width 86 height 29
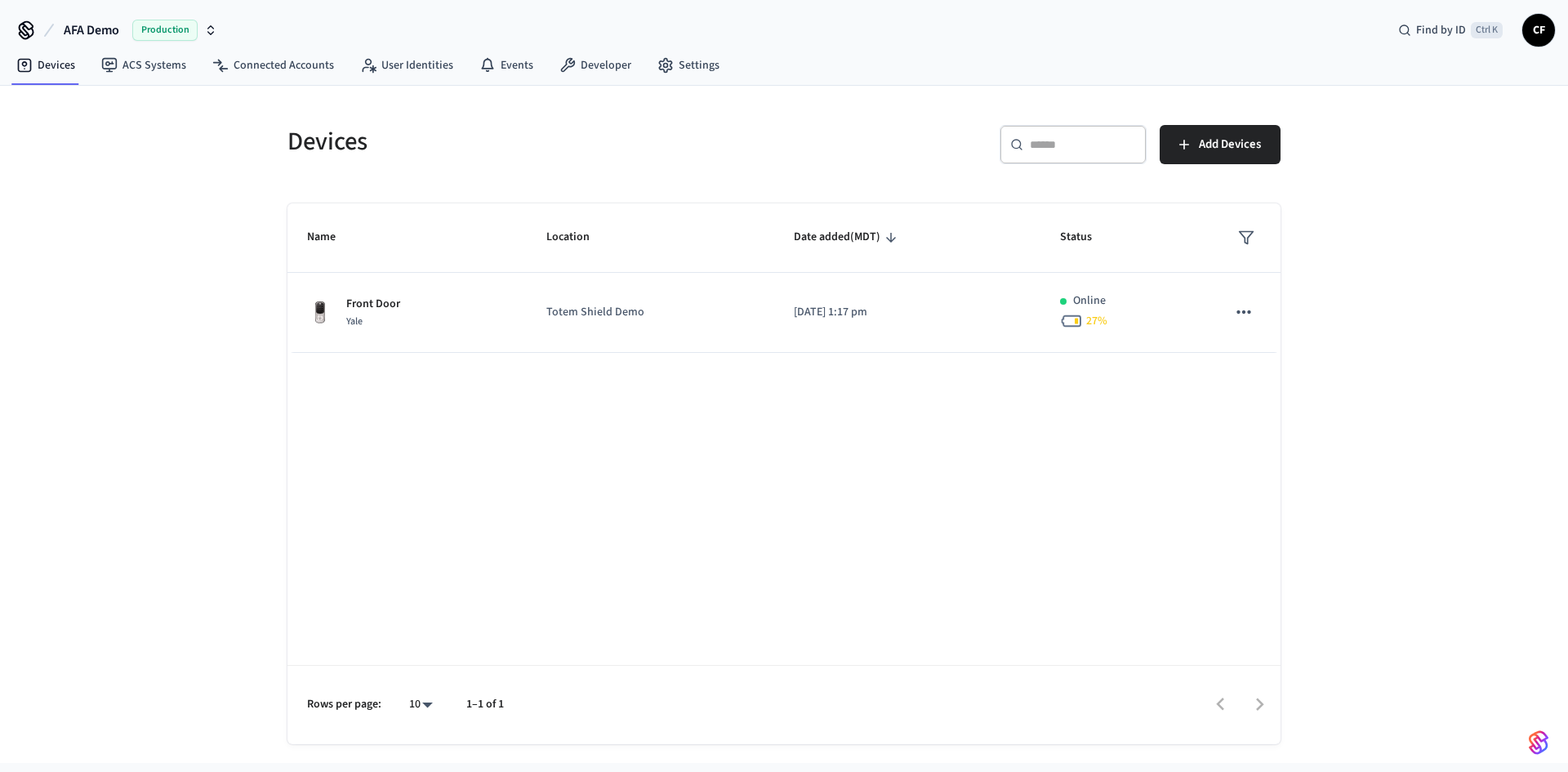
click at [490, 126] on h5 "Devices" at bounding box center [531, 142] width 487 height 33
click at [606, 60] on link "Developer" at bounding box center [596, 65] width 98 height 29
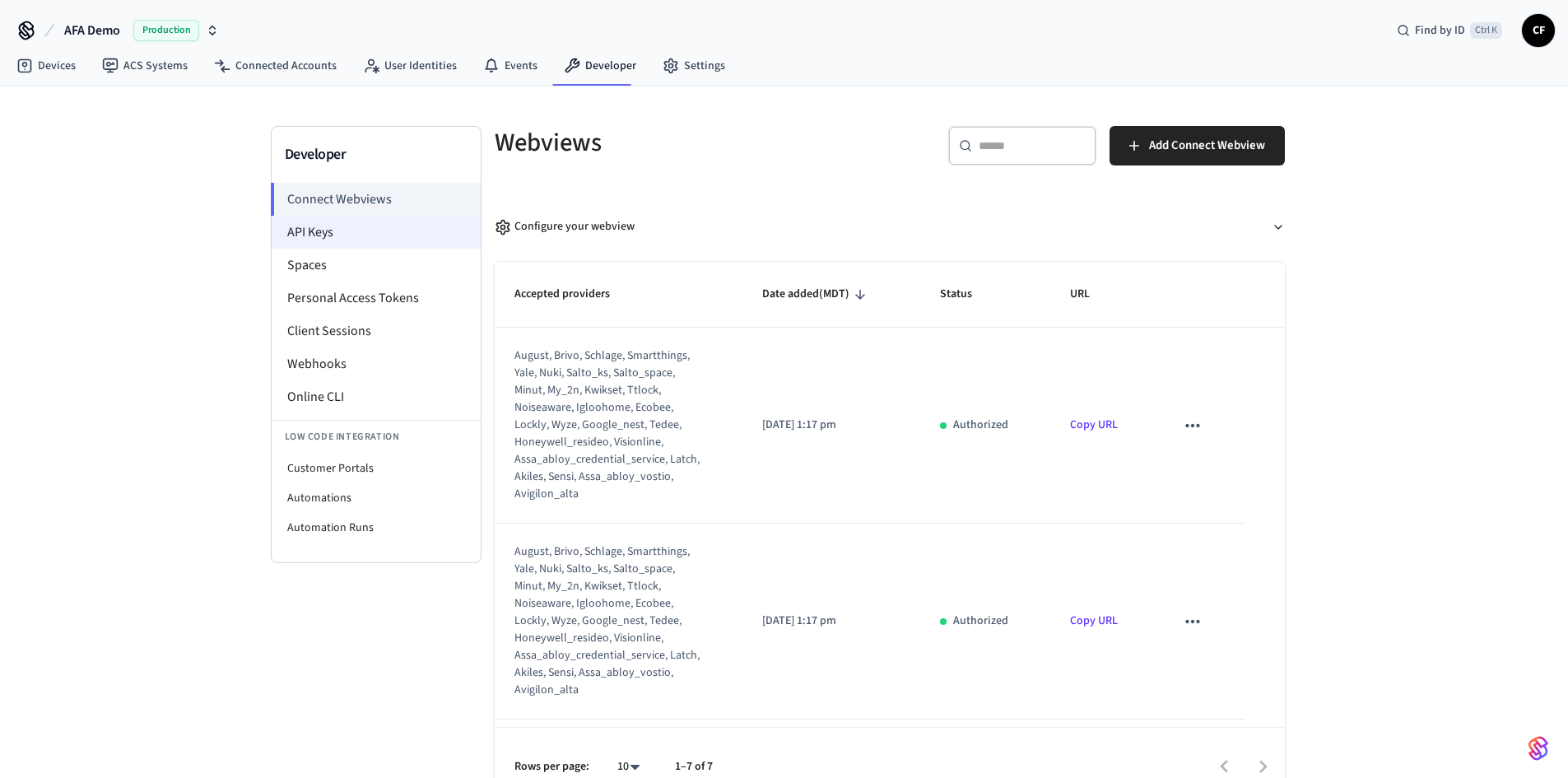
click at [322, 234] on li "API Keys" at bounding box center [376, 231] width 209 height 33
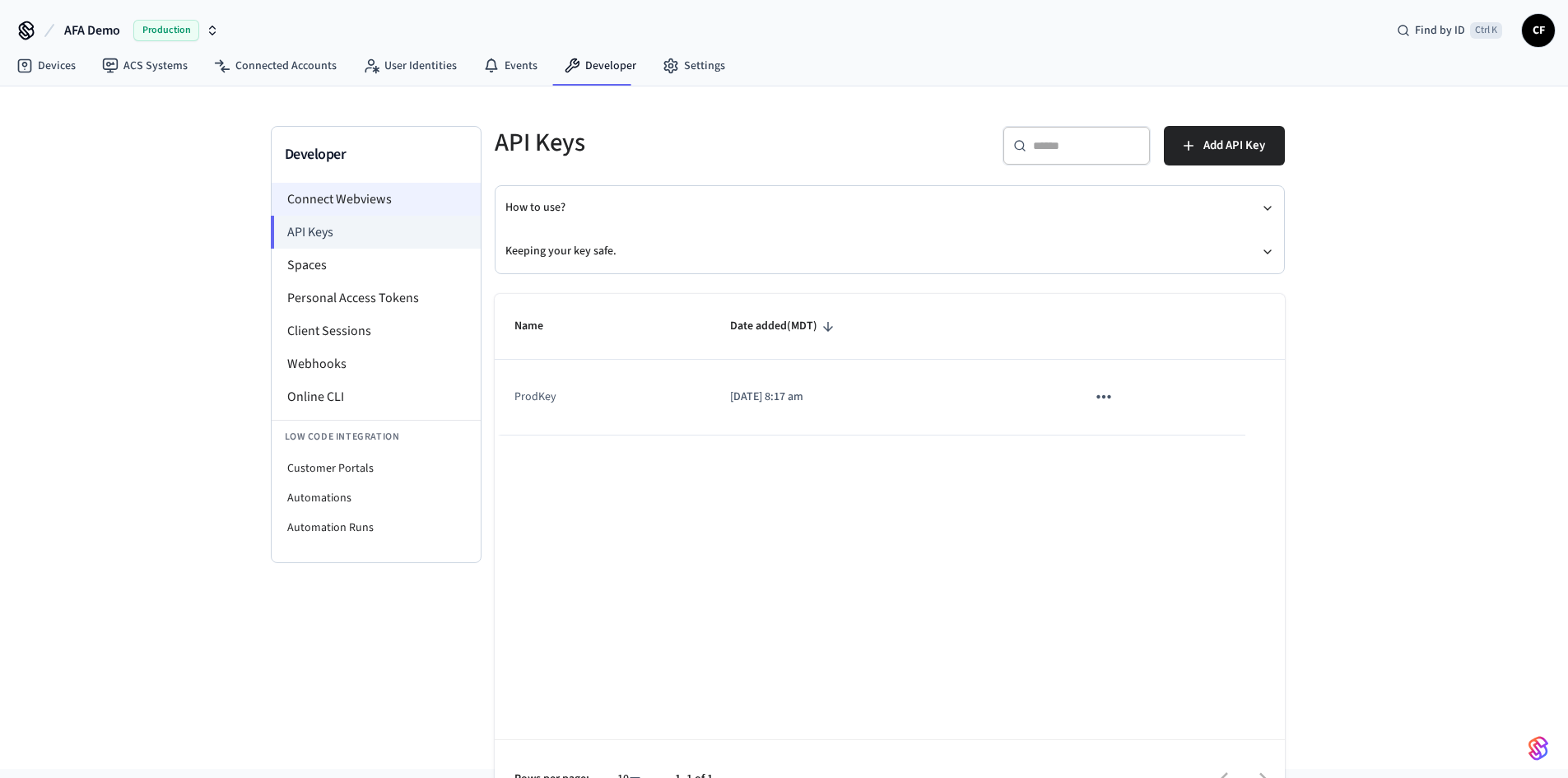
click at [338, 191] on li "Connect Webviews" at bounding box center [376, 198] width 209 height 33
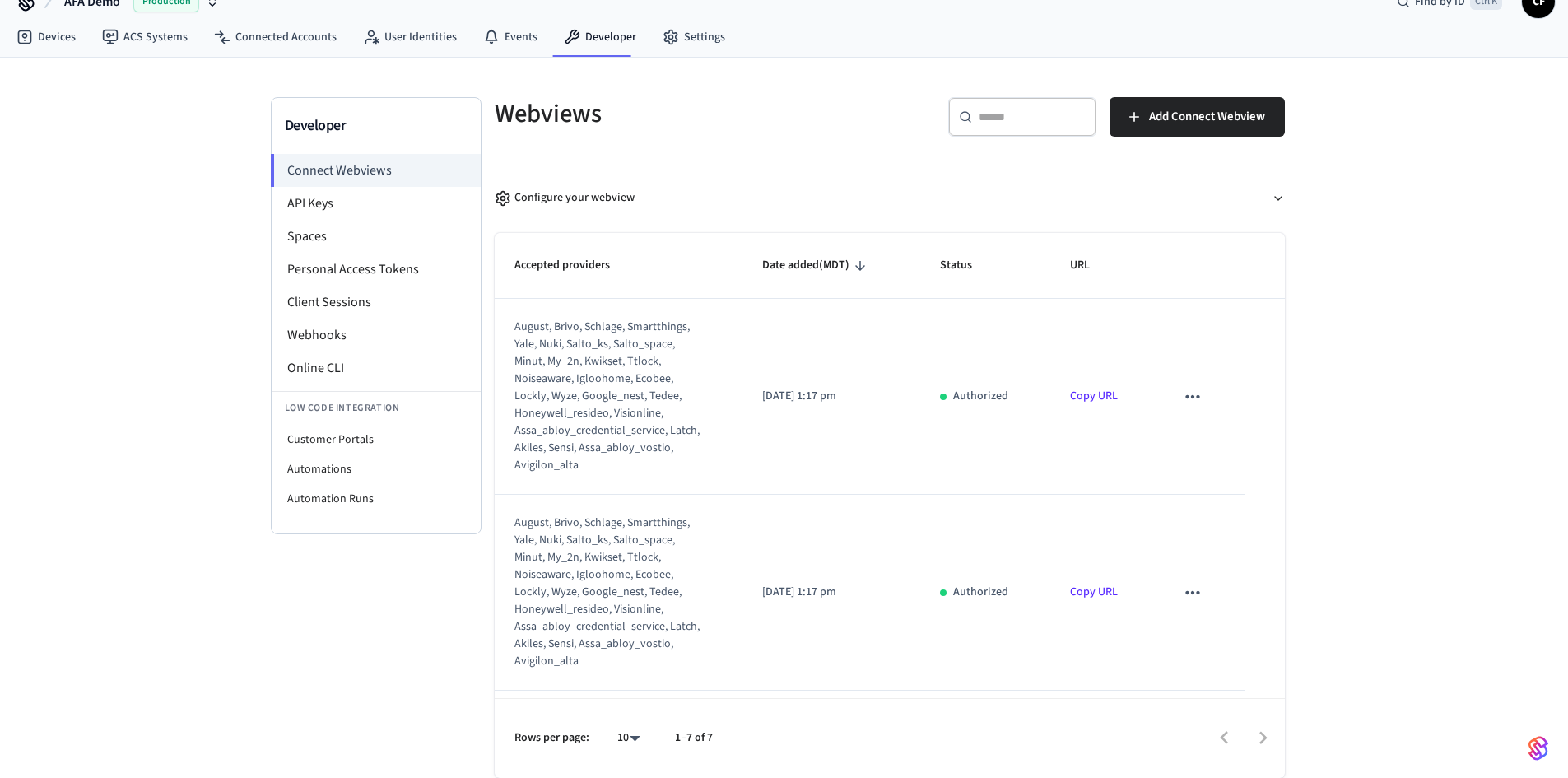
click at [237, 318] on div "Developer Connect Webviews API Keys Spaces Personal Access Tokens Client Sessio…" at bounding box center [784, 417] width 1568 height 720
click at [351, 239] on li "Spaces" at bounding box center [376, 236] width 209 height 33
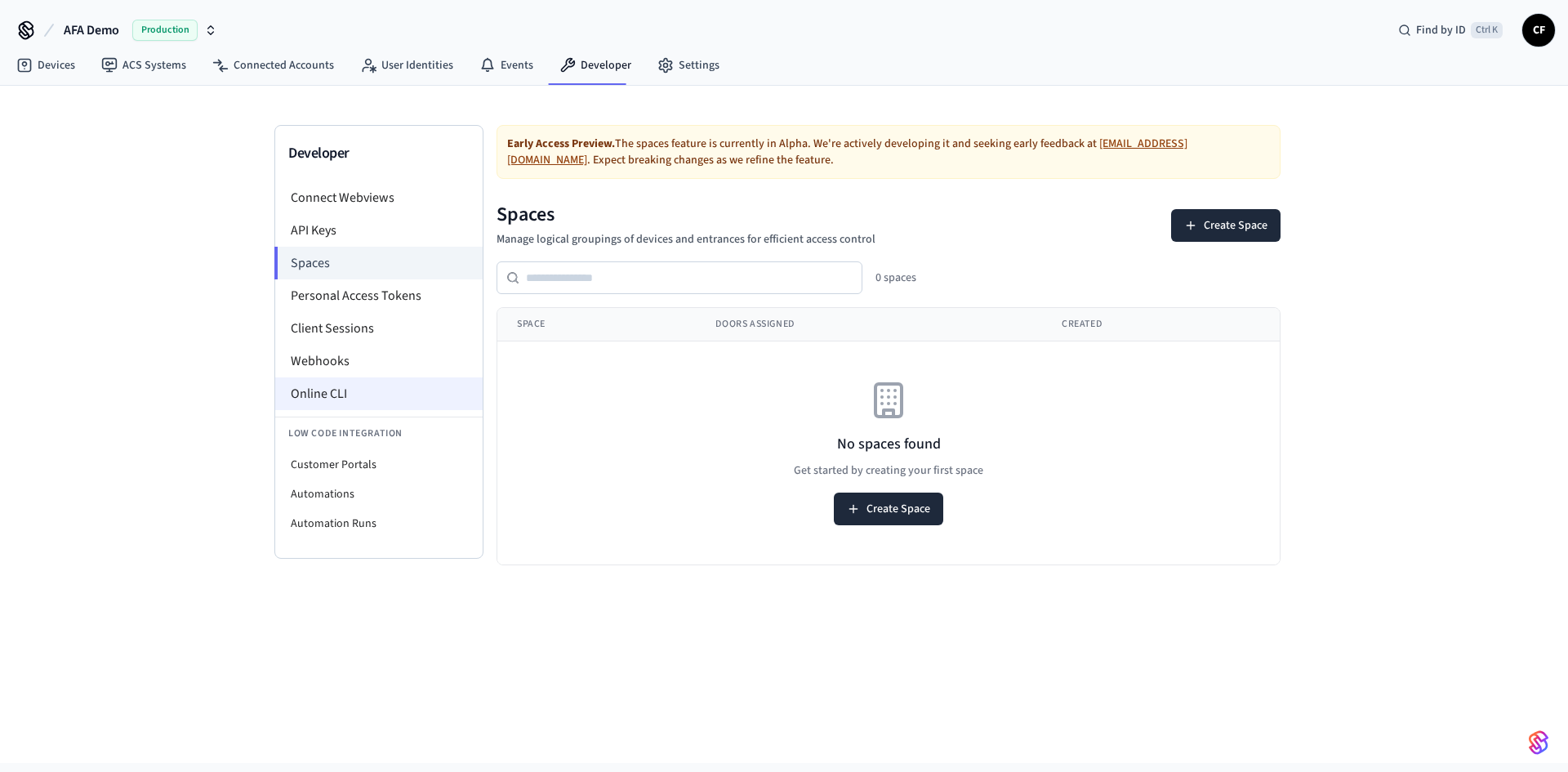
click at [326, 390] on li "Online CLI" at bounding box center [379, 393] width 207 height 33
click at [52, 73] on link "Devices" at bounding box center [46, 65] width 85 height 29
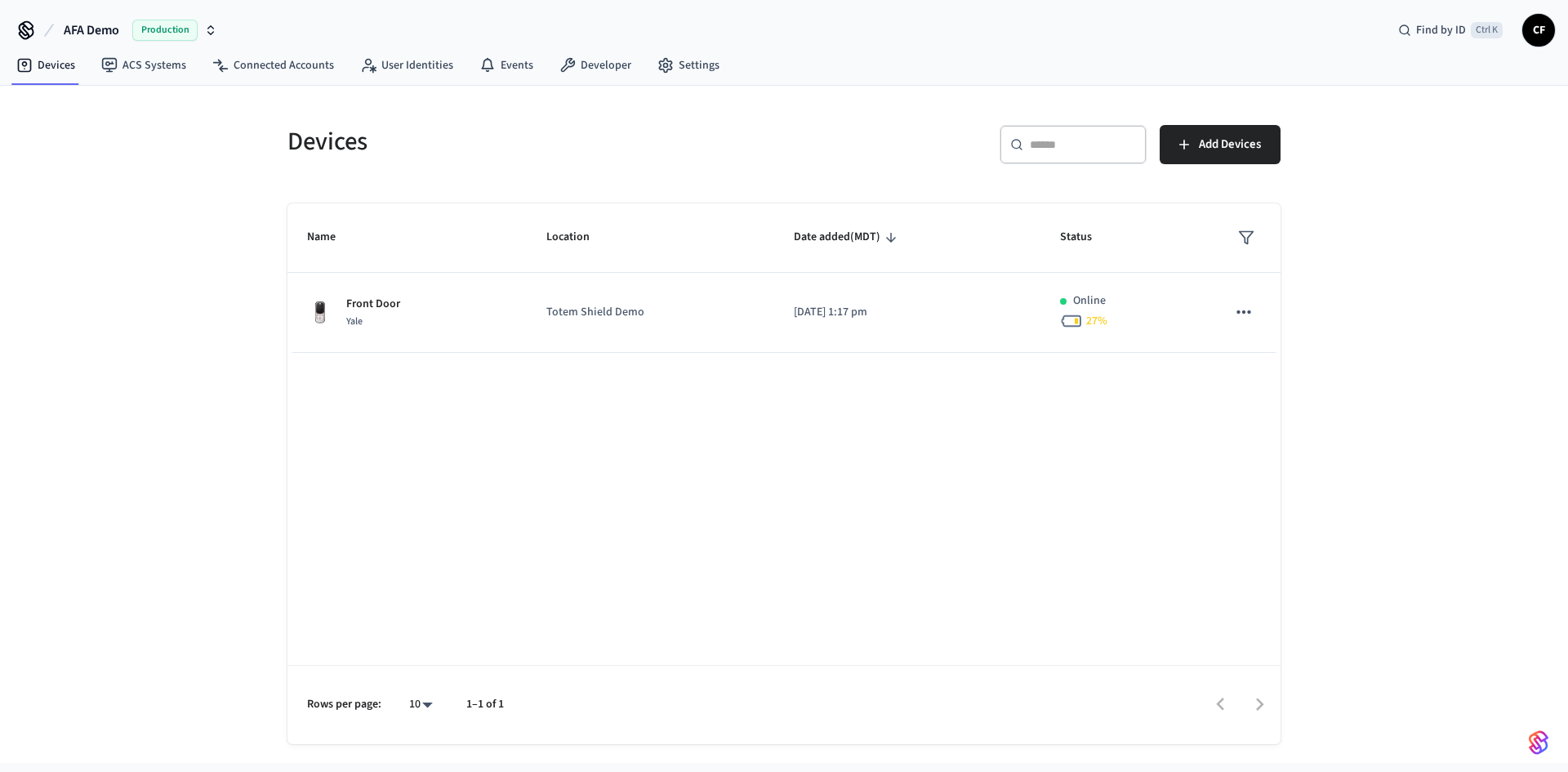
click at [1337, 90] on div "Devices ​ ​ Add Devices Name Location Date added (MDT) Status Front Door Yale T…" at bounding box center [784, 425] width 1568 height 677
